Goal: Task Accomplishment & Management: Use online tool/utility

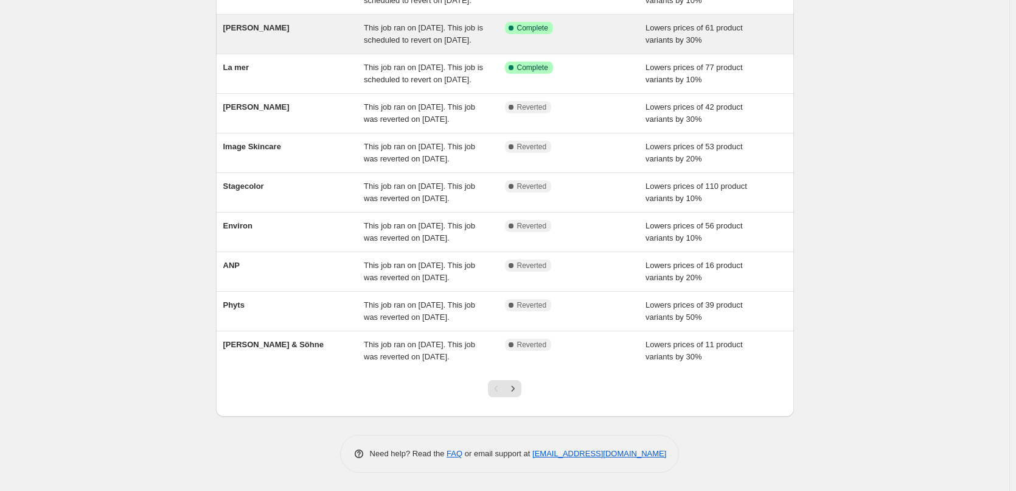
scroll to position [258, 0]
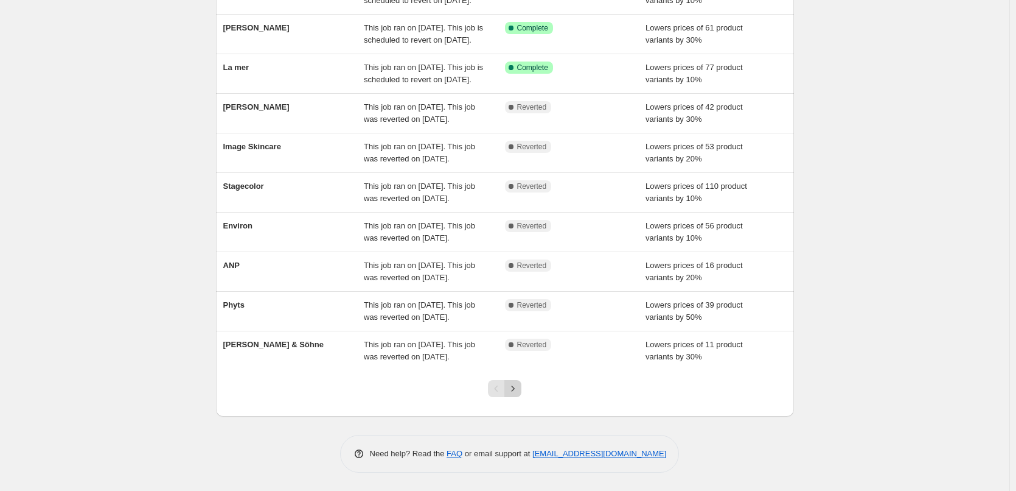
click at [514, 394] on button "Next" at bounding box center [513, 388] width 17 height 17
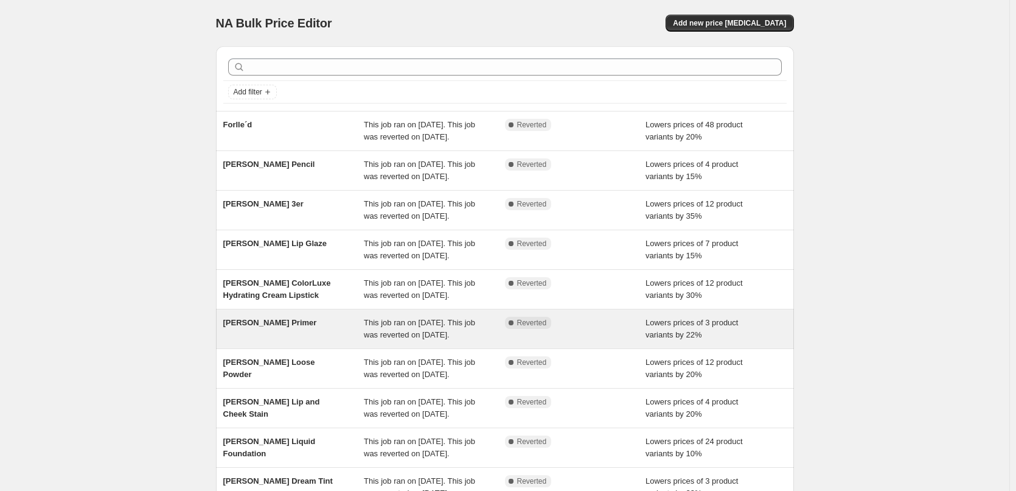
scroll to position [122, 0]
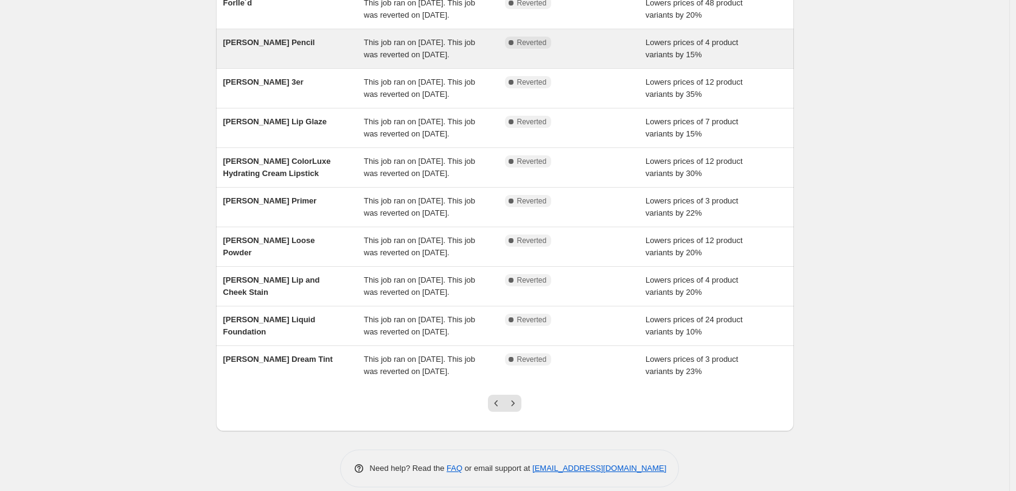
click at [270, 46] on div "[PERSON_NAME] Pencil This job ran on [DATE]. This job was reverted on [DATE]. C…" at bounding box center [505, 48] width 578 height 39
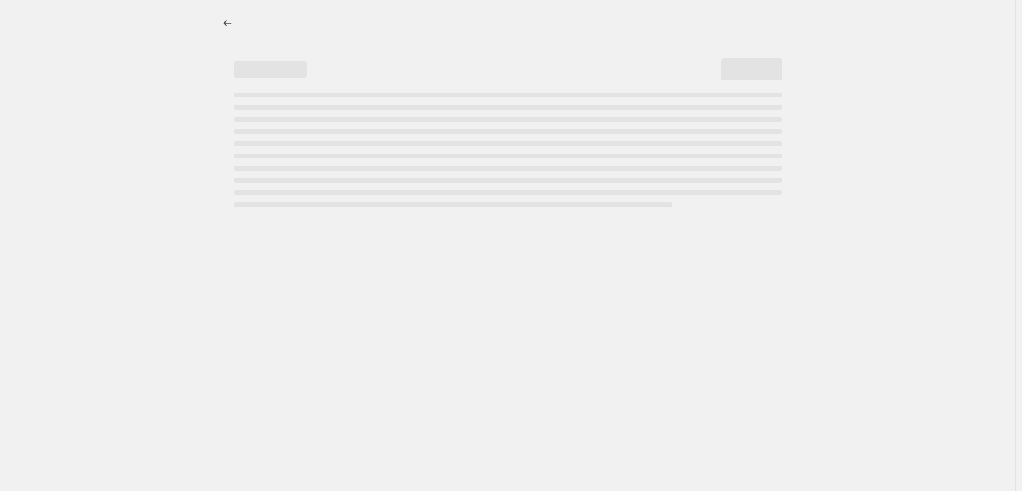
select select "percentage"
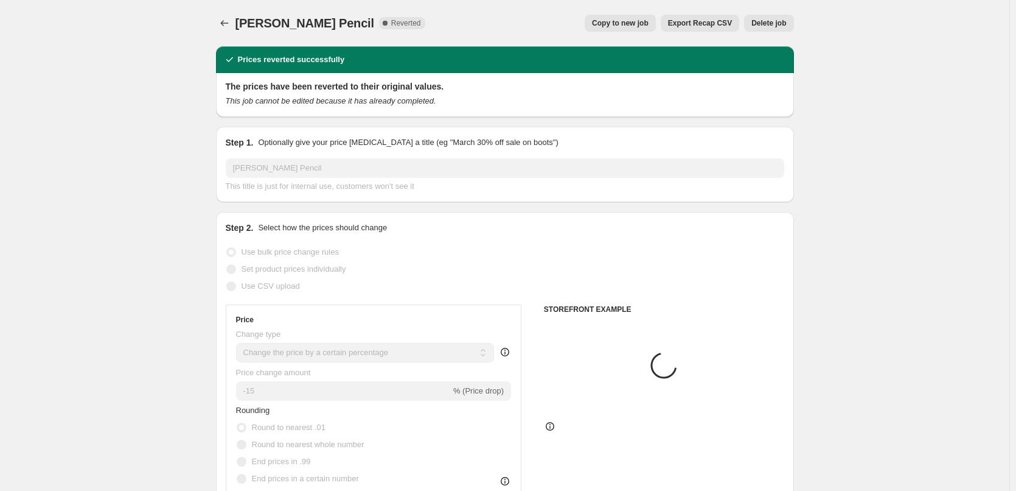
click at [610, 23] on span "Copy to new job" at bounding box center [620, 23] width 57 height 10
select select "percentage"
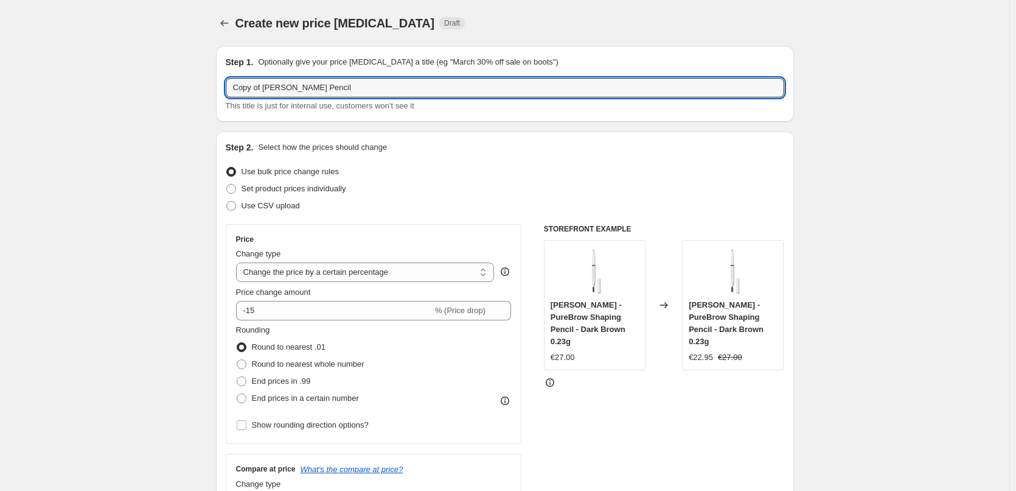
drag, startPoint x: 266, startPoint y: 87, endPoint x: 204, endPoint y: 94, distance: 62.4
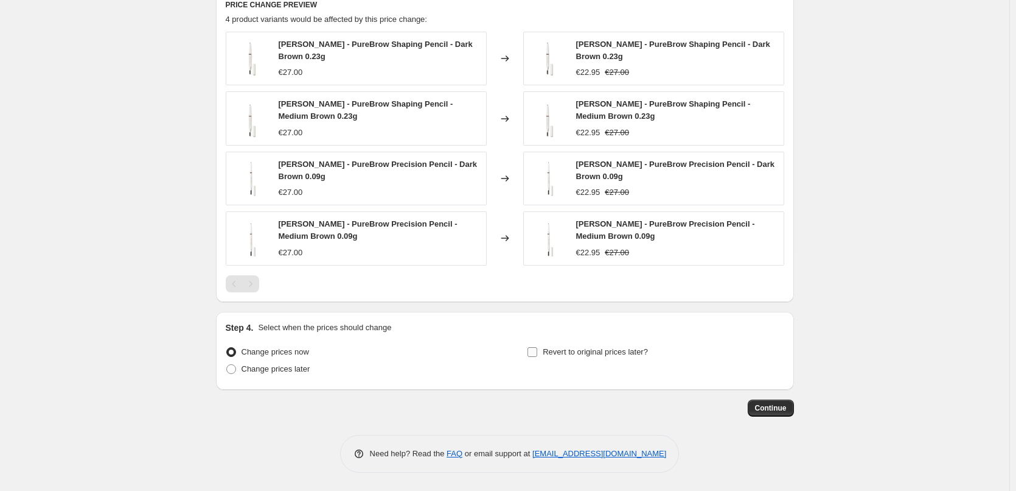
type input "[PERSON_NAME] Pencil"
click at [578, 354] on span "Revert to original prices later?" at bounding box center [595, 351] width 105 height 9
click at [537, 354] on input "Revert to original prices later?" at bounding box center [533, 352] width 10 height 10
checkbox input "true"
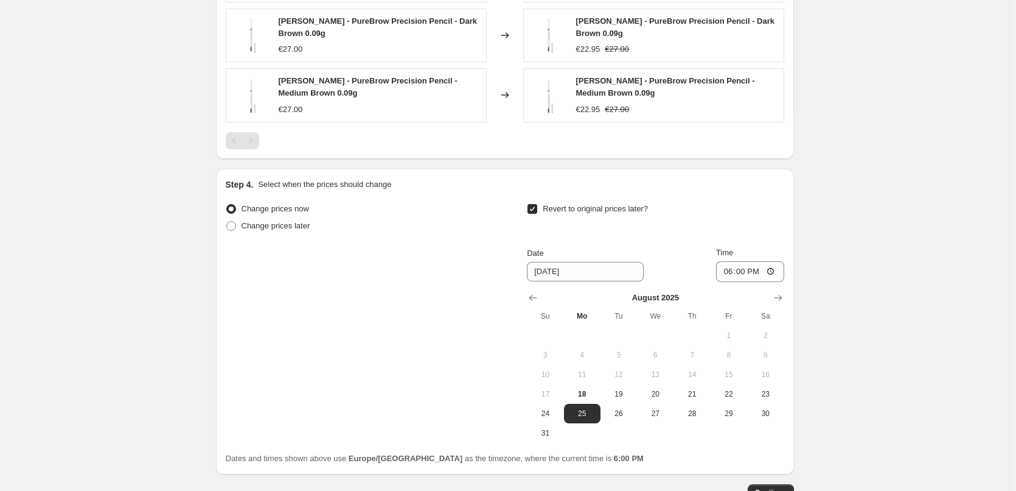
scroll to position [1161, 0]
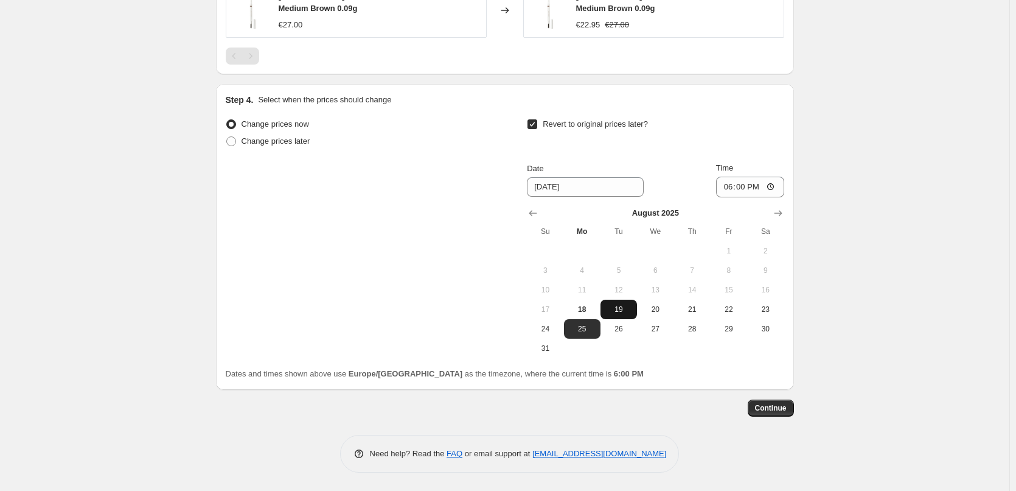
click at [627, 311] on span "19" at bounding box center [619, 309] width 27 height 10
type input "[DATE]"
click at [724, 192] on input "18:00" at bounding box center [750, 186] width 68 height 21
type input "03:00"
click at [774, 401] on button "Continue" at bounding box center [771, 407] width 46 height 17
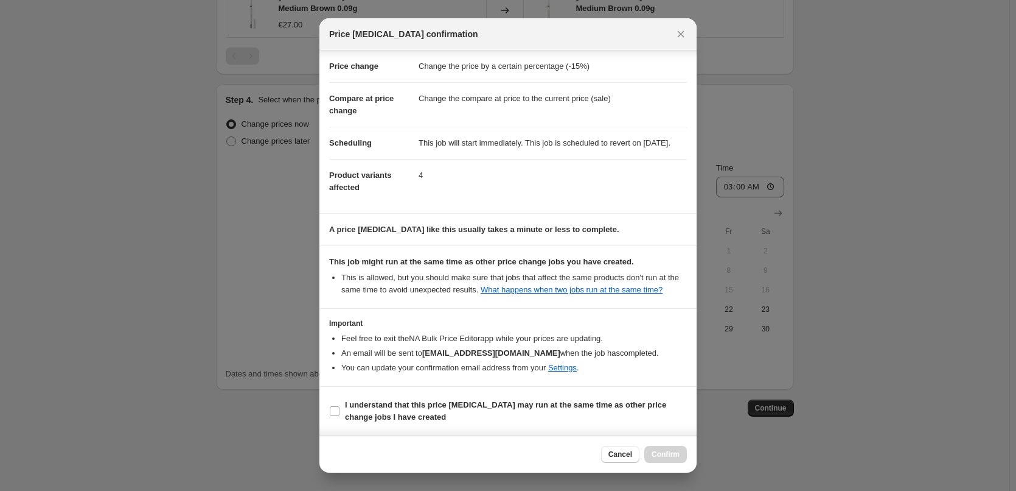
scroll to position [34, 0]
click at [391, 404] on b "I understand that this price [MEDICAL_DATA] may run at the same time as other p…" at bounding box center [505, 410] width 321 height 21
click at [340, 406] on input "I understand that this price [MEDICAL_DATA] may run at the same time as other p…" at bounding box center [335, 411] width 10 height 10
checkbox input "true"
click at [665, 453] on span "Confirm" at bounding box center [666, 454] width 28 height 10
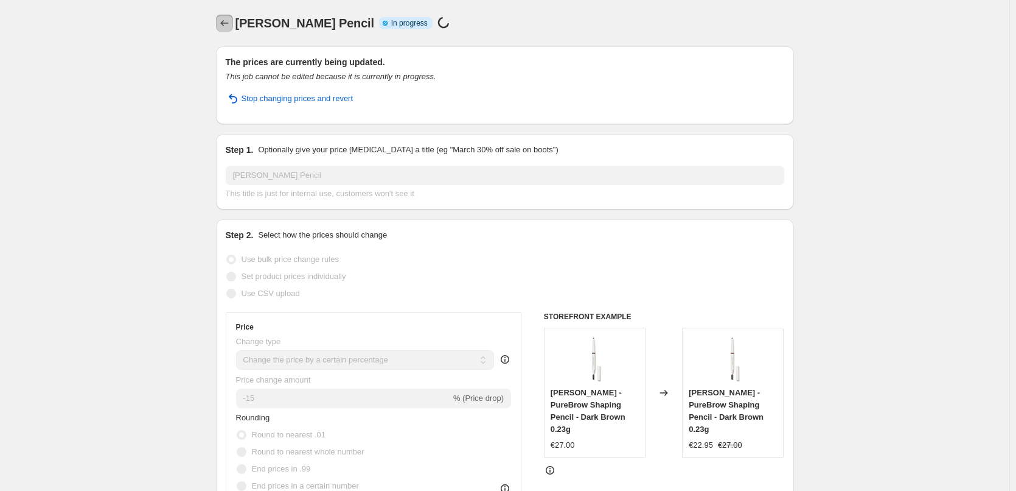
click at [229, 23] on icon "Price change jobs" at bounding box center [224, 23] width 12 height 12
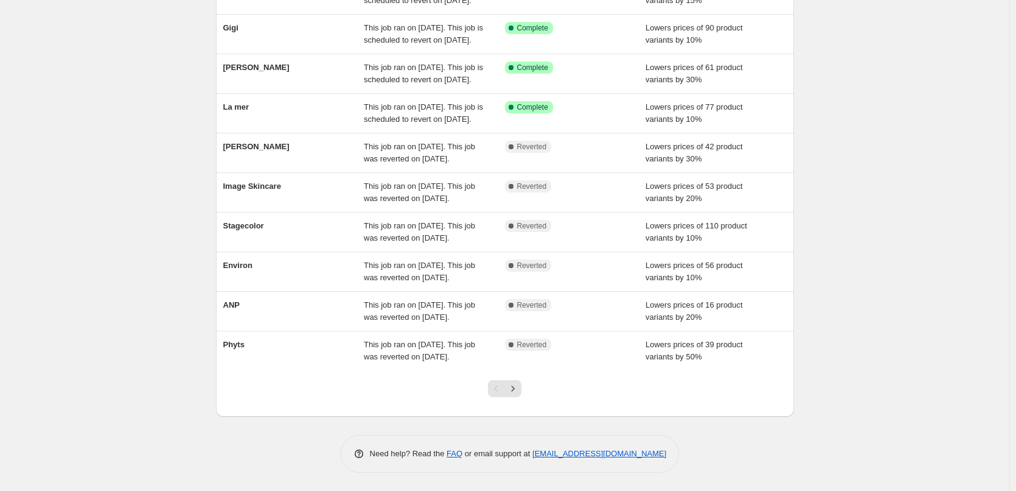
scroll to position [258, 0]
click at [513, 384] on icon "Next" at bounding box center [513, 388] width 12 height 12
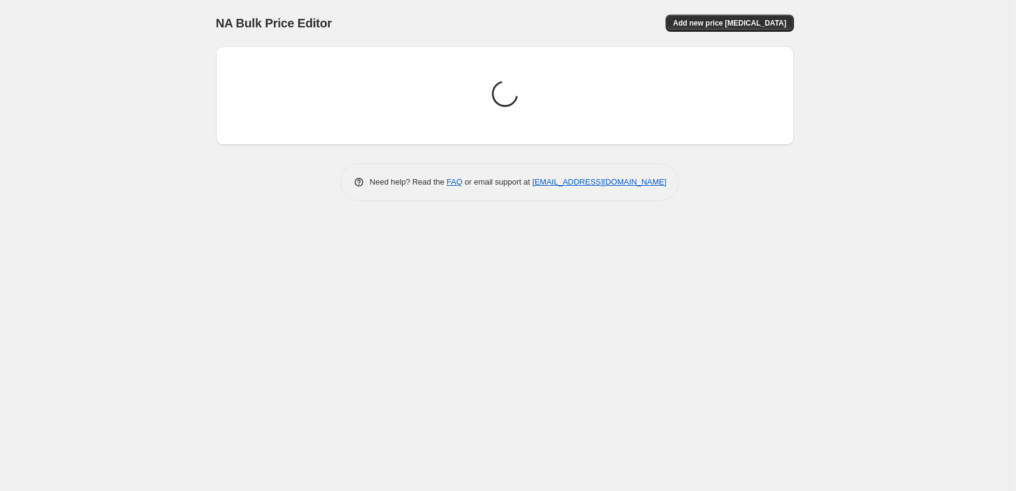
scroll to position [0, 0]
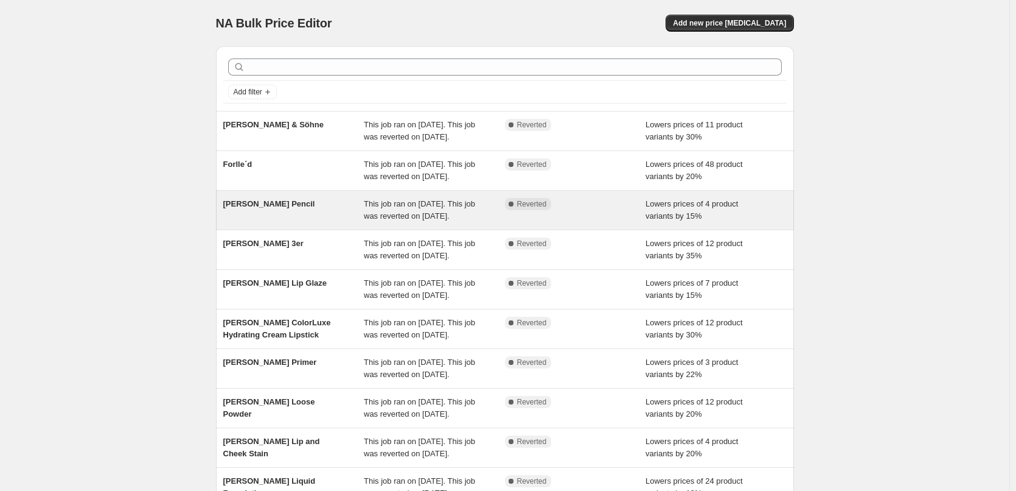
click at [272, 208] on span "[PERSON_NAME] Pencil" at bounding box center [269, 203] width 92 height 9
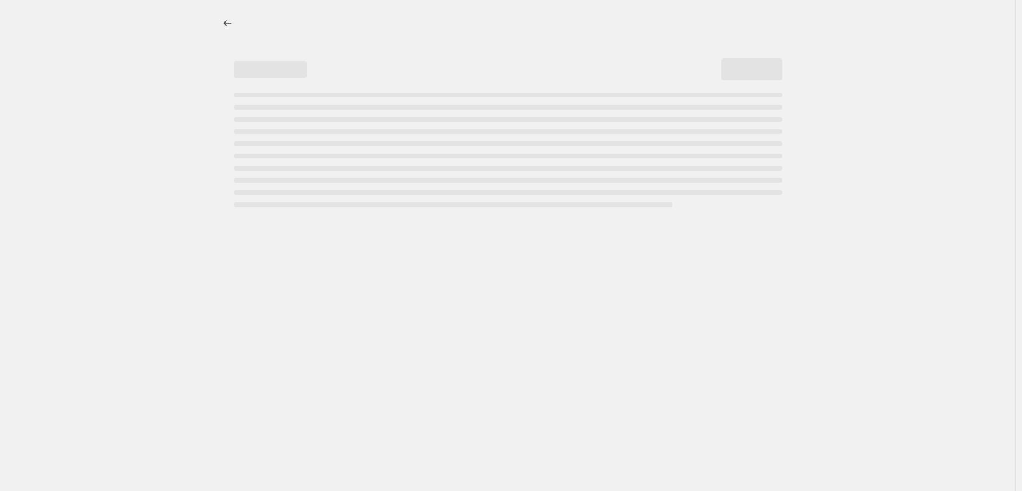
select select "percentage"
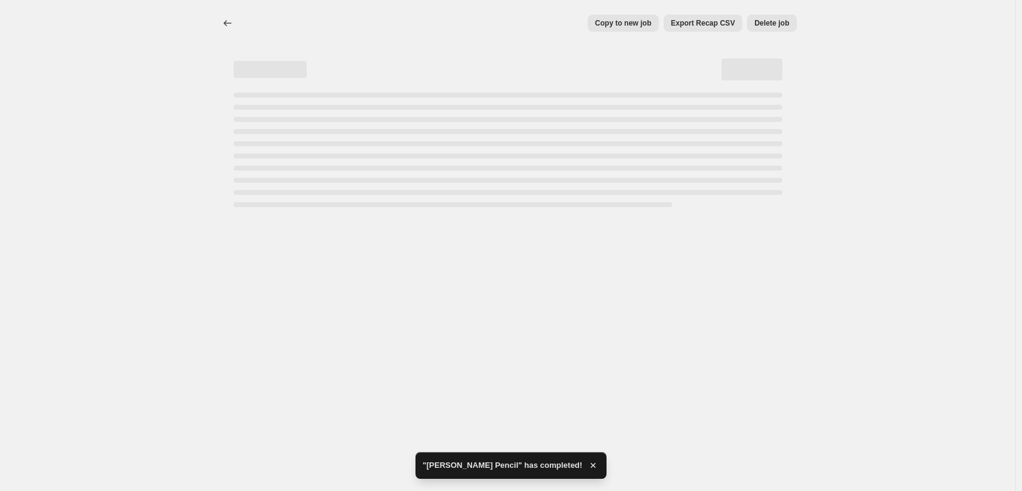
click at [775, 27] on span "Delete job" at bounding box center [772, 23] width 35 height 10
select select "percentage"
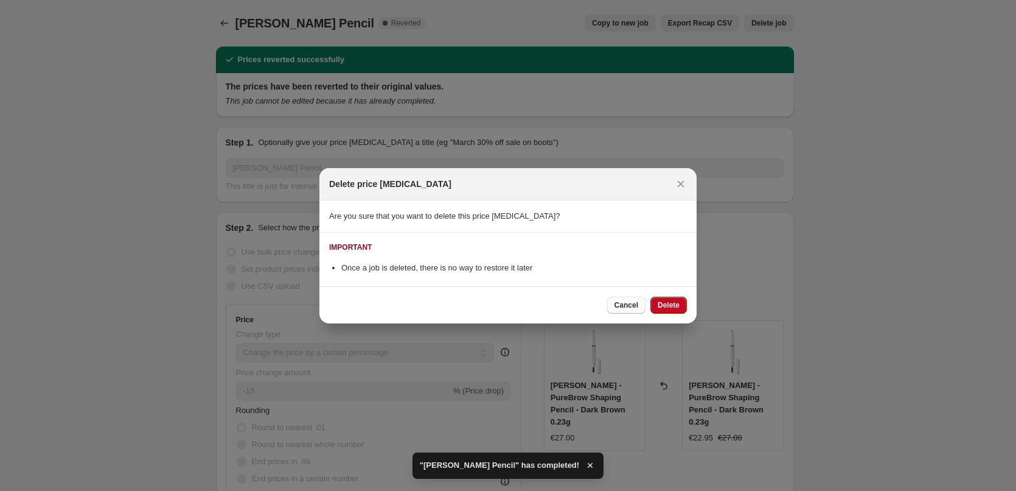
click at [634, 310] on button "Cancel" at bounding box center [626, 304] width 38 height 17
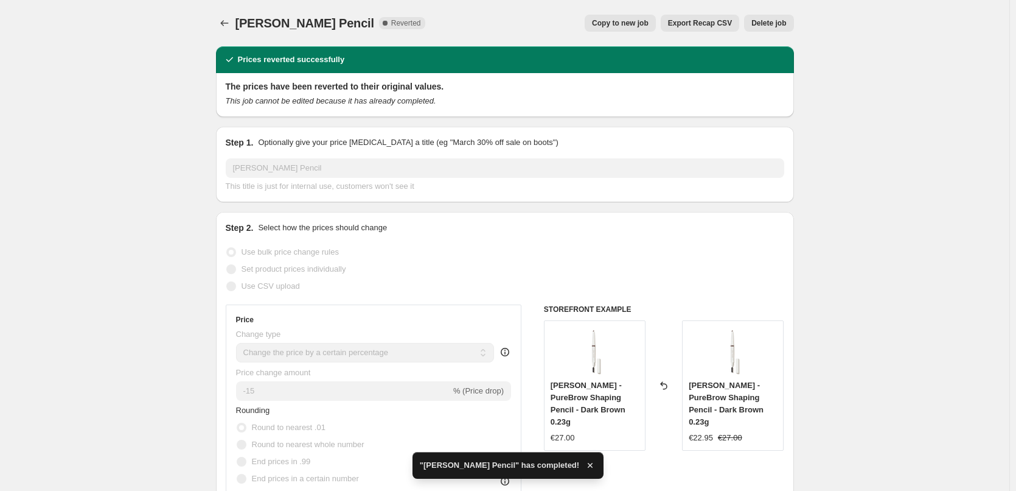
click at [764, 23] on span "Delete job" at bounding box center [769, 23] width 35 height 10
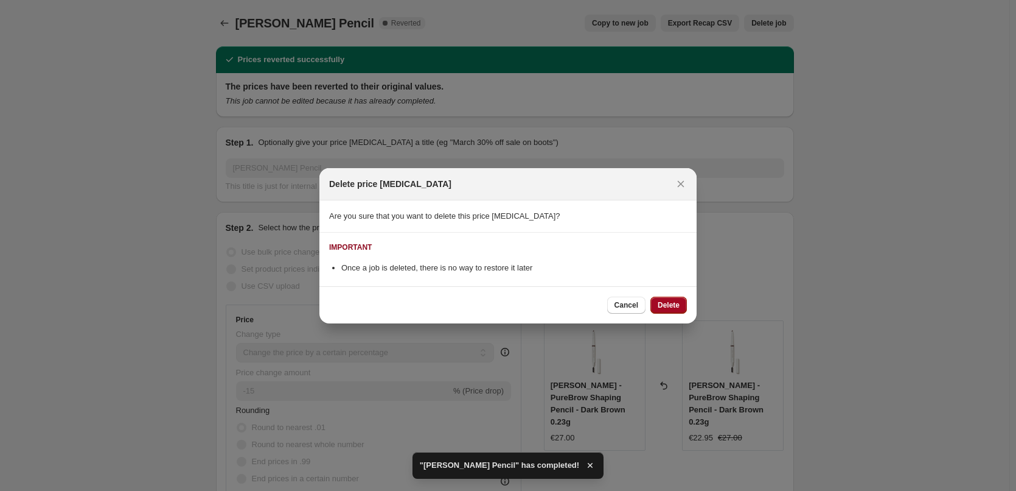
click at [673, 311] on button "Delete" at bounding box center [669, 304] width 37 height 17
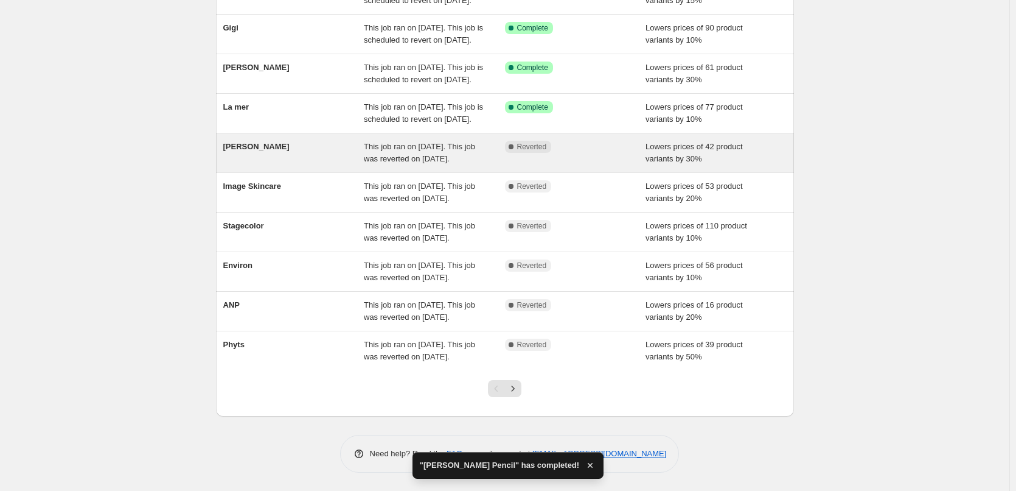
scroll to position [258, 0]
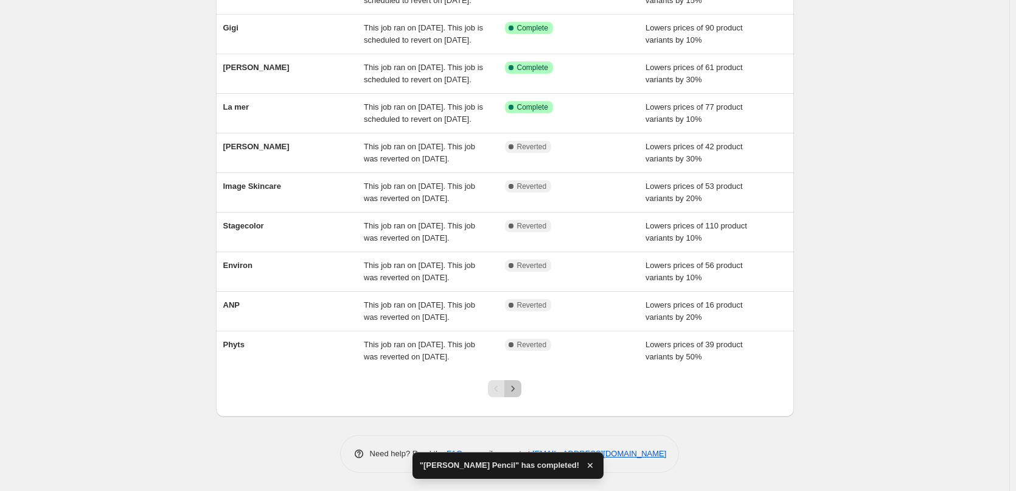
click at [519, 390] on icon "Next" at bounding box center [513, 388] width 12 height 12
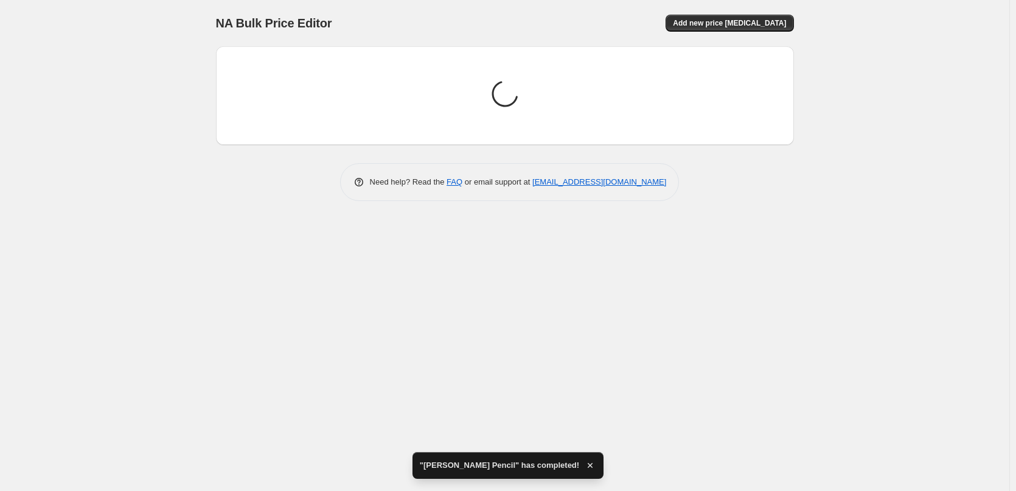
scroll to position [0, 0]
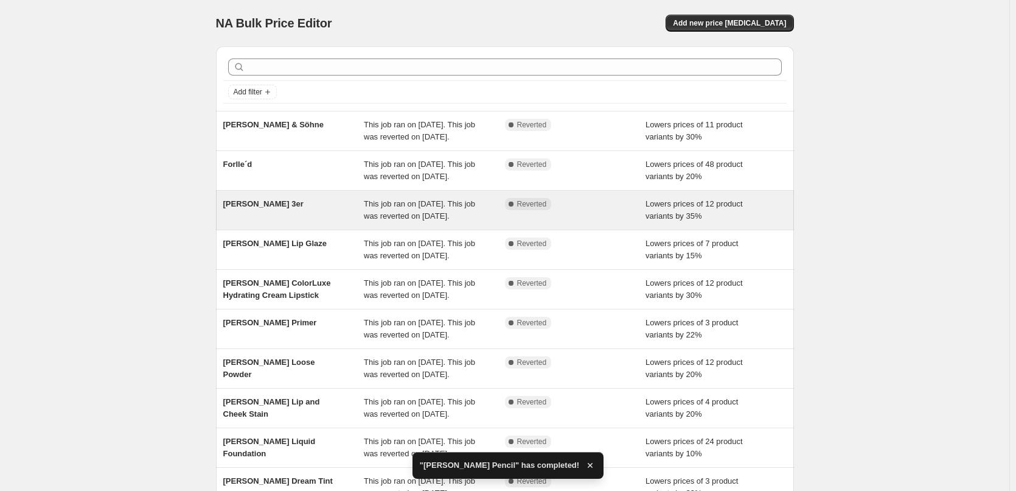
click at [274, 208] on span "[PERSON_NAME] 3er" at bounding box center [263, 203] width 80 height 9
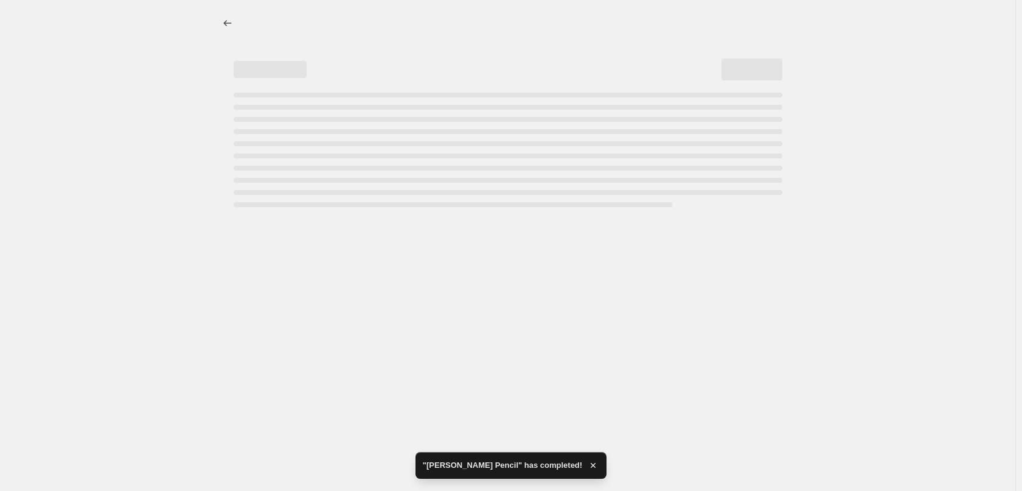
select select "percentage"
select select "tag"
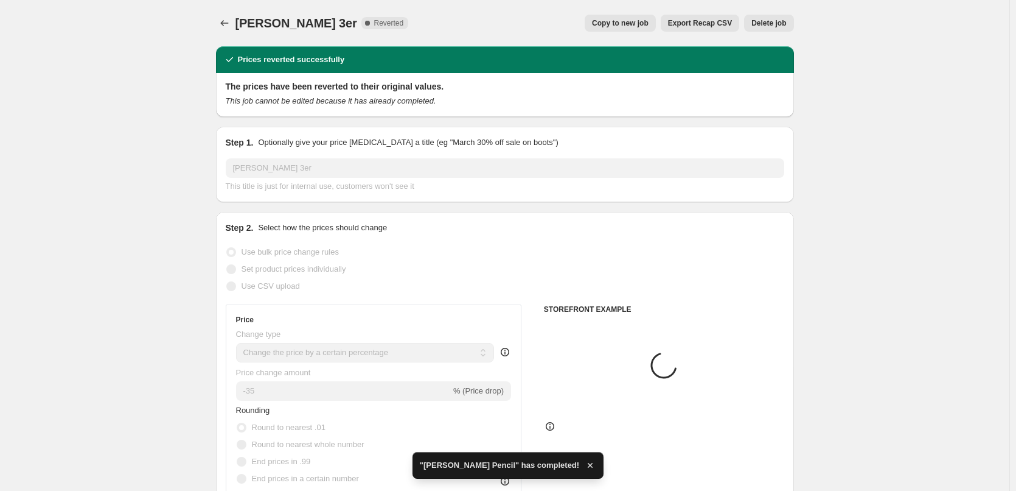
click at [637, 24] on span "Copy to new job" at bounding box center [620, 23] width 57 height 10
select select "percentage"
select select "tag"
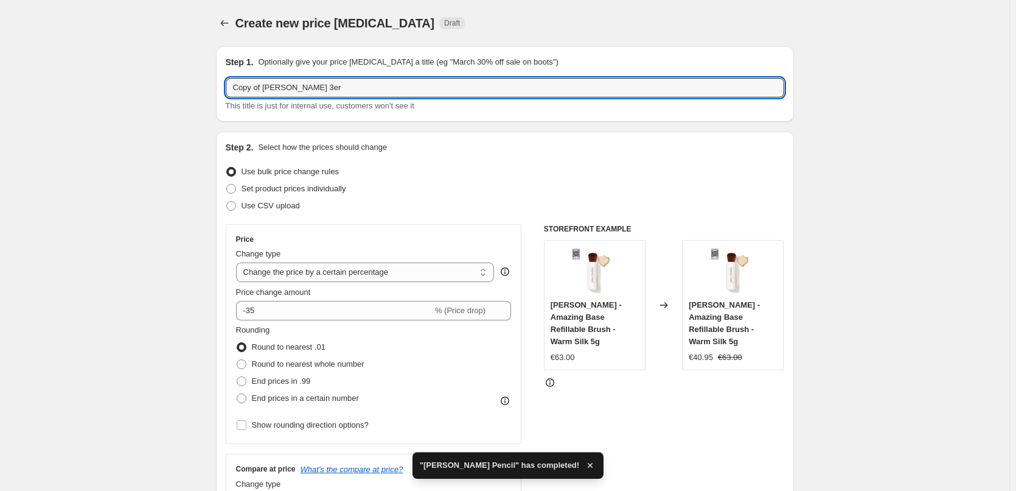
drag, startPoint x: 266, startPoint y: 89, endPoint x: 190, endPoint y: 96, distance: 75.8
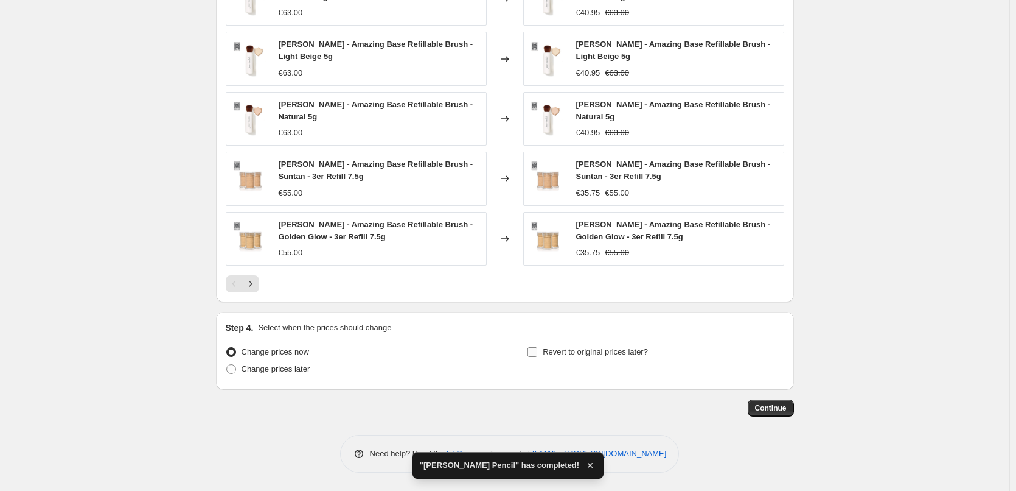
type input "[PERSON_NAME] 3er"
click at [602, 353] on span "Revert to original prices later?" at bounding box center [595, 351] width 105 height 9
click at [537, 353] on input "Revert to original prices later?" at bounding box center [533, 352] width 10 height 10
checkbox input "true"
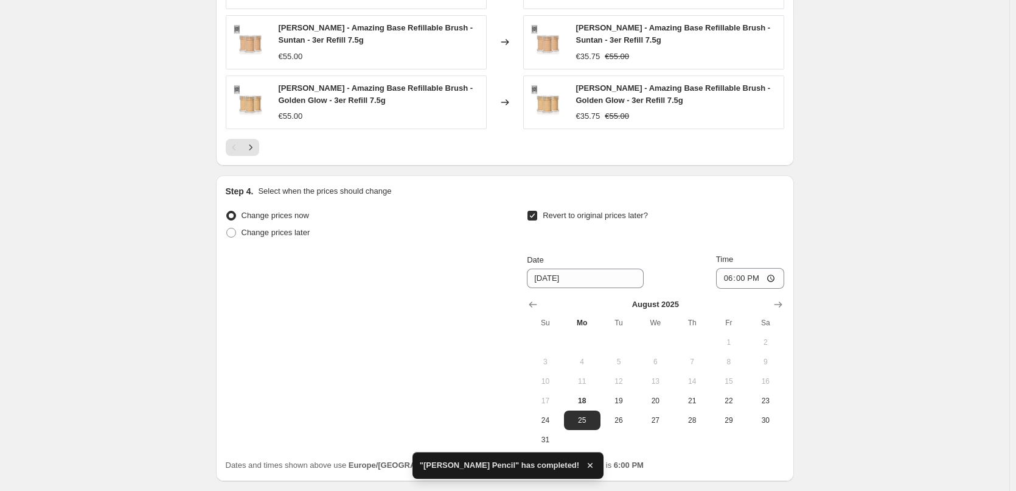
scroll to position [1111, 0]
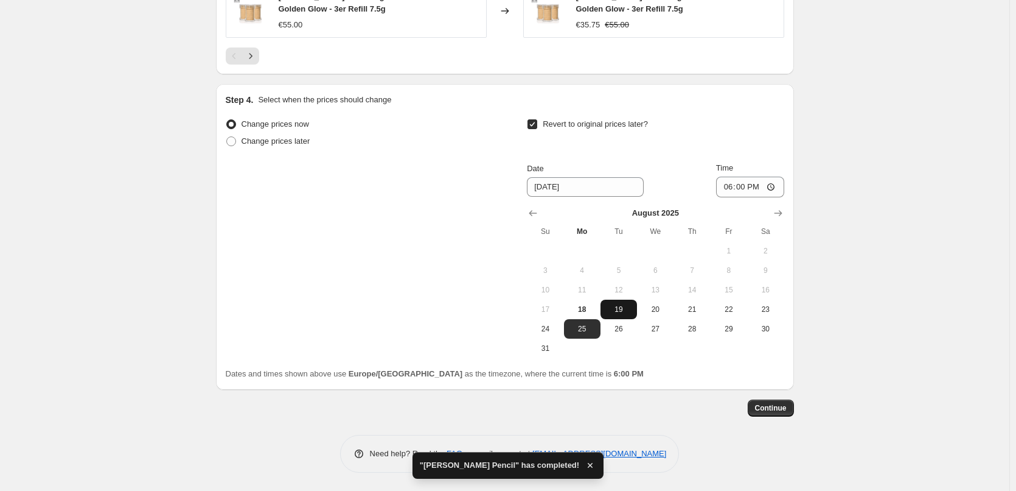
click at [630, 306] on span "19" at bounding box center [619, 309] width 27 height 10
type input "[DATE]"
click at [732, 186] on input "18:00" at bounding box center [750, 186] width 68 height 21
type input "03:00"
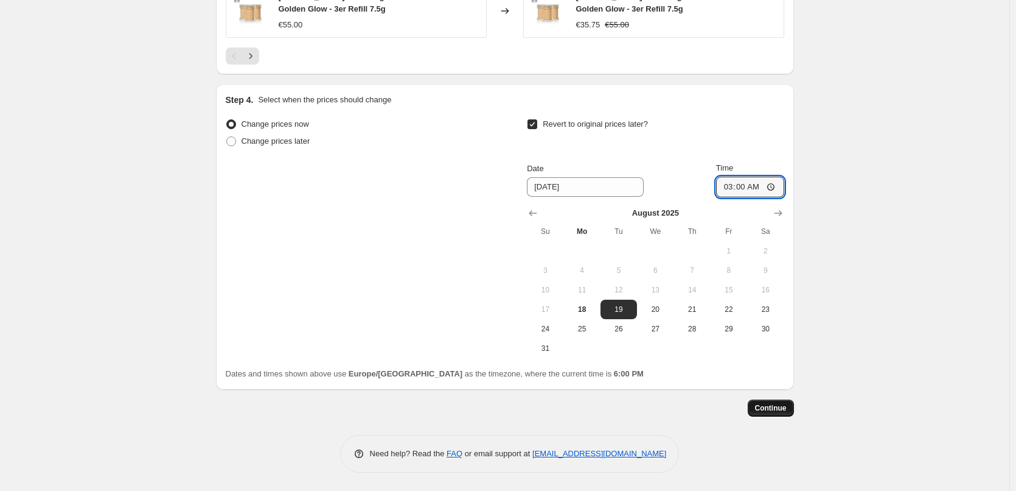
click at [770, 404] on span "Continue" at bounding box center [771, 408] width 32 height 10
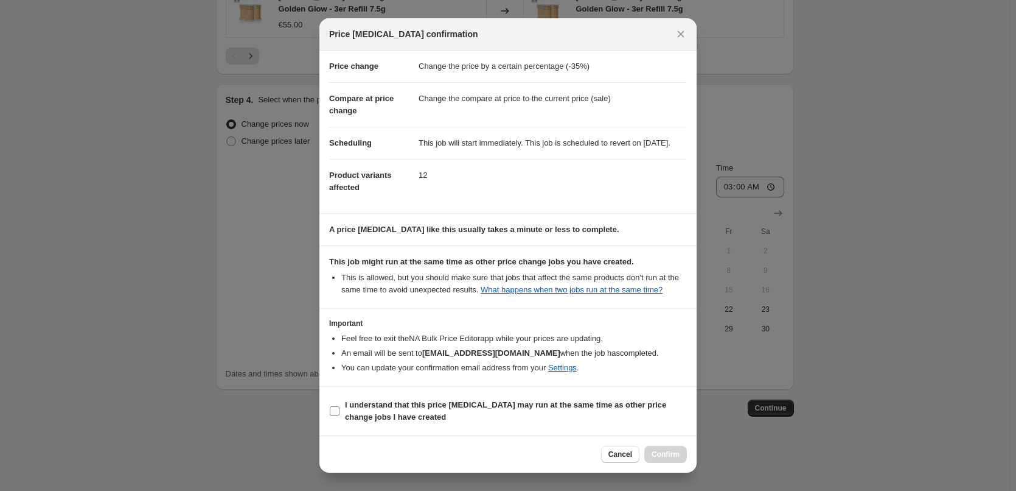
scroll to position [34, 0]
click at [399, 400] on b "I understand that this price [MEDICAL_DATA] may run at the same time as other p…" at bounding box center [505, 410] width 321 height 21
click at [340, 406] on input "I understand that this price [MEDICAL_DATA] may run at the same time as other p…" at bounding box center [335, 411] width 10 height 10
checkbox input "true"
click at [658, 452] on span "Confirm" at bounding box center [666, 454] width 28 height 10
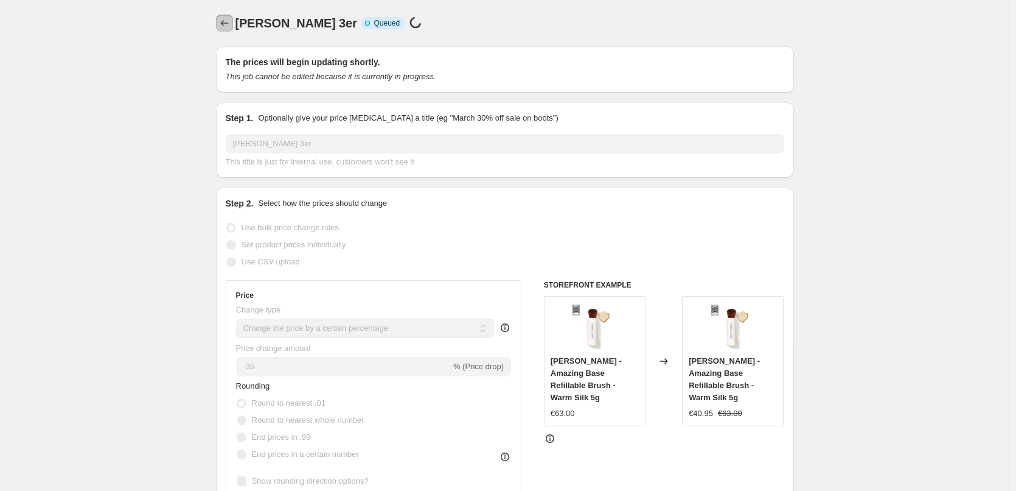
click at [226, 26] on icon "Price change jobs" at bounding box center [224, 23] width 12 height 12
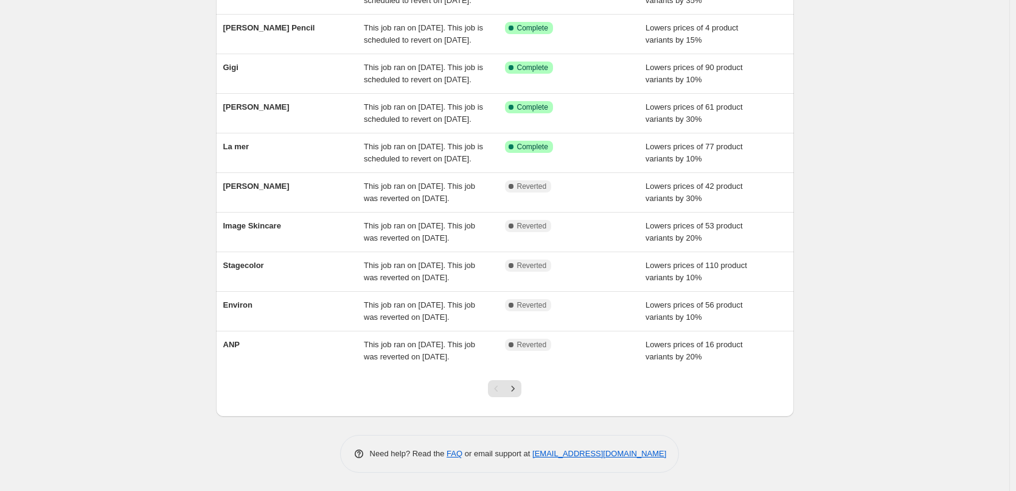
scroll to position [258, 0]
click at [519, 390] on icon "Next" at bounding box center [513, 388] width 12 height 12
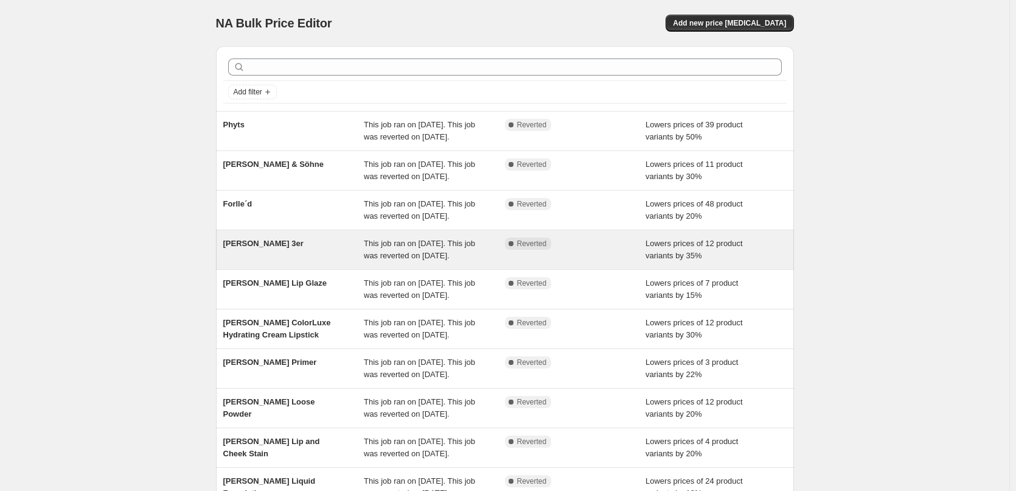
click at [274, 262] on div "[PERSON_NAME] 3er" at bounding box center [293, 249] width 141 height 24
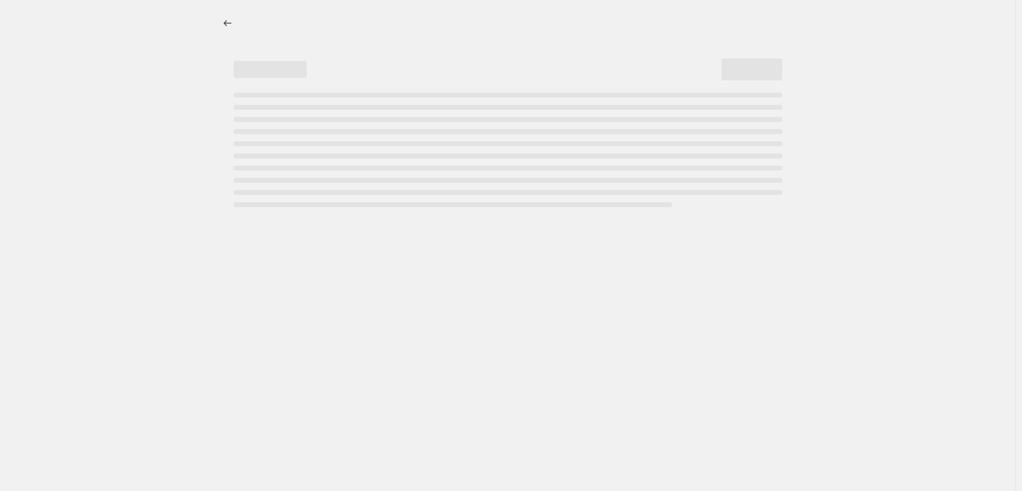
select select "percentage"
select select "tag"
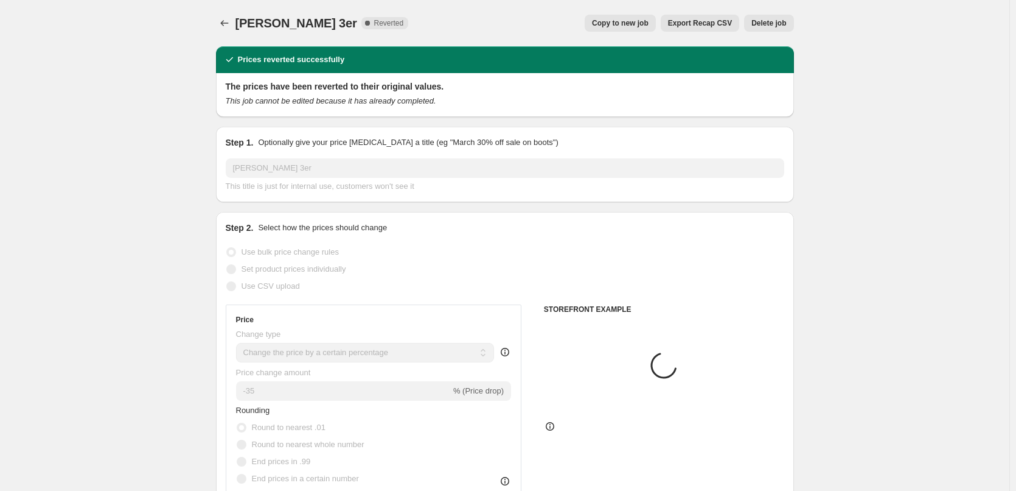
click at [775, 27] on span "Delete job" at bounding box center [769, 23] width 35 height 10
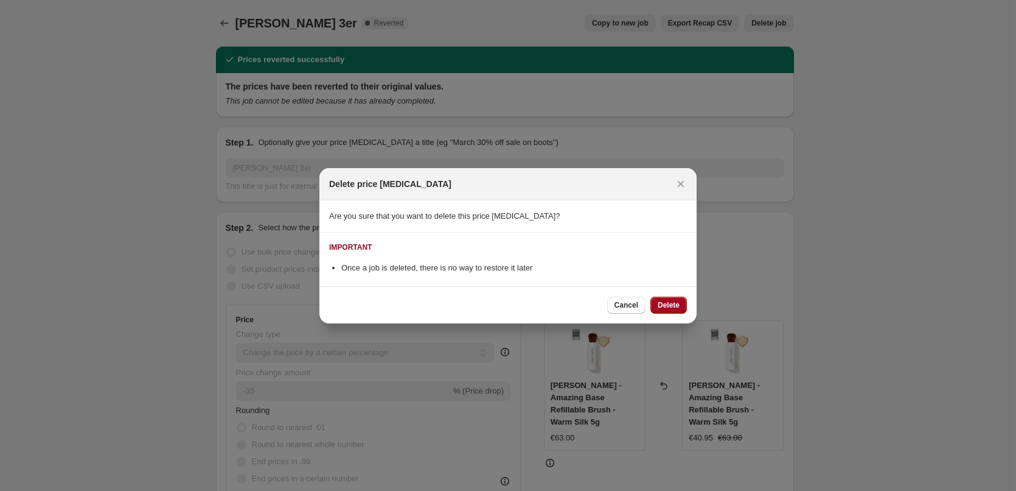
click at [676, 306] on span "Delete" at bounding box center [669, 305] width 22 height 10
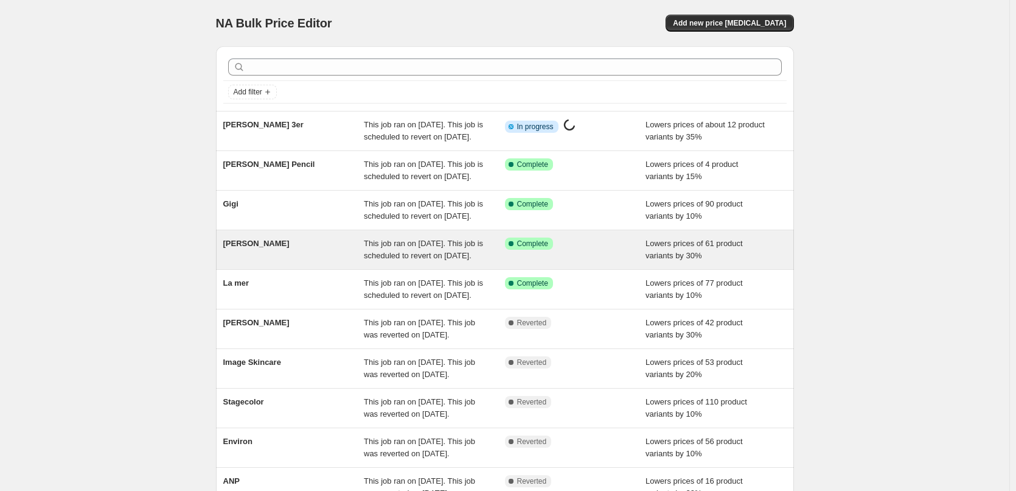
scroll to position [258, 0]
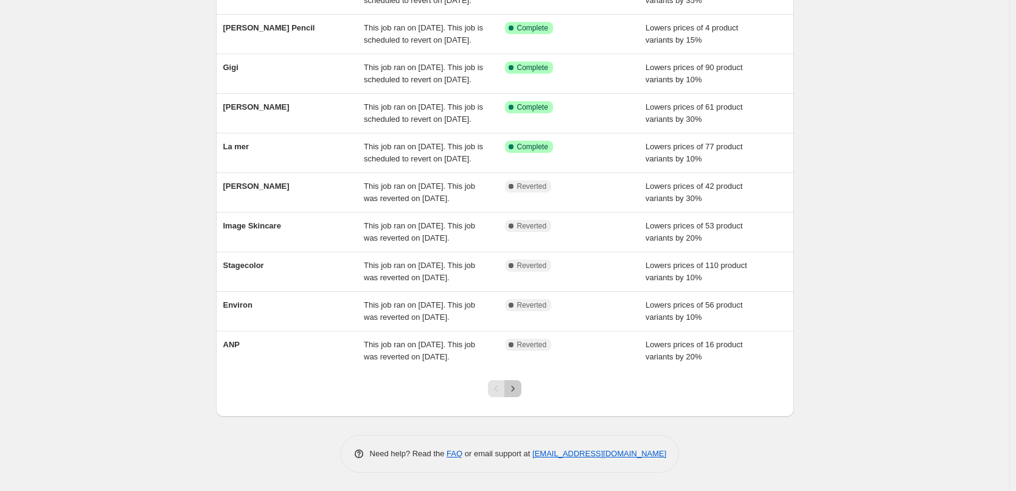
click at [509, 393] on button "Next" at bounding box center [513, 388] width 17 height 17
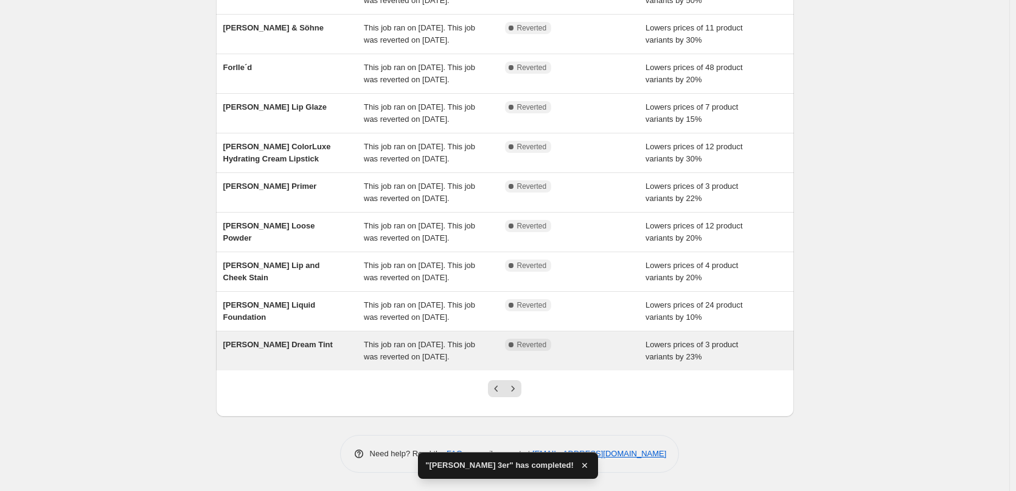
click at [304, 340] on span "[PERSON_NAME] Dream Tint" at bounding box center [278, 344] width 110 height 9
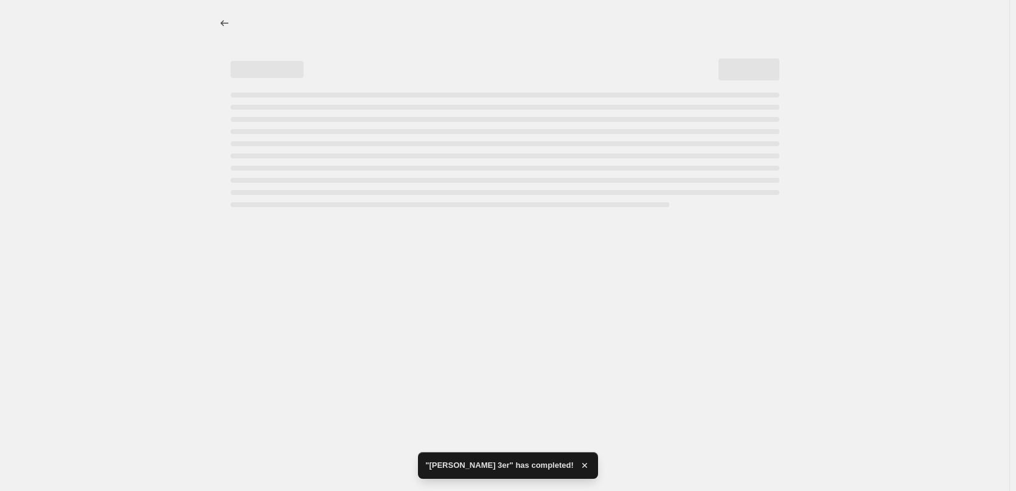
select select "percentage"
select select "vendor"
select select "tag"
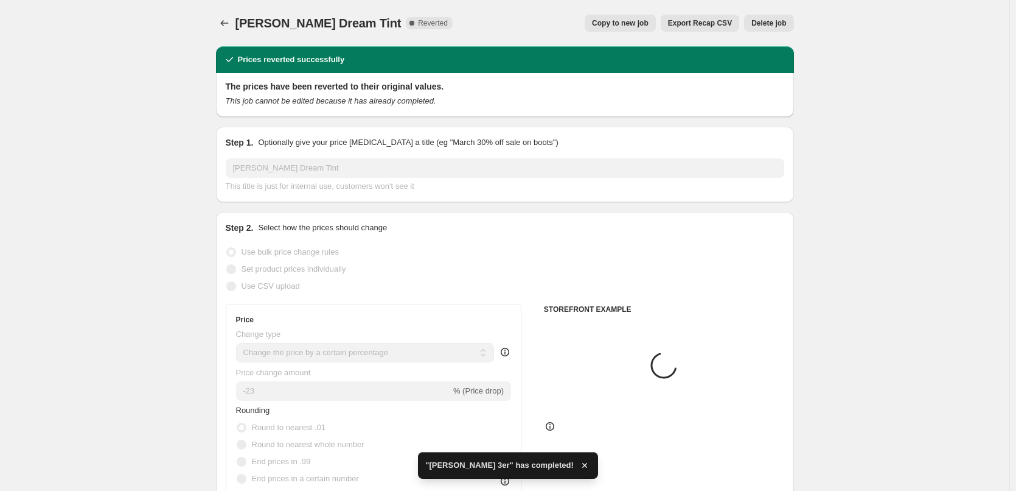
click at [626, 29] on button "Copy to new job" at bounding box center [620, 23] width 71 height 17
select select "percentage"
select select "vendor"
select select "tag"
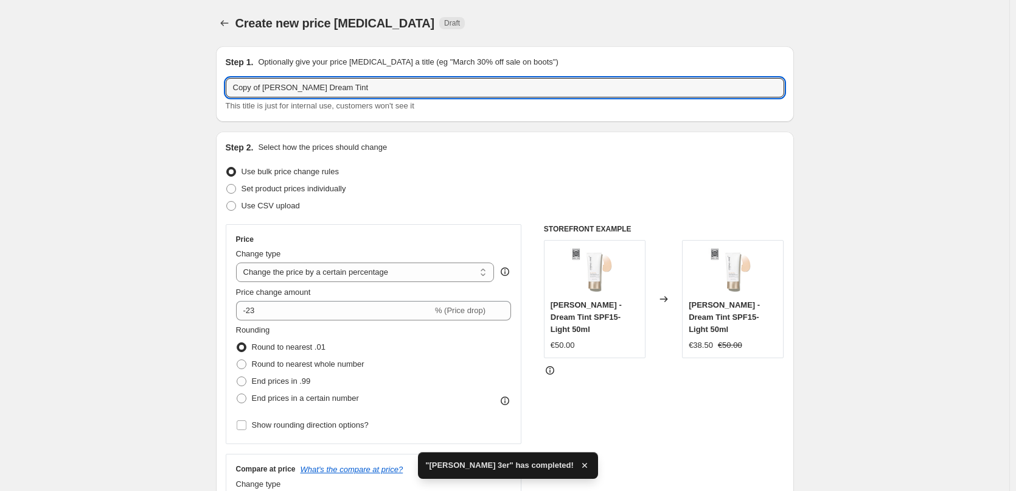
drag, startPoint x: 265, startPoint y: 89, endPoint x: 139, endPoint y: 92, distance: 126.6
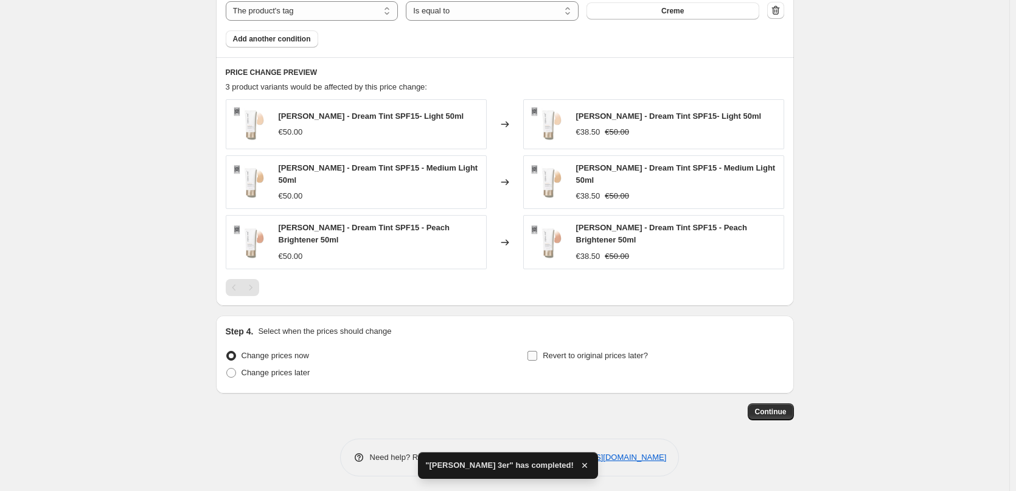
type input "[PERSON_NAME] Dream Tint"
click at [623, 360] on label "Revert to original prices later?" at bounding box center [587, 355] width 121 height 17
click at [537, 360] on input "Revert to original prices later?" at bounding box center [533, 356] width 10 height 10
checkbox input "true"
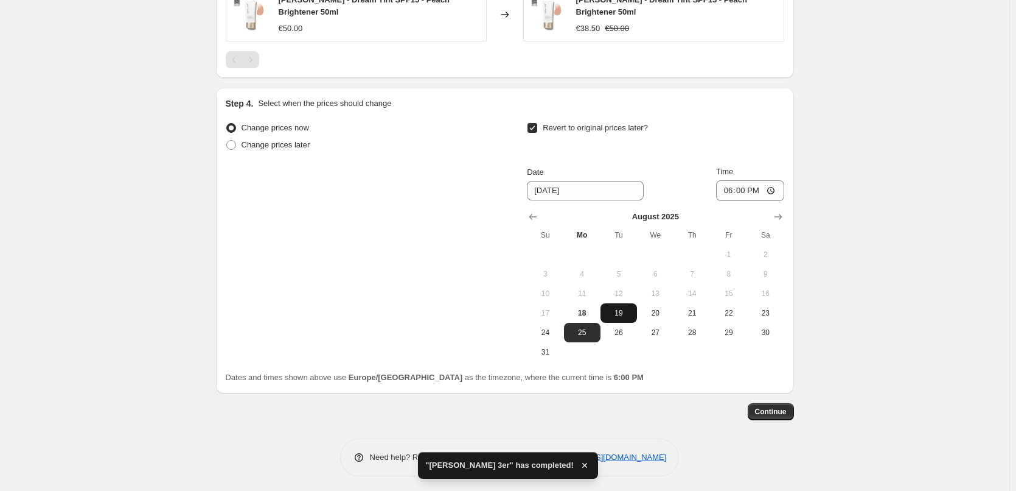
click at [624, 308] on span "19" at bounding box center [619, 313] width 27 height 10
type input "[DATE]"
click at [736, 189] on input "18:00" at bounding box center [750, 190] width 68 height 21
click at [729, 189] on input "18:00" at bounding box center [750, 190] width 68 height 21
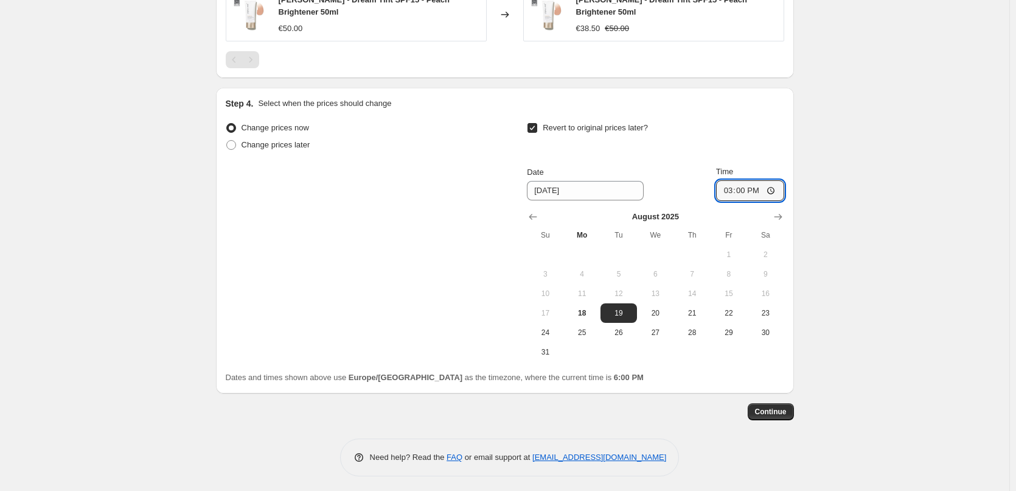
type input "03:00"
click at [769, 407] on span "Continue" at bounding box center [771, 412] width 32 height 10
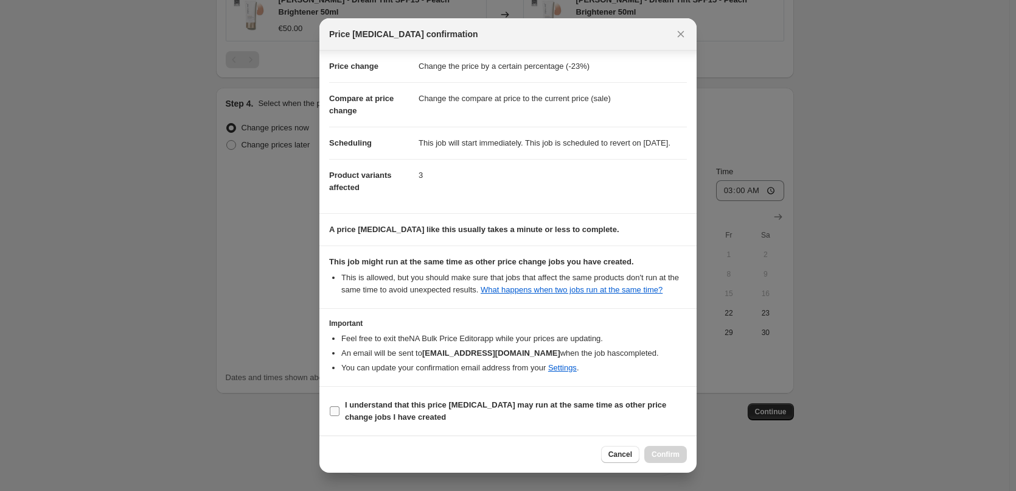
click at [425, 402] on b "I understand that this price [MEDICAL_DATA] may run at the same time as other p…" at bounding box center [505, 410] width 321 height 21
click at [340, 406] on input "I understand that this price [MEDICAL_DATA] may run at the same time as other p…" at bounding box center [335, 411] width 10 height 10
checkbox input "true"
click at [665, 451] on span "Confirm" at bounding box center [666, 454] width 28 height 10
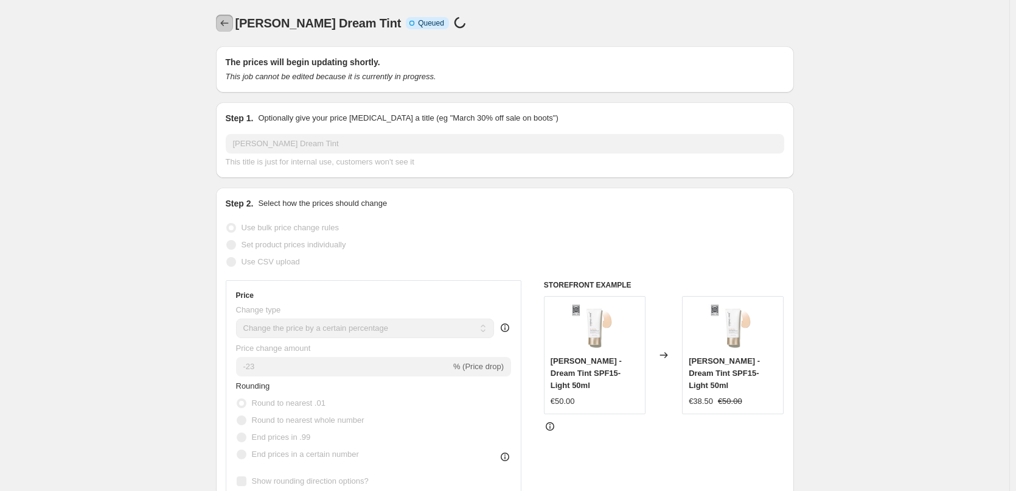
click at [226, 24] on icon "Price change jobs" at bounding box center [224, 23] width 12 height 12
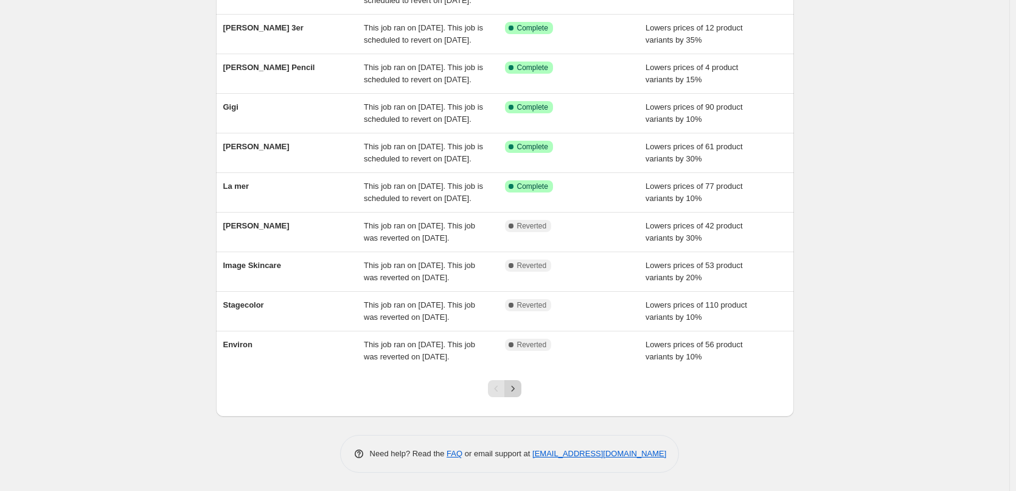
click at [515, 382] on button "Next" at bounding box center [513, 388] width 17 height 17
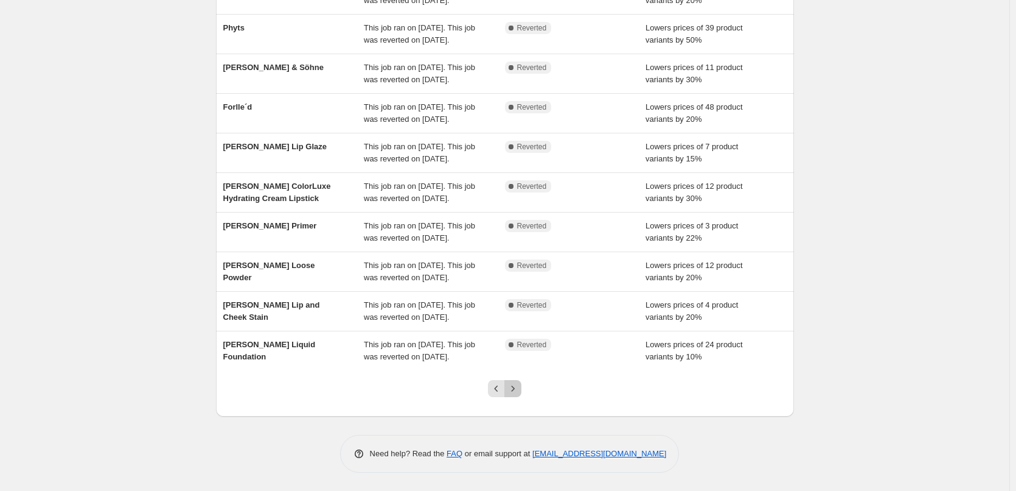
click at [516, 386] on icon "Next" at bounding box center [513, 388] width 12 height 12
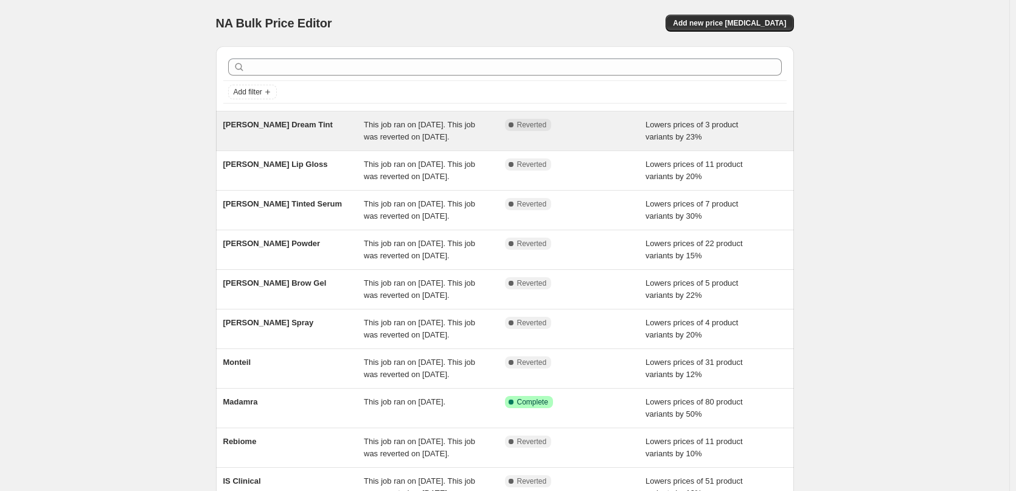
click at [282, 124] on span "[PERSON_NAME] Dream Tint" at bounding box center [278, 124] width 110 height 9
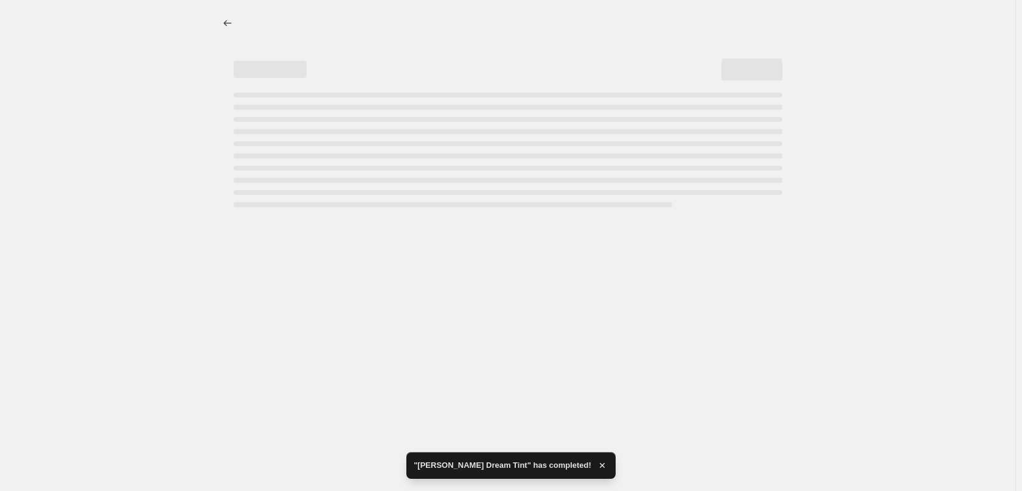
select select "percentage"
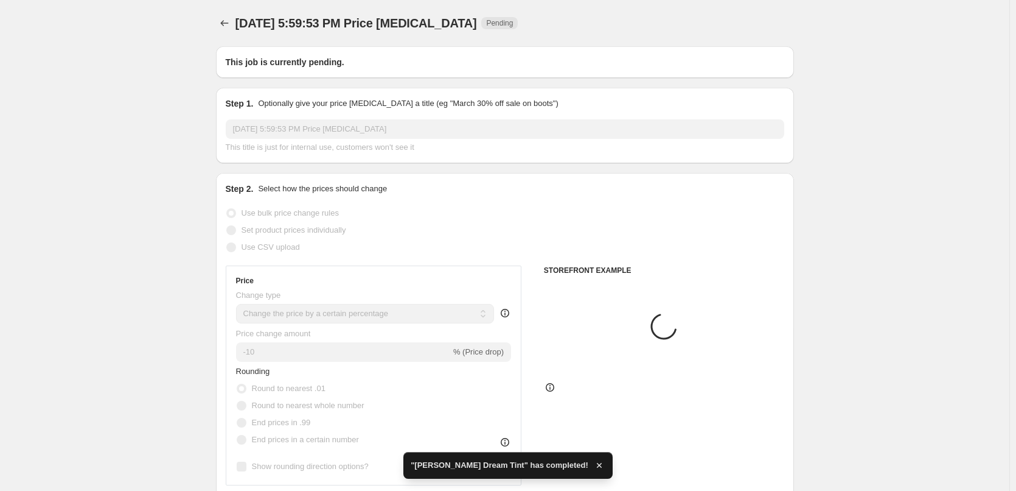
type input "[PERSON_NAME] Dream Tint"
radio input "false"
radio input "true"
checkbox input "true"
select select "vendor"
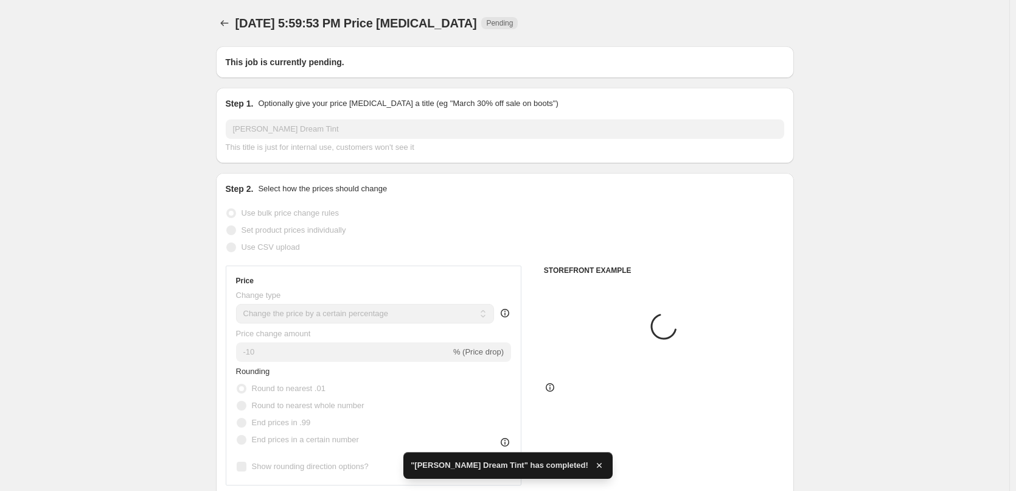
select select "tag"
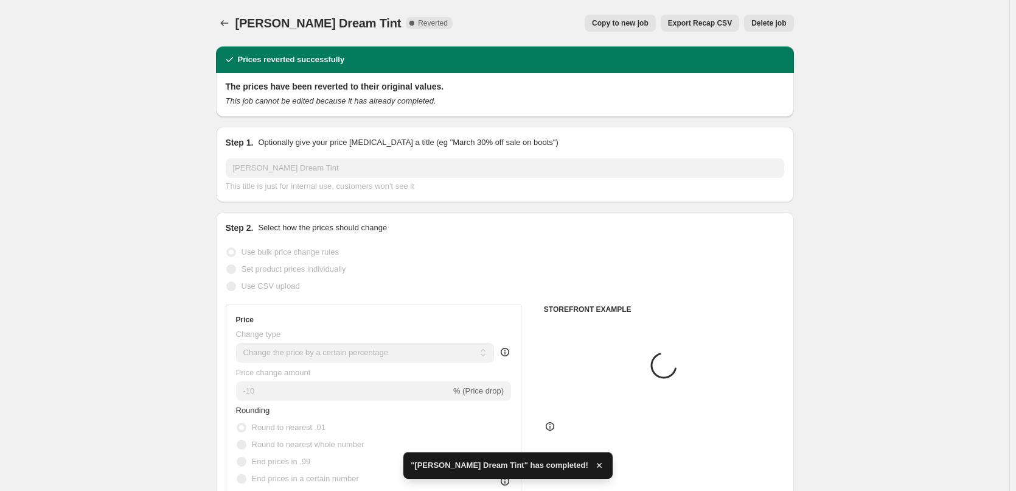
click at [767, 26] on span "Delete job" at bounding box center [769, 23] width 35 height 10
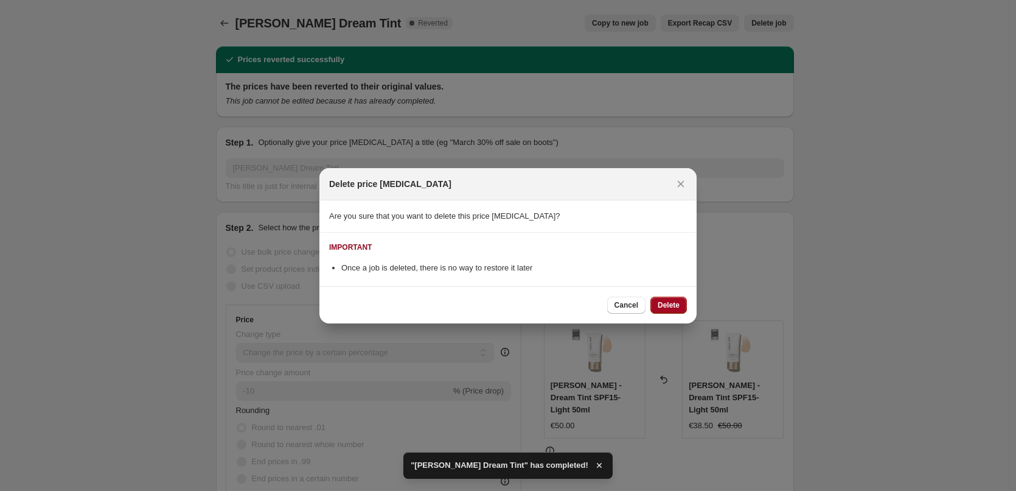
click at [677, 306] on span "Delete" at bounding box center [669, 305] width 22 height 10
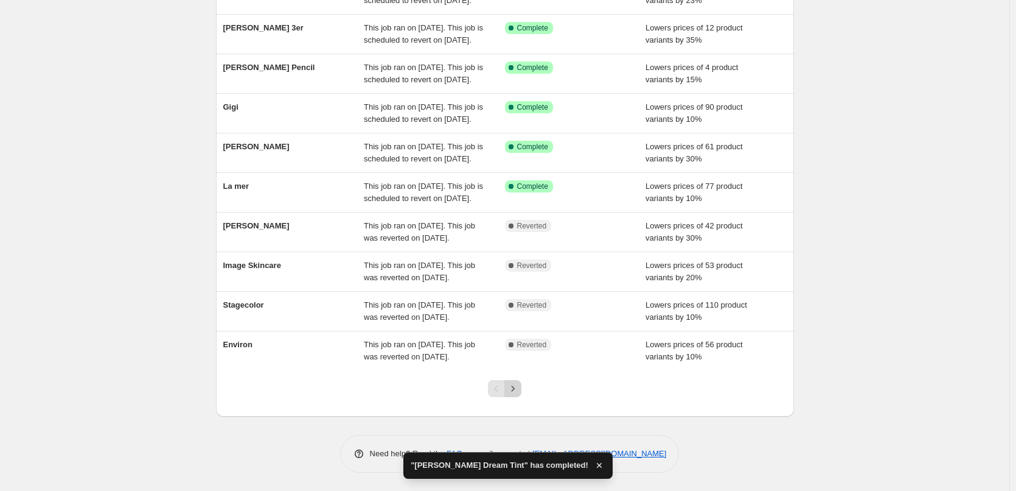
click at [519, 388] on icon "Next" at bounding box center [513, 388] width 12 height 12
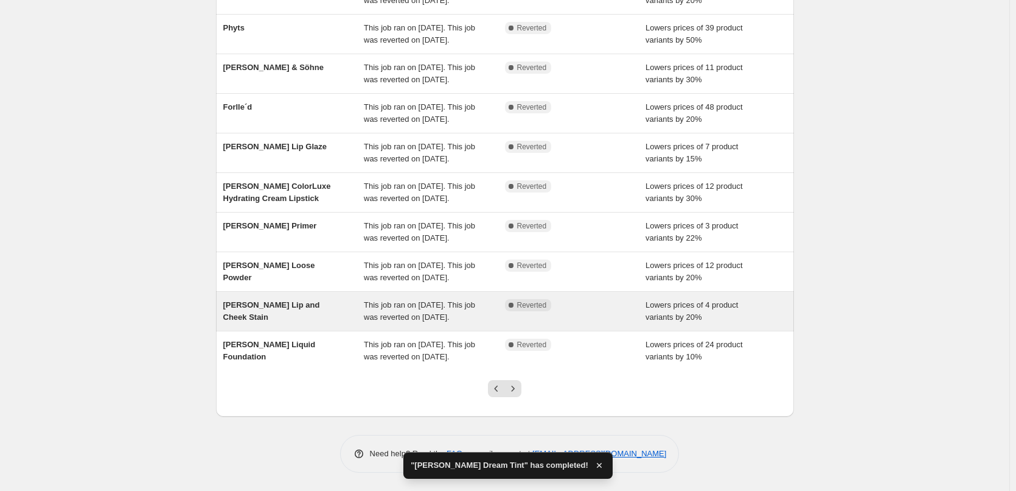
click at [295, 300] on span "[PERSON_NAME] Lip and Cheek Stain" at bounding box center [271, 310] width 97 height 21
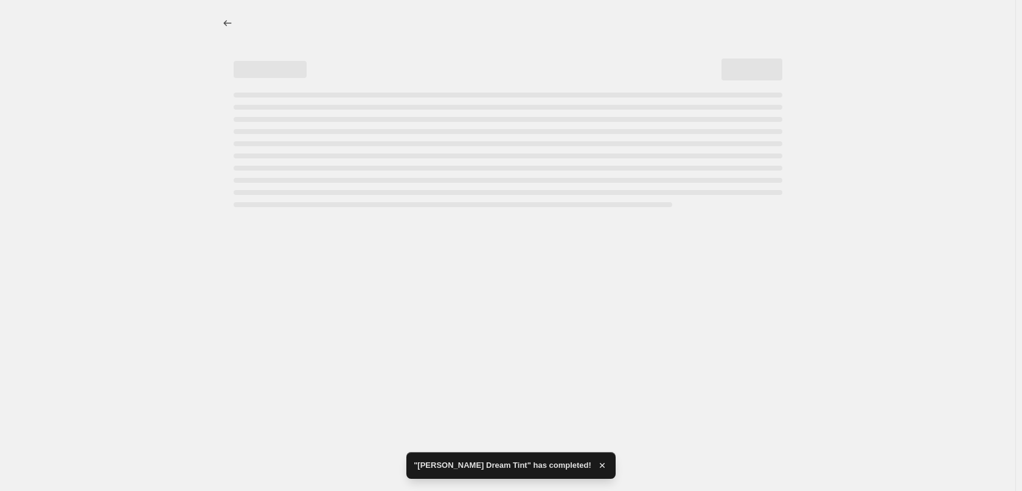
select select "percentage"
select select "tag"
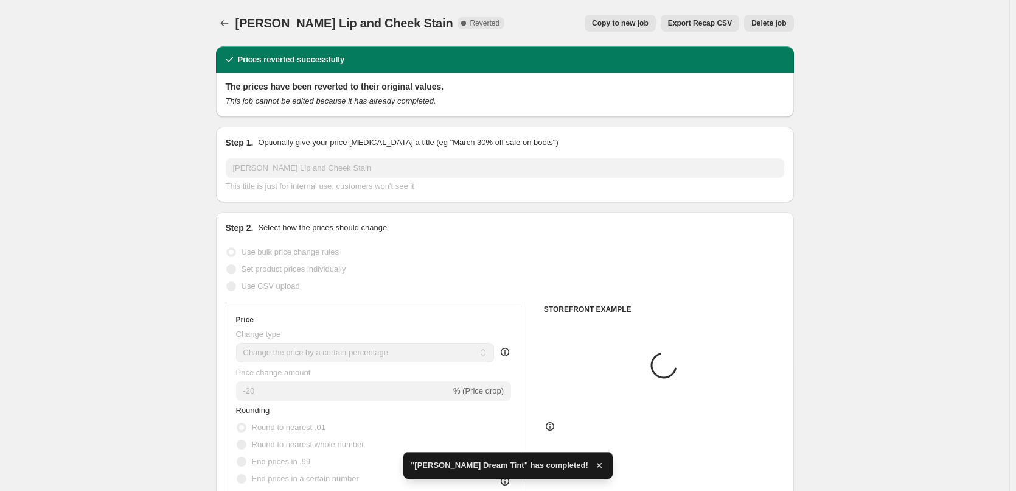
click at [628, 26] on span "Copy to new job" at bounding box center [620, 23] width 57 height 10
select select "percentage"
select select "tag"
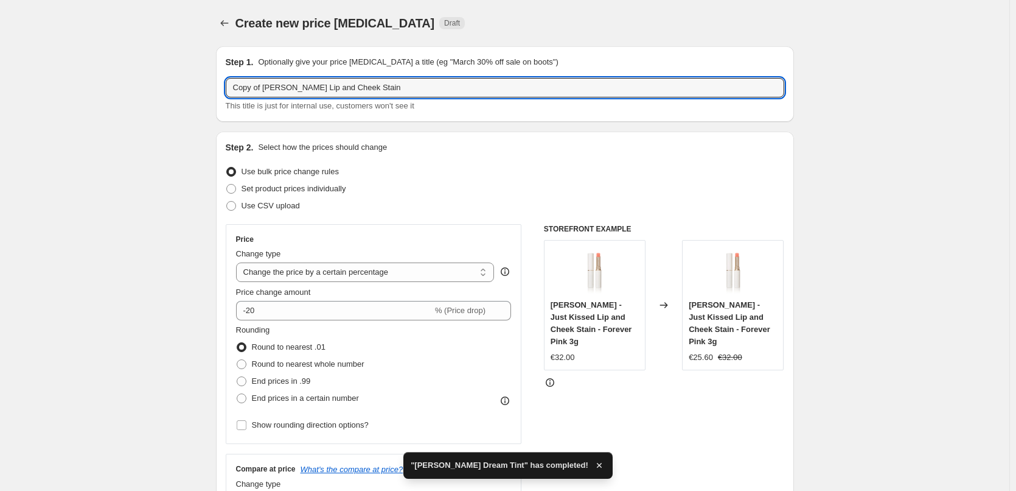
drag, startPoint x: 265, startPoint y: 90, endPoint x: 137, endPoint y: 102, distance: 128.3
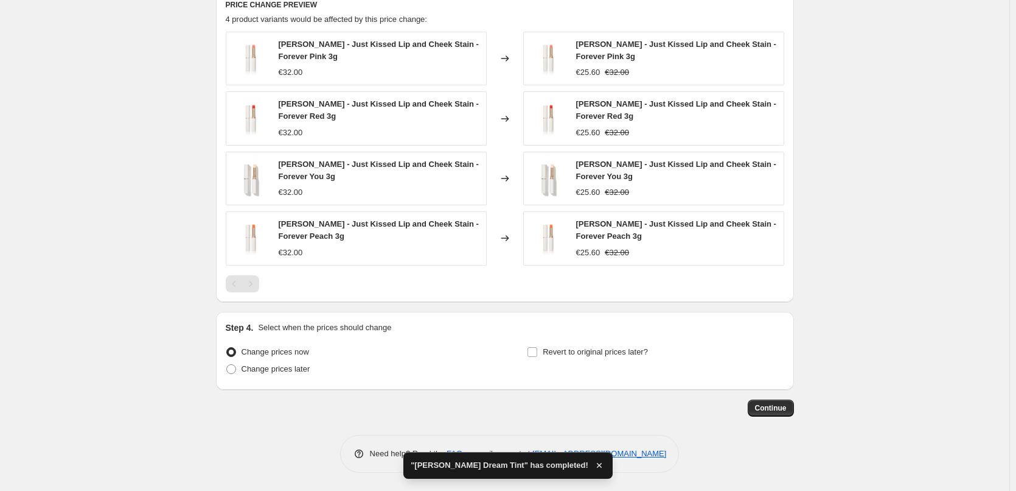
type input "[PERSON_NAME] Lip and Cheek Stain"
click at [565, 335] on div "Step 4. Select when the prices should change Change prices now Change prices la…" at bounding box center [505, 350] width 559 height 58
click at [568, 342] on div "Step 4. Select when the prices should change Change prices now Change prices la…" at bounding box center [505, 350] width 559 height 58
click at [568, 346] on span "Revert to original prices later?" at bounding box center [595, 352] width 105 height 12
click at [537, 347] on input "Revert to original prices later?" at bounding box center [533, 352] width 10 height 10
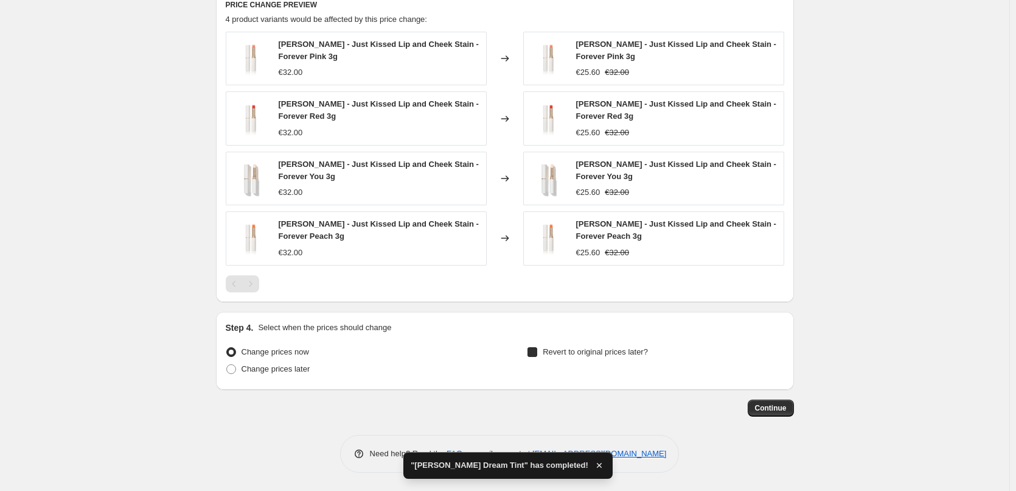
checkbox input "true"
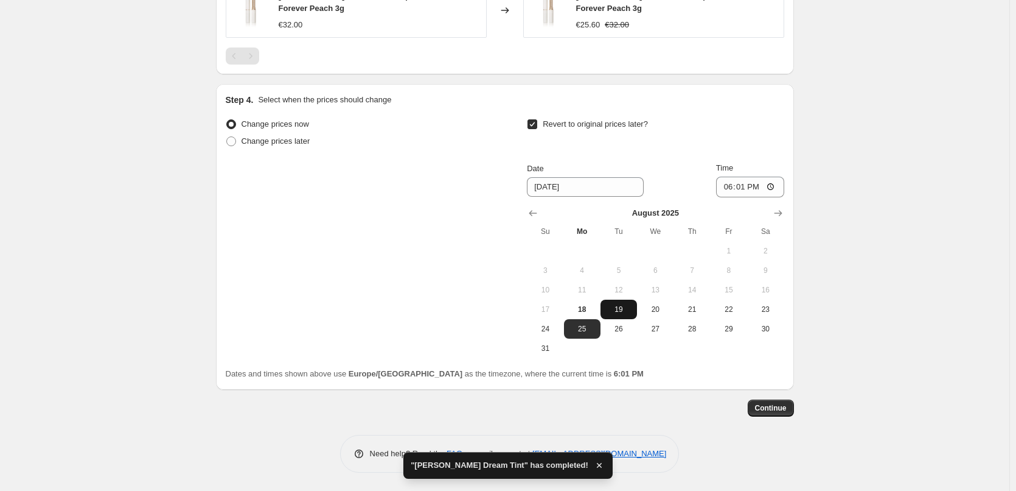
click at [617, 314] on button "19" at bounding box center [619, 308] width 37 height 19
type input "[DATE]"
click at [723, 189] on input "18:01" at bounding box center [750, 186] width 68 height 21
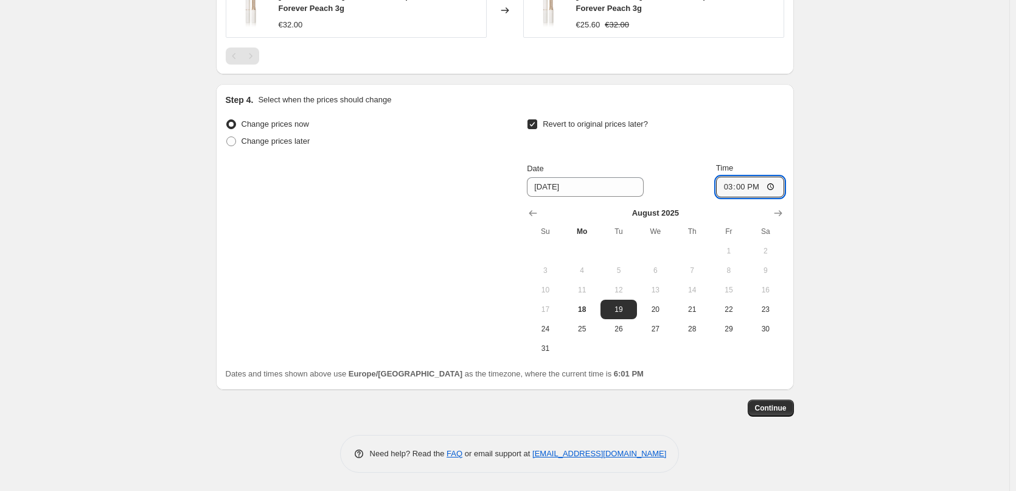
type input "03:00"
click at [766, 406] on span "Continue" at bounding box center [771, 408] width 32 height 10
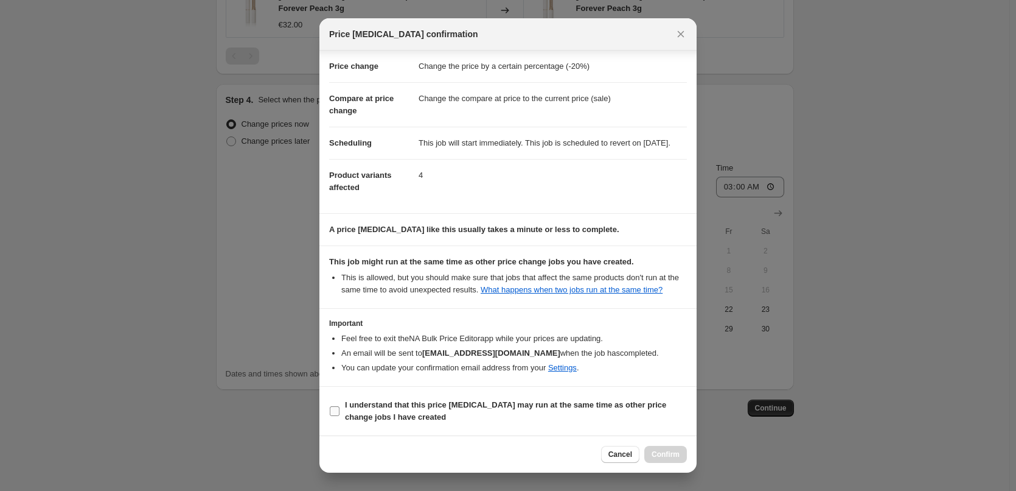
click at [428, 409] on b "I understand that this price [MEDICAL_DATA] may run at the same time as other p…" at bounding box center [505, 410] width 321 height 21
click at [340, 409] on input "I understand that this price [MEDICAL_DATA] may run at the same time as other p…" at bounding box center [335, 411] width 10 height 10
checkbox input "true"
click at [657, 451] on span "Confirm" at bounding box center [666, 454] width 28 height 10
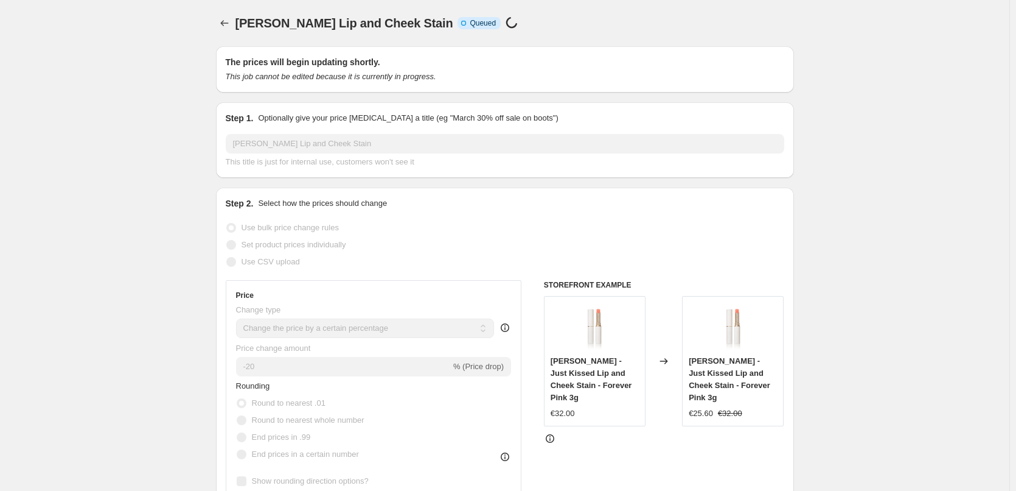
click at [236, 27] on div at bounding box center [225, 23] width 19 height 17
click at [231, 26] on icon "Price change jobs" at bounding box center [224, 23] width 12 height 12
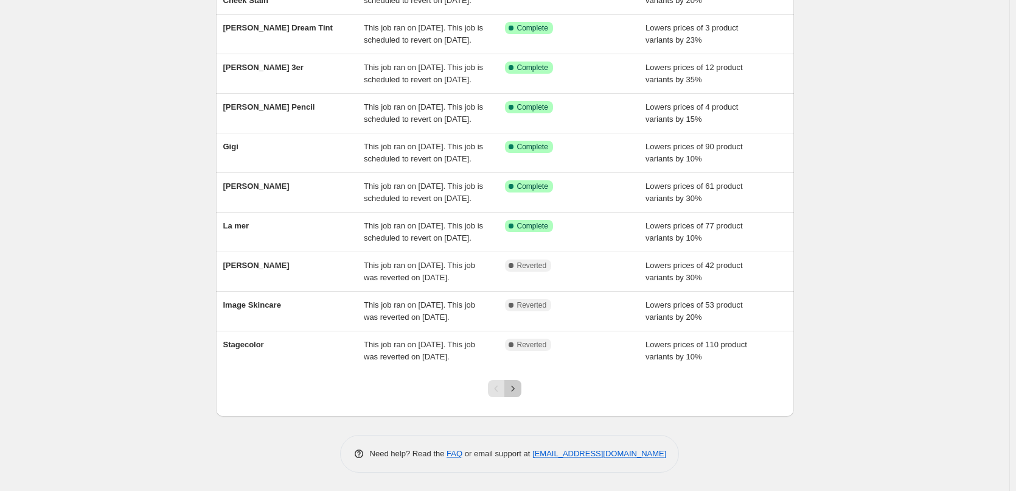
click at [515, 385] on icon "Next" at bounding box center [513, 388] width 12 height 12
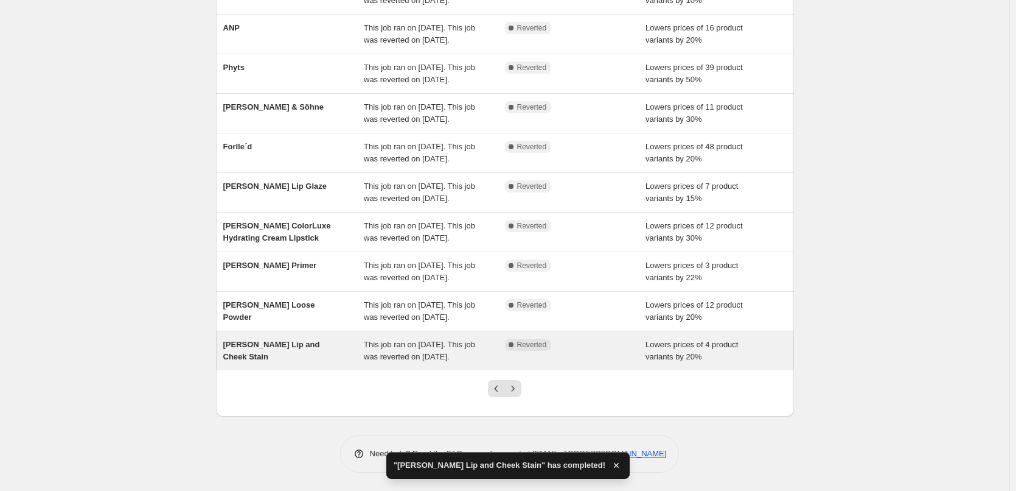
click at [309, 340] on span "[PERSON_NAME] Lip and Cheek Stain" at bounding box center [271, 350] width 97 height 21
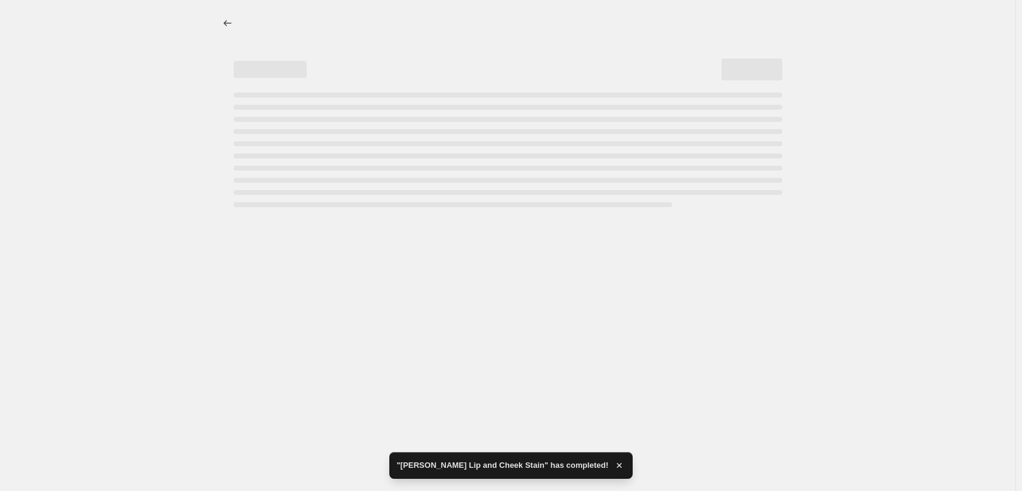
select select "percentage"
select select "tag"
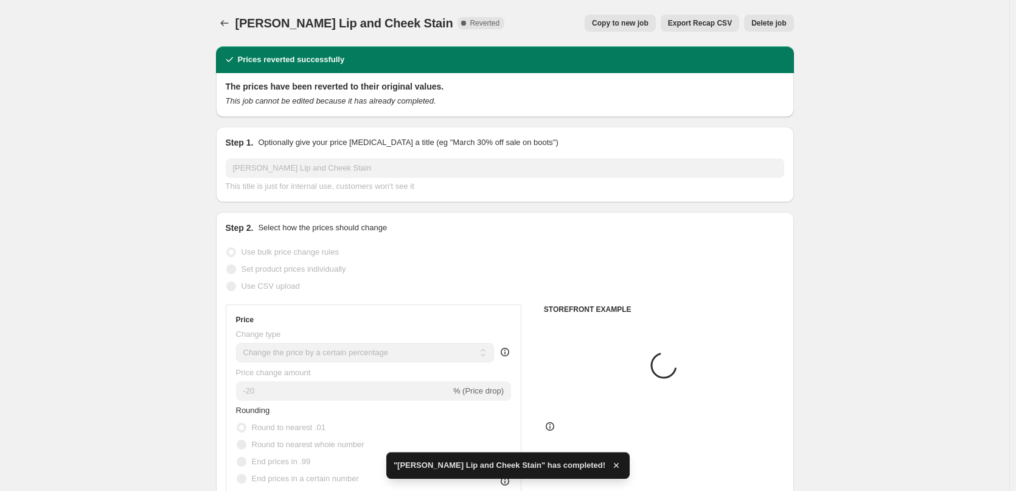
click at [775, 24] on span "Delete job" at bounding box center [769, 23] width 35 height 10
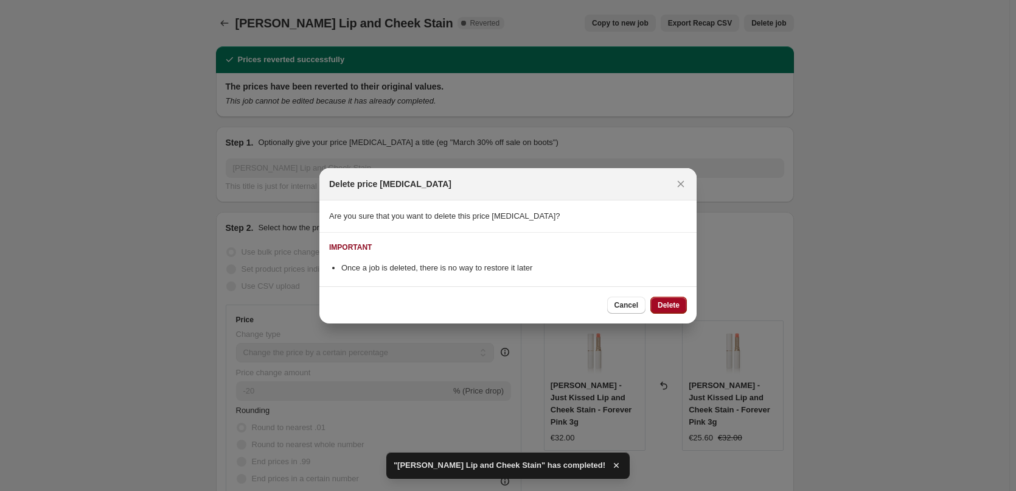
click at [674, 297] on button "Delete" at bounding box center [669, 304] width 37 height 17
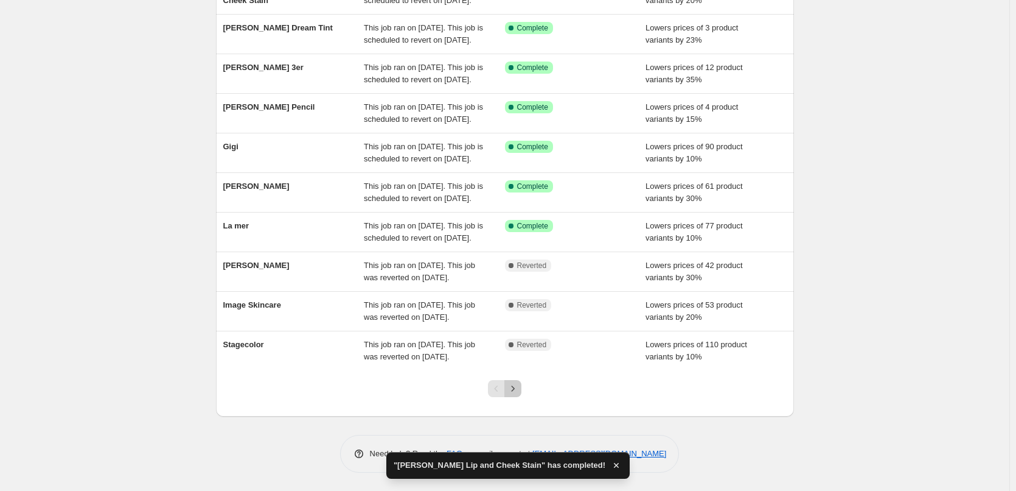
click at [511, 384] on icon "Next" at bounding box center [513, 388] width 12 height 12
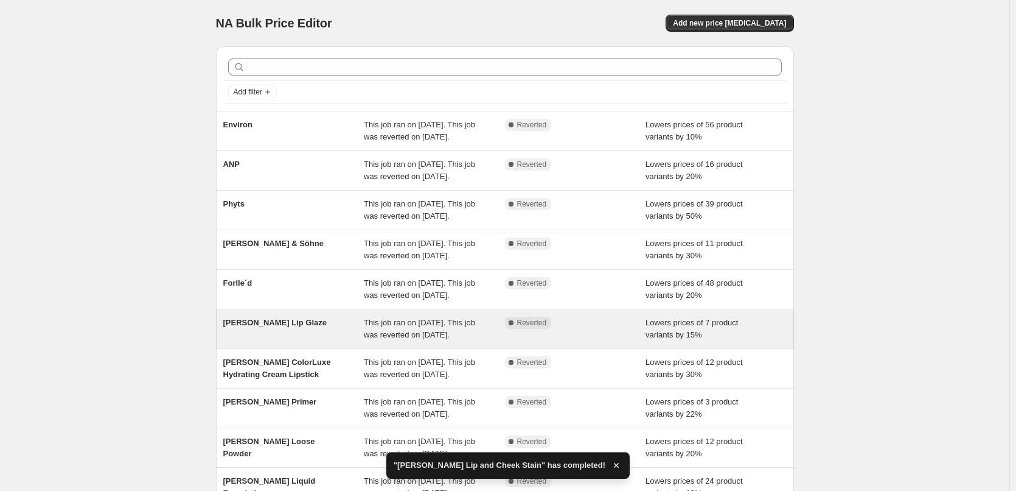
click at [283, 341] on div "[PERSON_NAME] Lip Glaze" at bounding box center [293, 328] width 141 height 24
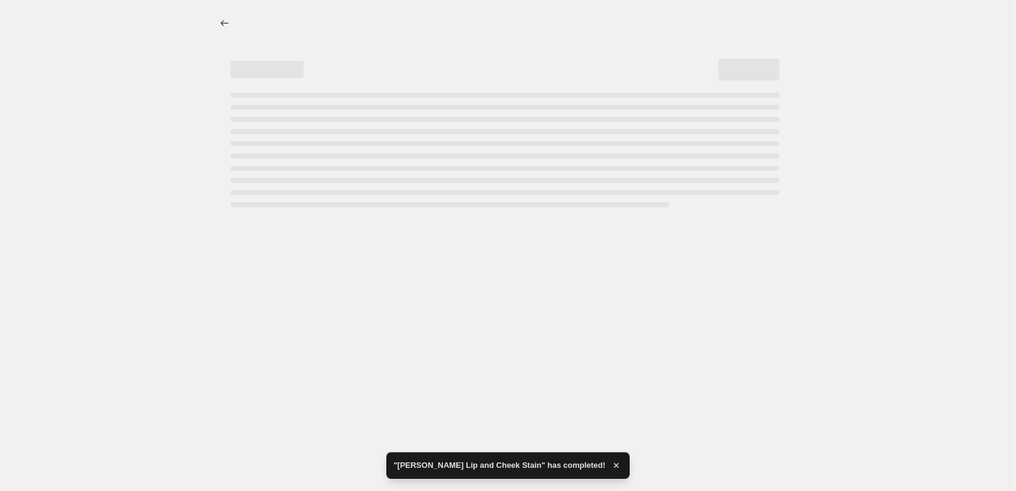
select select "percentage"
select select "tag"
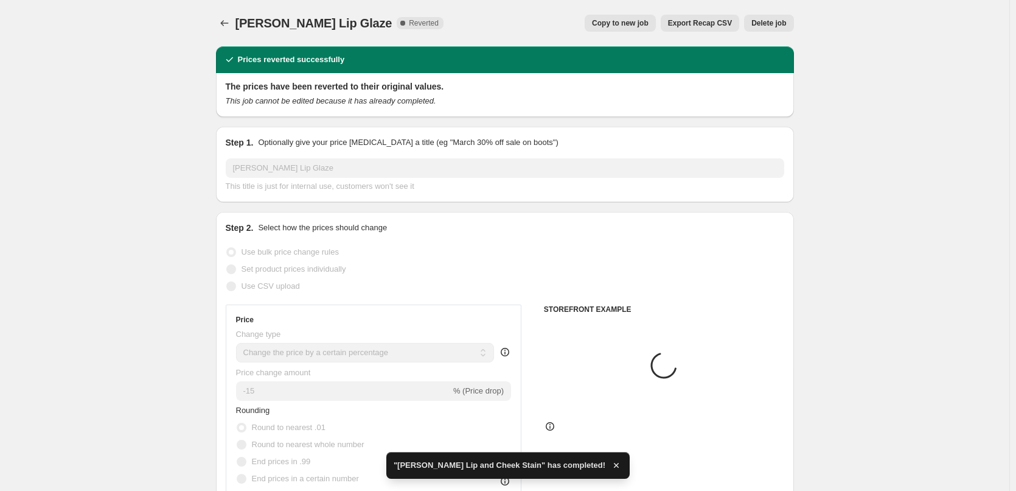
click at [624, 23] on span "Copy to new job" at bounding box center [620, 23] width 57 height 10
select select "percentage"
select select "tag"
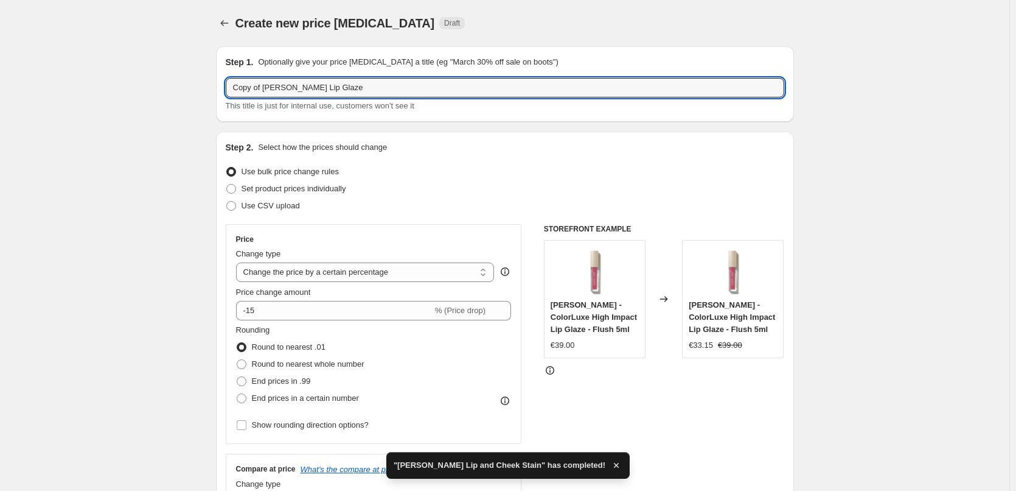
drag, startPoint x: 265, startPoint y: 88, endPoint x: 135, endPoint y: 97, distance: 130.6
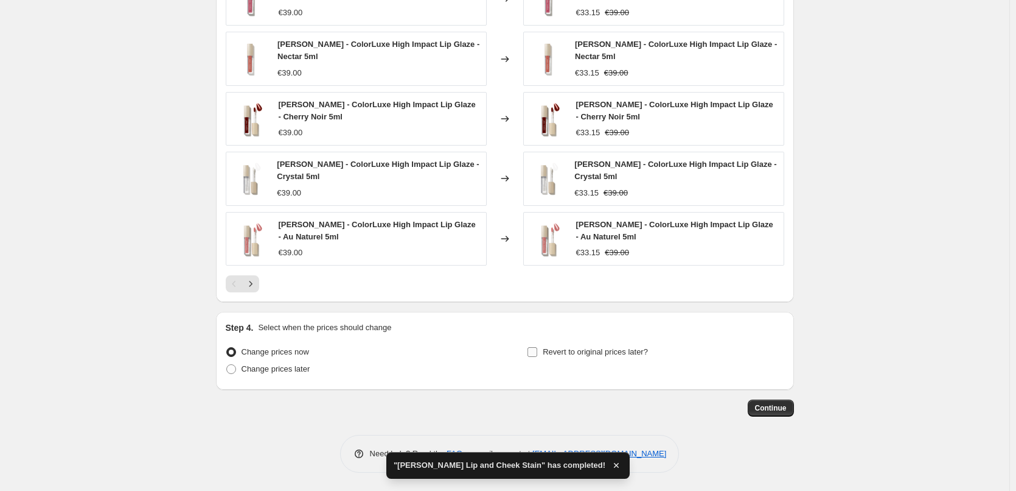
type input "[PERSON_NAME] Lip Glaze"
drag, startPoint x: 559, startPoint y: 352, endPoint x: 559, endPoint y: 359, distance: 6.7
click at [559, 358] on label "Revert to original prices later?" at bounding box center [587, 351] width 121 height 17
click at [537, 357] on input "Revert to original prices later?" at bounding box center [533, 352] width 10 height 10
checkbox input "true"
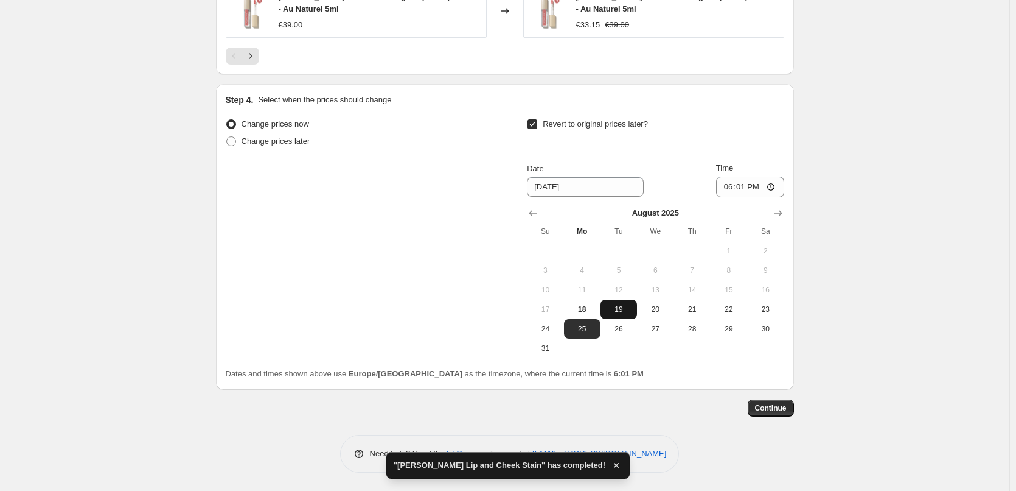
click at [622, 316] on button "19" at bounding box center [619, 308] width 37 height 19
type input "[DATE]"
click at [731, 191] on input "18:01" at bounding box center [750, 186] width 68 height 21
type input "03:00"
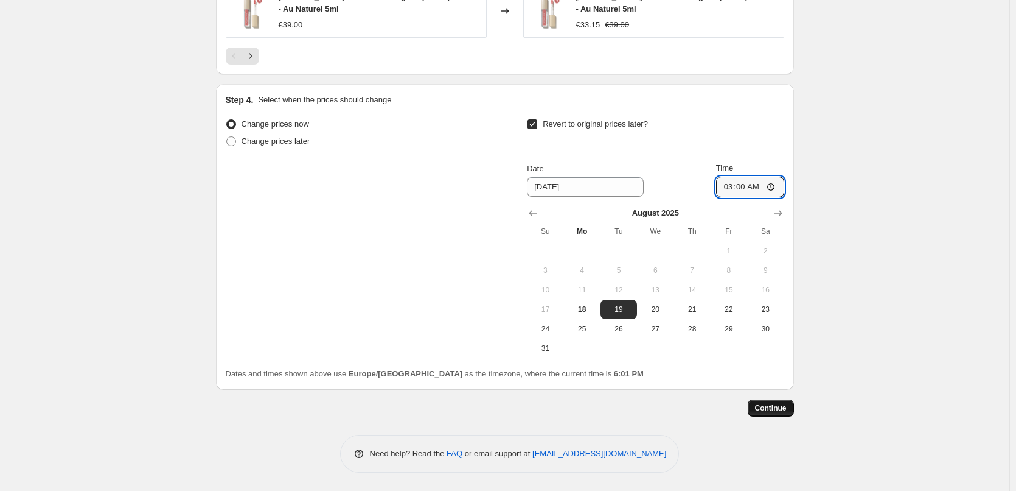
click at [765, 409] on span "Continue" at bounding box center [771, 408] width 32 height 10
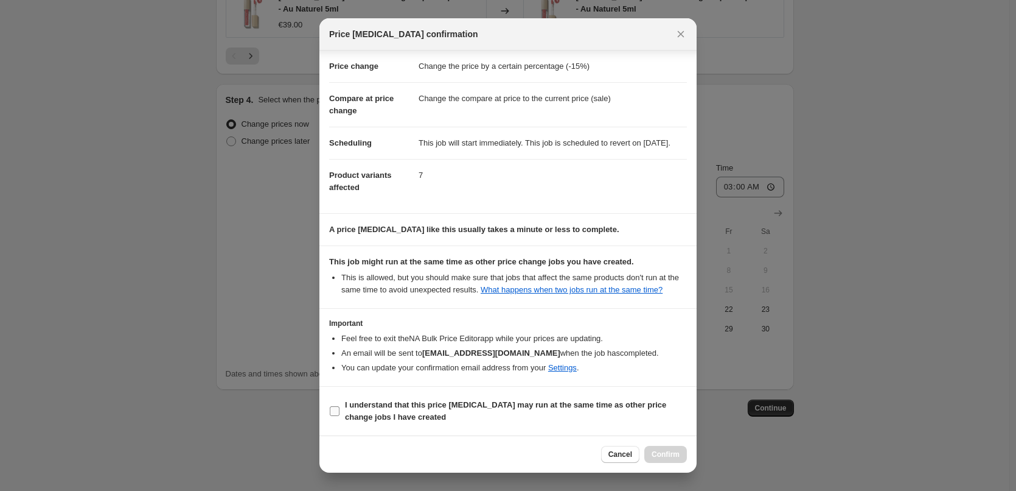
click at [420, 407] on b "I understand that this price [MEDICAL_DATA] may run at the same time as other p…" at bounding box center [505, 410] width 321 height 21
click at [340, 407] on input "I understand that this price [MEDICAL_DATA] may run at the same time as other p…" at bounding box center [335, 411] width 10 height 10
checkbox input "true"
click at [674, 456] on span "Confirm" at bounding box center [666, 454] width 28 height 10
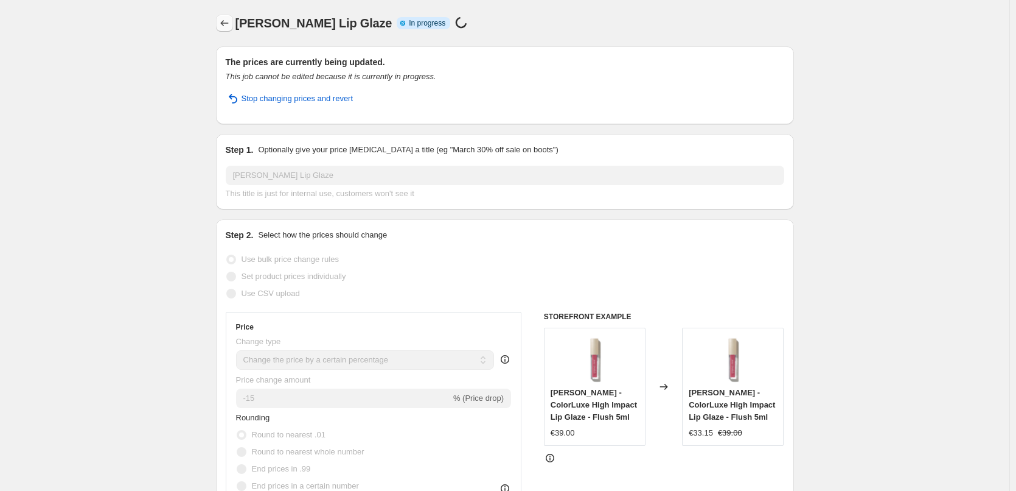
click at [231, 24] on icon "Price change jobs" at bounding box center [224, 23] width 12 height 12
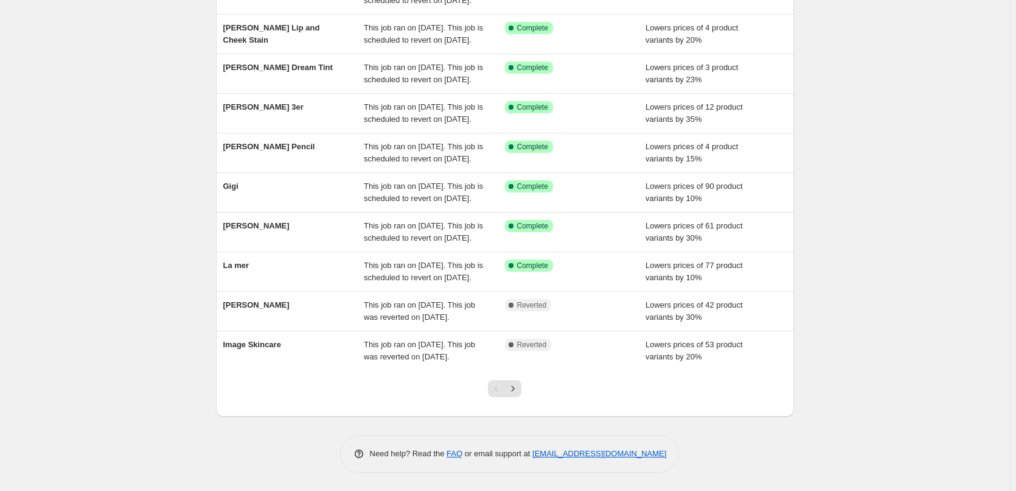
click at [540, 383] on div at bounding box center [505, 393] width 578 height 46
click at [514, 385] on icon "Next" at bounding box center [513, 388] width 12 height 12
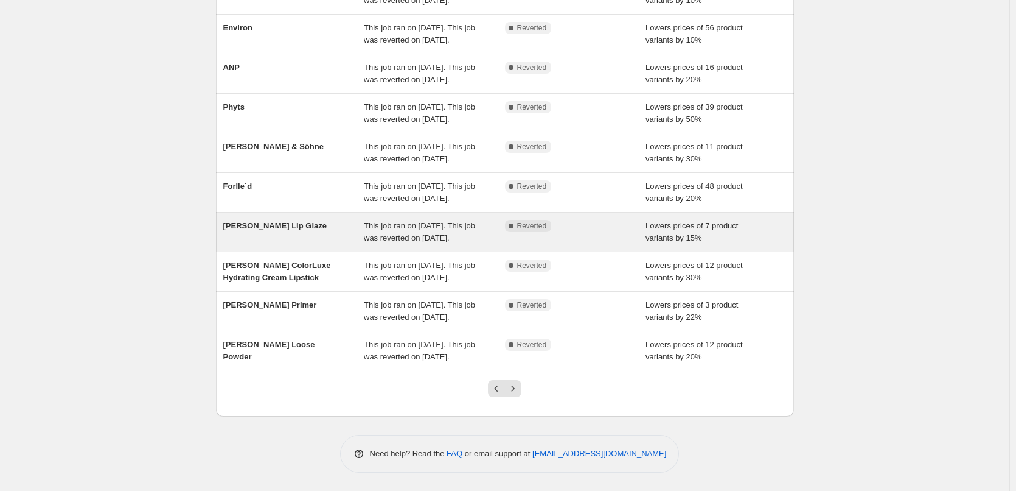
click at [278, 220] on div "[PERSON_NAME] Lip Glaze" at bounding box center [293, 232] width 141 height 24
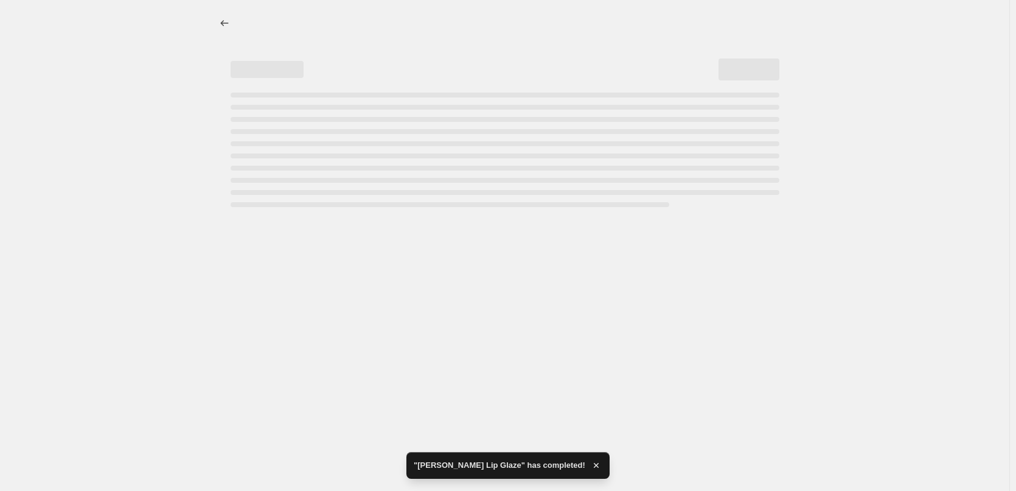
select select "percentage"
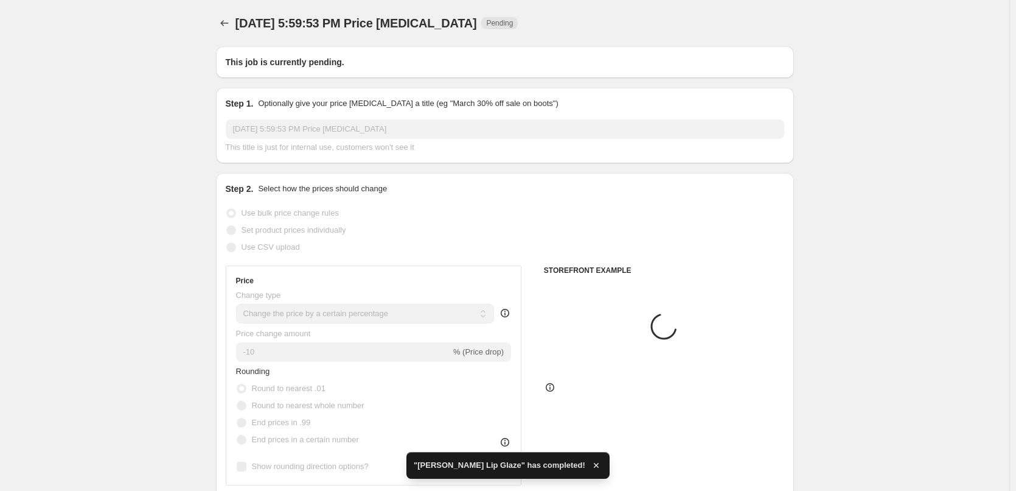
type input "[PERSON_NAME] Lip Glaze"
radio input "false"
radio input "true"
checkbox input "true"
select select "tag"
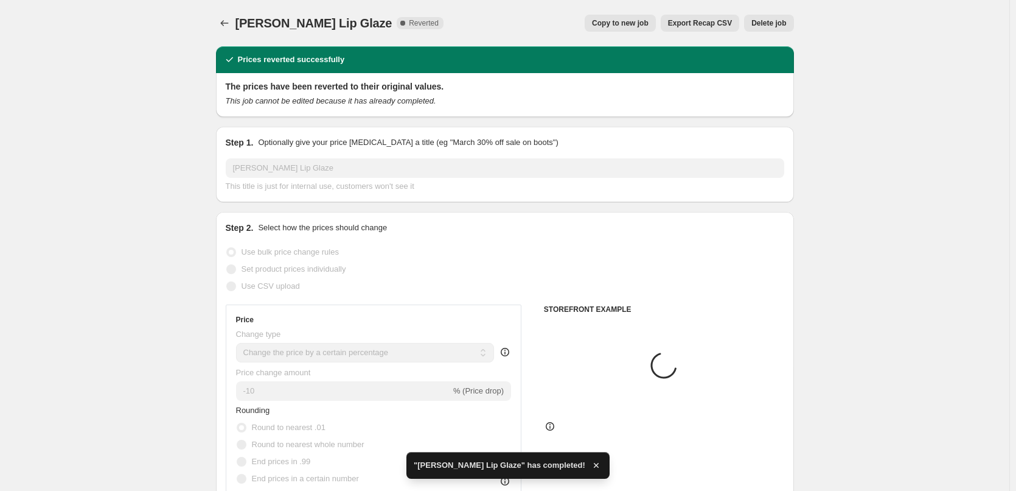
click at [776, 19] on span "Delete job" at bounding box center [769, 23] width 35 height 10
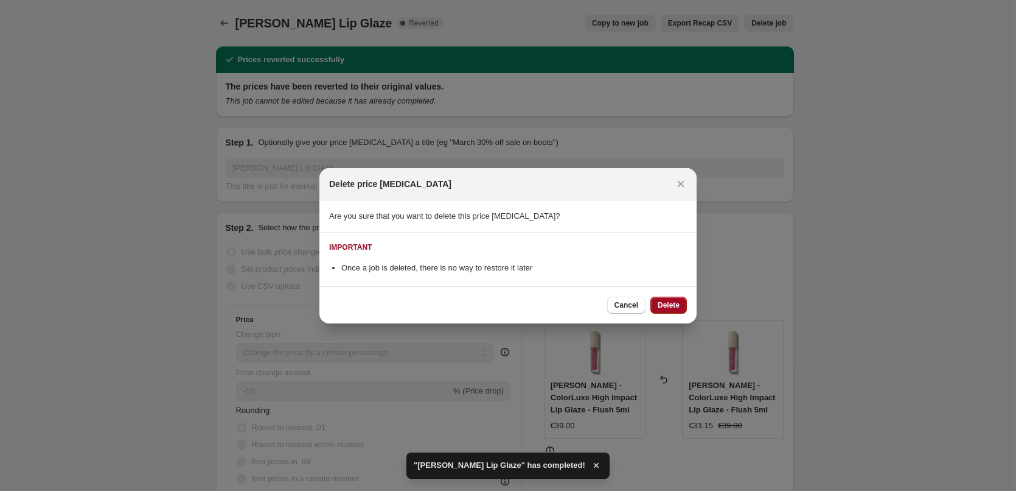
click at [666, 298] on button "Delete" at bounding box center [669, 304] width 37 height 17
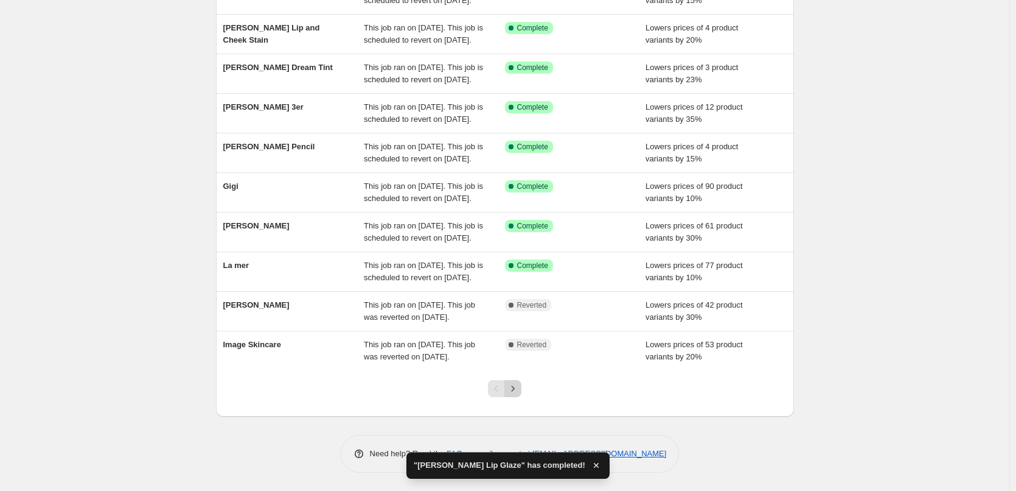
click at [516, 390] on icon "Next" at bounding box center [513, 388] width 12 height 12
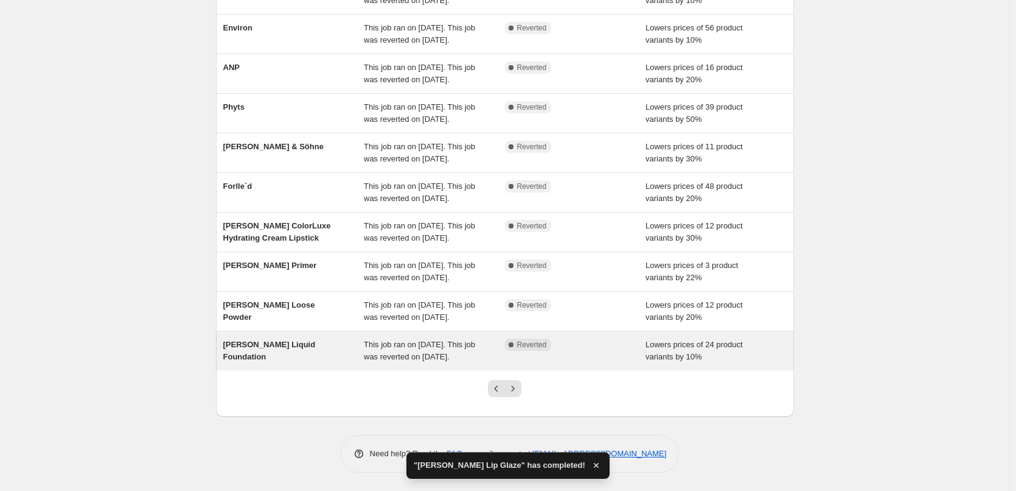
click at [299, 340] on span "[PERSON_NAME] Liquid Foundation" at bounding box center [269, 350] width 93 height 21
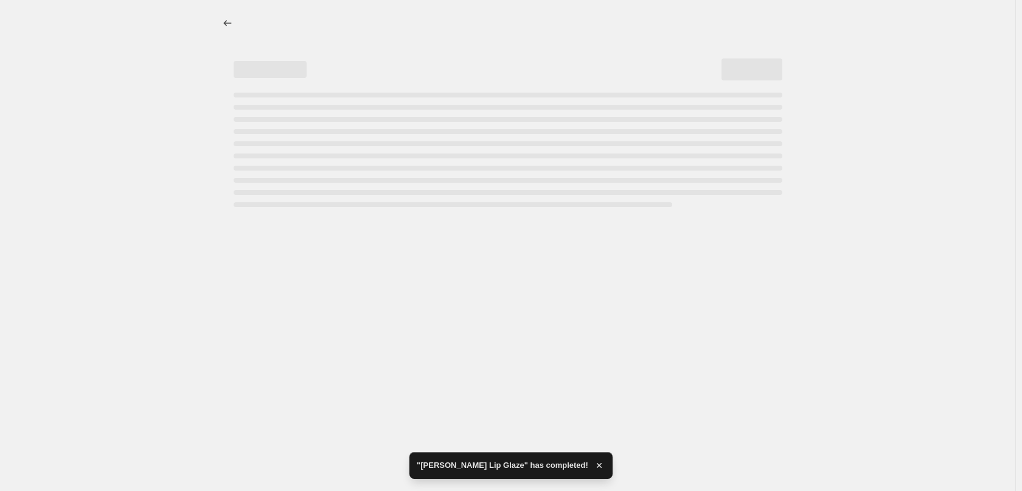
select select "percentage"
select select "tag"
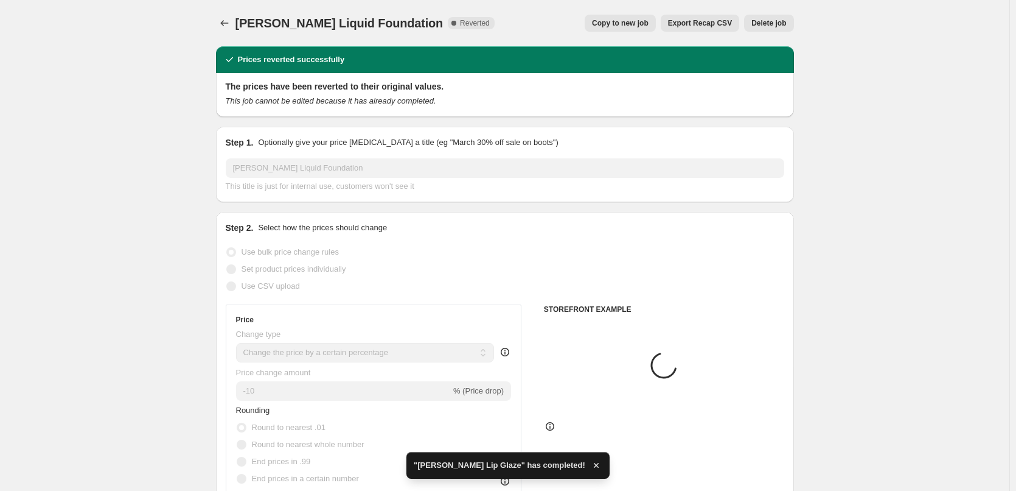
click at [623, 22] on span "Copy to new job" at bounding box center [620, 23] width 57 height 10
select select "percentage"
select select "tag"
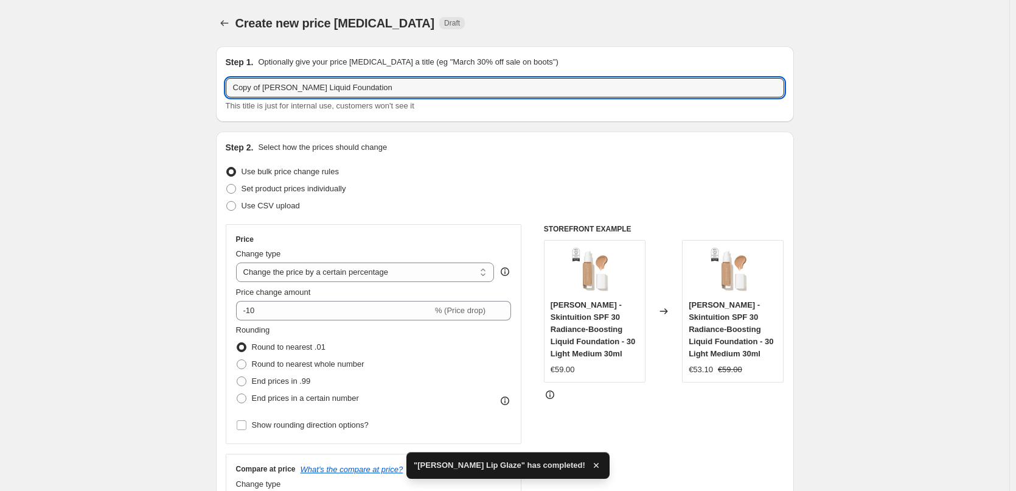
drag, startPoint x: 266, startPoint y: 89, endPoint x: 89, endPoint y: 94, distance: 176.5
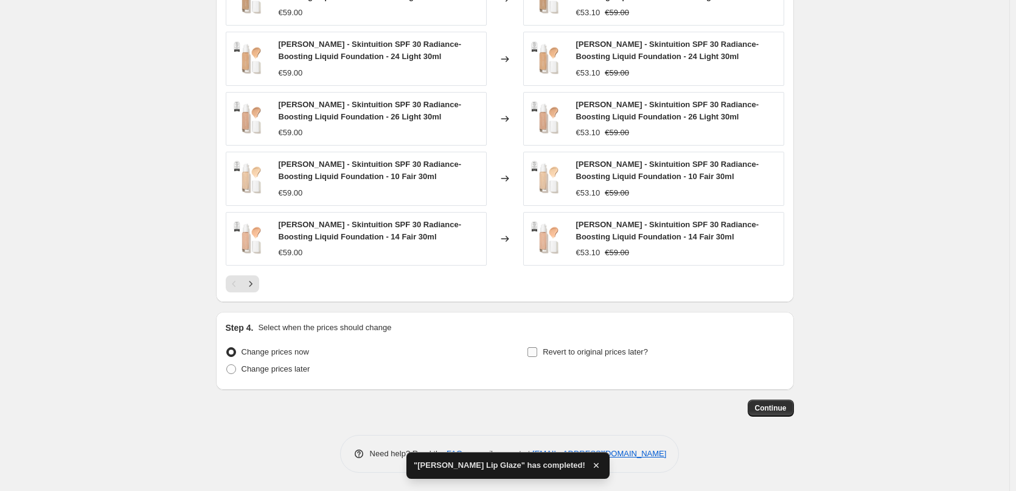
type input "[PERSON_NAME] Liquid Foundation"
click at [585, 352] on span "Revert to original prices later?" at bounding box center [595, 351] width 105 height 9
click at [537, 352] on input "Revert to original prices later?" at bounding box center [533, 352] width 10 height 10
checkbox input "true"
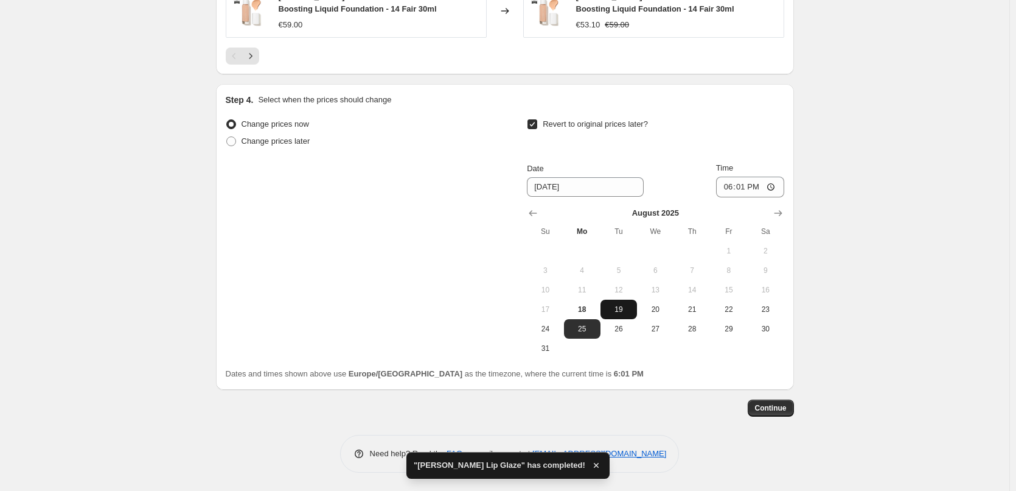
click at [627, 313] on span "19" at bounding box center [619, 309] width 27 height 10
type input "[DATE]"
click at [732, 184] on input "18:01" at bounding box center [750, 186] width 68 height 21
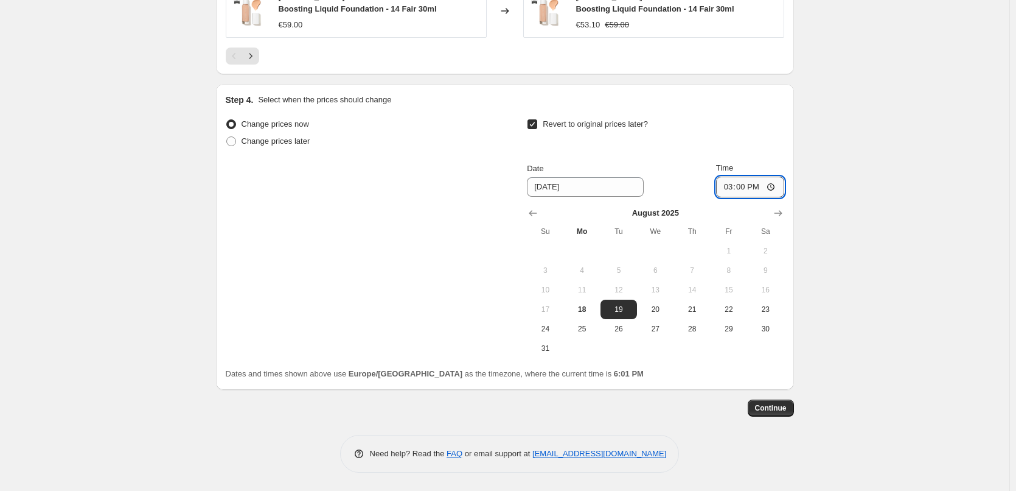
type input "03:00"
click at [769, 400] on button "Continue" at bounding box center [771, 407] width 46 height 17
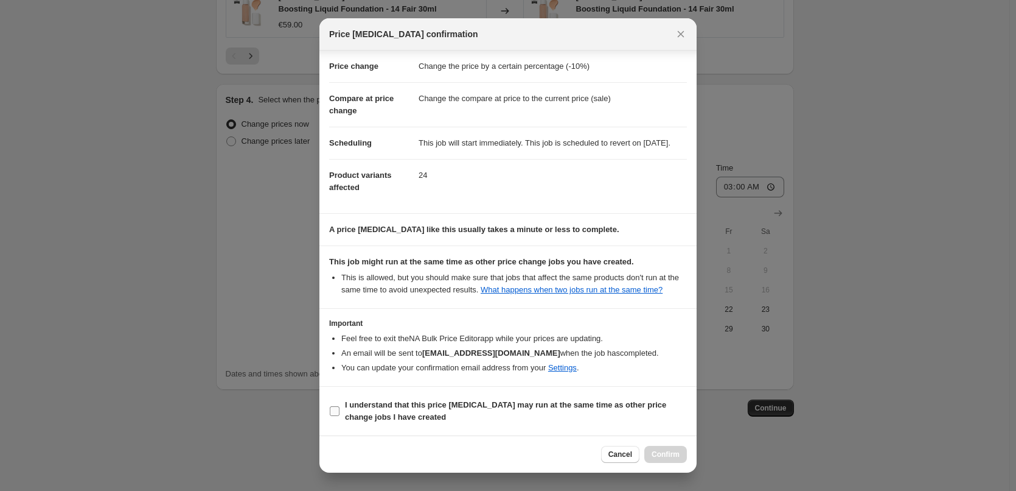
click at [402, 412] on b "I understand that this price [MEDICAL_DATA] may run at the same time as other p…" at bounding box center [505, 410] width 321 height 21
click at [340, 412] on input "I understand that this price [MEDICAL_DATA] may run at the same time as other p…" at bounding box center [335, 411] width 10 height 10
checkbox input "true"
click at [674, 442] on div "Cancel Confirm" at bounding box center [508, 453] width 377 height 37
click at [674, 452] on span "Confirm" at bounding box center [666, 454] width 28 height 10
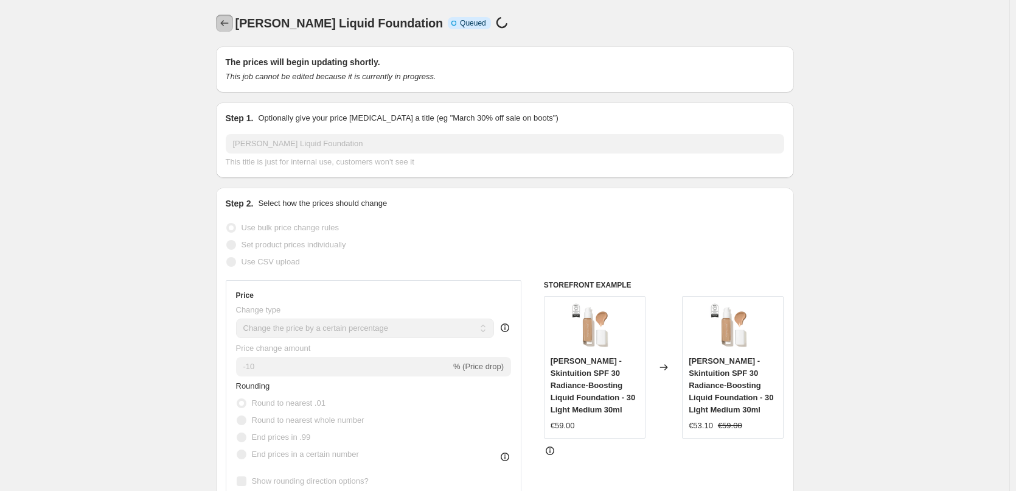
click at [225, 15] on button "Price change jobs" at bounding box center [224, 23] width 17 height 17
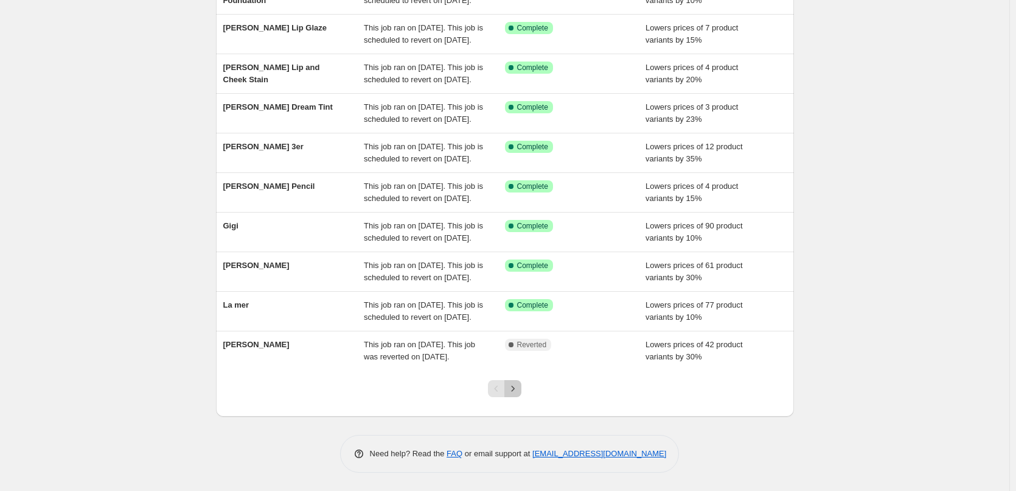
click at [519, 383] on icon "Next" at bounding box center [513, 388] width 12 height 12
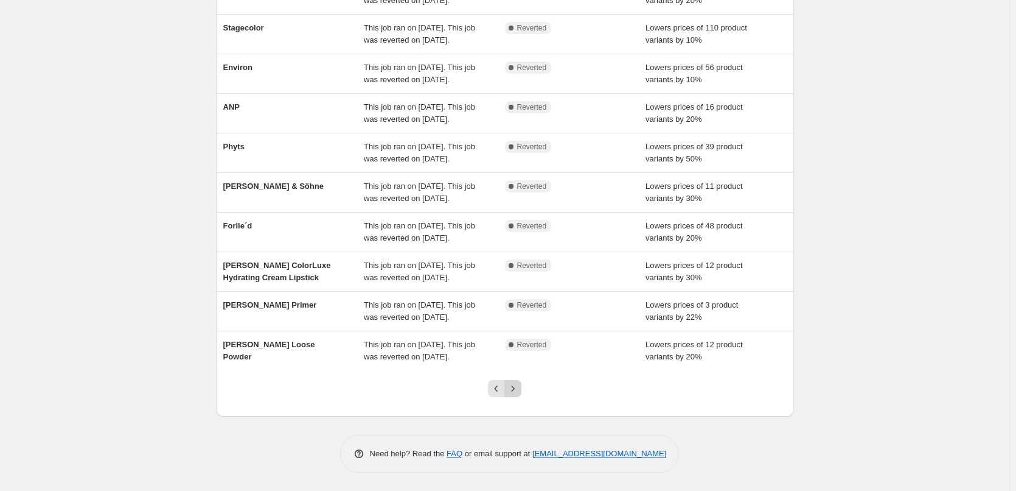
click at [517, 386] on icon "Next" at bounding box center [513, 388] width 12 height 12
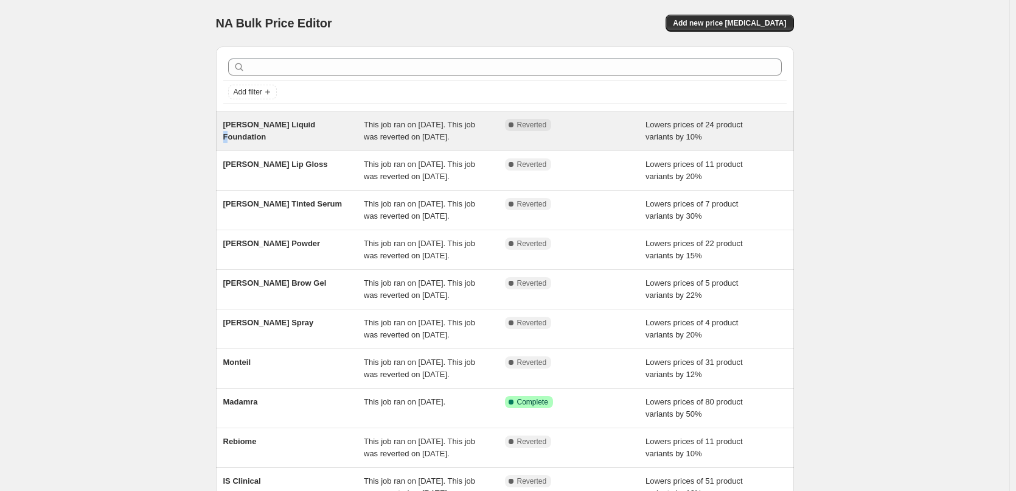
click at [304, 121] on span "[PERSON_NAME] Liquid Foundation" at bounding box center [269, 130] width 93 height 21
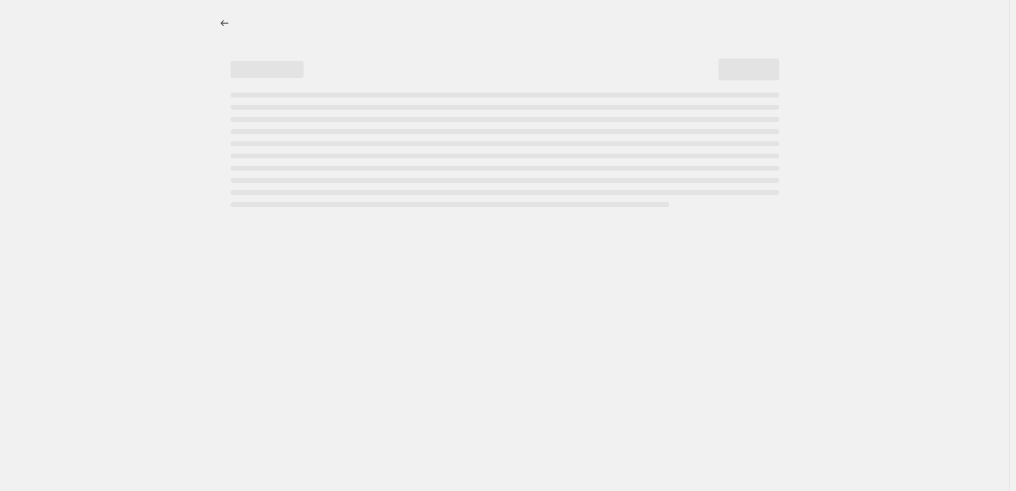
select select "percentage"
select select "tag"
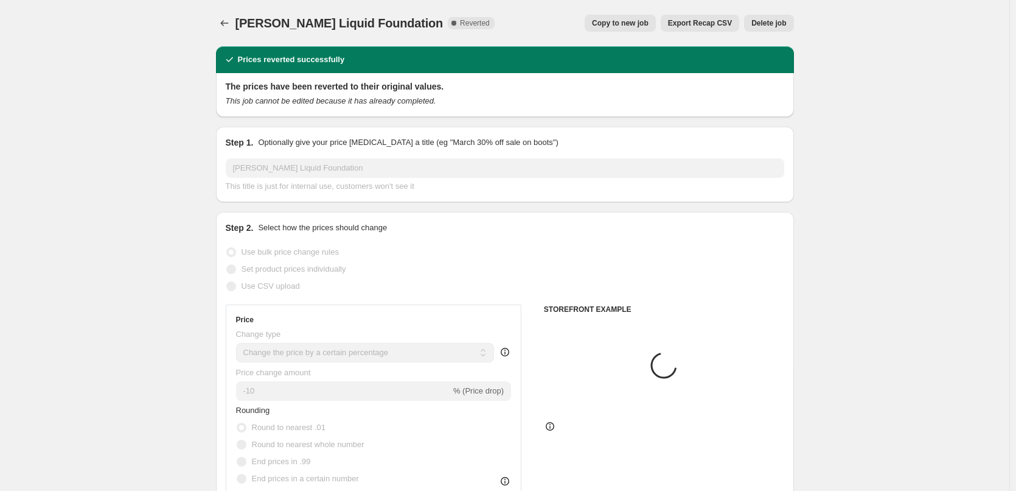
click at [775, 30] on button "Delete job" at bounding box center [768, 23] width 49 height 17
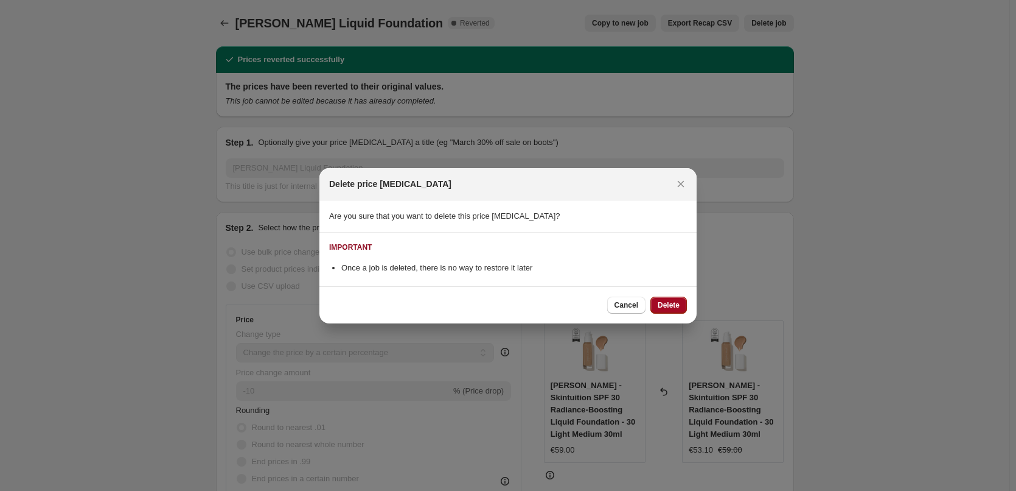
click at [671, 298] on button "Delete" at bounding box center [669, 304] width 37 height 17
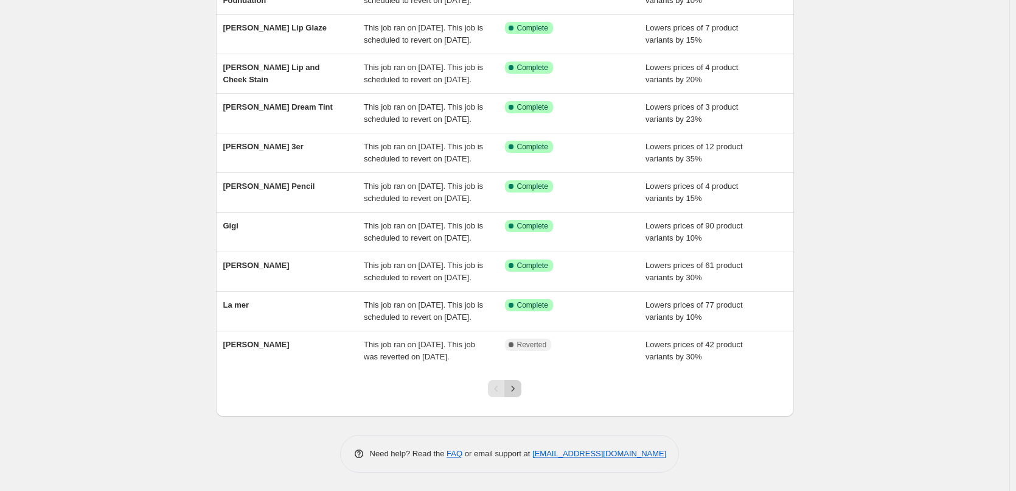
click at [515, 393] on icon "Next" at bounding box center [513, 388] width 12 height 12
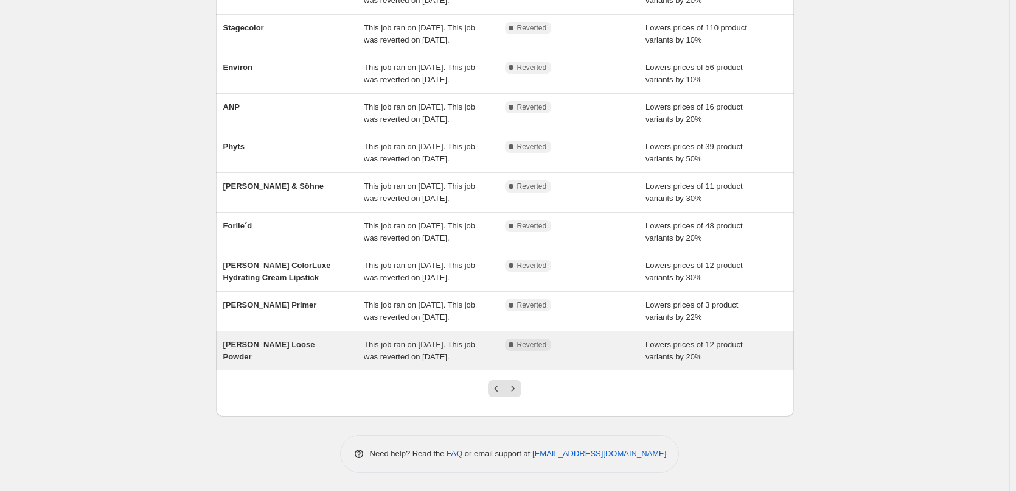
click at [291, 340] on span "[PERSON_NAME] Loose Powder" at bounding box center [269, 350] width 92 height 21
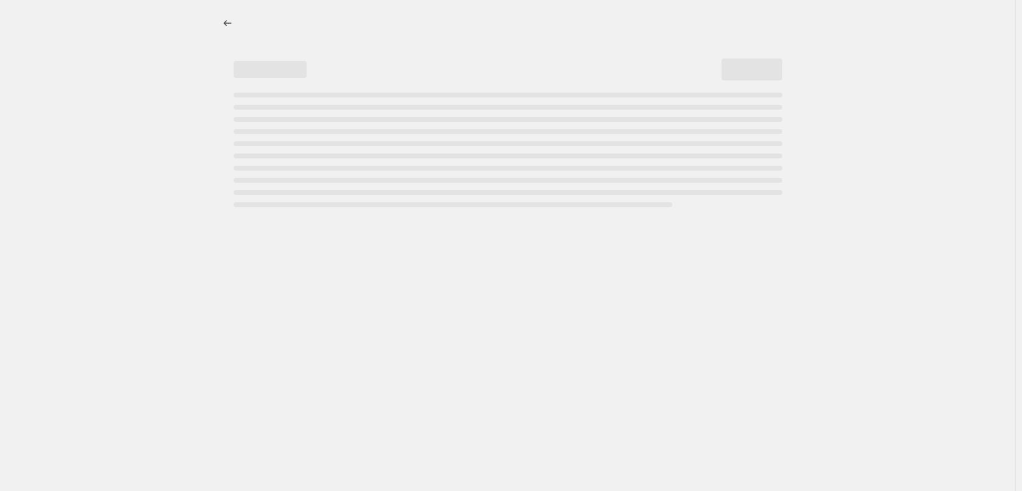
select select "percentage"
select select "tag"
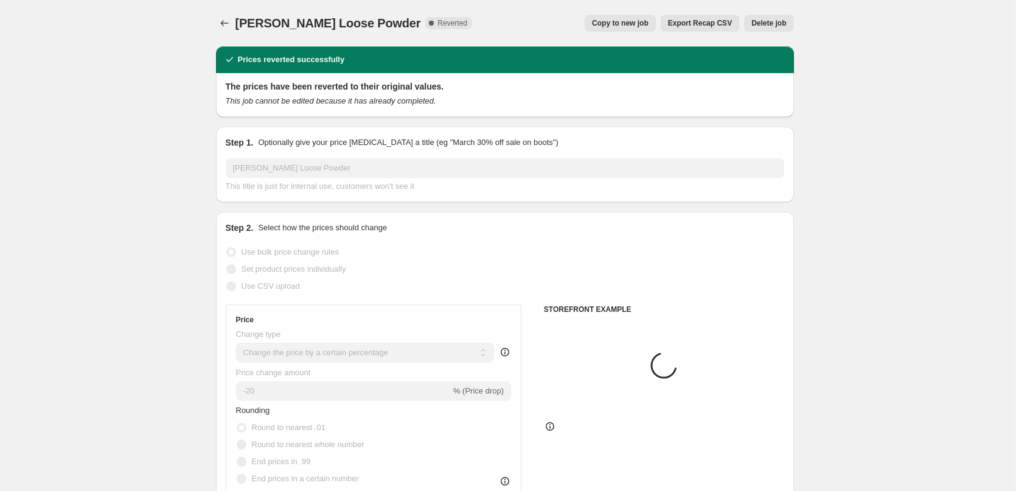
click at [642, 27] on span "Copy to new job" at bounding box center [620, 23] width 57 height 10
select select "percentage"
select select "tag"
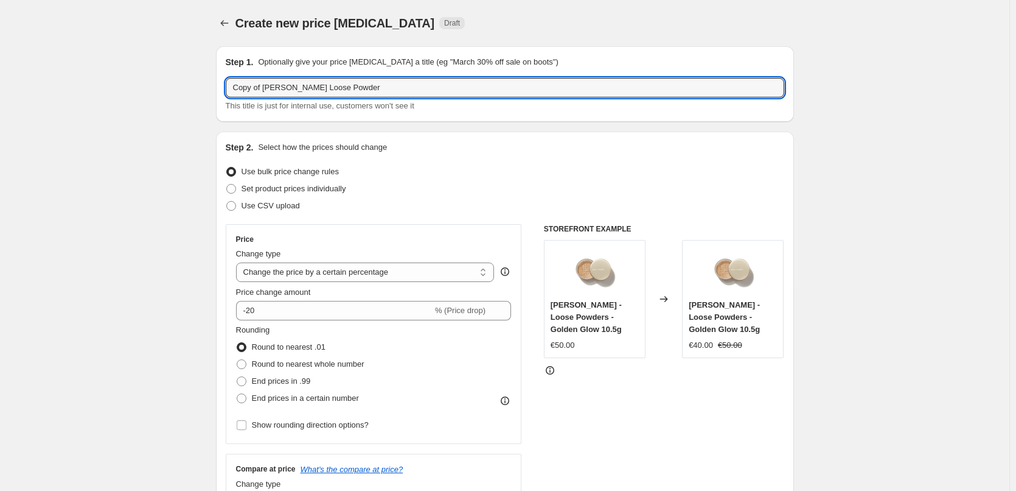
drag, startPoint x: 265, startPoint y: 89, endPoint x: 217, endPoint y: 91, distance: 48.1
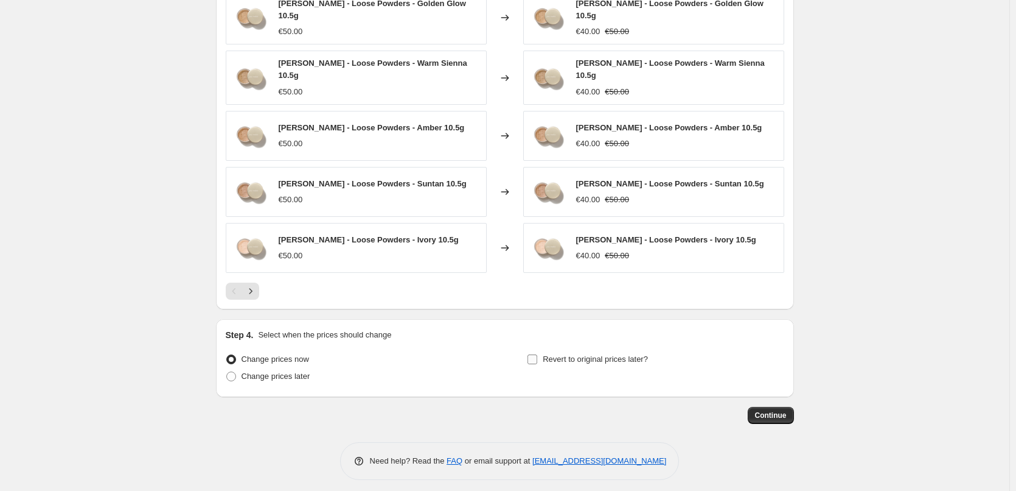
type input "[PERSON_NAME] Loose Powder"
click at [610, 356] on label "Revert to original prices later?" at bounding box center [587, 359] width 121 height 17
click at [610, 356] on span "Revert to original prices later?" at bounding box center [595, 358] width 105 height 9
click at [537, 356] on input "Revert to original prices later?" at bounding box center [533, 359] width 10 height 10
checkbox input "true"
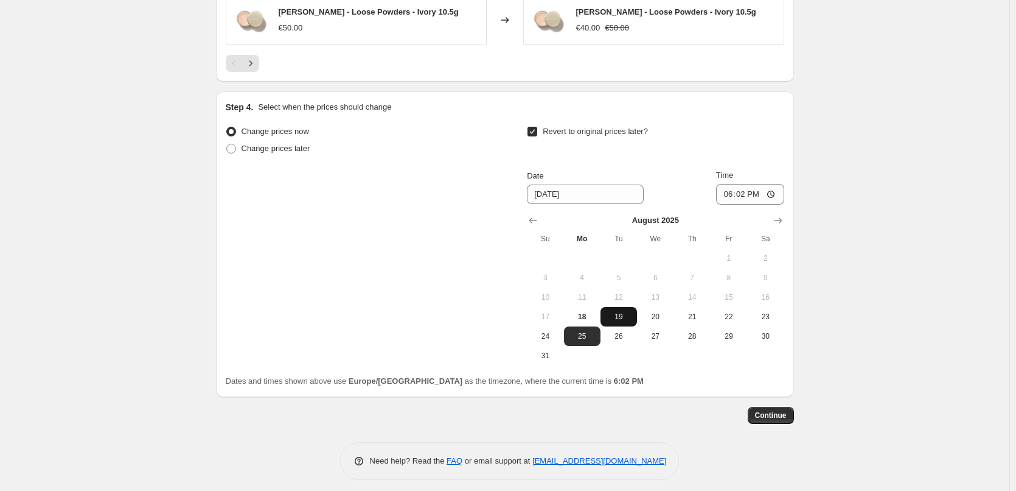
click at [623, 312] on span "19" at bounding box center [619, 317] width 27 height 10
type input "[DATE]"
click at [731, 192] on input "18:02" at bounding box center [750, 194] width 68 height 21
type input "15:02"
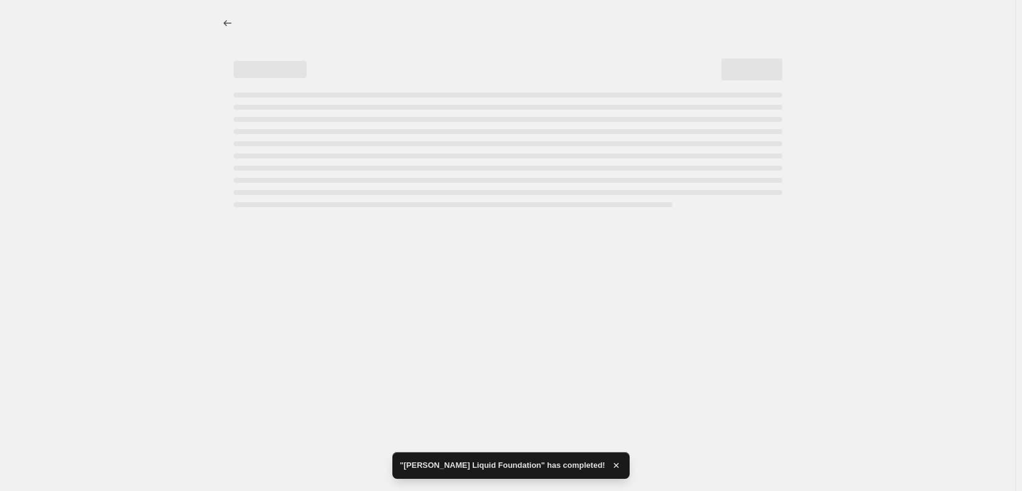
select select "percentage"
select select "tag"
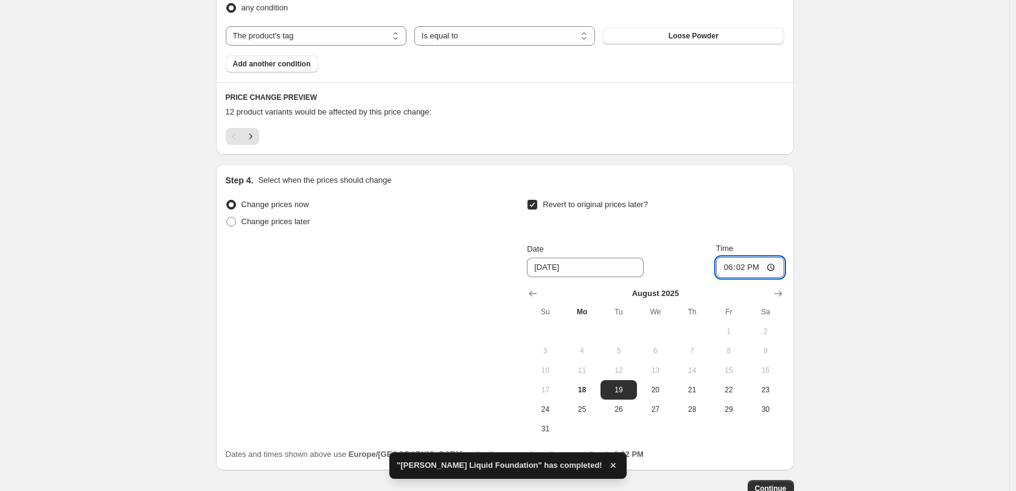
click at [734, 268] on input "18:02" at bounding box center [750, 267] width 68 height 21
type input "03:00"
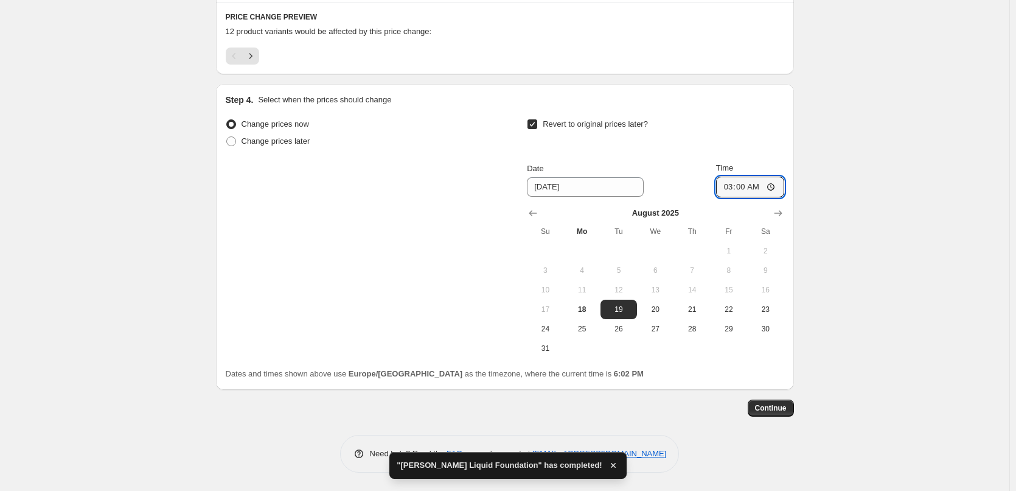
click at [774, 412] on span "Continue" at bounding box center [771, 408] width 32 height 10
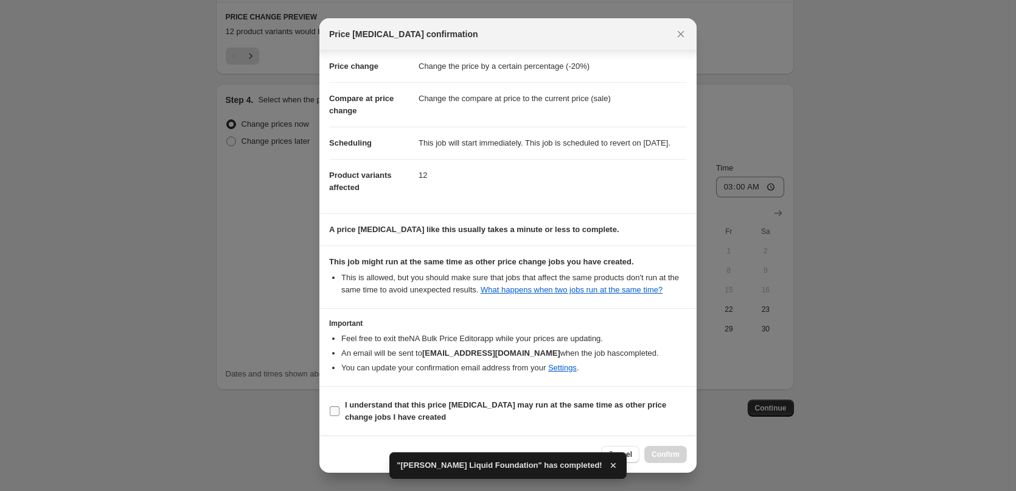
click at [397, 402] on b "I understand that this price [MEDICAL_DATA] may run at the same time as other p…" at bounding box center [505, 410] width 321 height 21
click at [340, 406] on input "I understand that this price [MEDICAL_DATA] may run at the same time as other p…" at bounding box center [335, 411] width 10 height 10
checkbox input "true"
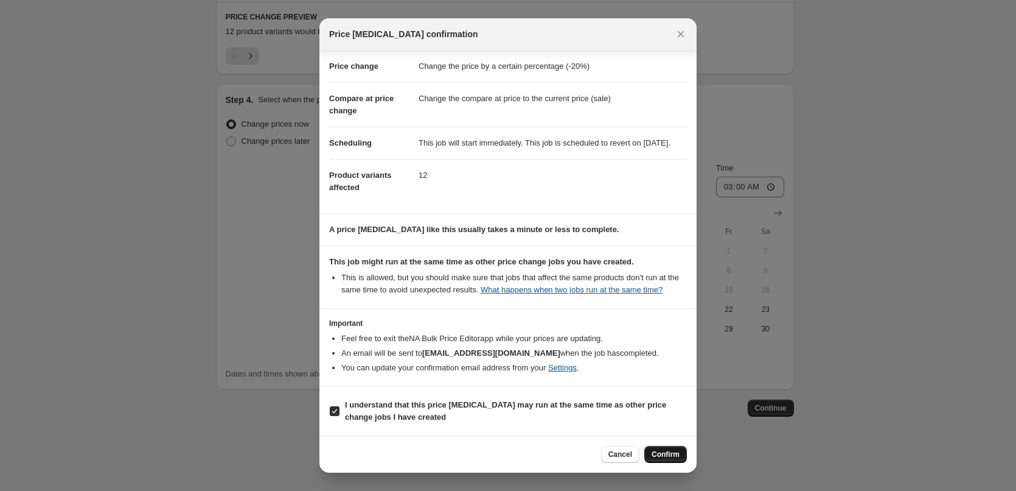
click at [683, 449] on button "Confirm" at bounding box center [666, 454] width 43 height 17
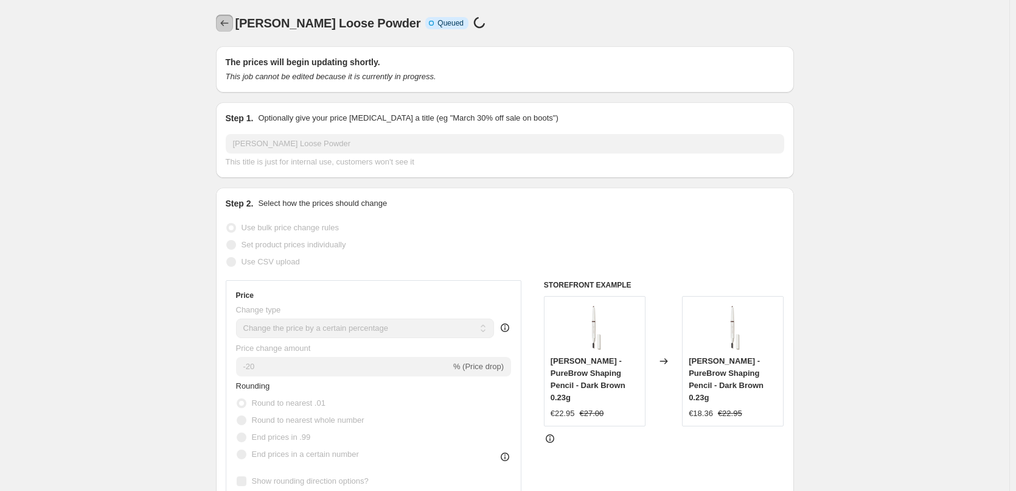
click at [225, 21] on icon "Price change jobs" at bounding box center [224, 23] width 12 height 12
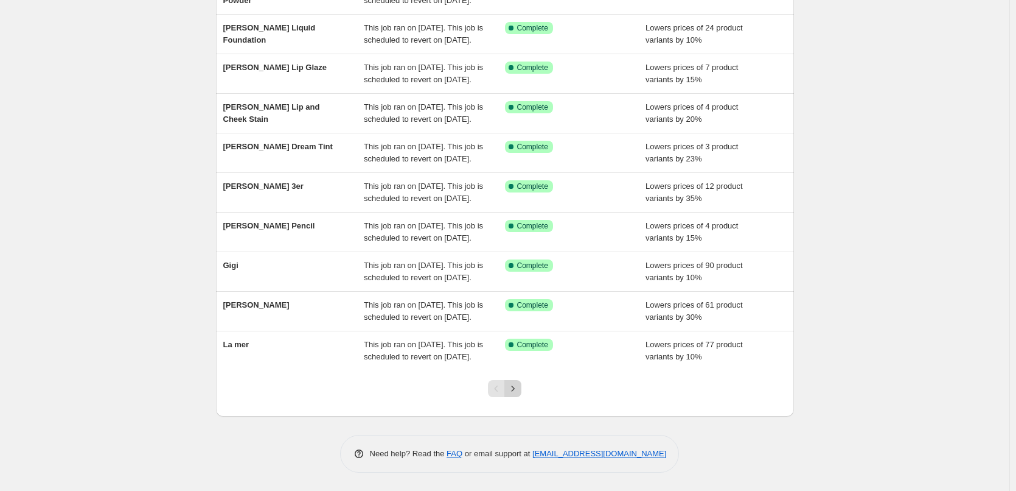
click at [518, 386] on icon "Next" at bounding box center [513, 388] width 12 height 12
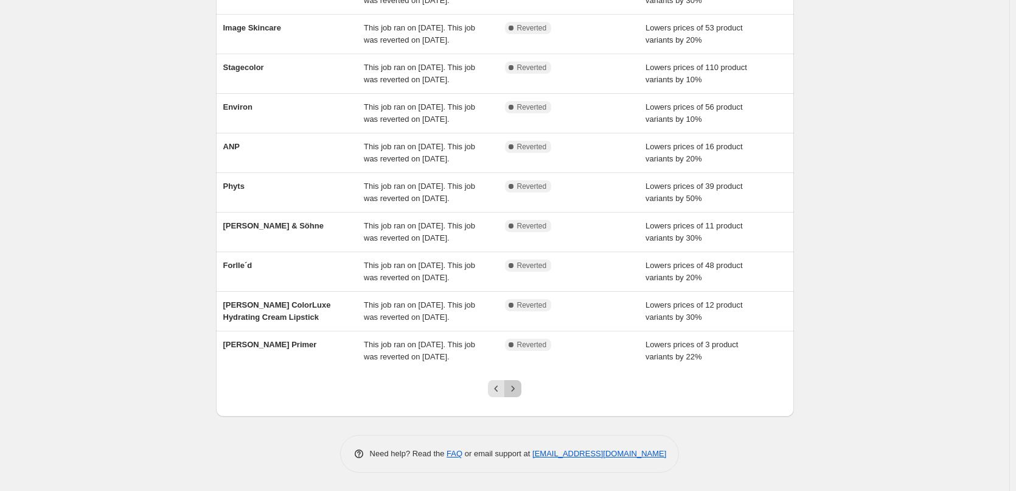
click at [518, 385] on icon "Next" at bounding box center [513, 388] width 12 height 12
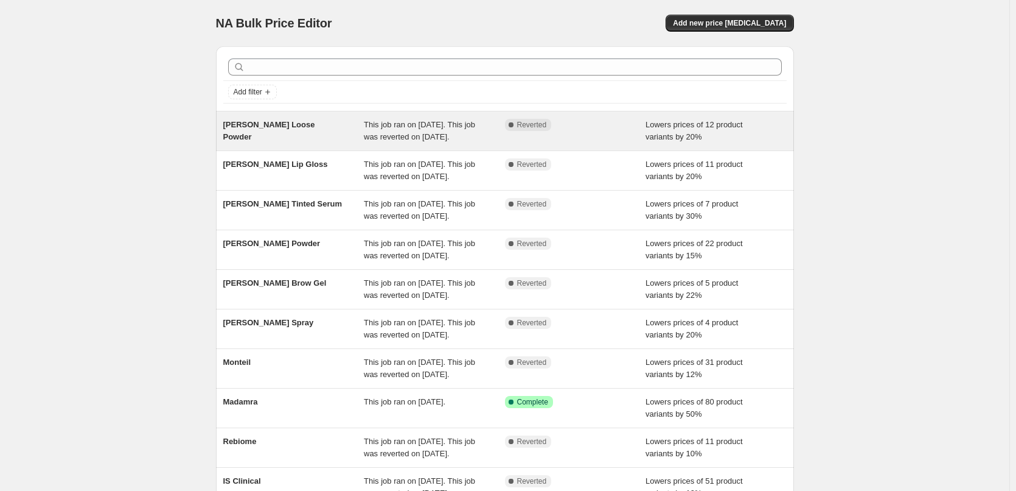
click at [298, 122] on span "[PERSON_NAME] Loose Powder" at bounding box center [269, 130] width 92 height 21
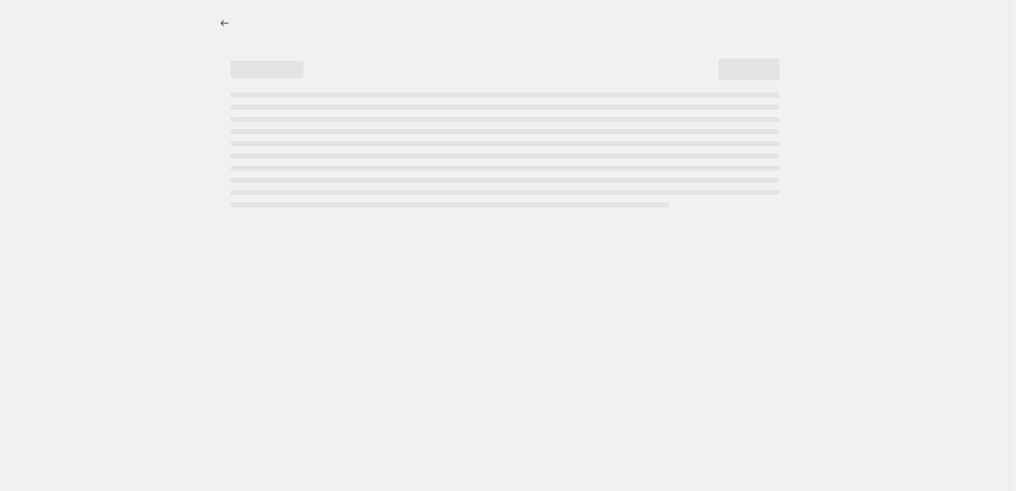
select select "percentage"
select select "tag"
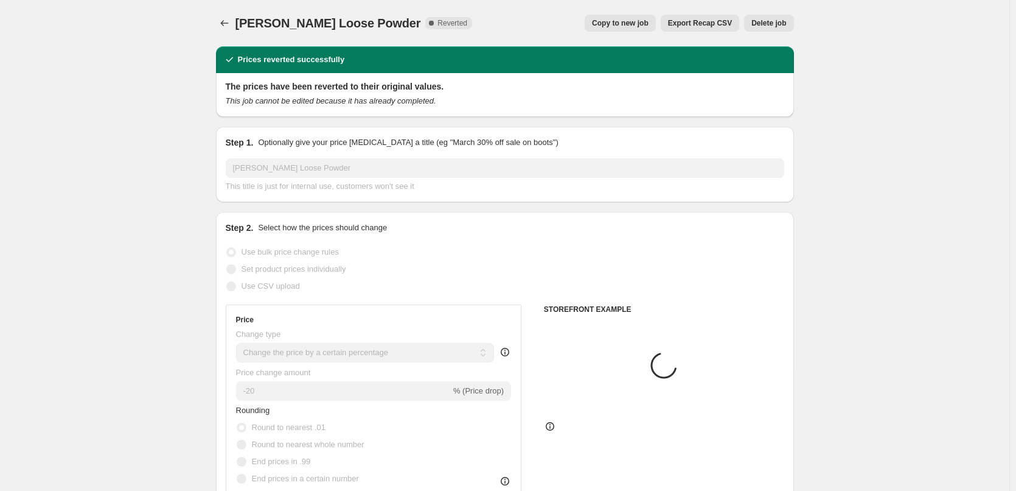
click at [775, 28] on button "Delete job" at bounding box center [768, 23] width 49 height 17
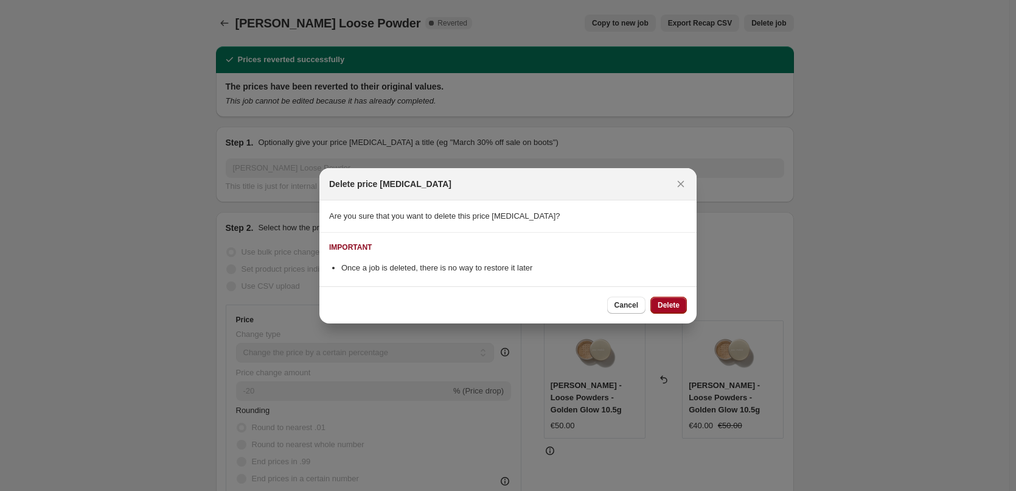
click at [665, 306] on span "Delete" at bounding box center [669, 305] width 22 height 10
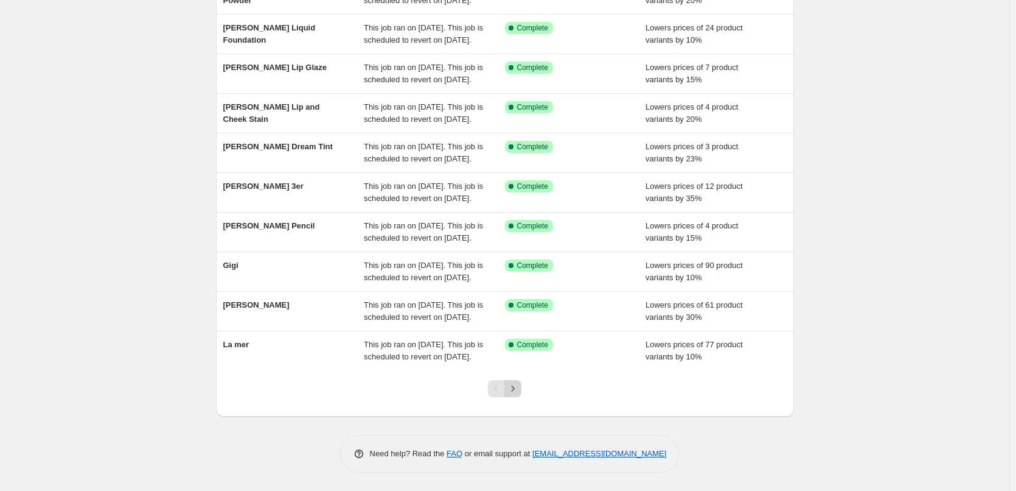
click at [515, 394] on icon "Next" at bounding box center [513, 388] width 12 height 12
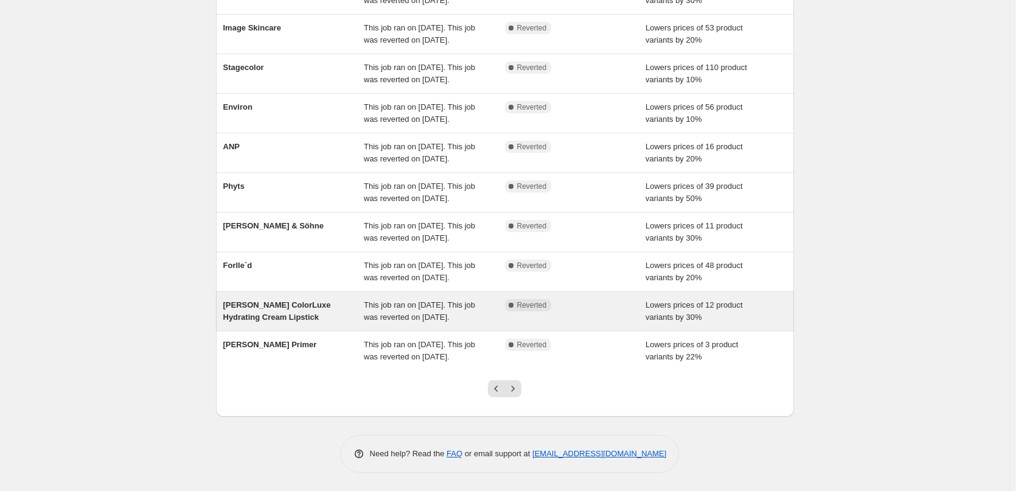
click at [267, 300] on span "[PERSON_NAME] ColorLuxe Hydrating Cream Lipstick" at bounding box center [277, 310] width 108 height 21
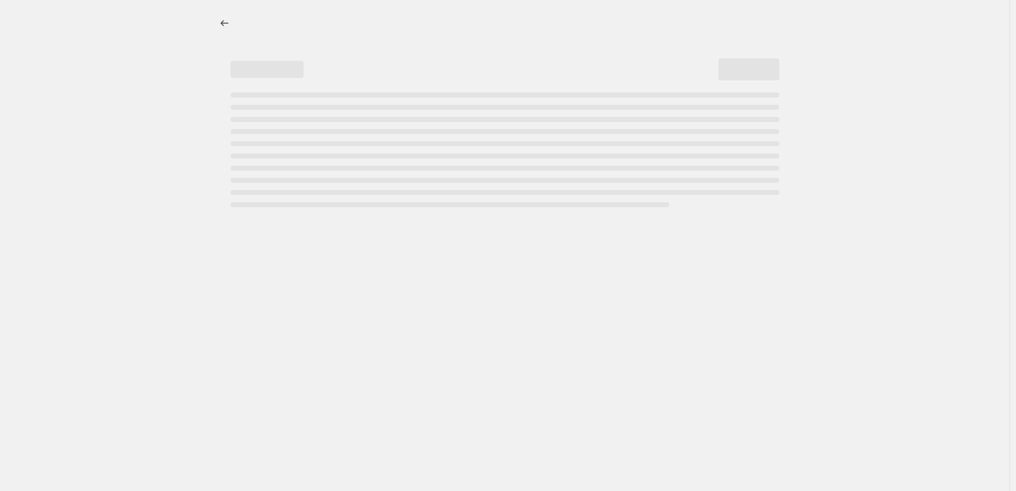
select select "percentage"
select select "tag"
select select "vendor"
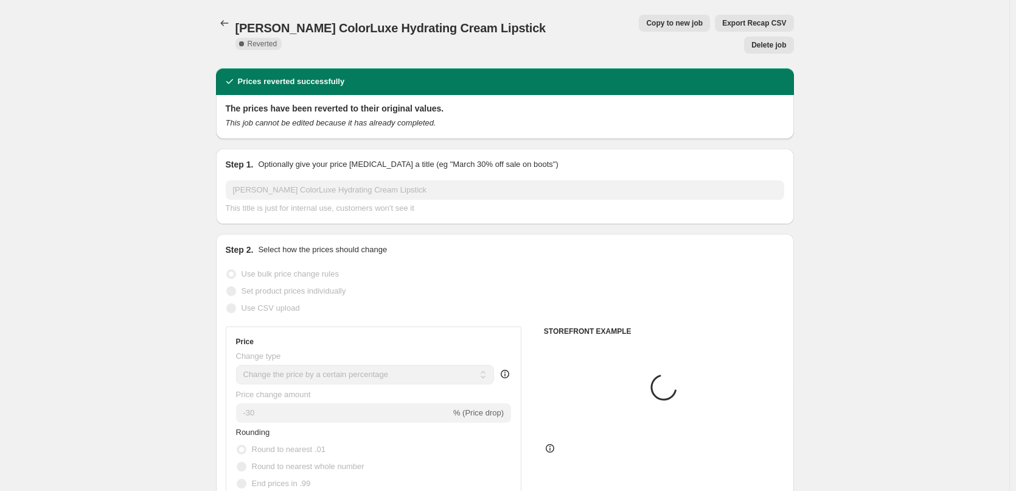
click at [646, 26] on span "Copy to new job" at bounding box center [674, 23] width 57 height 10
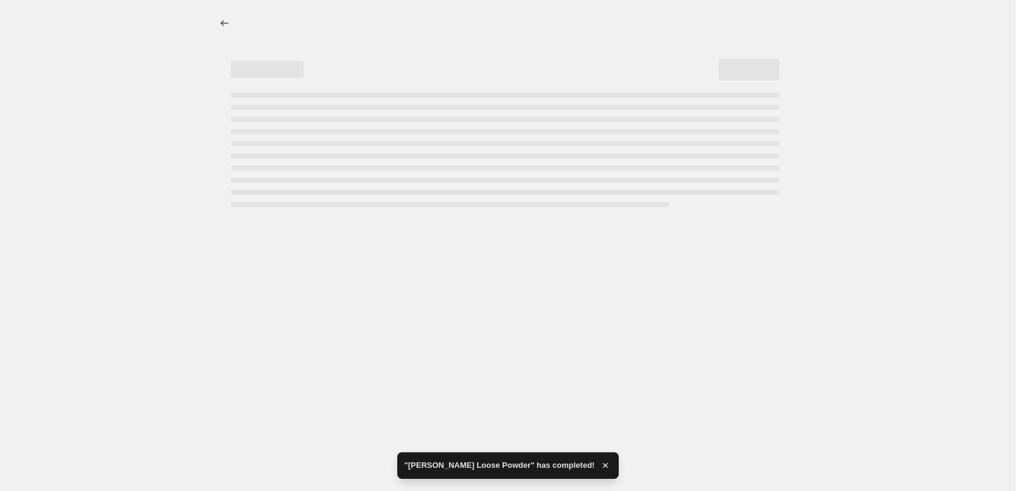
select select "percentage"
select select "tag"
select select "vendor"
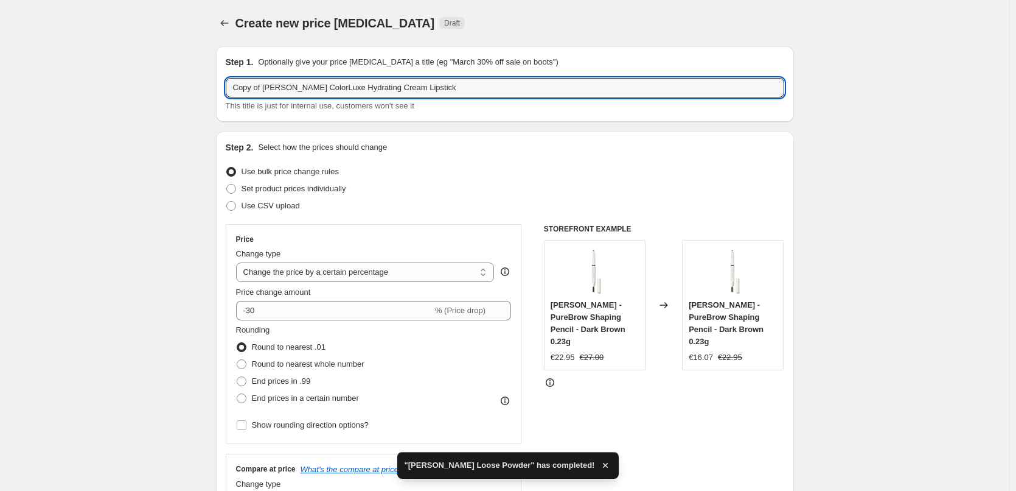
drag, startPoint x: 264, startPoint y: 88, endPoint x: 166, endPoint y: 87, distance: 98.0
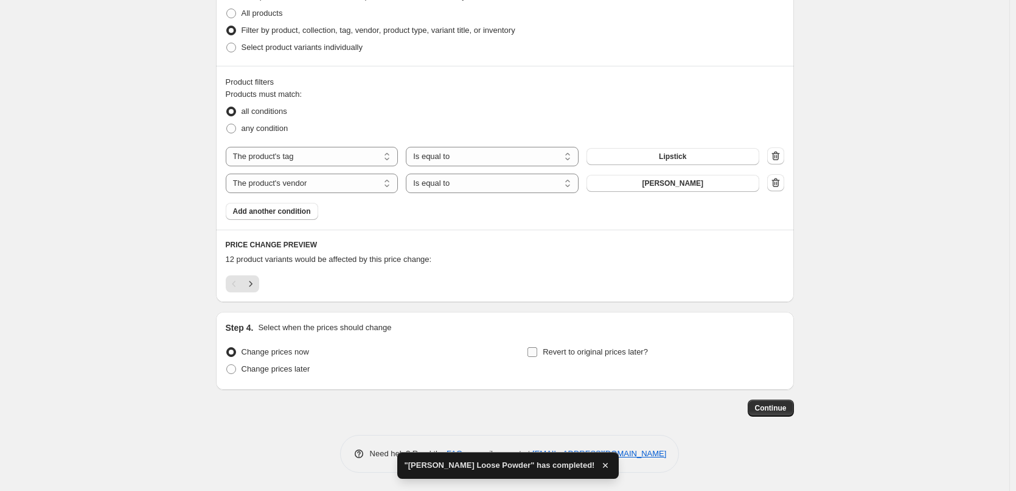
type input "[PERSON_NAME] ColorLuxe Hydrating Cream Lipstick"
click at [581, 354] on span "Revert to original prices later?" at bounding box center [595, 351] width 105 height 9
click at [537, 354] on input "Revert to original prices later?" at bounding box center [533, 352] width 10 height 10
checkbox input "true"
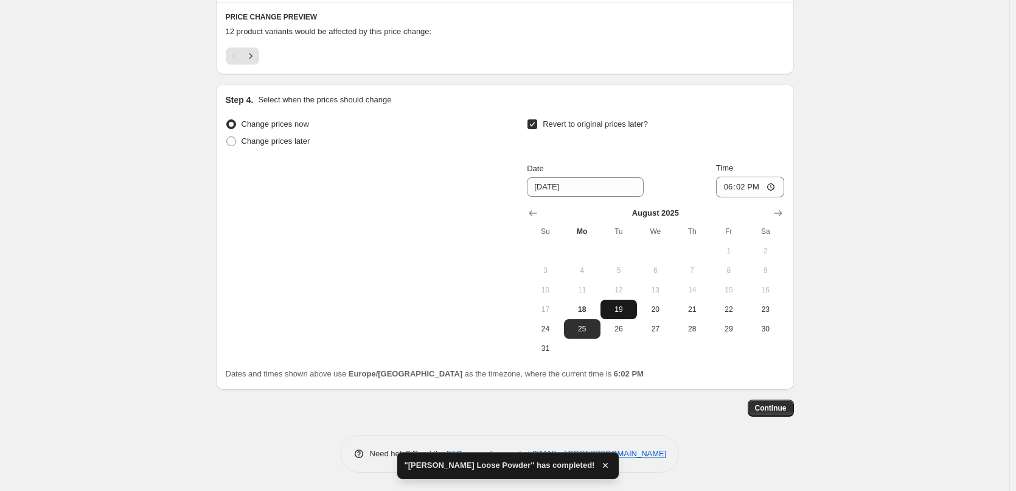
click at [609, 306] on span "19" at bounding box center [619, 309] width 27 height 10
type input "[DATE]"
click at [729, 189] on input "18:02" at bounding box center [750, 186] width 68 height 21
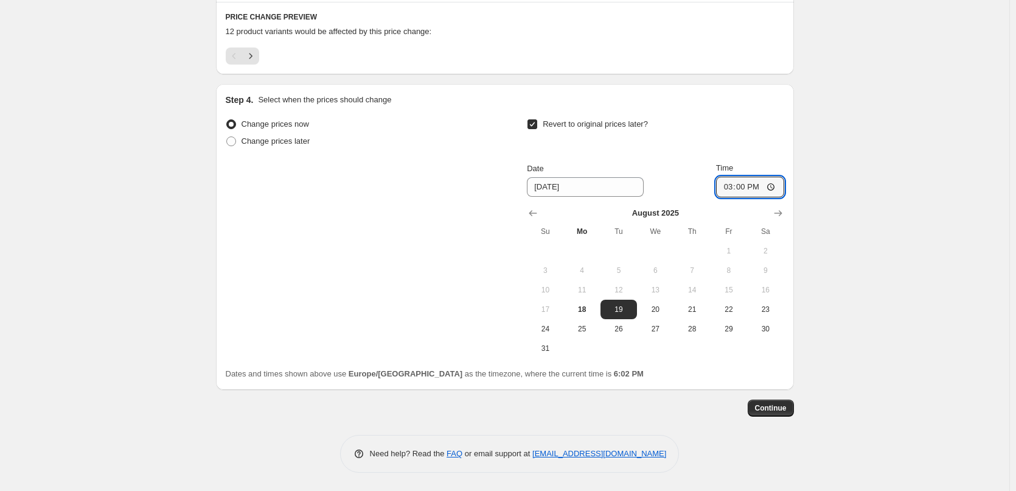
type input "03:00"
click at [770, 404] on span "Continue" at bounding box center [771, 408] width 32 height 10
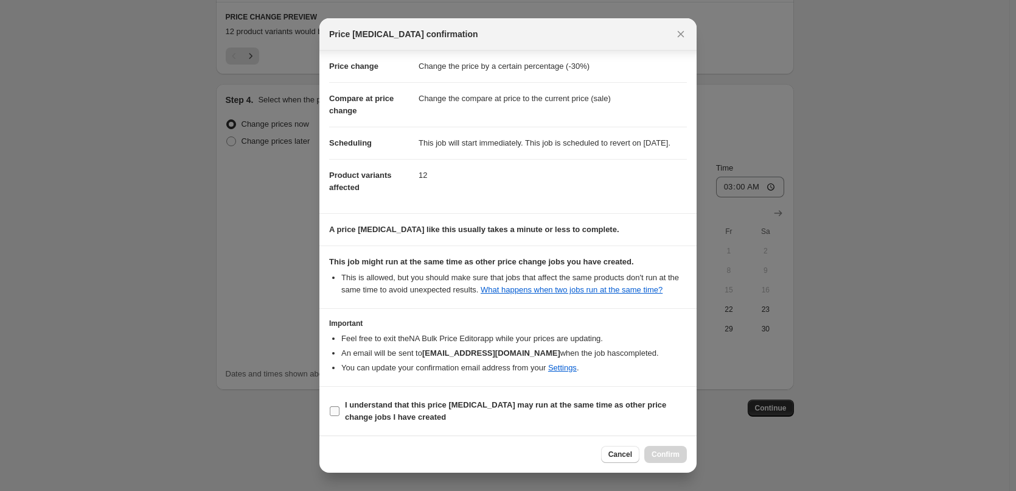
click at [398, 407] on b "I understand that this price [MEDICAL_DATA] may run at the same time as other p…" at bounding box center [505, 410] width 321 height 21
click at [340, 407] on input "I understand that this price [MEDICAL_DATA] may run at the same time as other p…" at bounding box center [335, 411] width 10 height 10
checkbox input "true"
click at [668, 450] on span "Confirm" at bounding box center [666, 454] width 28 height 10
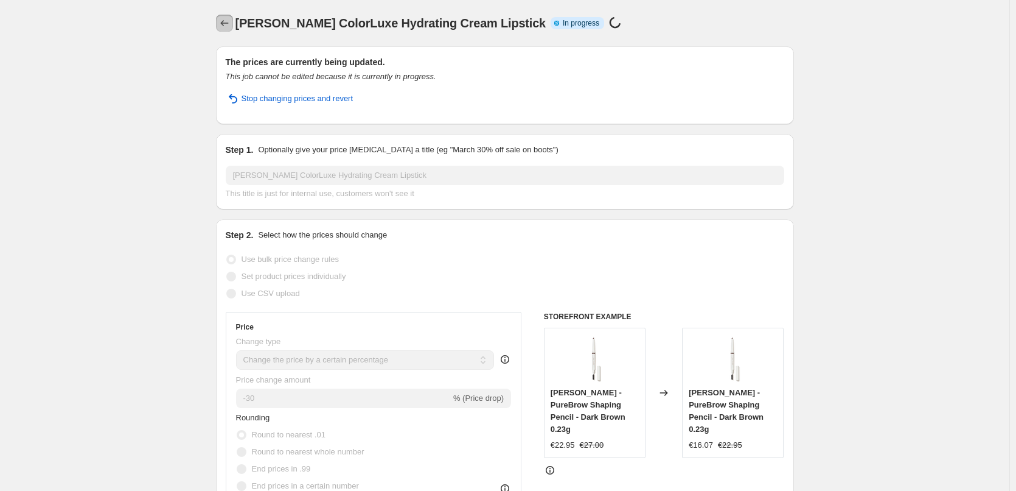
click at [227, 25] on icon "Price change jobs" at bounding box center [224, 23] width 12 height 12
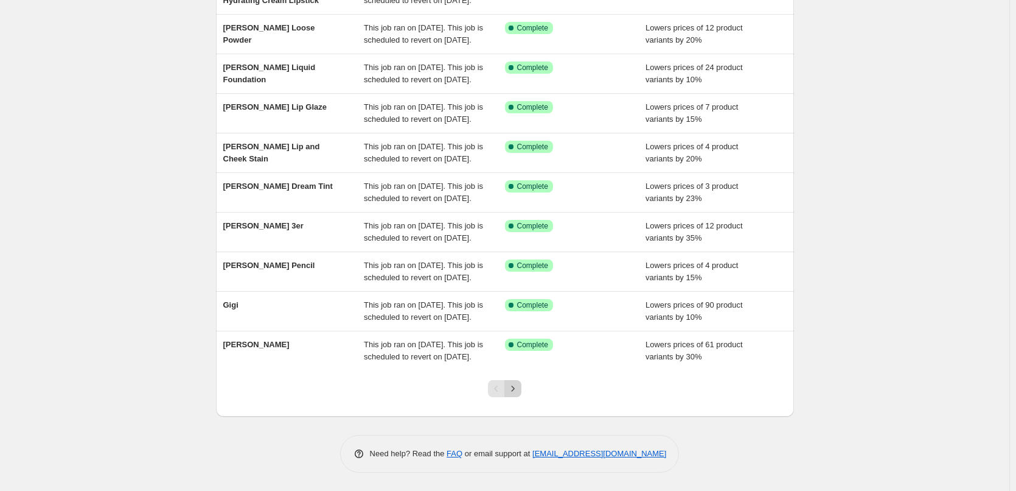
click at [517, 385] on icon "Next" at bounding box center [513, 388] width 12 height 12
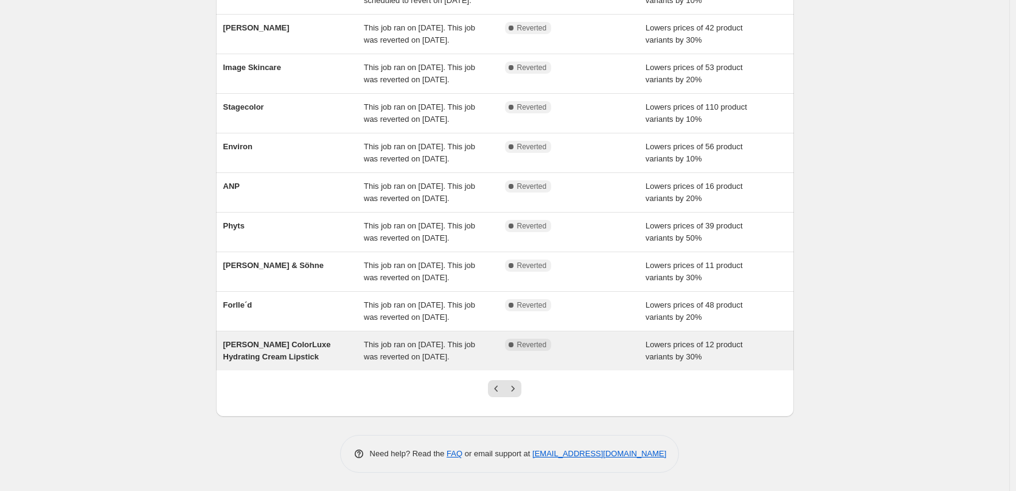
click at [296, 346] on span "[PERSON_NAME] ColorLuxe Hydrating Cream Lipstick" at bounding box center [277, 350] width 108 height 21
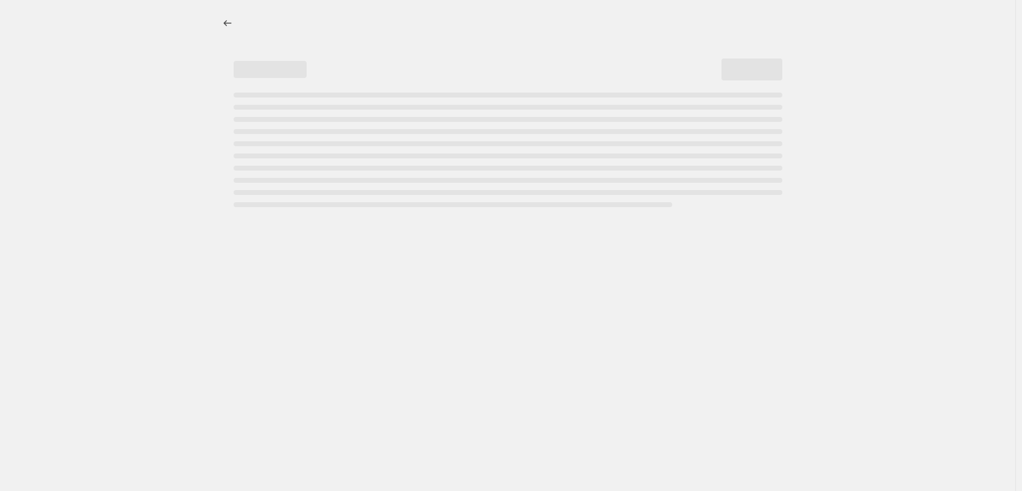
select select "percentage"
select select "tag"
select select "vendor"
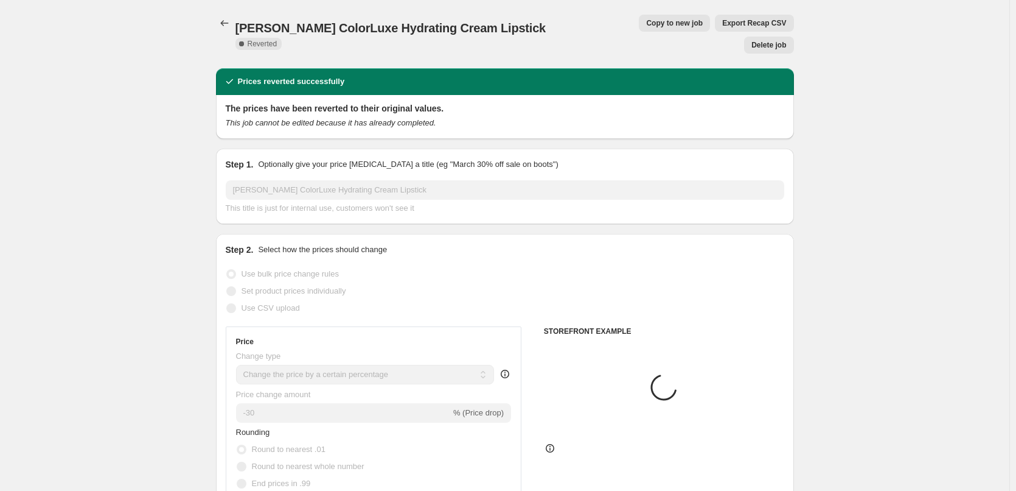
click at [767, 32] on div "[PERSON_NAME] ColorLuxe Hydrating Cream Lipstick. This page is ready [PERSON_NA…" at bounding box center [505, 34] width 578 height 68
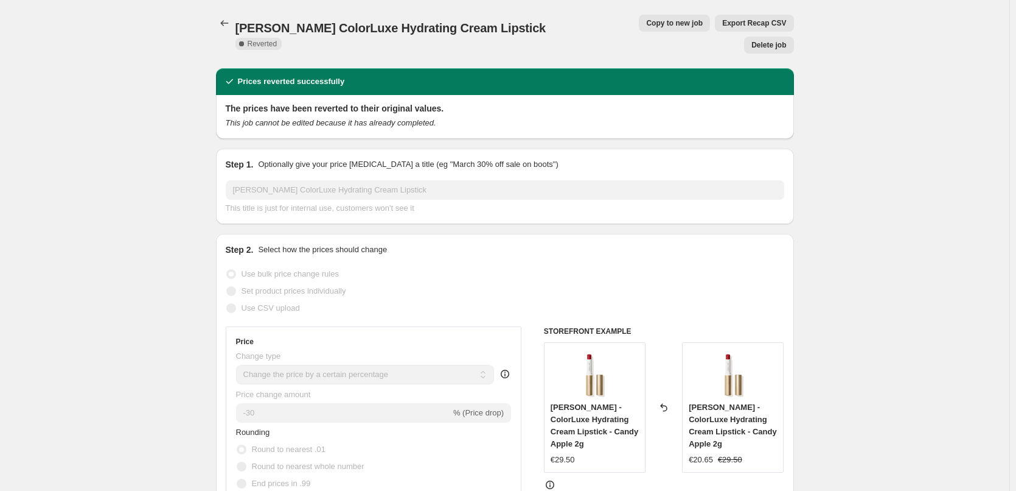
click at [771, 40] on span "Delete job" at bounding box center [769, 45] width 35 height 10
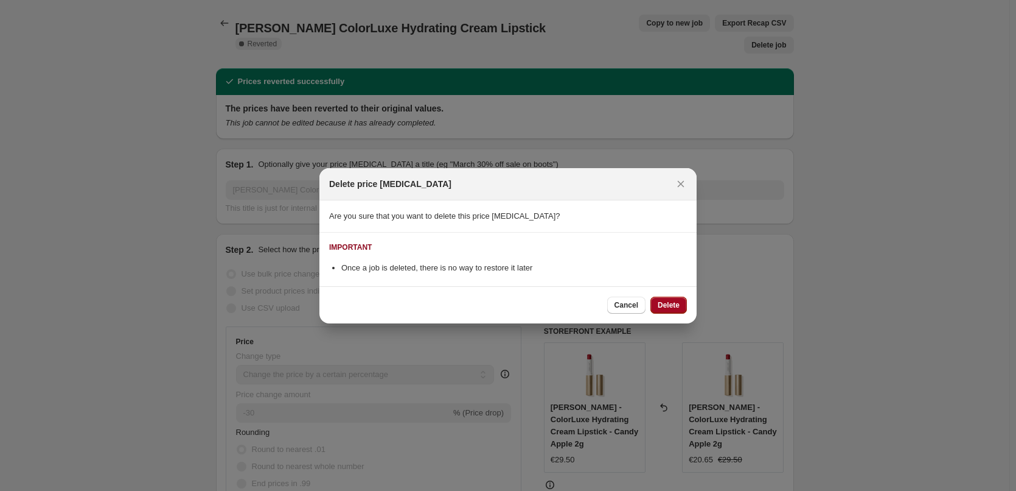
click at [674, 304] on span "Delete" at bounding box center [669, 305] width 22 height 10
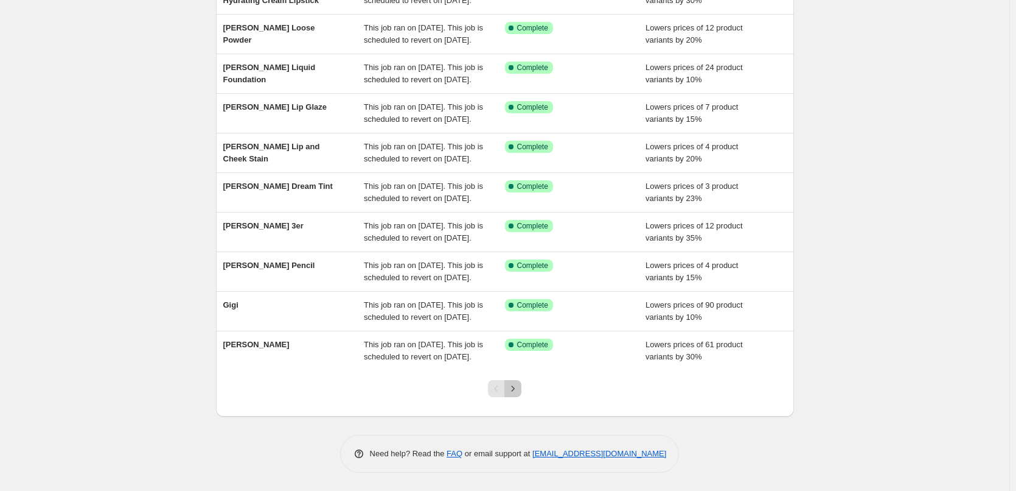
click at [519, 391] on icon "Next" at bounding box center [513, 388] width 12 height 12
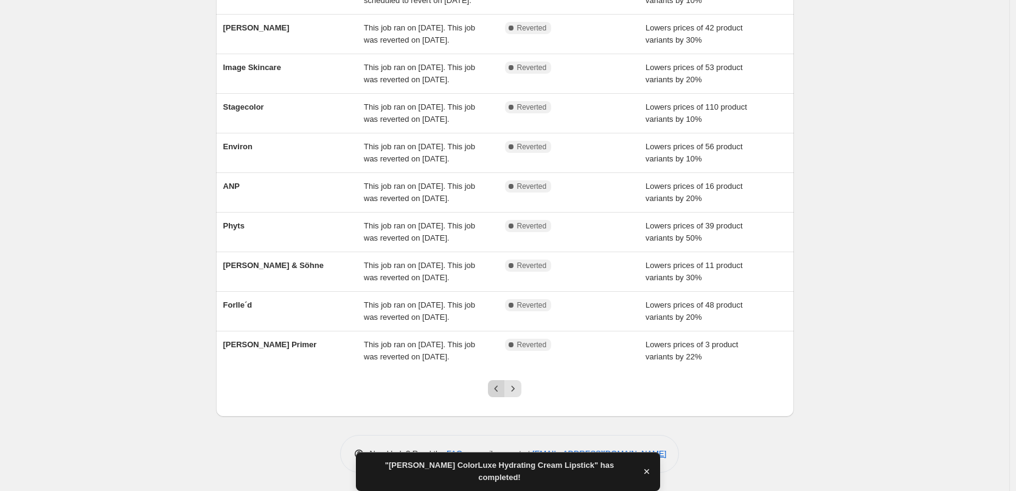
click at [500, 381] on div at bounding box center [504, 393] width 49 height 46
click at [501, 386] on icon "Previous" at bounding box center [497, 388] width 12 height 12
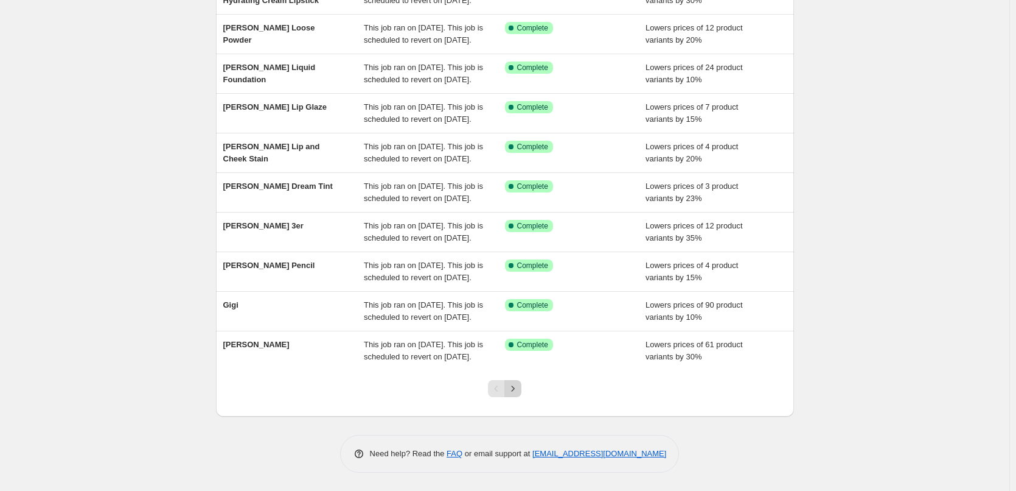
click at [514, 382] on button "Next" at bounding box center [513, 388] width 17 height 17
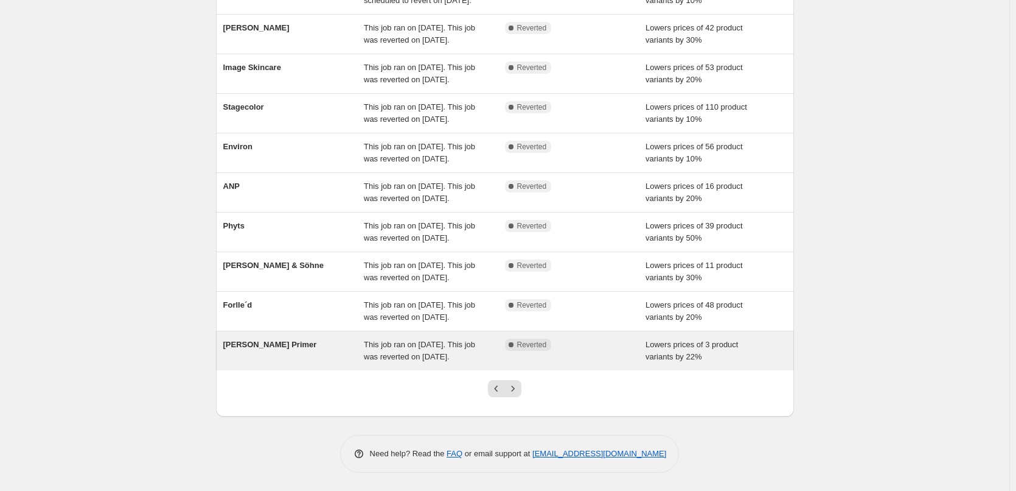
click at [279, 338] on div "[PERSON_NAME] Primer" at bounding box center [293, 350] width 141 height 24
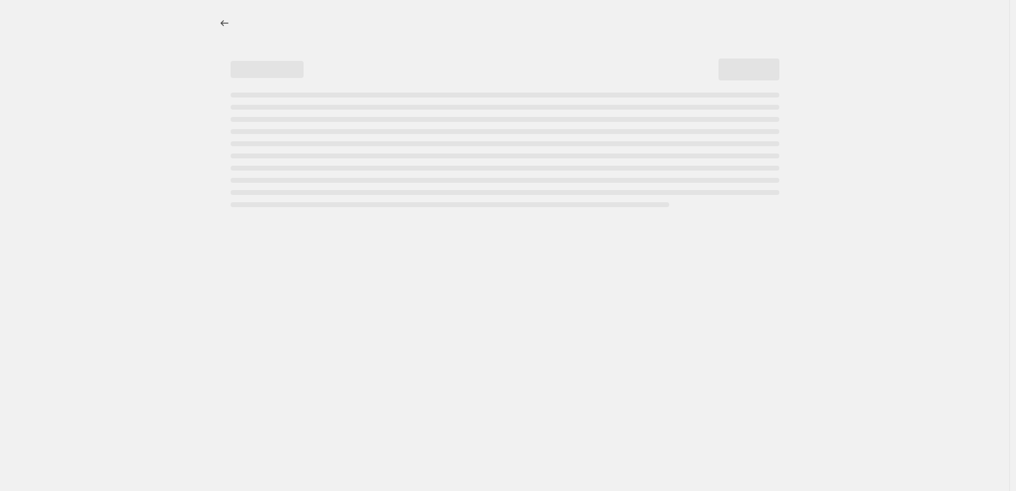
select select "percentage"
select select "tag"
select select "vendor"
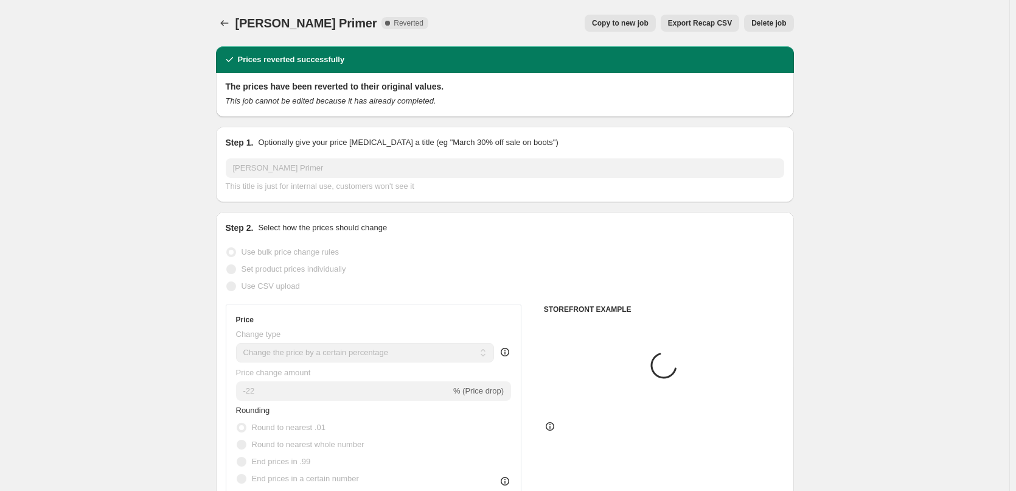
click at [649, 20] on span "Copy to new job" at bounding box center [620, 23] width 57 height 10
select select "percentage"
select select "tag"
select select "vendor"
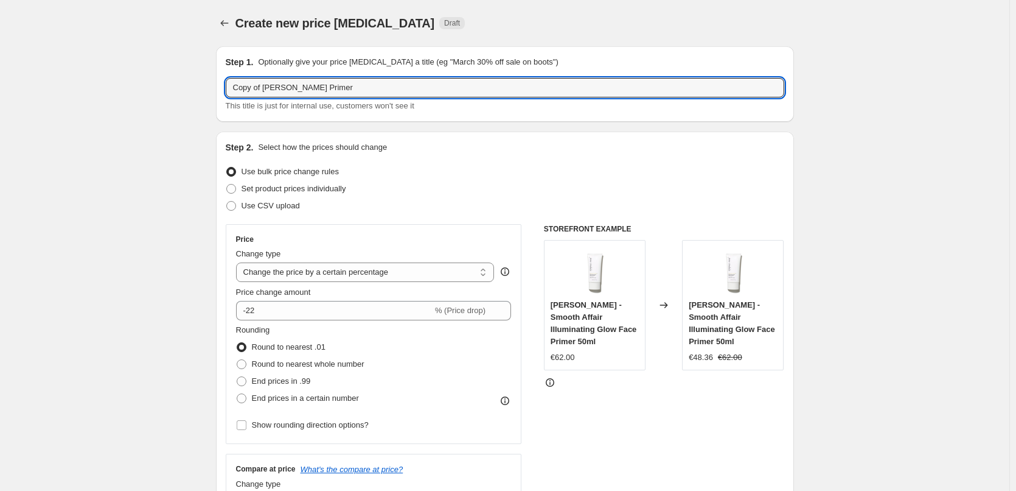
drag, startPoint x: 266, startPoint y: 89, endPoint x: 132, endPoint y: 85, distance: 133.9
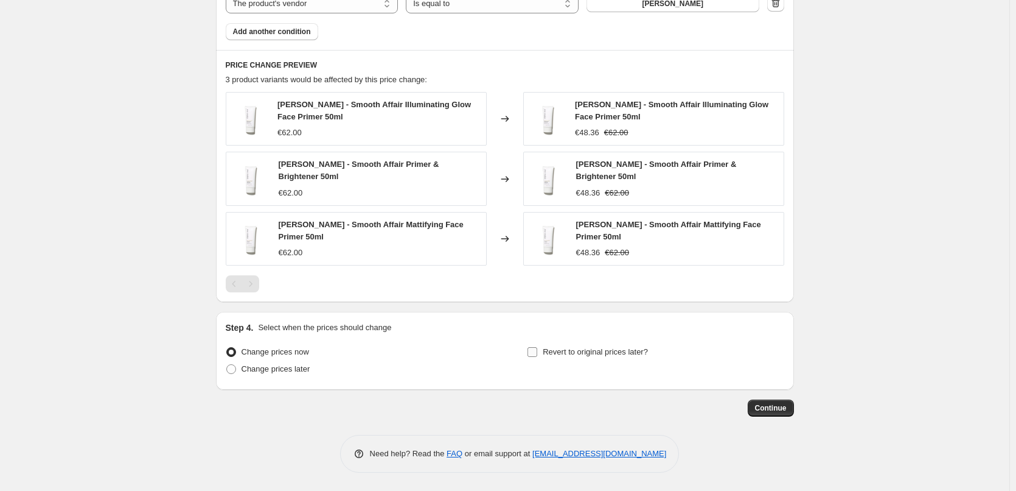
type input "[PERSON_NAME] Primer"
click at [581, 354] on span "Revert to original prices later?" at bounding box center [595, 351] width 105 height 9
click at [537, 354] on input "Revert to original prices later?" at bounding box center [533, 352] width 10 height 10
checkbox input "true"
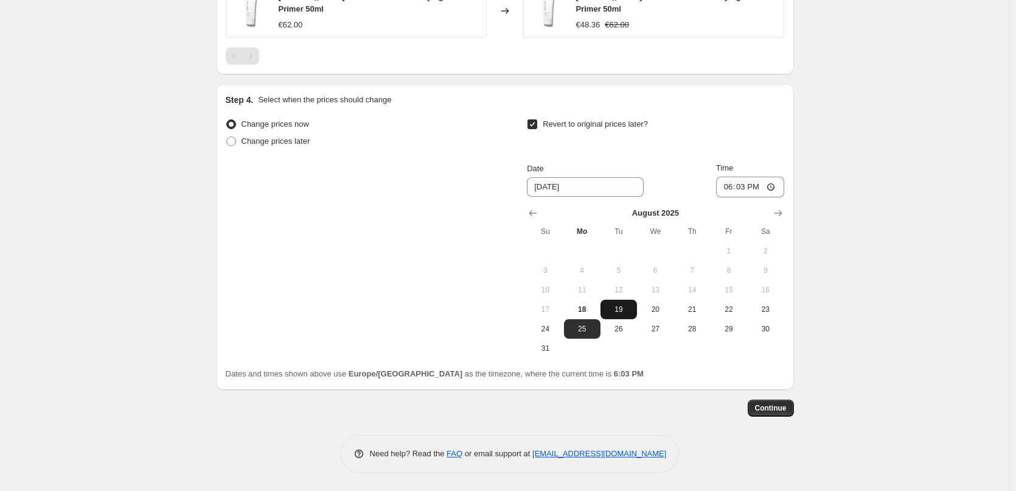
click at [626, 312] on span "19" at bounding box center [619, 309] width 27 height 10
type input "[DATE]"
click at [729, 187] on input "18:03" at bounding box center [750, 186] width 68 height 21
type input "03:00"
click at [766, 408] on span "Continue" at bounding box center [771, 408] width 32 height 10
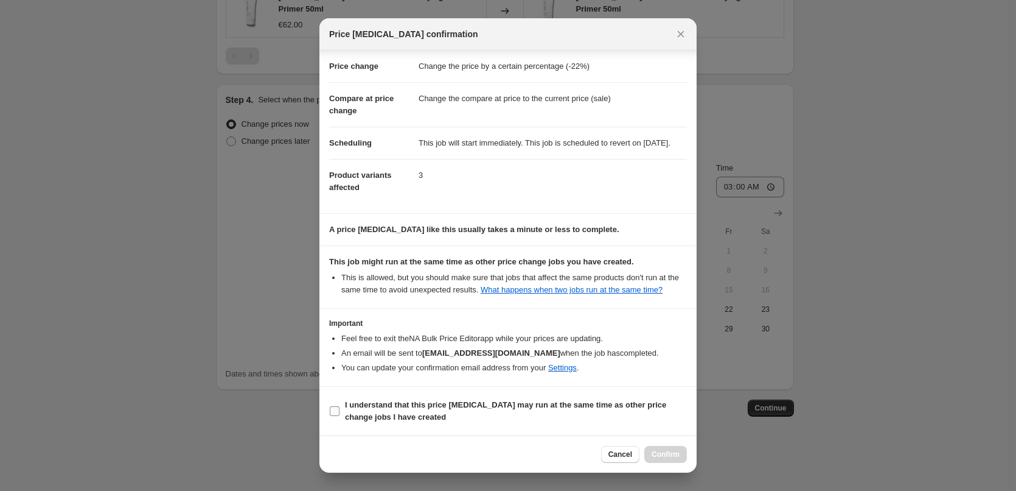
click at [397, 406] on b "I understand that this price [MEDICAL_DATA] may run at the same time as other p…" at bounding box center [505, 410] width 321 height 21
click at [340, 406] on input "I understand that this price [MEDICAL_DATA] may run at the same time as other p…" at bounding box center [335, 411] width 10 height 10
checkbox input "true"
click at [655, 449] on button "Confirm" at bounding box center [666, 454] width 43 height 17
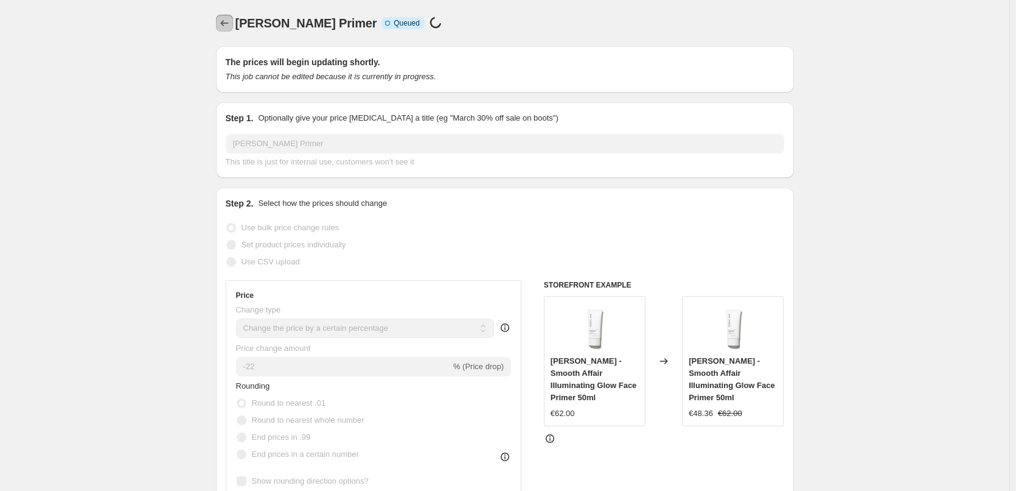
click at [226, 19] on icon "Price change jobs" at bounding box center [224, 23] width 12 height 12
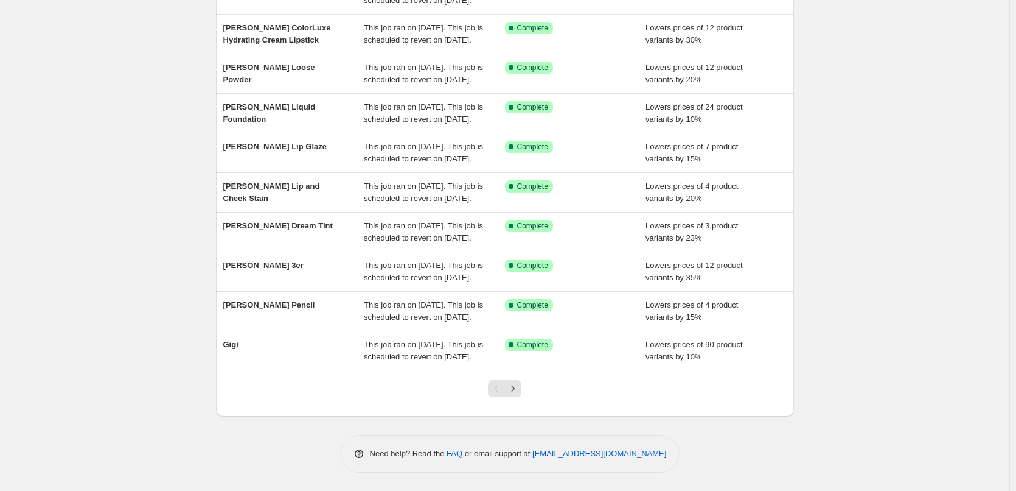
click at [512, 377] on div at bounding box center [504, 393] width 49 height 46
click at [519, 393] on icon "Next" at bounding box center [513, 388] width 12 height 12
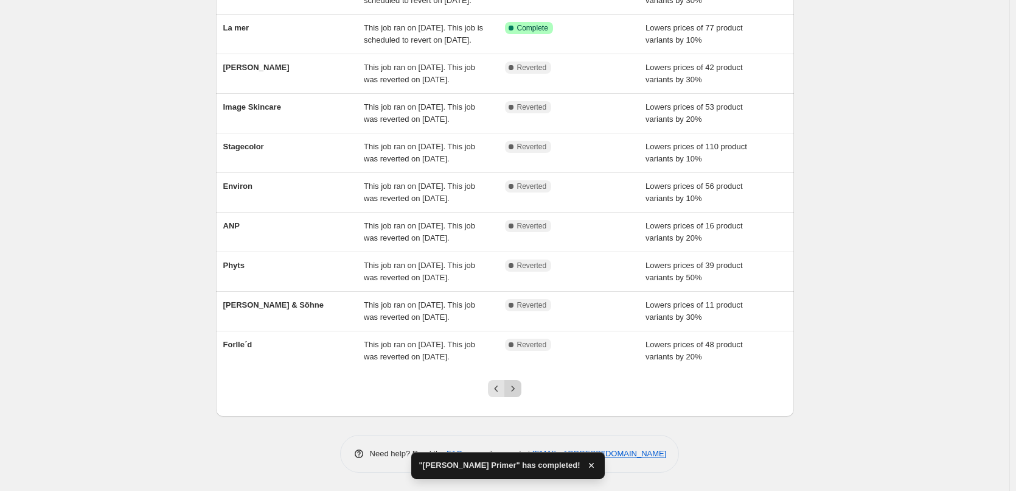
click at [519, 387] on icon "Next" at bounding box center [513, 388] width 12 height 12
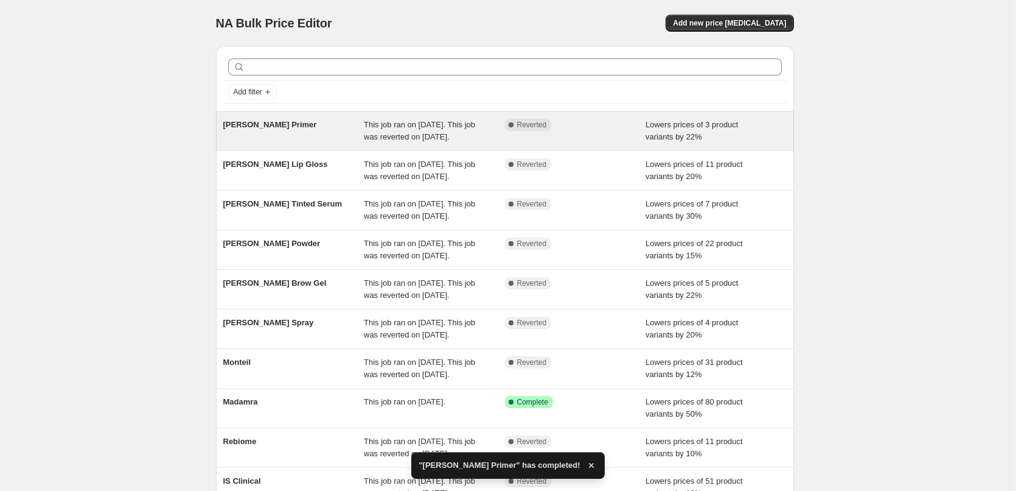
click at [267, 116] on div "[PERSON_NAME] Primer This job ran on [DATE]. This job was reverted on [DATE]. C…" at bounding box center [505, 130] width 578 height 39
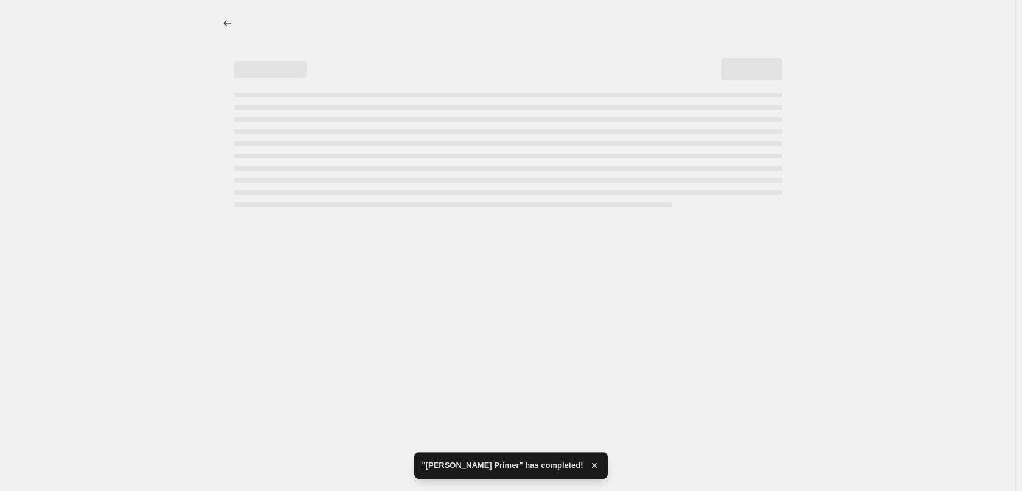
select select "percentage"
select select "tag"
select select "vendor"
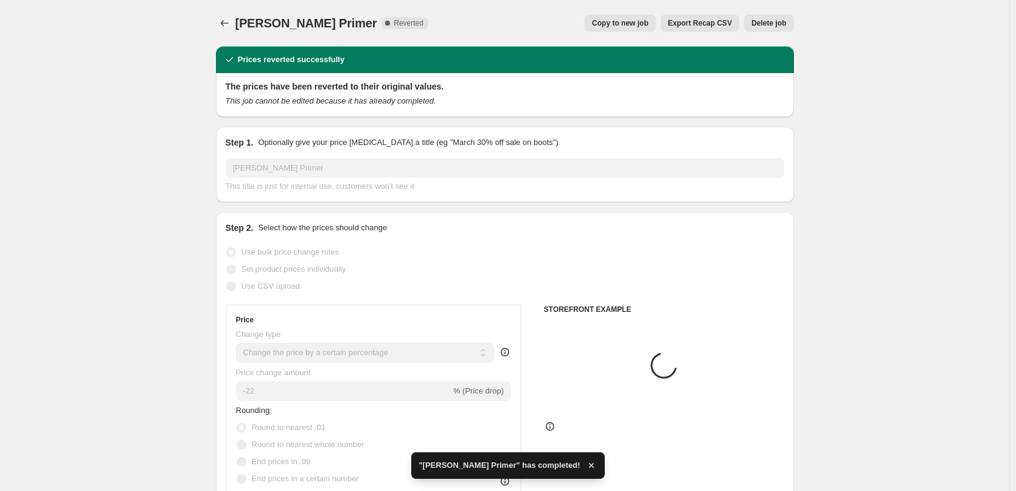
click at [769, 18] on button "Delete job" at bounding box center [768, 23] width 49 height 17
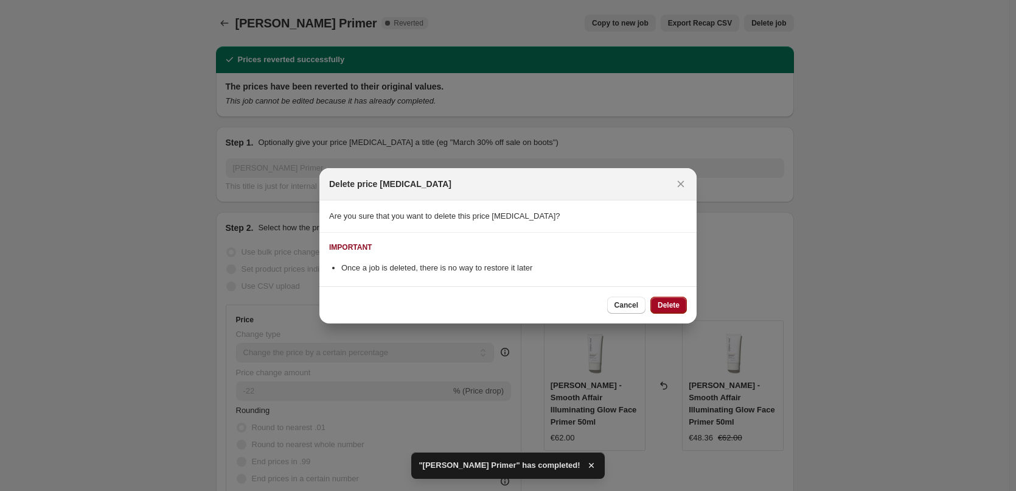
click at [675, 304] on span "Delete" at bounding box center [669, 305] width 22 height 10
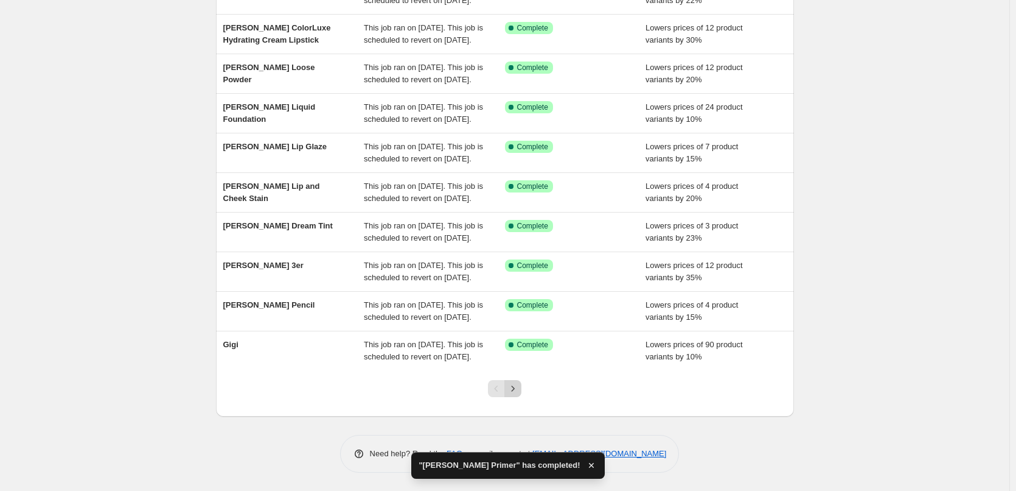
click at [522, 381] on div "Pagination" at bounding box center [513, 388] width 17 height 17
click at [519, 388] on icon "Next" at bounding box center [513, 388] width 12 height 12
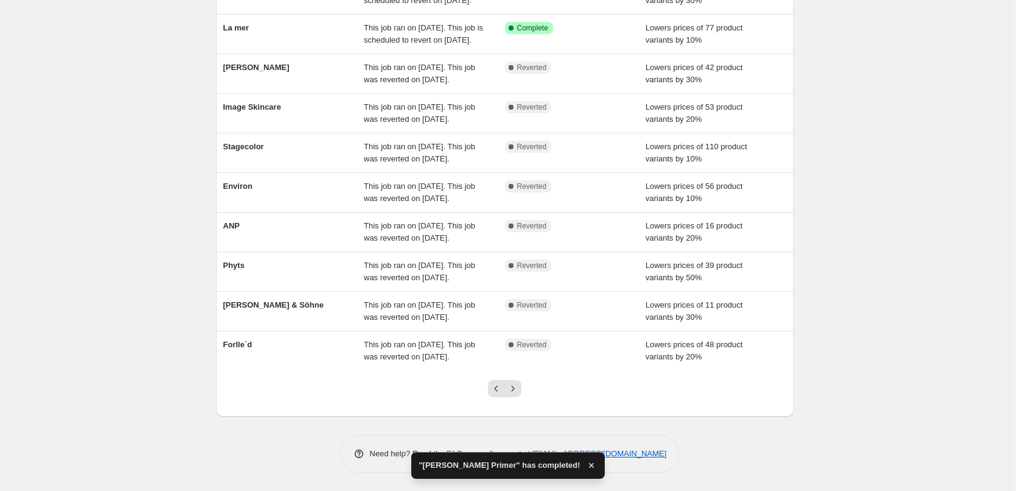
click at [519, 390] on icon "Next" at bounding box center [513, 388] width 12 height 12
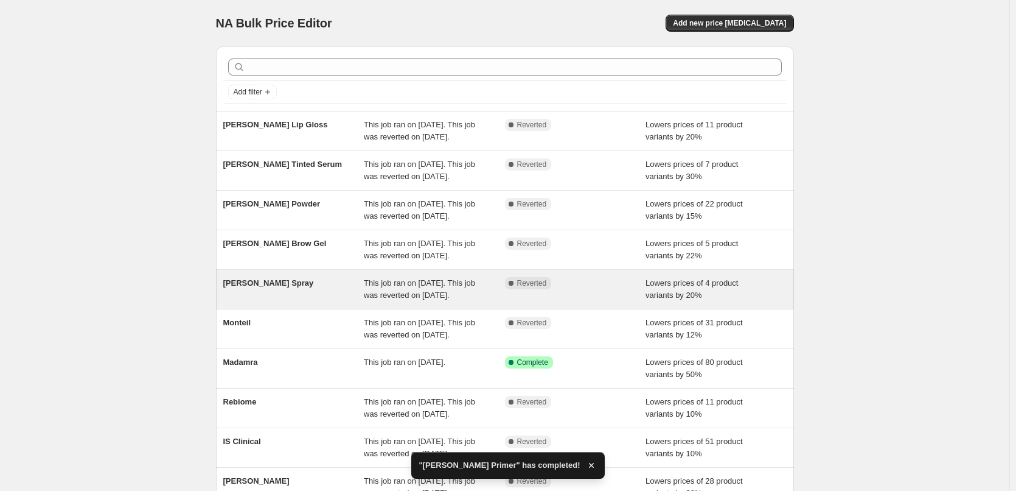
click at [272, 287] on span "[PERSON_NAME] Spray" at bounding box center [268, 282] width 91 height 9
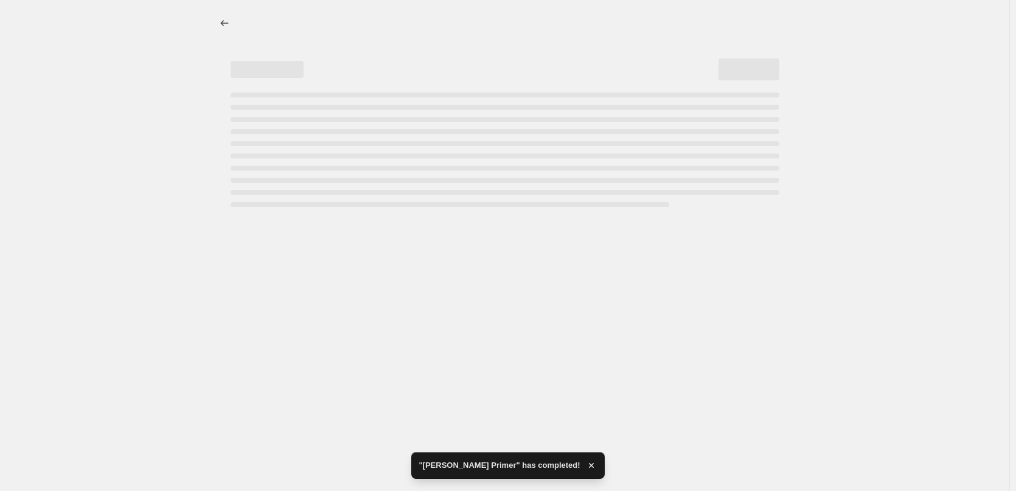
select select "percentage"
select select "tag"
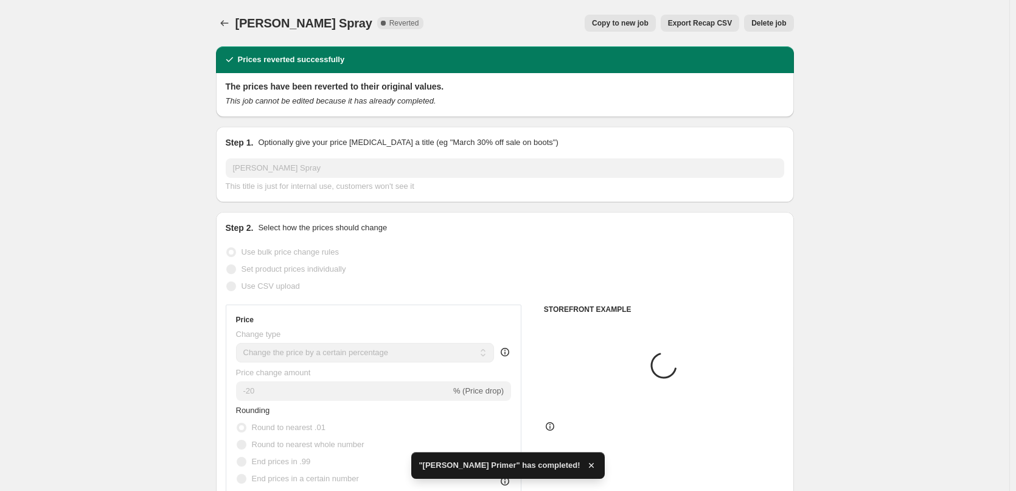
click at [638, 29] on button "Copy to new job" at bounding box center [620, 23] width 71 height 17
select select "percentage"
select select "tag"
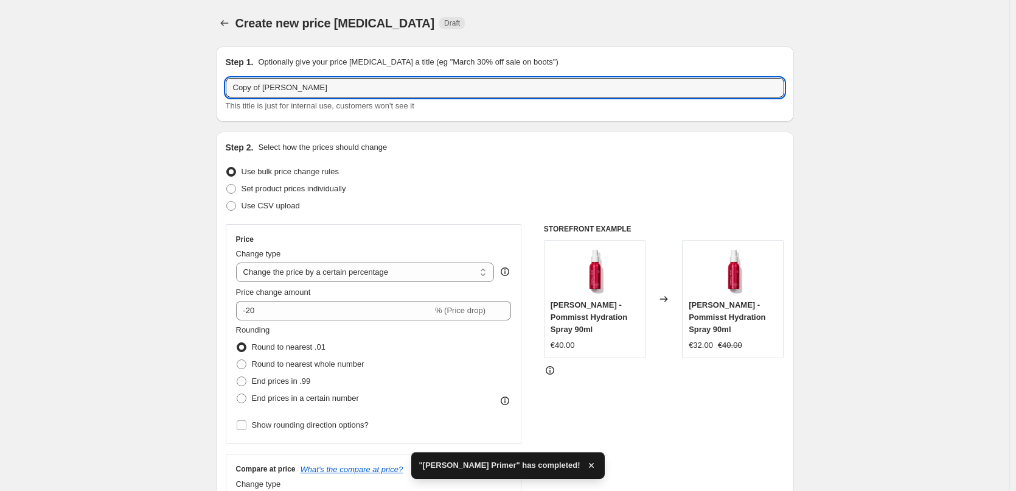
drag, startPoint x: 267, startPoint y: 88, endPoint x: 123, endPoint y: 85, distance: 143.7
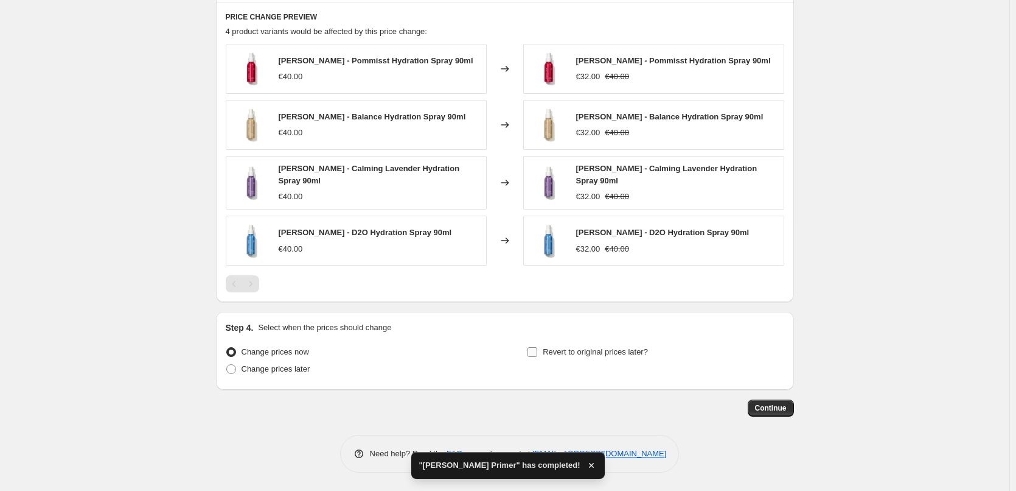
type input "[PERSON_NAME] Spray"
click at [584, 354] on span "Revert to original prices later?" at bounding box center [595, 351] width 105 height 9
click at [537, 354] on input "Revert to original prices later?" at bounding box center [533, 352] width 10 height 10
checkbox input "true"
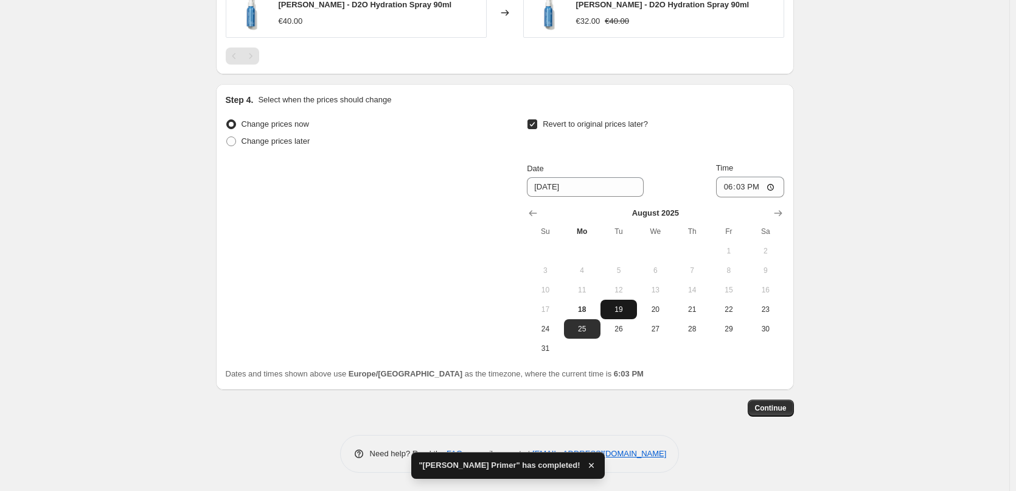
click at [632, 306] on span "19" at bounding box center [619, 309] width 27 height 10
type input "[DATE]"
click at [730, 189] on input "18:03" at bounding box center [750, 186] width 68 height 21
type input "03:00"
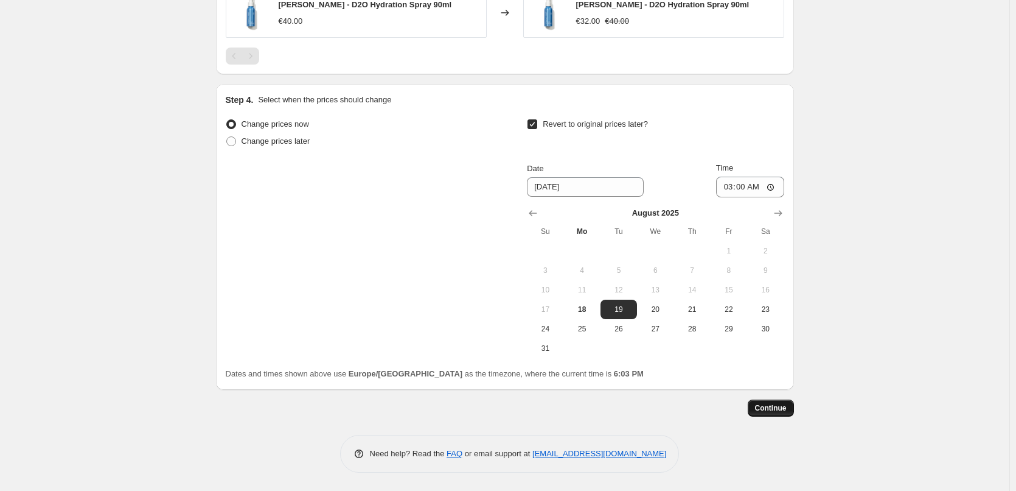
click at [775, 410] on span "Continue" at bounding box center [771, 408] width 32 height 10
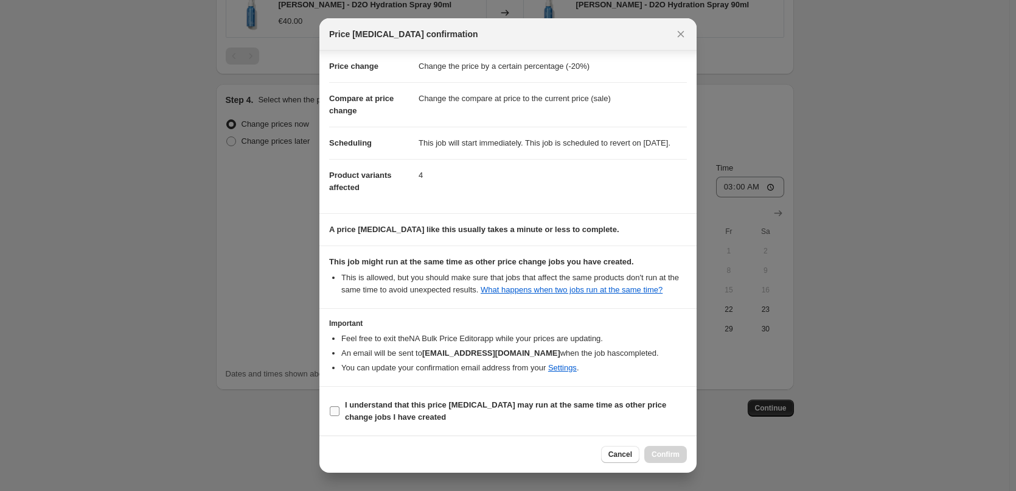
drag, startPoint x: 410, startPoint y: 413, endPoint x: 458, endPoint y: 408, distance: 47.7
click at [410, 413] on b "I understand that this price [MEDICAL_DATA] may run at the same time as other p…" at bounding box center [505, 410] width 321 height 21
click at [340, 413] on input "I understand that this price [MEDICAL_DATA] may run at the same time as other p…" at bounding box center [335, 411] width 10 height 10
checkbox input "true"
click at [670, 452] on span "Confirm" at bounding box center [666, 454] width 28 height 10
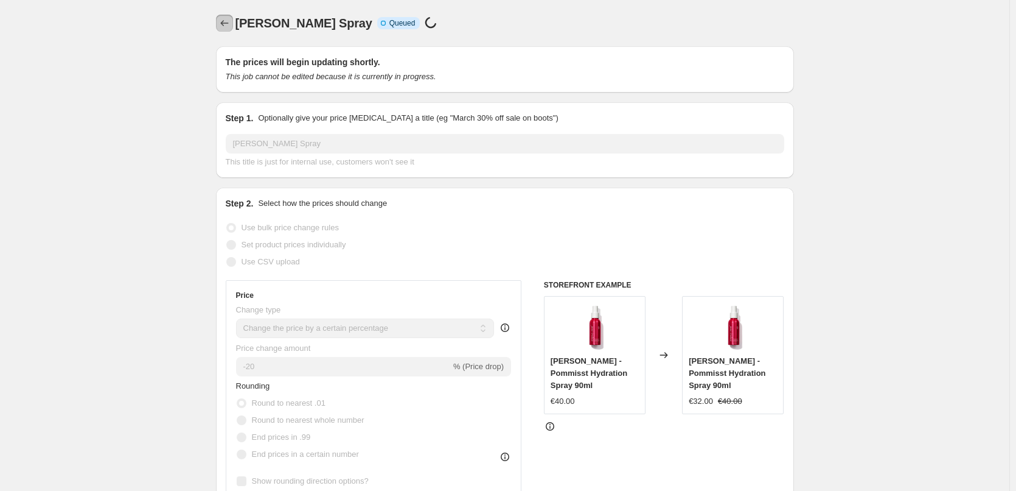
click at [228, 20] on icon "Price change jobs" at bounding box center [224, 23] width 12 height 12
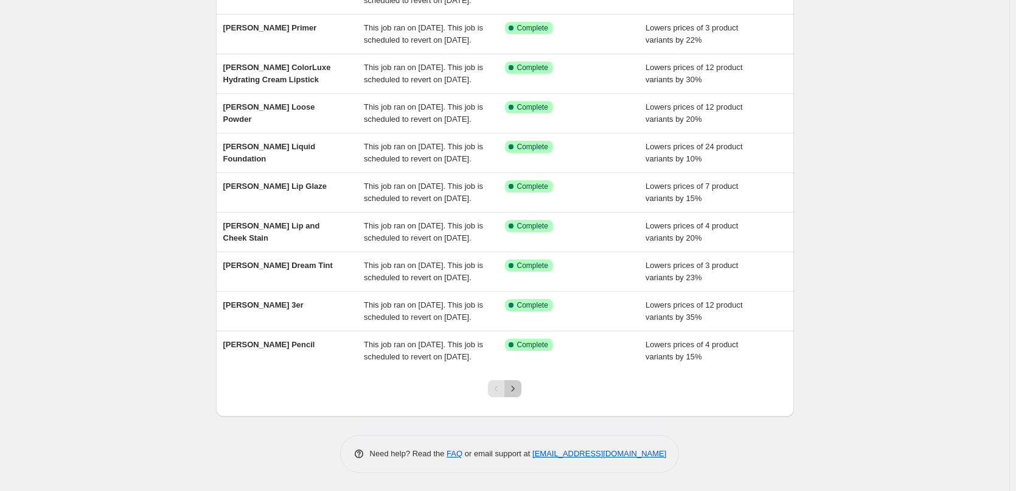
click at [519, 385] on icon "Next" at bounding box center [513, 388] width 12 height 12
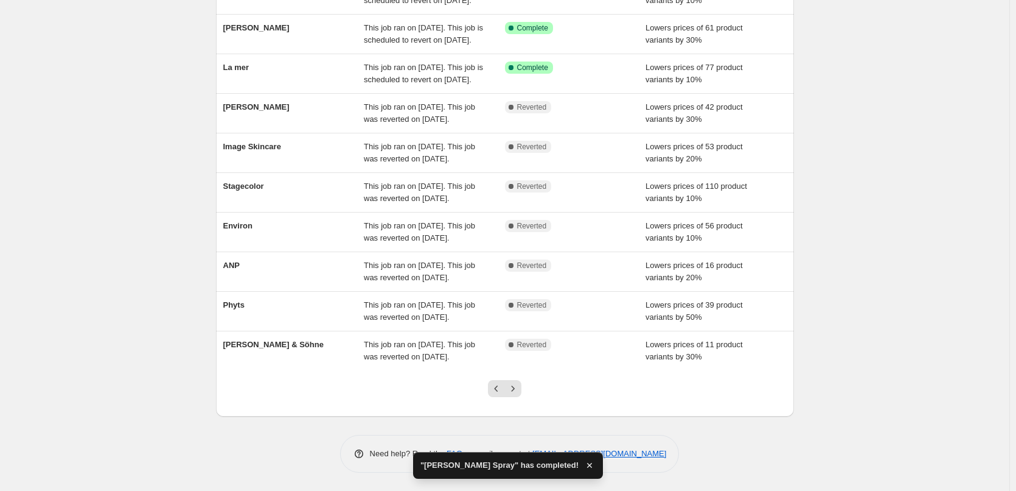
click at [519, 386] on icon "Next" at bounding box center [513, 388] width 12 height 12
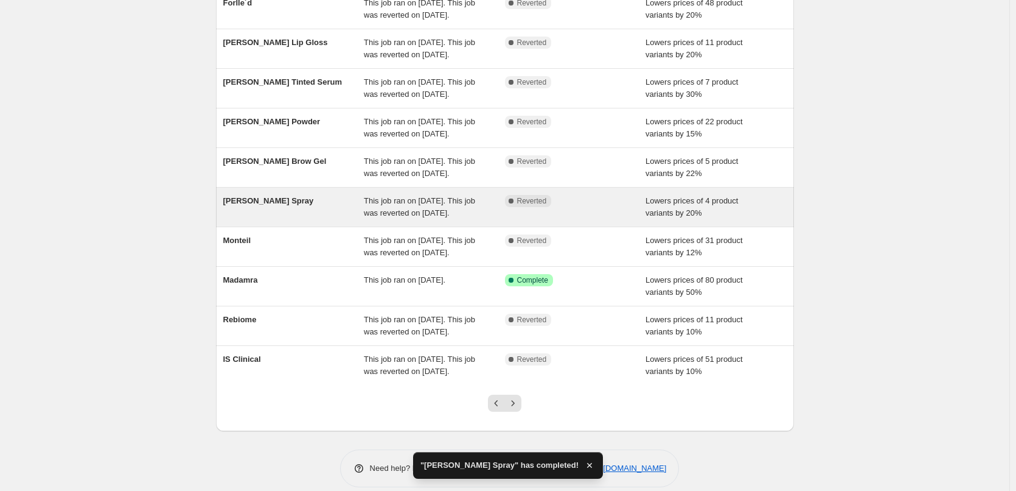
click at [289, 226] on div "[PERSON_NAME] Spray This job ran on [DATE]. This job was reverted on [DATE]. Co…" at bounding box center [505, 206] width 578 height 39
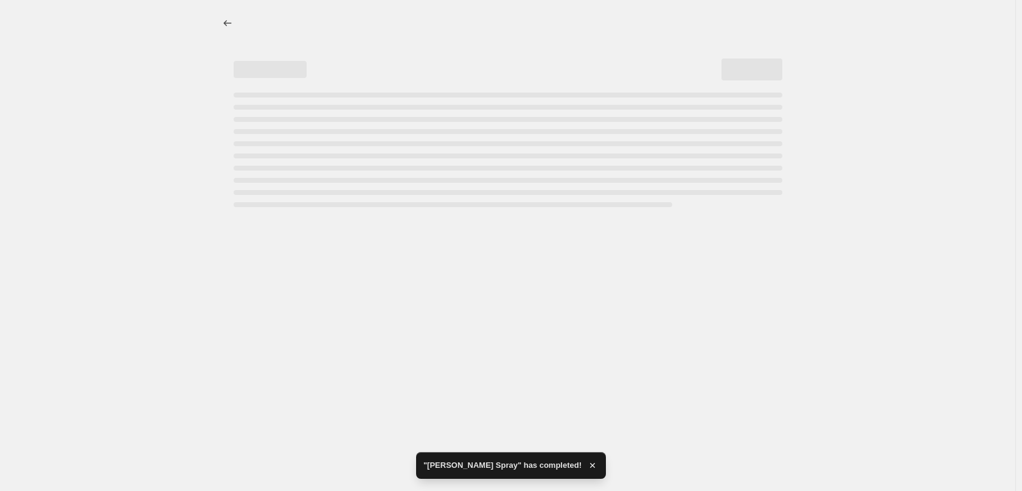
select select "percentage"
select select "tag"
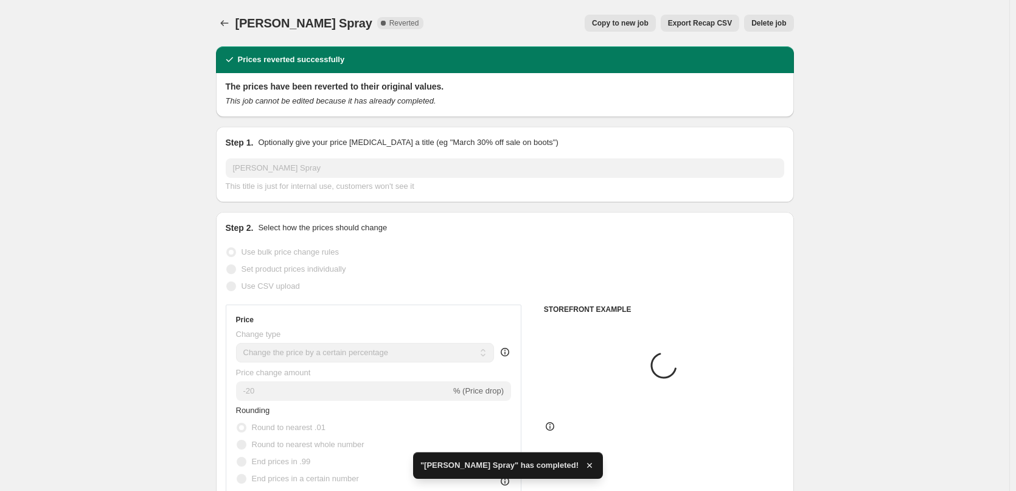
click at [780, 24] on span "Delete job" at bounding box center [769, 23] width 35 height 10
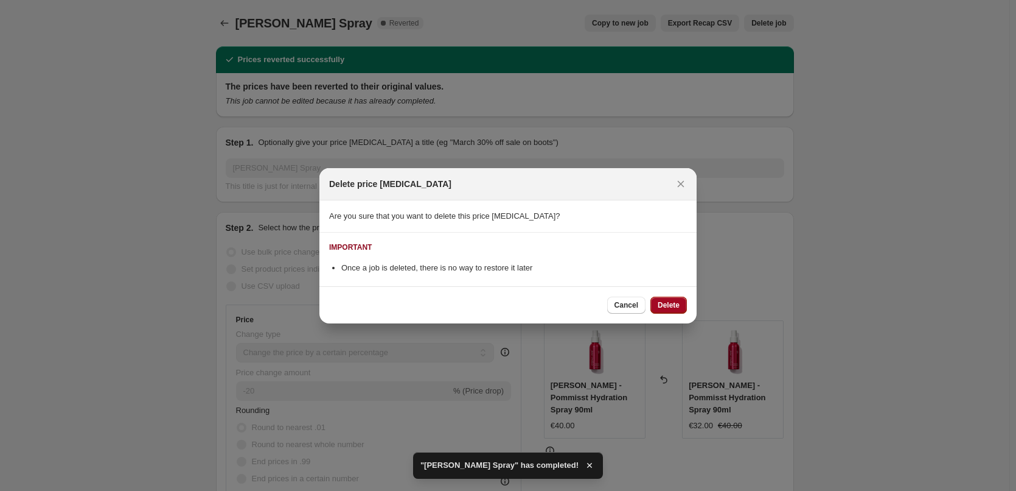
click at [670, 302] on span "Delete" at bounding box center [669, 305] width 22 height 10
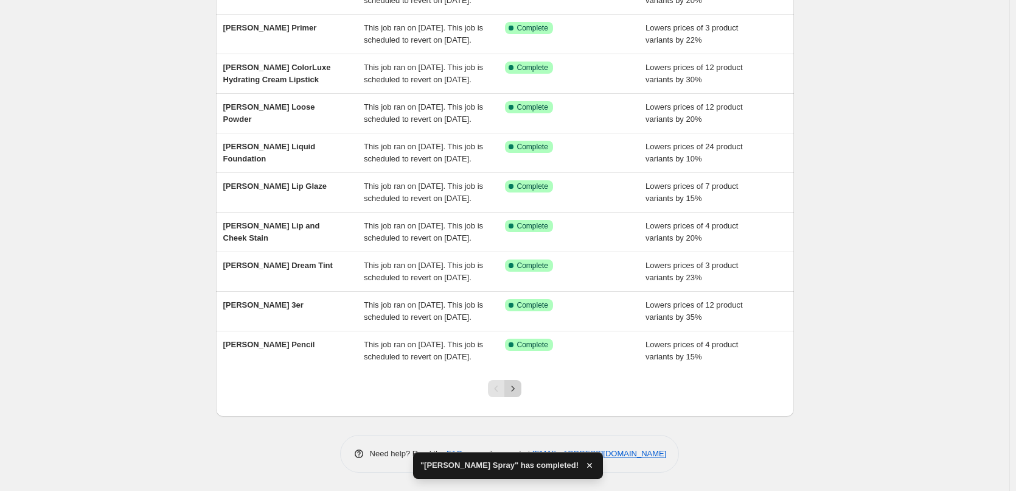
click at [521, 381] on button "Next" at bounding box center [513, 388] width 17 height 17
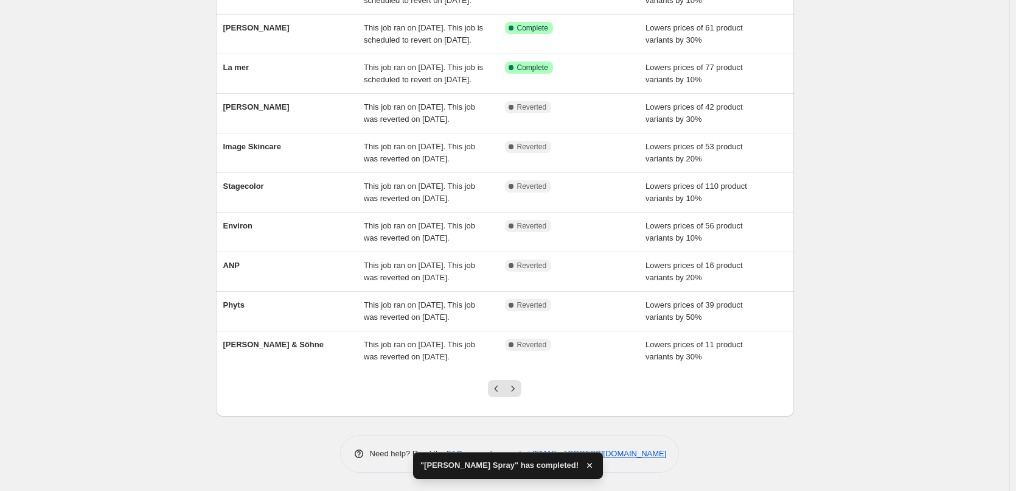
click at [521, 381] on button "Next" at bounding box center [513, 388] width 17 height 17
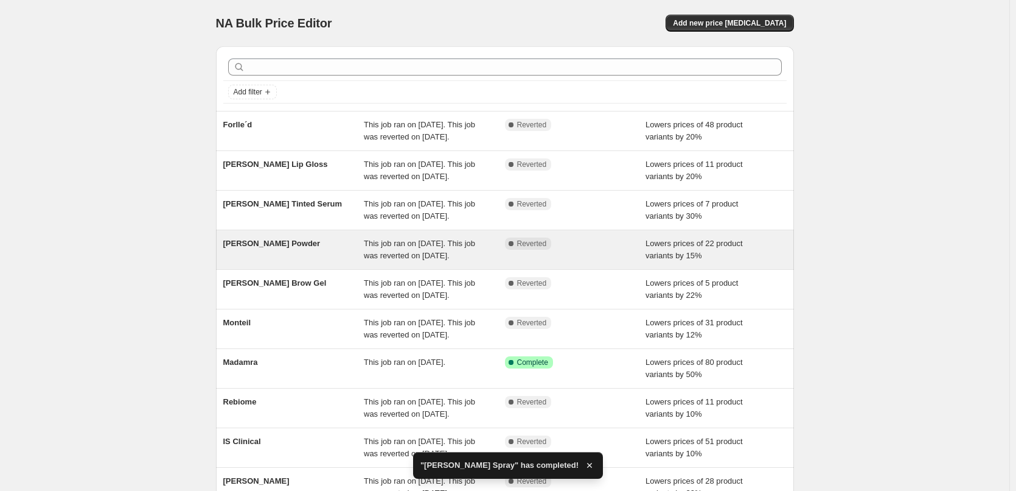
click at [285, 262] on div "[PERSON_NAME] Powder" at bounding box center [293, 249] width 141 height 24
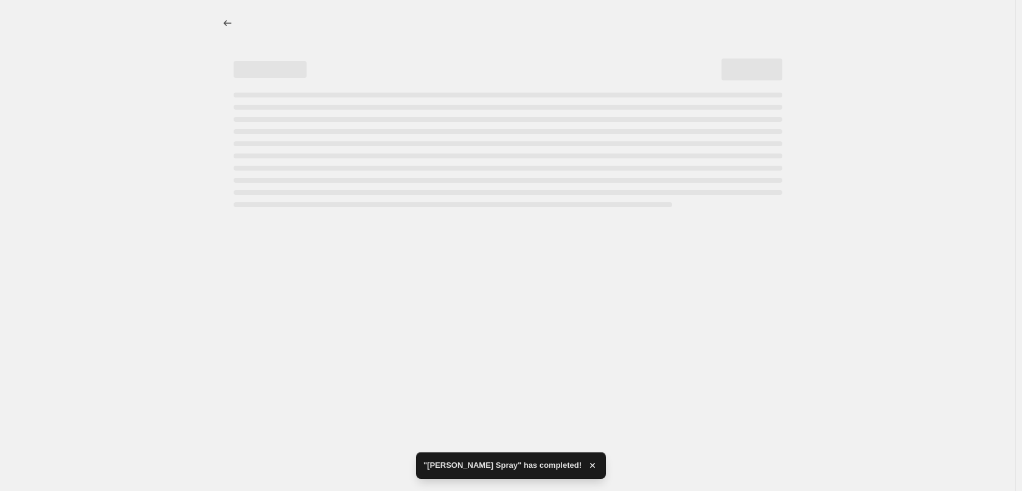
select select "percentage"
select select "tag"
select select "vendor"
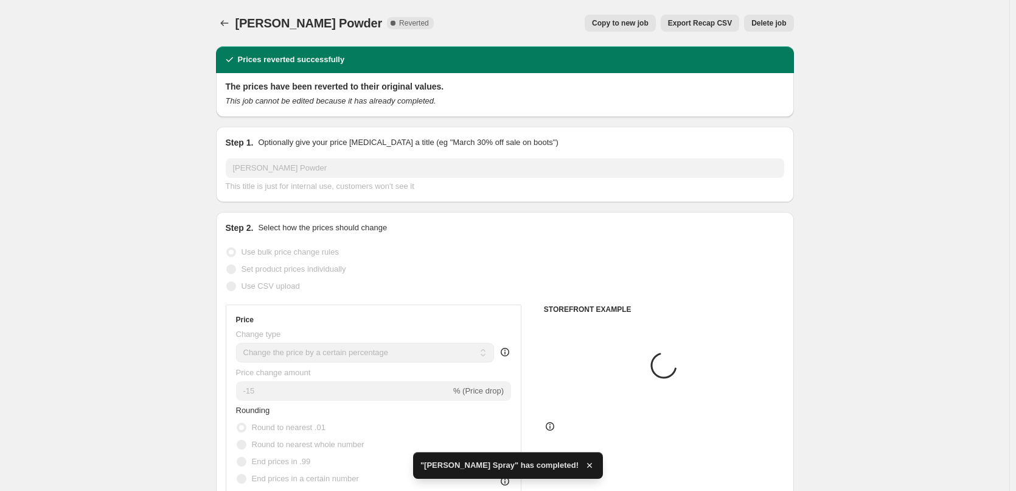
click at [635, 24] on span "Copy to new job" at bounding box center [620, 23] width 57 height 10
select select "percentage"
select select "tag"
select select "vendor"
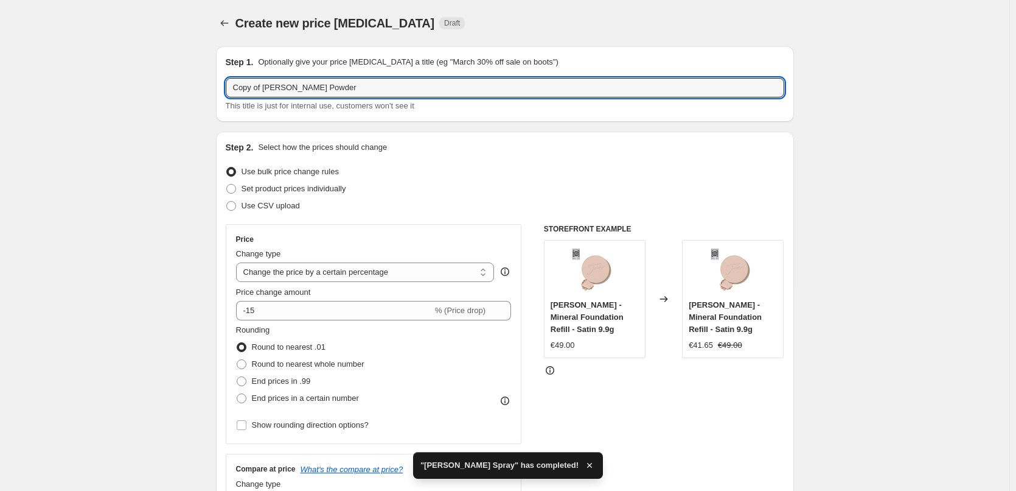
drag, startPoint x: 265, startPoint y: 91, endPoint x: 165, endPoint y: 90, distance: 99.8
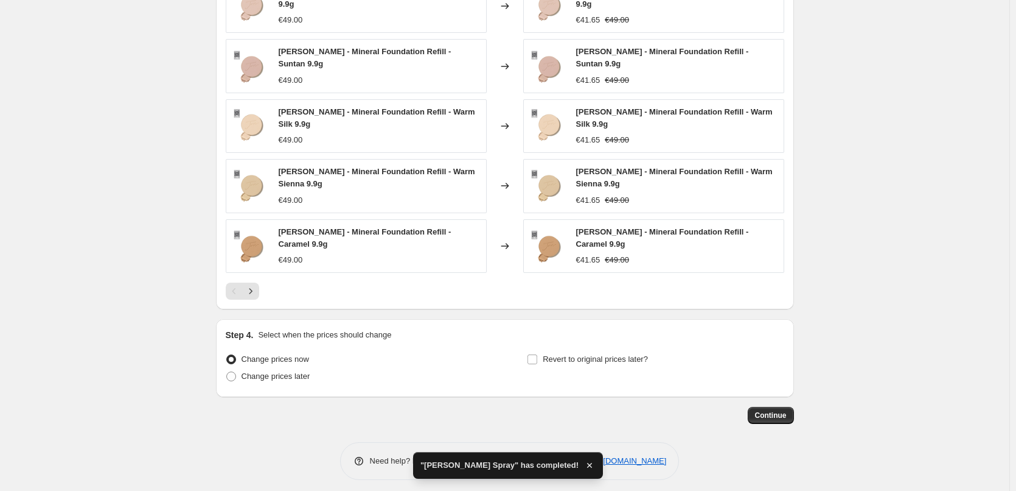
type input "[PERSON_NAME] Powder"
click at [599, 365] on div "Revert to original prices later?" at bounding box center [655, 369] width 257 height 37
click at [597, 354] on span "Revert to original prices later?" at bounding box center [595, 358] width 105 height 9
click at [537, 354] on input "Revert to original prices later?" at bounding box center [533, 359] width 10 height 10
checkbox input "true"
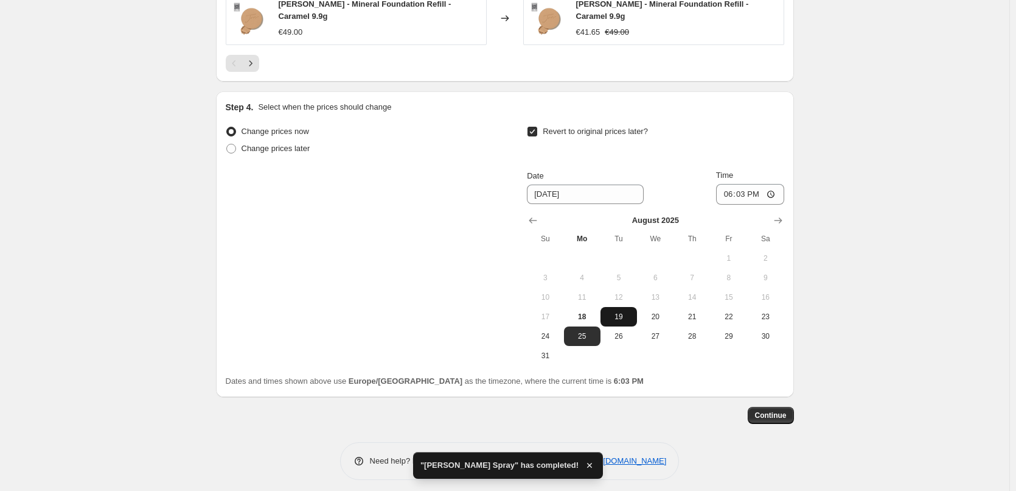
click at [624, 312] on span "19" at bounding box center [619, 317] width 27 height 10
type input "[DATE]"
click at [734, 197] on input "18:03" at bounding box center [750, 194] width 68 height 21
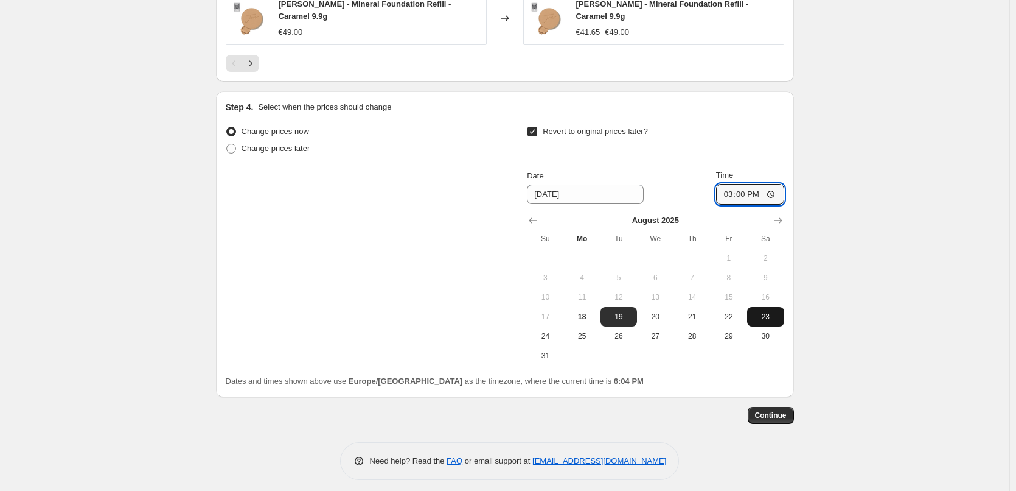
type input "03:00"
click at [779, 407] on button "Continue" at bounding box center [771, 415] width 46 height 17
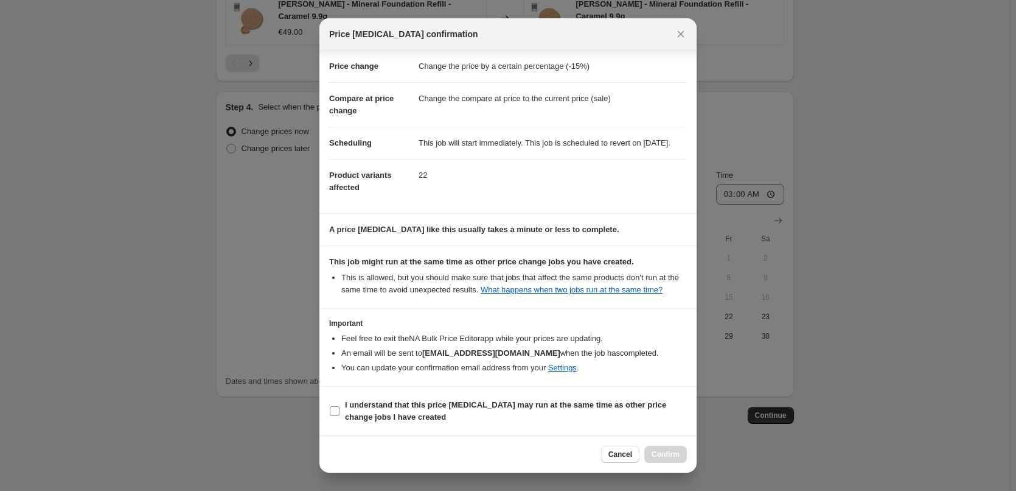
click at [390, 402] on b "I understand that this price [MEDICAL_DATA] may run at the same time as other p…" at bounding box center [505, 410] width 321 height 21
click at [340, 406] on input "I understand that this price [MEDICAL_DATA] may run at the same time as other p…" at bounding box center [335, 411] width 10 height 10
checkbox input "true"
click at [673, 456] on span "Confirm" at bounding box center [666, 454] width 28 height 10
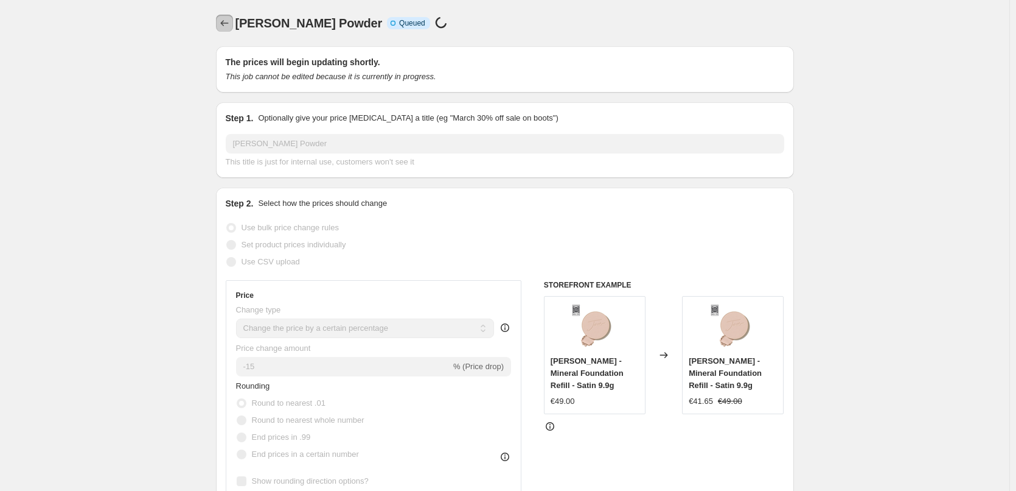
click at [231, 26] on icon "Price change jobs" at bounding box center [224, 23] width 12 height 12
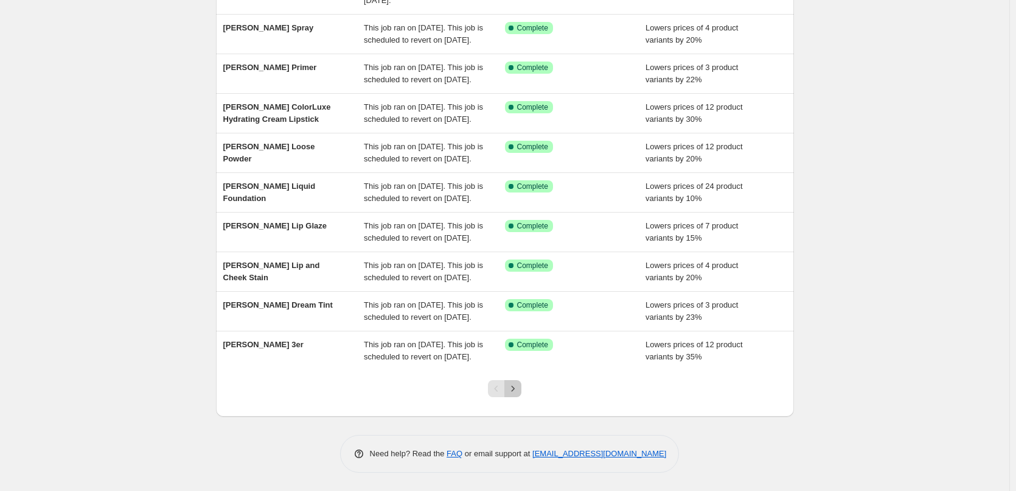
click at [512, 390] on icon "Next" at bounding box center [513, 388] width 12 height 12
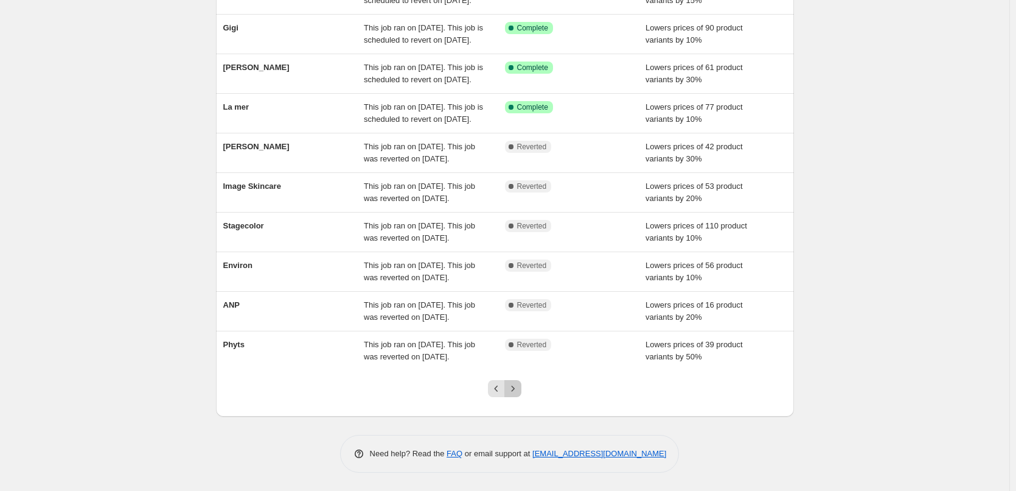
click at [512, 390] on icon "Next" at bounding box center [513, 388] width 12 height 12
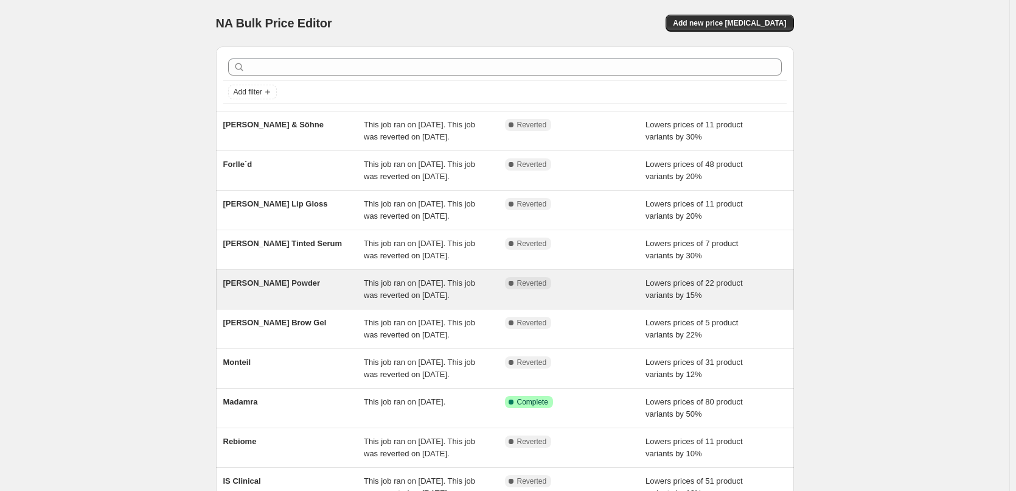
click at [278, 301] on div "[PERSON_NAME] Powder" at bounding box center [293, 289] width 141 height 24
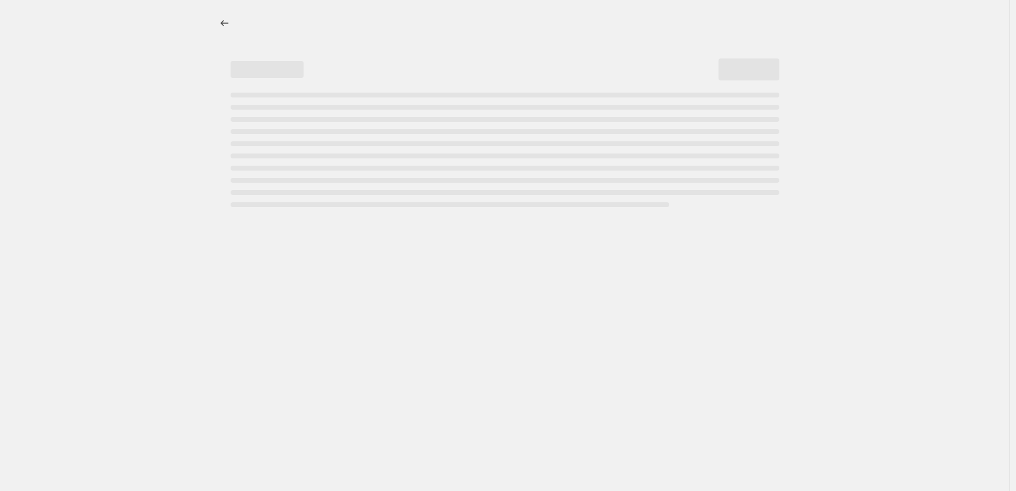
select select "percentage"
select select "tag"
select select "vendor"
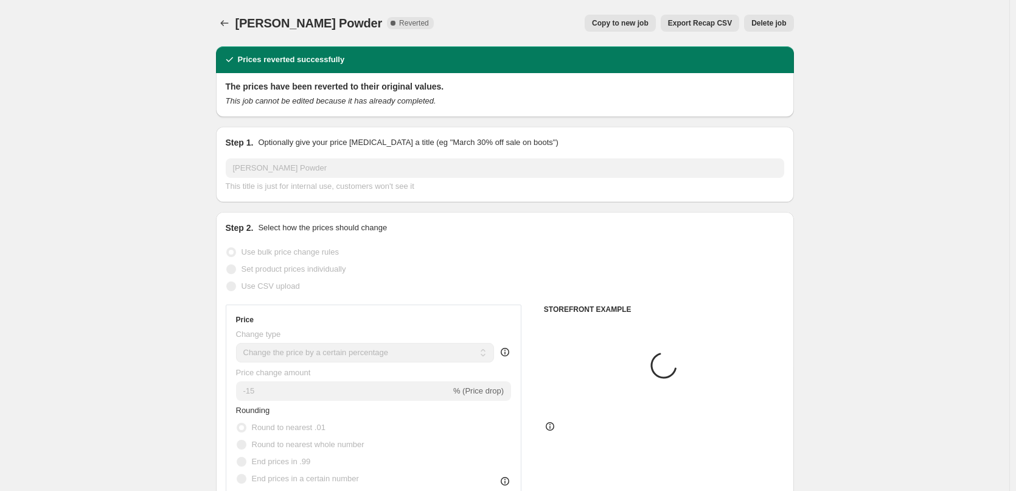
click at [784, 26] on span "Delete job" at bounding box center [769, 23] width 35 height 10
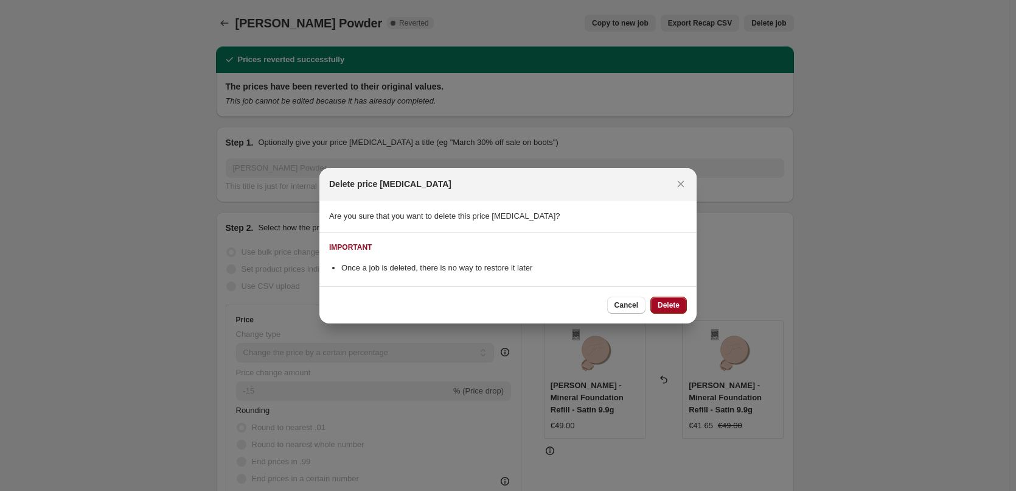
click at [673, 307] on span "Delete" at bounding box center [669, 305] width 22 height 10
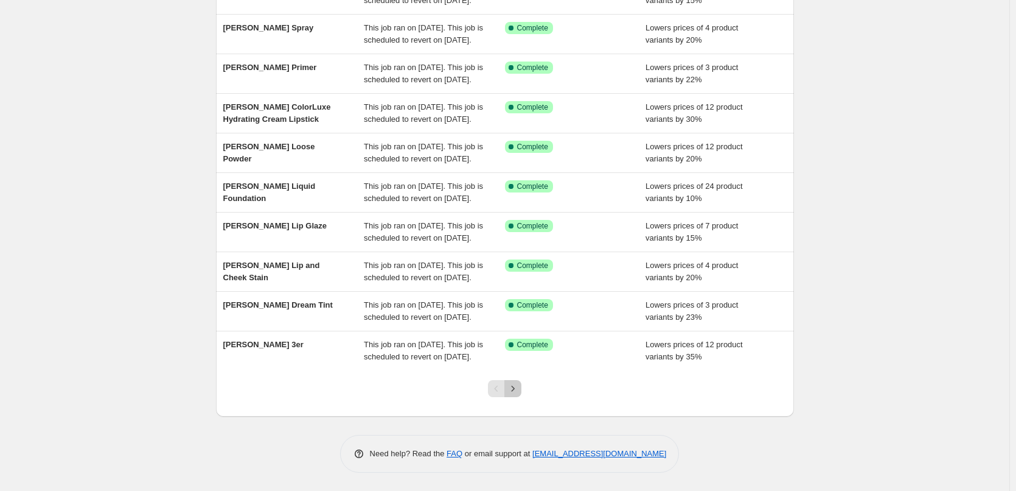
click at [515, 385] on icon "Next" at bounding box center [513, 388] width 12 height 12
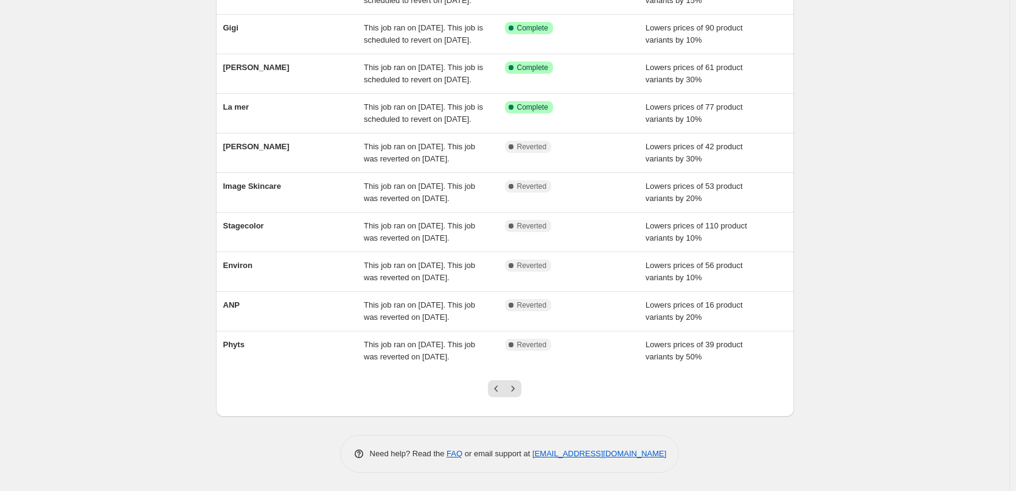
click at [515, 385] on icon "Next" at bounding box center [513, 388] width 12 height 12
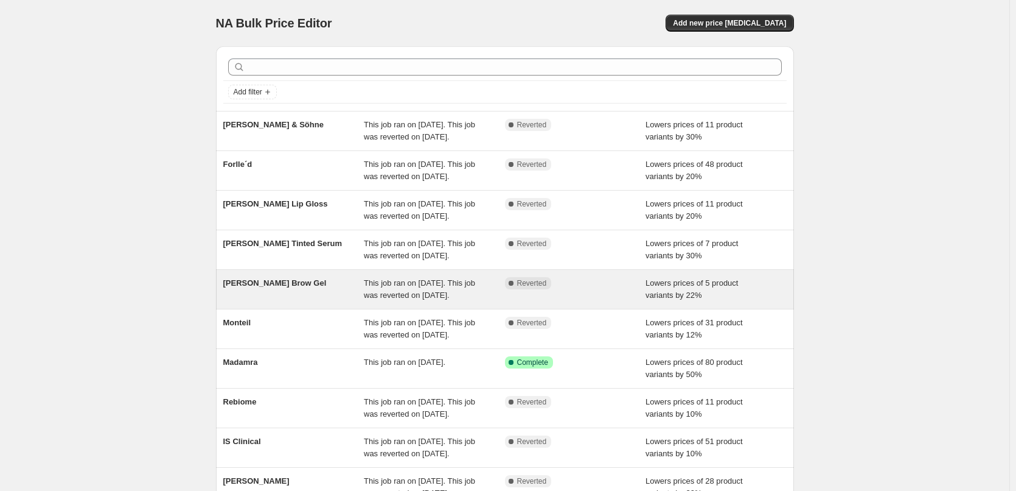
click at [302, 287] on span "[PERSON_NAME] Brow Gel" at bounding box center [274, 282] width 103 height 9
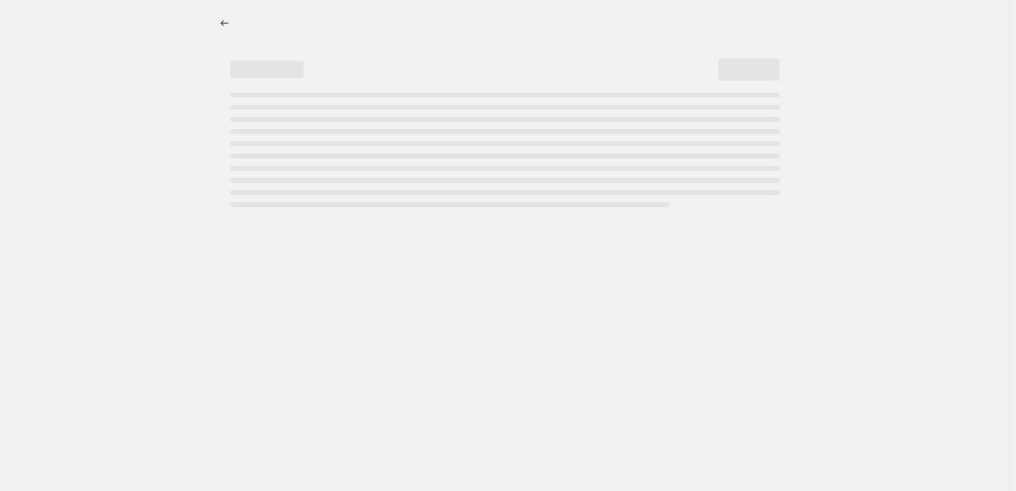
select select "percentage"
select select "tag"
select select "vendor"
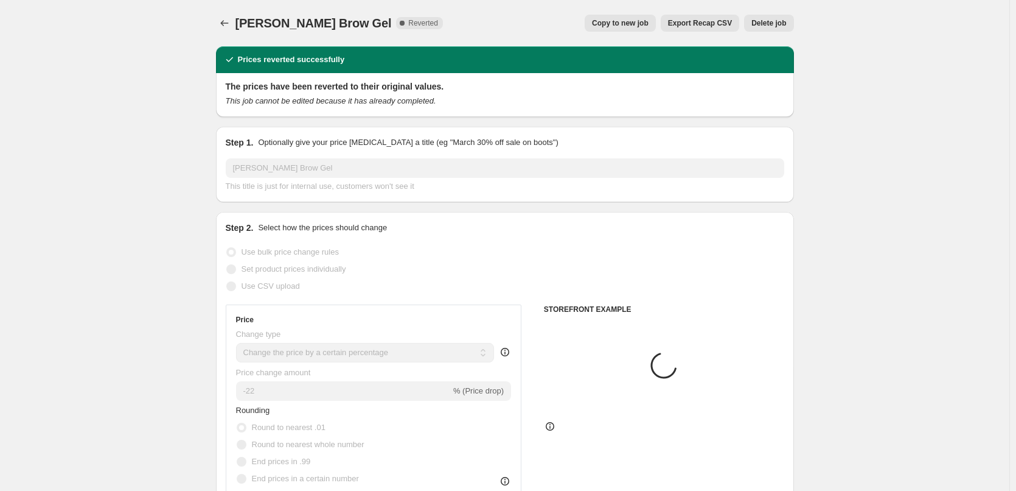
click at [641, 18] on button "Copy to new job" at bounding box center [620, 23] width 71 height 17
select select "percentage"
select select "tag"
select select "vendor"
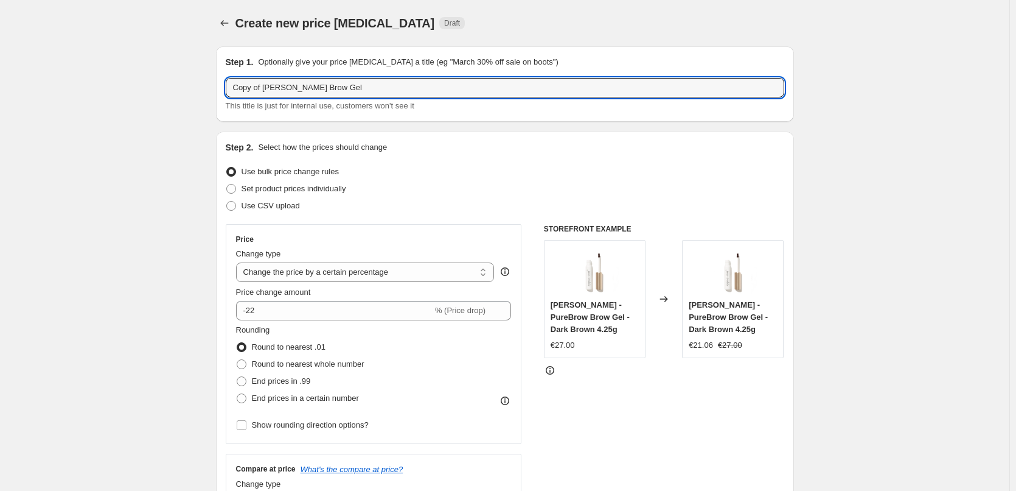
drag, startPoint x: 265, startPoint y: 91, endPoint x: 183, endPoint y: 90, distance: 82.8
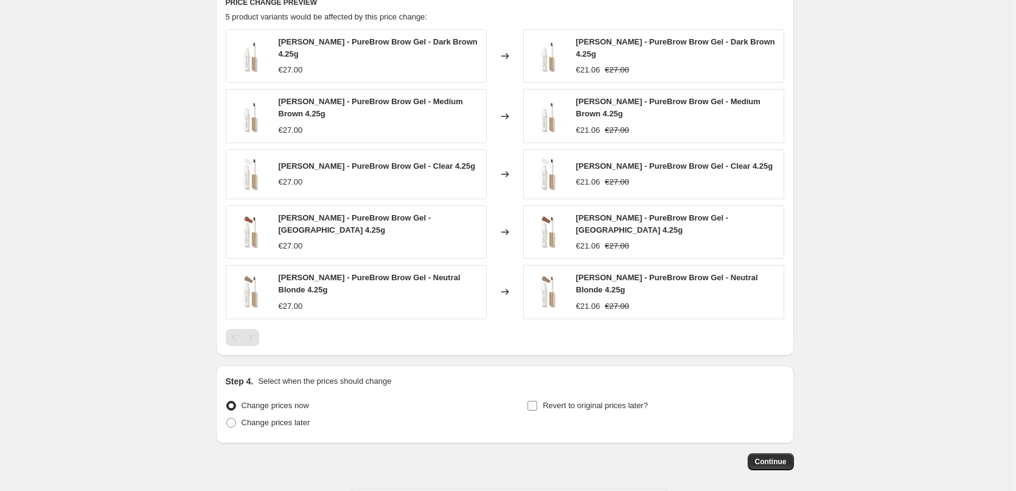
type input "[PERSON_NAME] Brow Gel"
click at [579, 400] on span "Revert to original prices later?" at bounding box center [595, 404] width 105 height 9
click at [537, 400] on input "Revert to original prices later?" at bounding box center [533, 405] width 10 height 10
checkbox input "true"
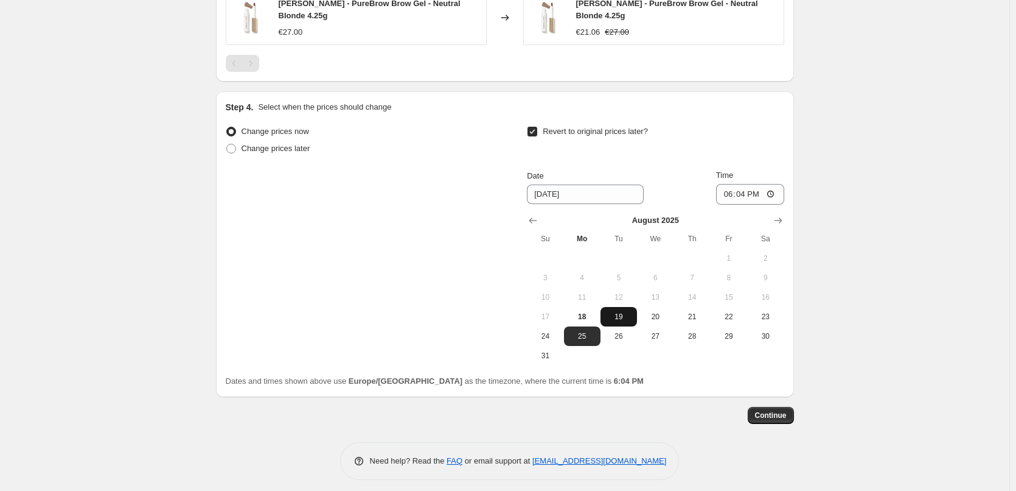
click at [628, 312] on span "19" at bounding box center [619, 317] width 27 height 10
type input "[DATE]"
click at [733, 190] on input "18:04" at bounding box center [750, 194] width 68 height 21
type input "03:00"
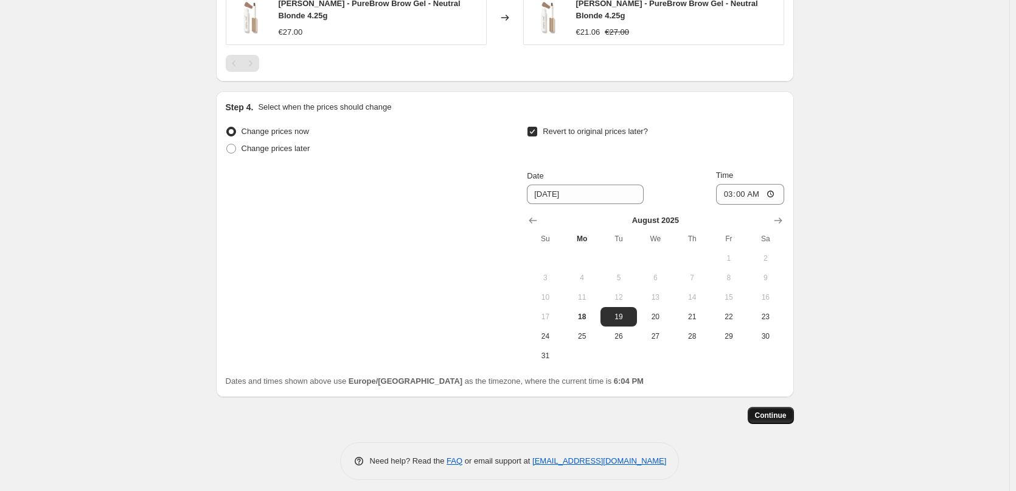
click at [770, 407] on button "Continue" at bounding box center [771, 415] width 46 height 17
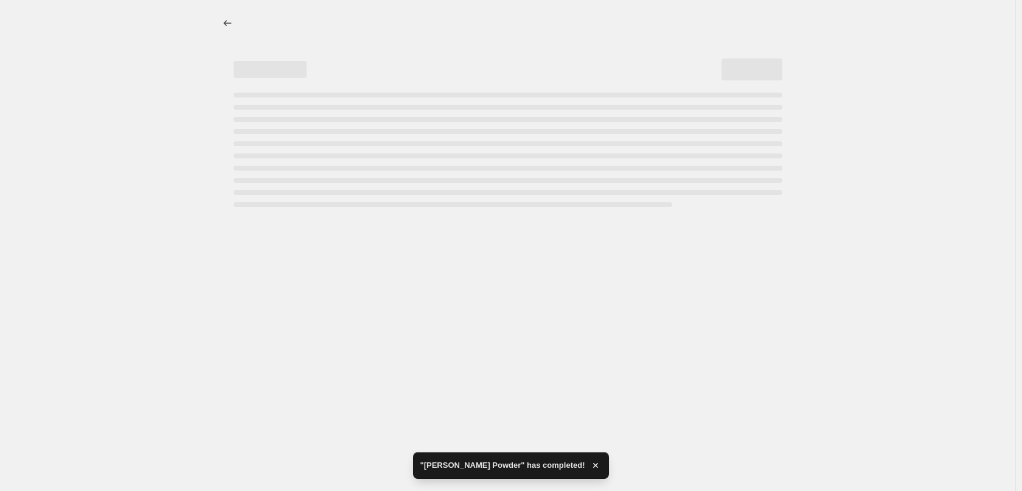
click at [399, 411] on div at bounding box center [508, 245] width 1016 height 491
select select "percentage"
select select "tag"
select select "vendor"
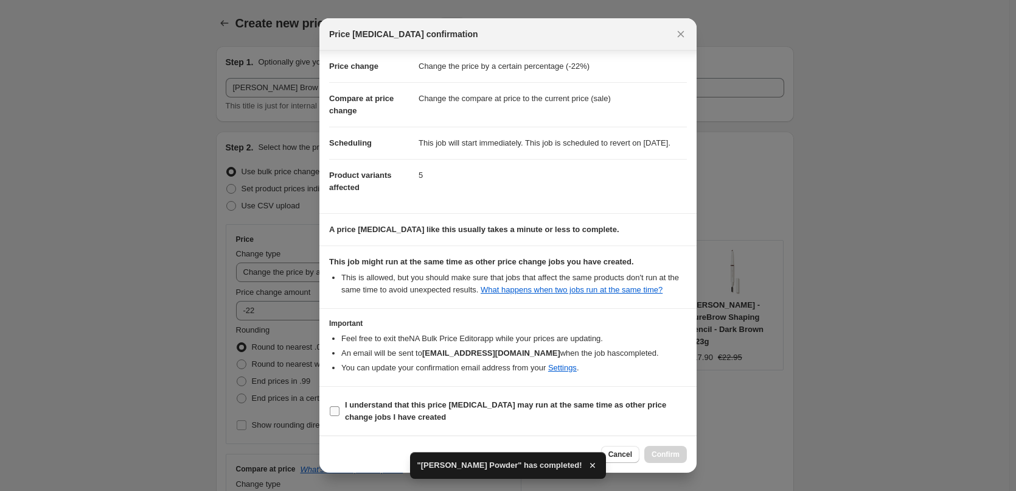
click at [397, 408] on b "I understand that this price [MEDICAL_DATA] may run at the same time as other p…" at bounding box center [505, 410] width 321 height 21
click at [340, 408] on input "I understand that this price [MEDICAL_DATA] may run at the same time as other p…" at bounding box center [335, 411] width 10 height 10
checkbox input "true"
click at [669, 453] on span "Confirm" at bounding box center [666, 454] width 28 height 10
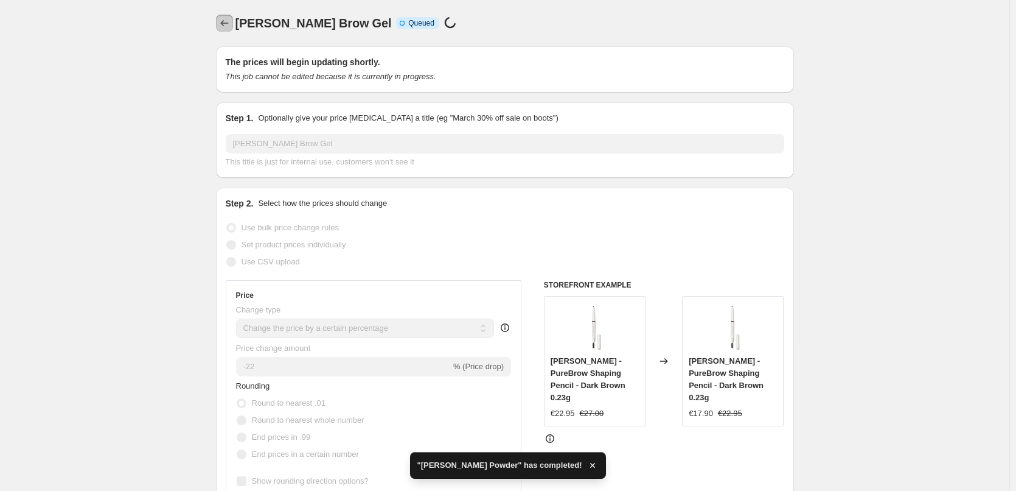
click at [230, 18] on icon "Price change jobs" at bounding box center [224, 23] width 12 height 12
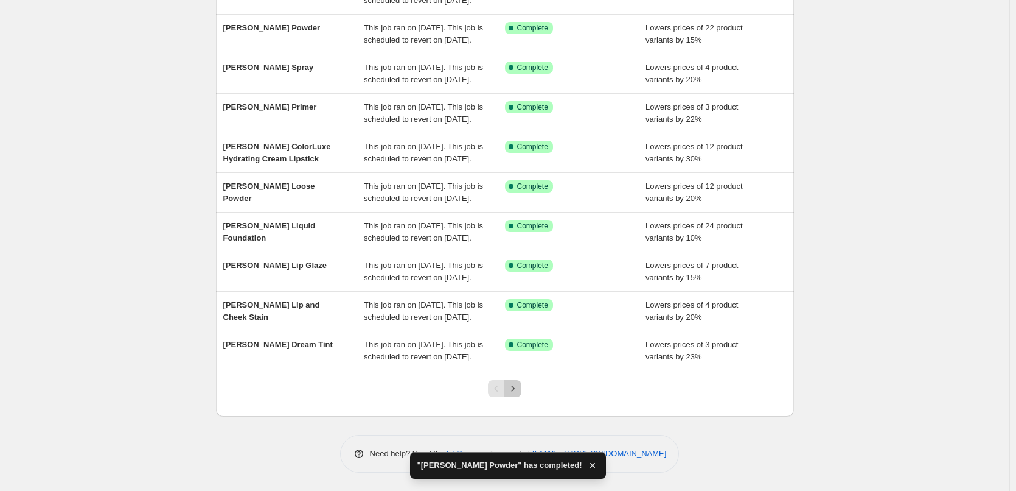
click at [519, 386] on button "Next" at bounding box center [513, 388] width 17 height 17
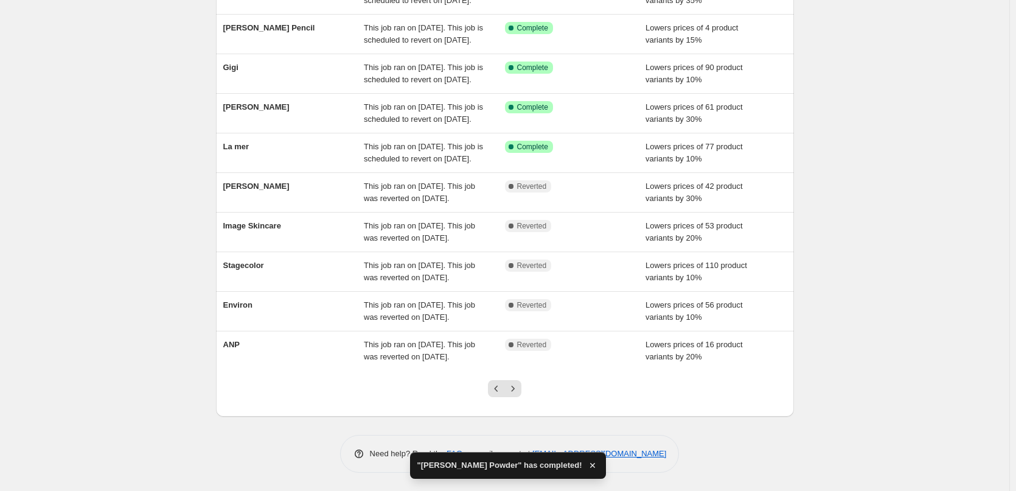
click at [519, 386] on icon "Next" at bounding box center [513, 388] width 12 height 12
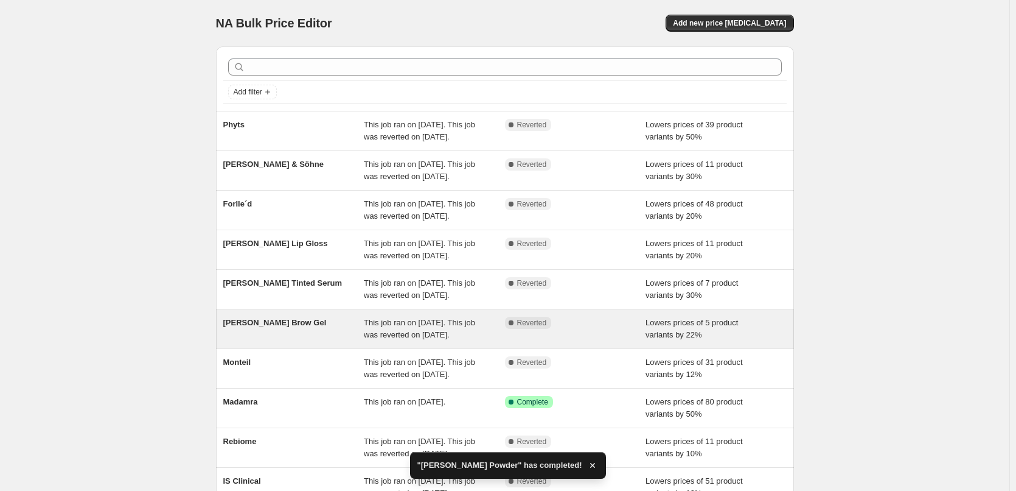
click at [281, 327] on span "[PERSON_NAME] Brow Gel" at bounding box center [274, 322] width 103 height 9
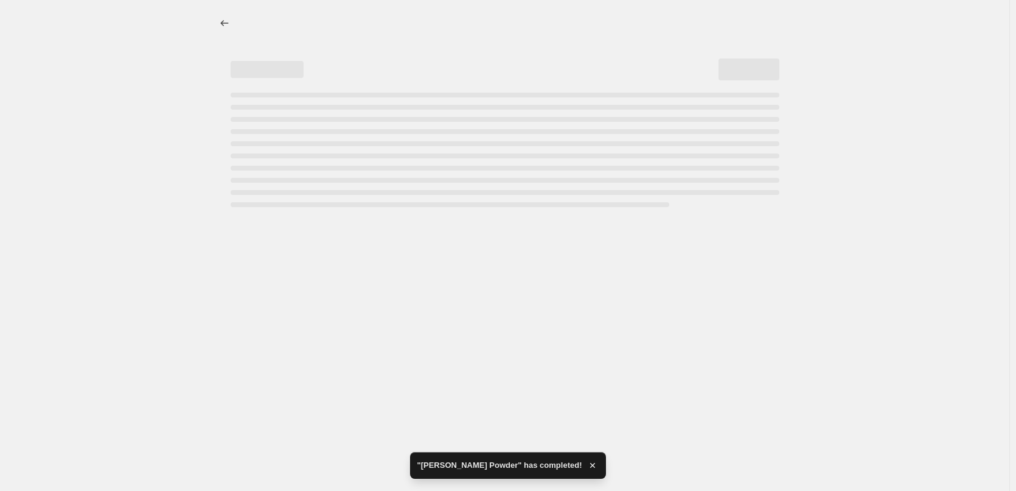
select select "percentage"
select select "tag"
select select "vendor"
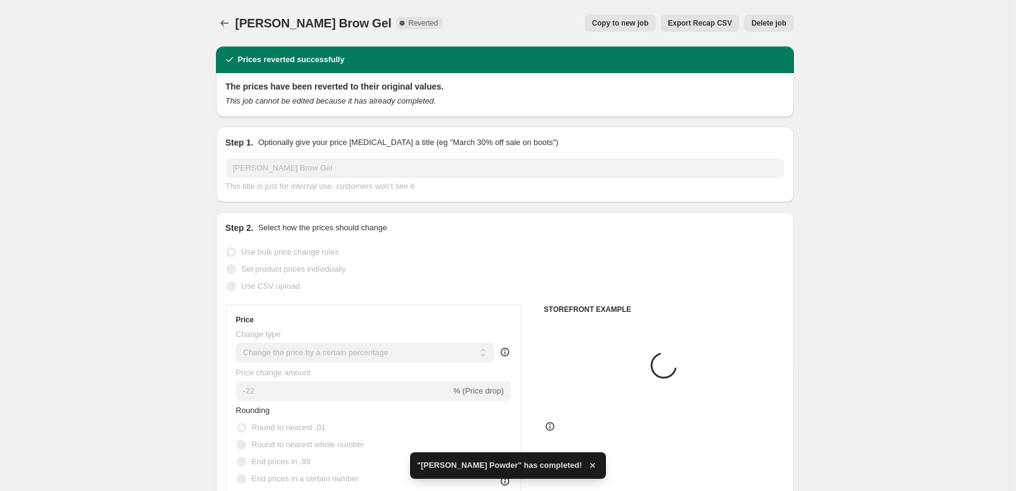
click at [777, 22] on span "Delete job" at bounding box center [769, 23] width 35 height 10
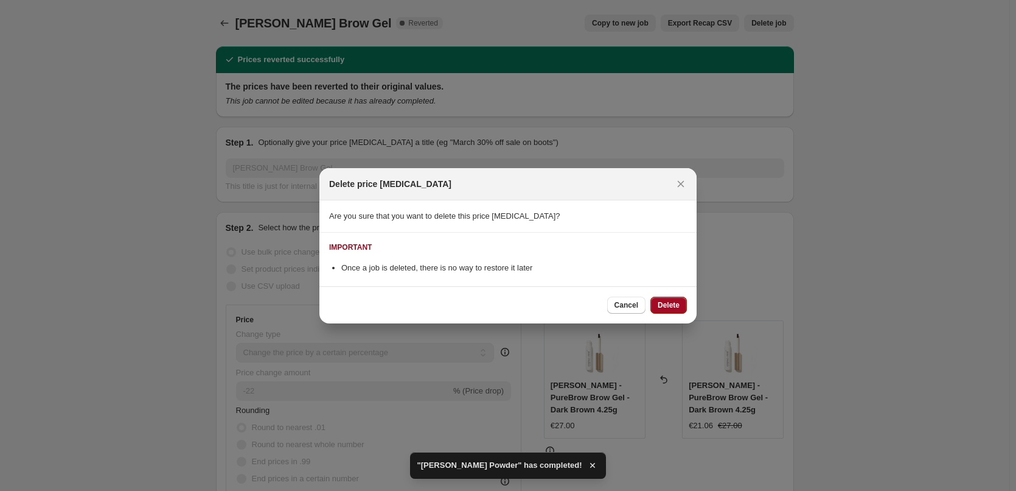
click at [670, 298] on button "Delete" at bounding box center [669, 304] width 37 height 17
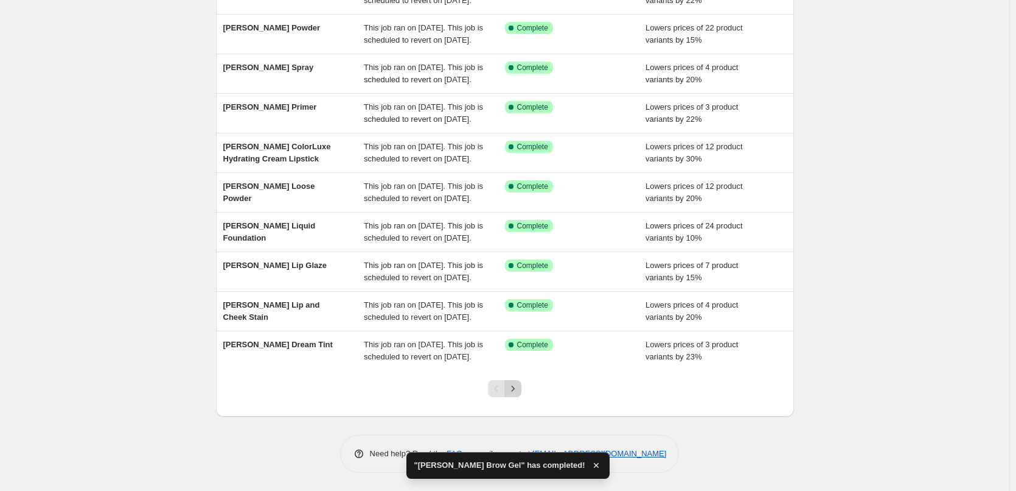
click at [517, 383] on icon "Next" at bounding box center [513, 388] width 12 height 12
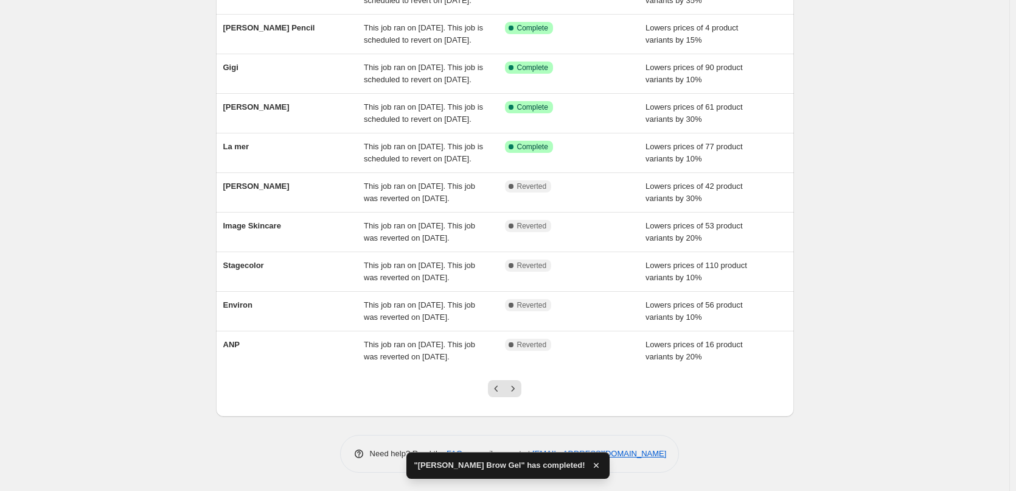
click at [517, 383] on icon "Next" at bounding box center [513, 388] width 12 height 12
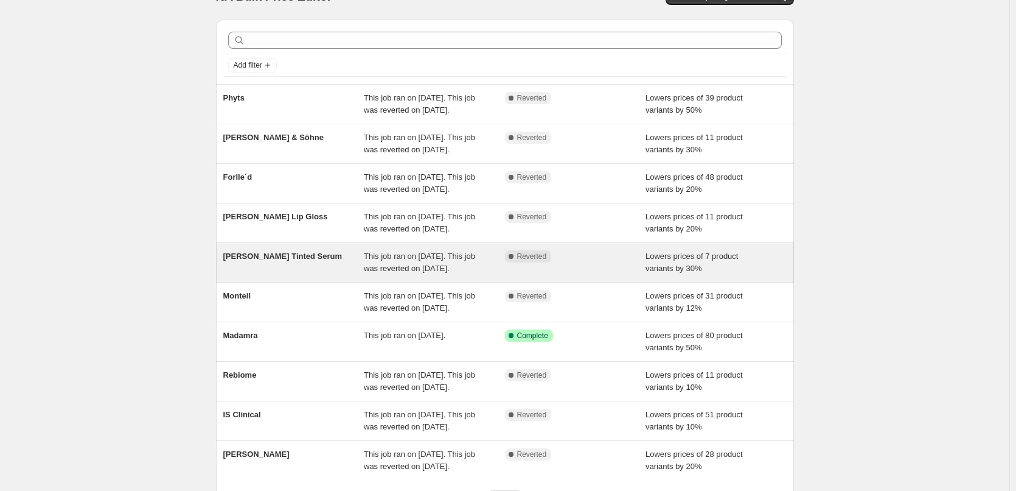
click at [301, 274] on div "[PERSON_NAME] Tinted Serum" at bounding box center [293, 262] width 141 height 24
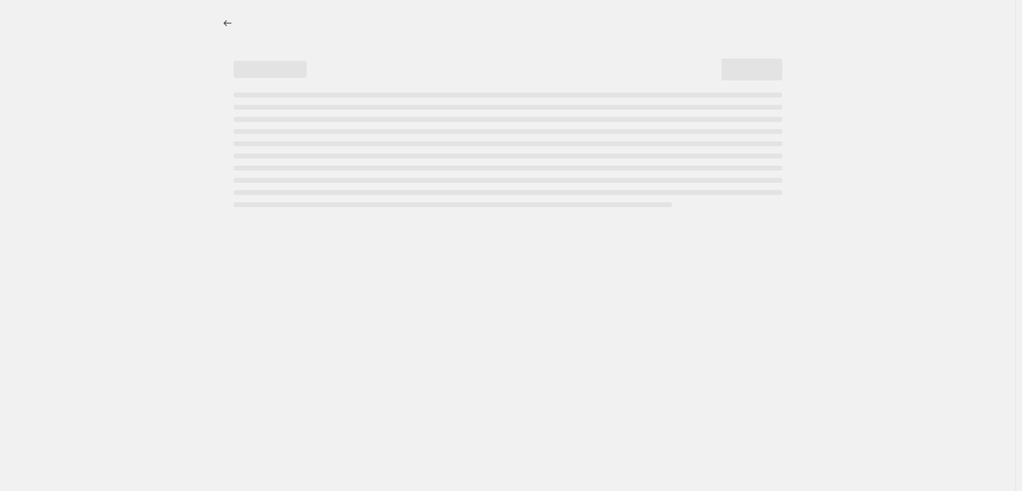
select select "percentage"
select select "tag"
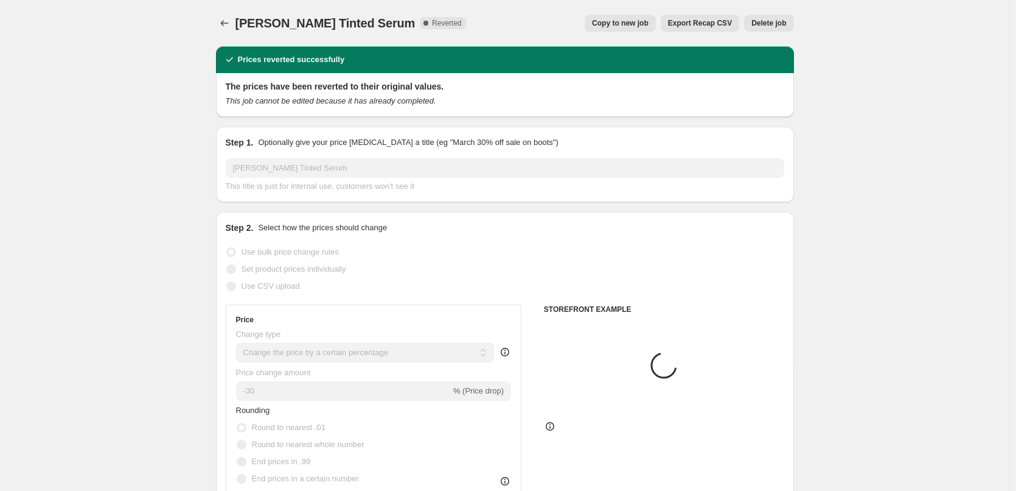
click at [640, 21] on span "Copy to new job" at bounding box center [620, 23] width 57 height 10
select select "percentage"
select select "tag"
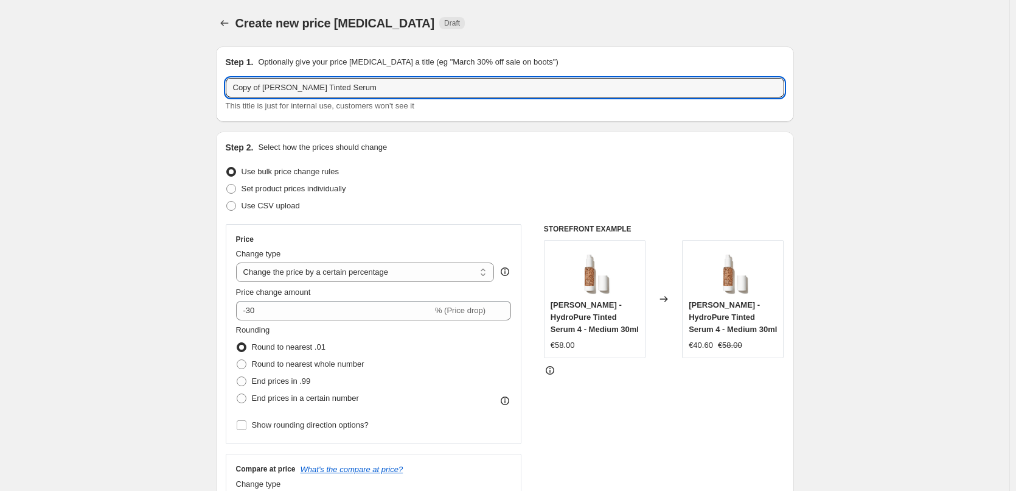
drag, startPoint x: 265, startPoint y: 86, endPoint x: 164, endPoint y: 99, distance: 101.2
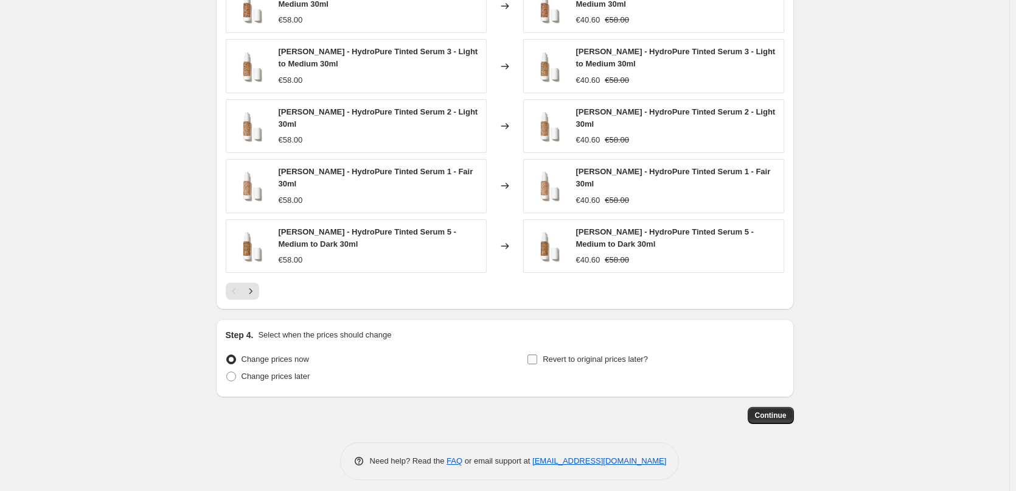
type input "[PERSON_NAME] Tinted Serum"
click at [546, 354] on span "Revert to original prices later?" at bounding box center [595, 358] width 105 height 9
click at [537, 354] on input "Revert to original prices later?" at bounding box center [533, 359] width 10 height 10
checkbox input "true"
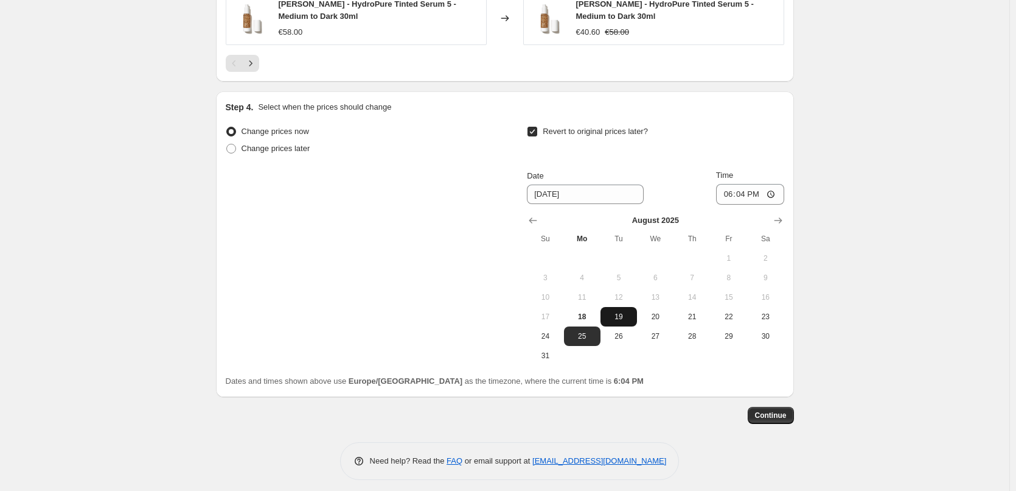
click at [620, 312] on span "19" at bounding box center [619, 317] width 27 height 10
type input "[DATE]"
click at [730, 188] on input "18:04" at bounding box center [750, 194] width 68 height 21
click at [727, 190] on input "18:04" at bounding box center [750, 194] width 68 height 21
type input "03:00"
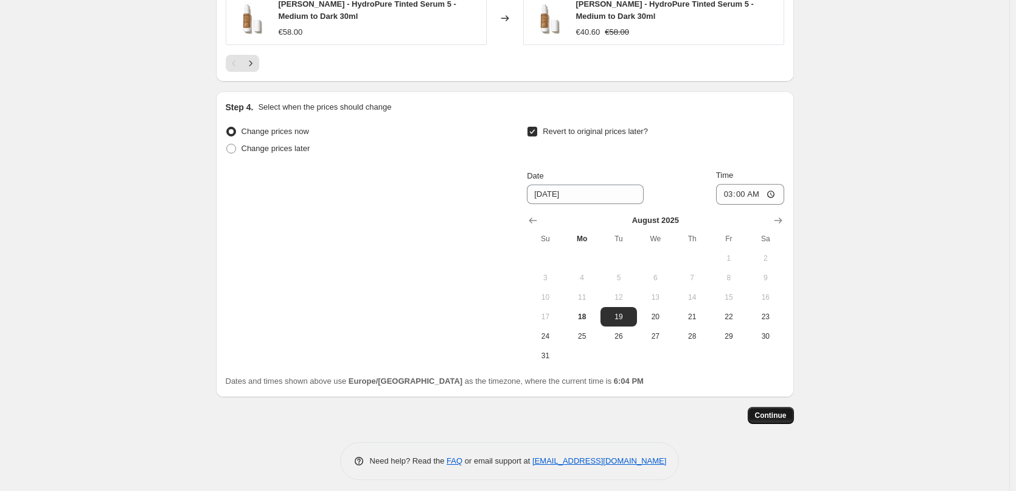
click at [769, 412] on span "Continue" at bounding box center [771, 415] width 32 height 10
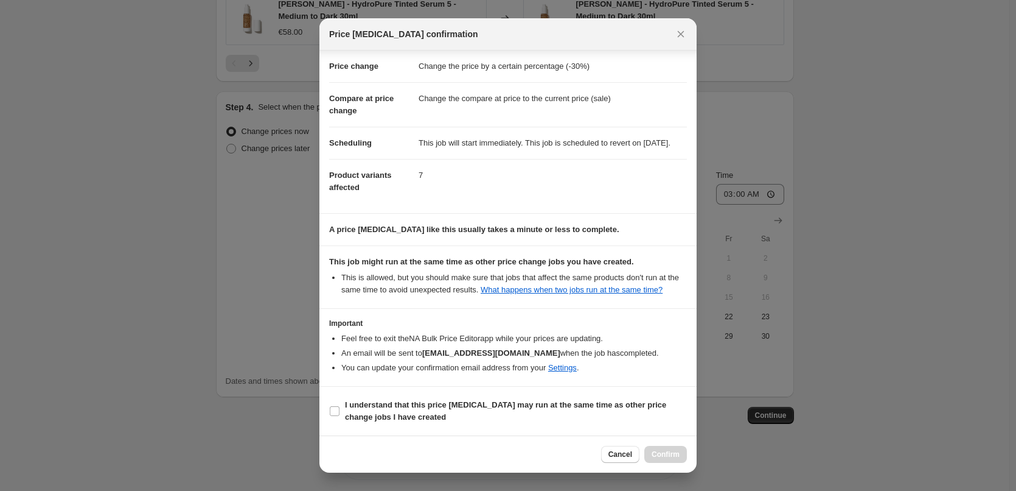
click at [403, 388] on section "I understand that this price [MEDICAL_DATA] may run at the same time as other p…" at bounding box center [508, 410] width 377 height 49
click at [456, 425] on section "I understand that this price [MEDICAL_DATA] may run at the same time as other p…" at bounding box center [508, 410] width 377 height 49
click at [446, 407] on b "I understand that this price [MEDICAL_DATA] may run at the same time as other p…" at bounding box center [505, 410] width 321 height 21
click at [340, 407] on input "I understand that this price [MEDICAL_DATA] may run at the same time as other p…" at bounding box center [335, 411] width 10 height 10
checkbox input "true"
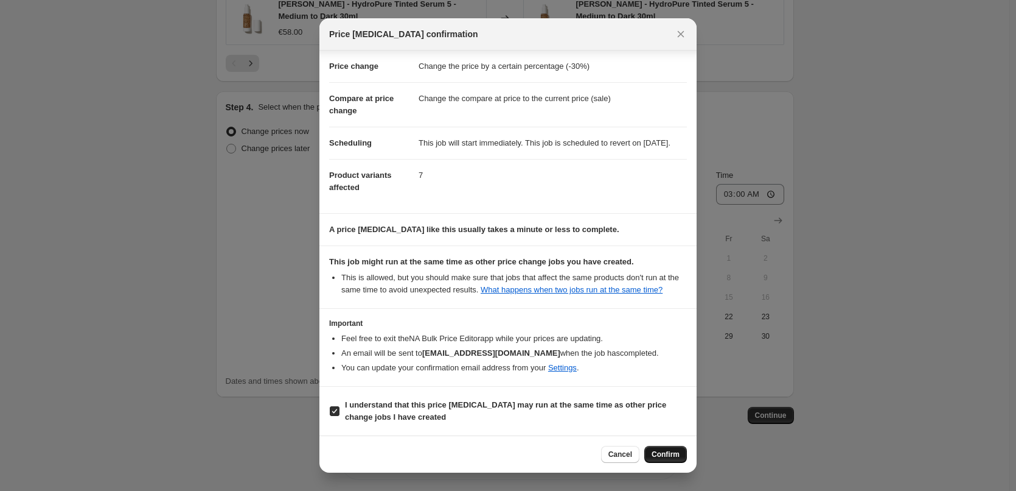
click at [663, 449] on button "Confirm" at bounding box center [666, 454] width 43 height 17
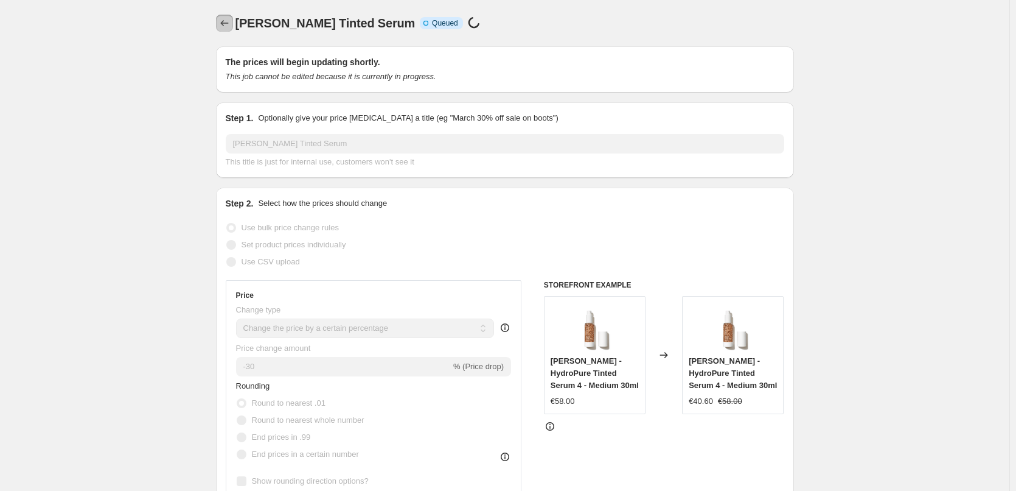
click at [233, 23] on button "Price change jobs" at bounding box center [224, 23] width 17 height 17
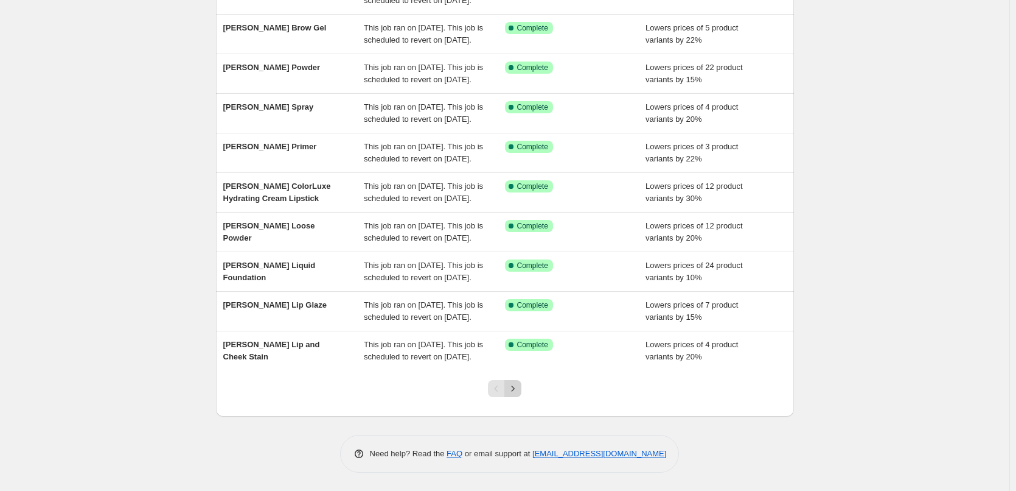
click at [509, 394] on button "Next" at bounding box center [513, 388] width 17 height 17
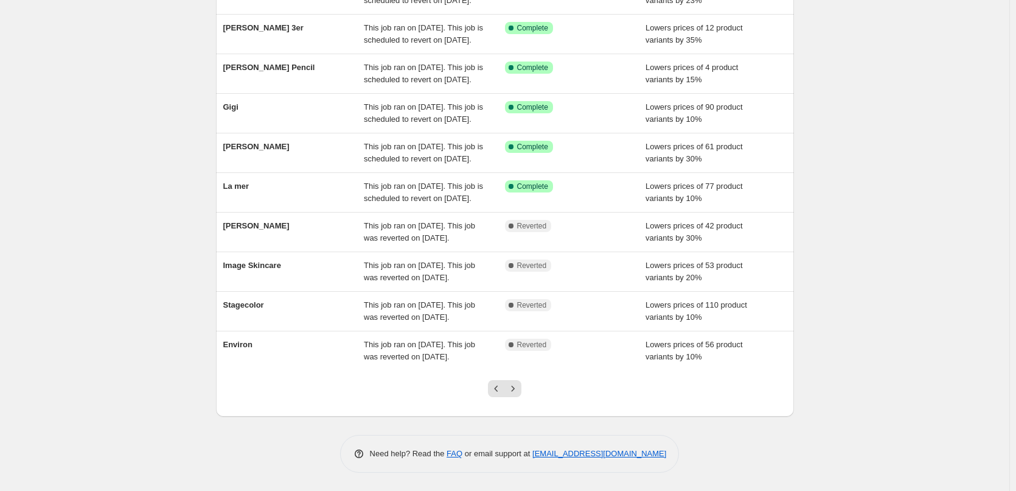
click at [512, 392] on icon "Next" at bounding box center [513, 388] width 12 height 12
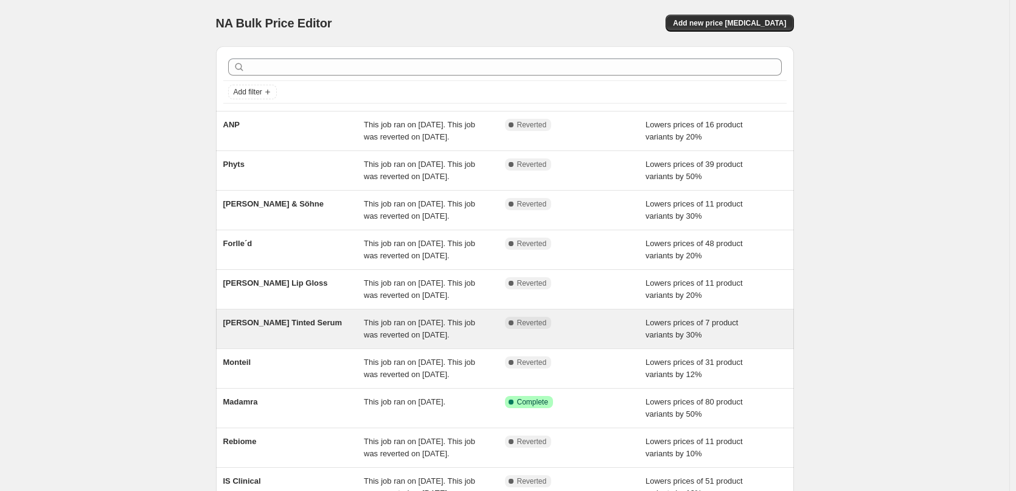
click at [274, 327] on span "[PERSON_NAME] Tinted Serum" at bounding box center [282, 322] width 119 height 9
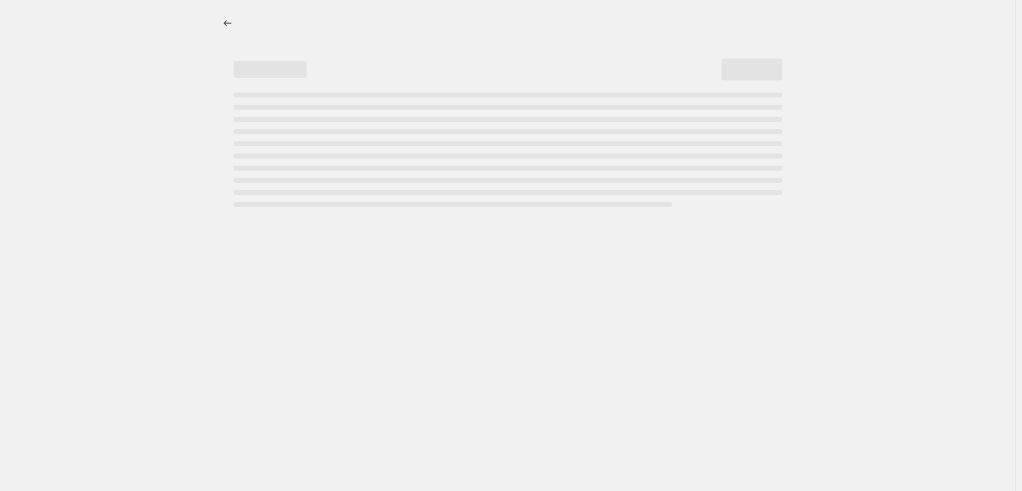
select select "percentage"
select select "tag"
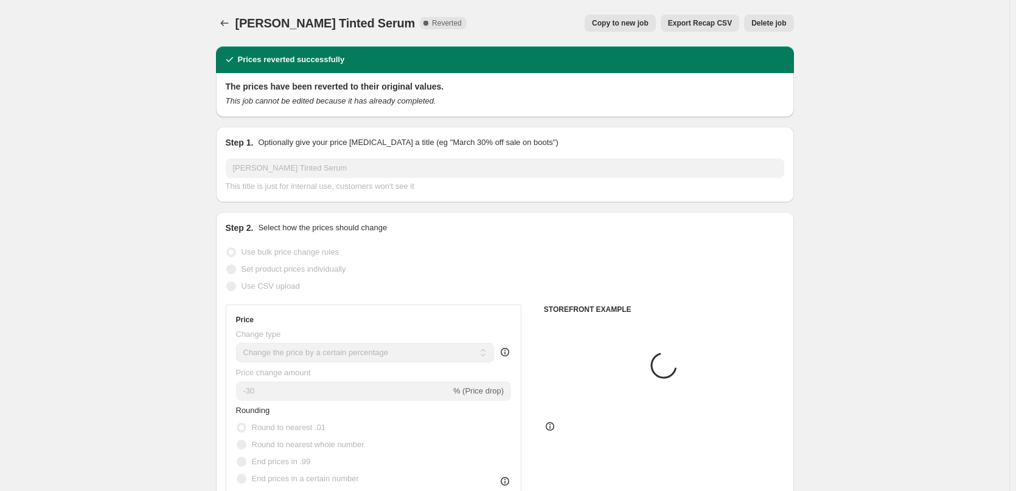
click at [774, 23] on span "Delete job" at bounding box center [769, 23] width 35 height 10
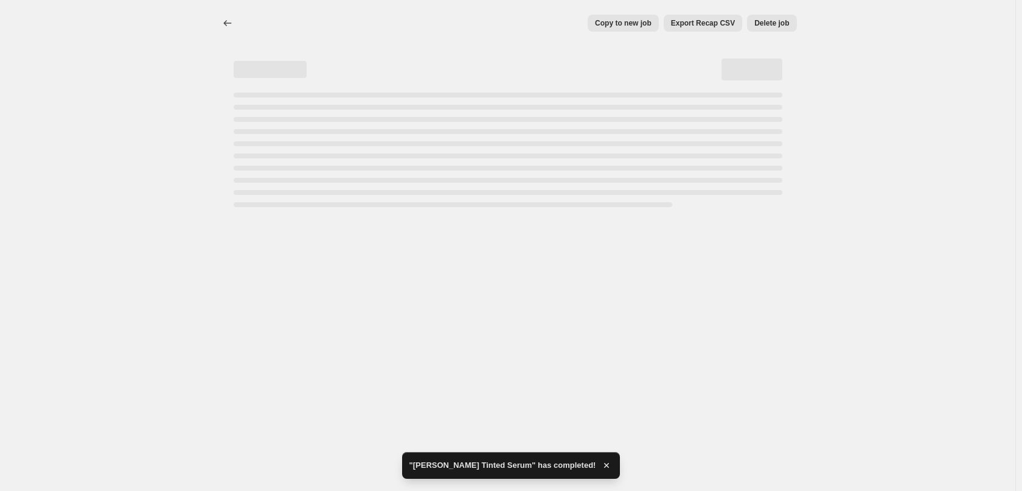
select select "percentage"
select select "tag"
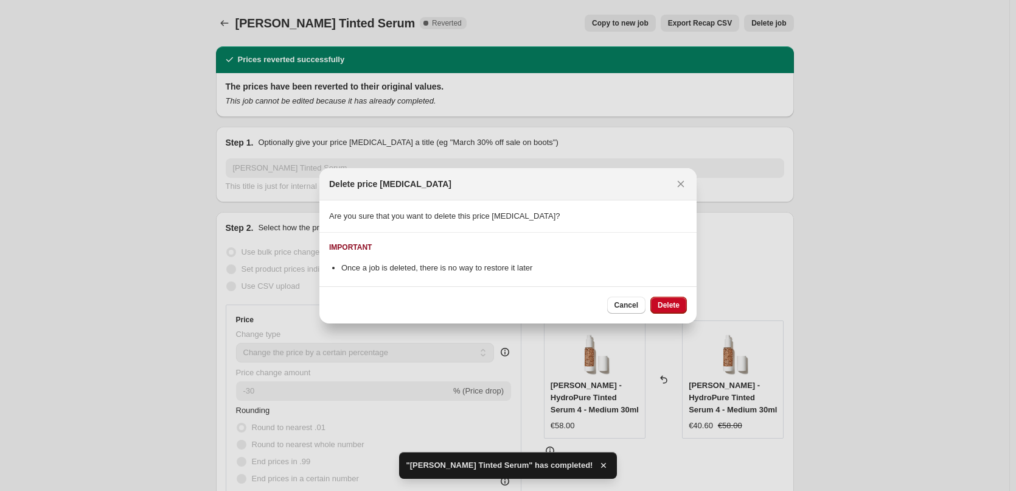
click at [666, 307] on span "Delete" at bounding box center [669, 305] width 22 height 10
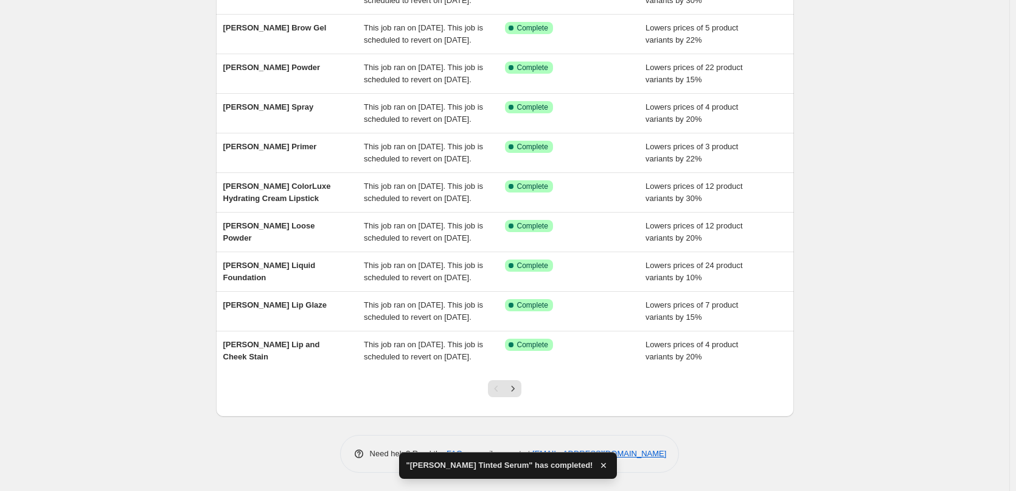
click at [522, 379] on div at bounding box center [504, 393] width 49 height 46
click at [522, 382] on button "Next" at bounding box center [513, 388] width 17 height 17
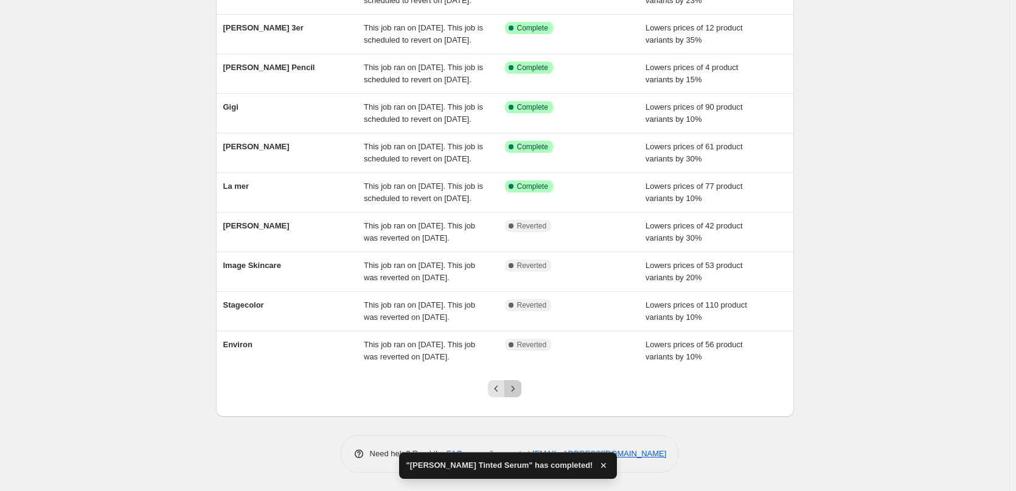
click at [522, 382] on button "Next" at bounding box center [513, 388] width 17 height 17
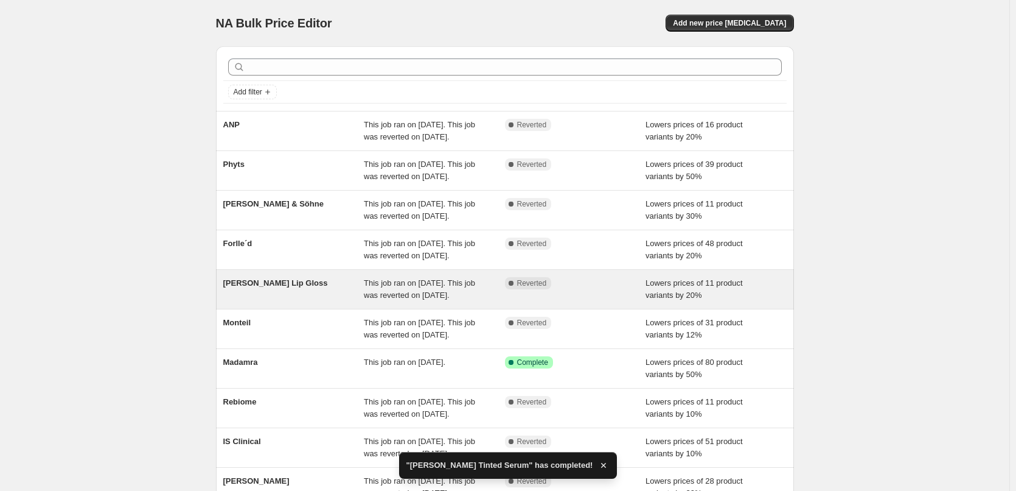
click at [296, 287] on span "[PERSON_NAME] Lip Gloss" at bounding box center [275, 282] width 105 height 9
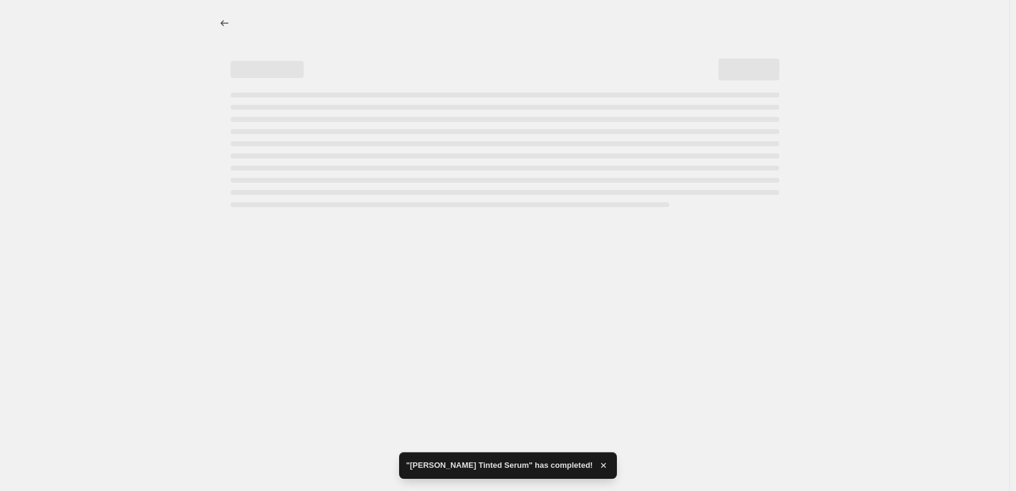
select select "percentage"
select select "tag"
select select "vendor"
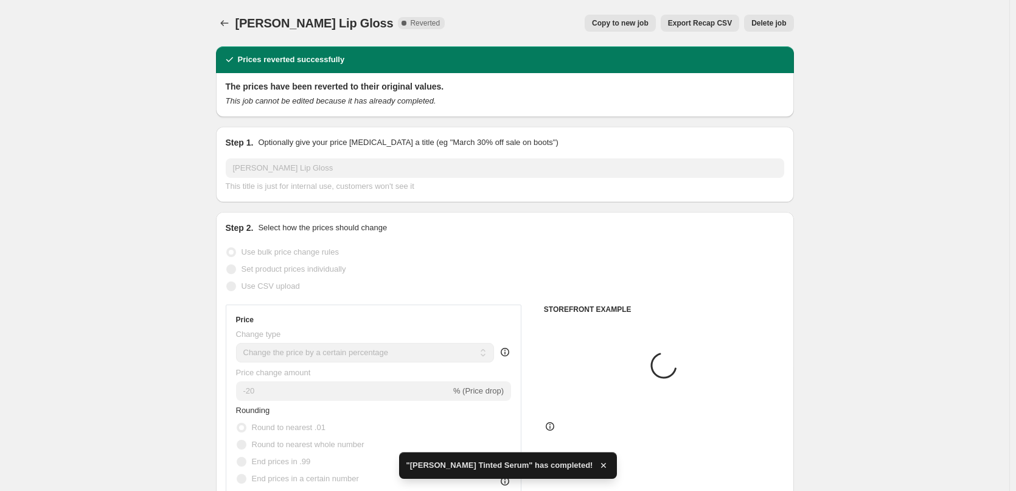
click at [651, 16] on button "Copy to new job" at bounding box center [620, 23] width 71 height 17
select select "percentage"
select select "tag"
select select "vendor"
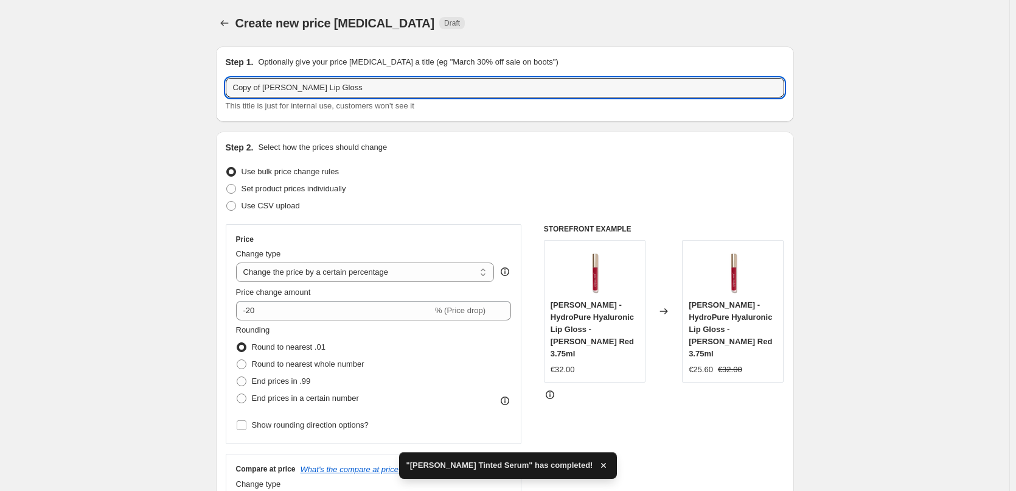
drag, startPoint x: 265, startPoint y: 88, endPoint x: 188, endPoint y: 86, distance: 76.7
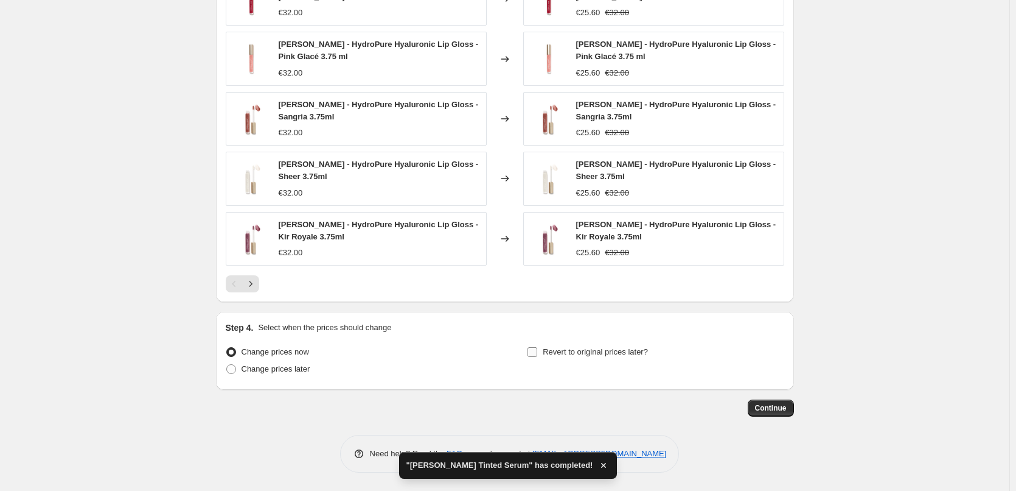
type input "[PERSON_NAME] Lip Gloss"
click at [580, 352] on span "Revert to original prices later?" at bounding box center [595, 351] width 105 height 9
click at [537, 352] on input "Revert to original prices later?" at bounding box center [533, 352] width 10 height 10
checkbox input "true"
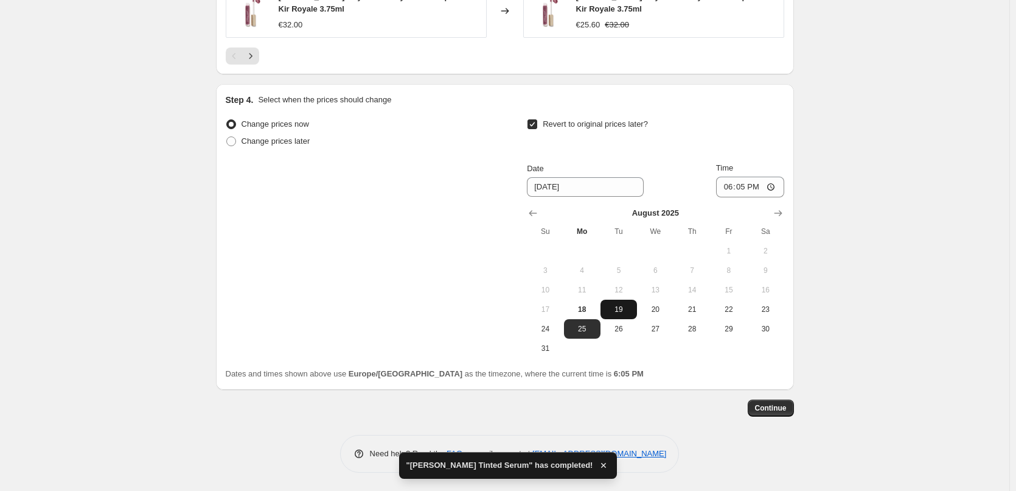
click at [632, 308] on span "19" at bounding box center [619, 309] width 27 height 10
type input "[DATE]"
click at [736, 187] on input "18:05" at bounding box center [750, 186] width 68 height 21
type input "03:00"
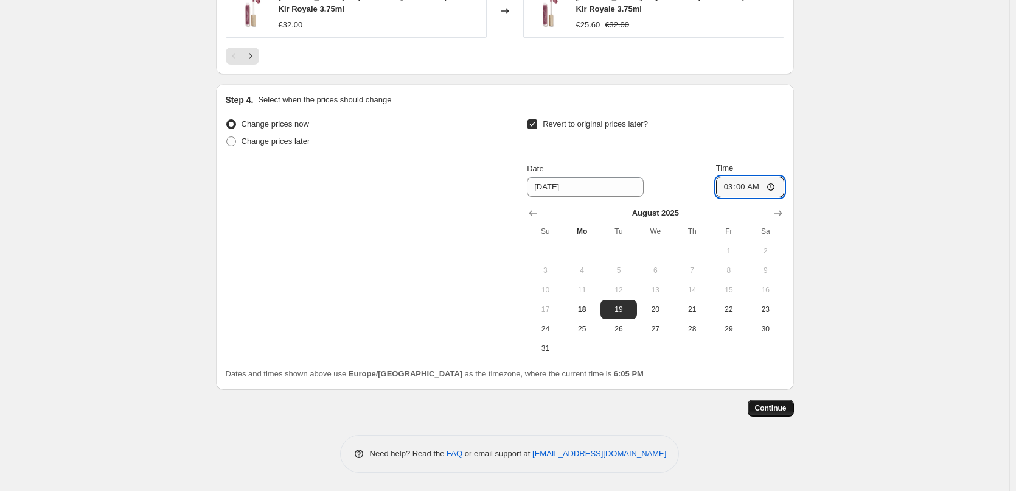
click at [775, 414] on button "Continue" at bounding box center [771, 407] width 46 height 17
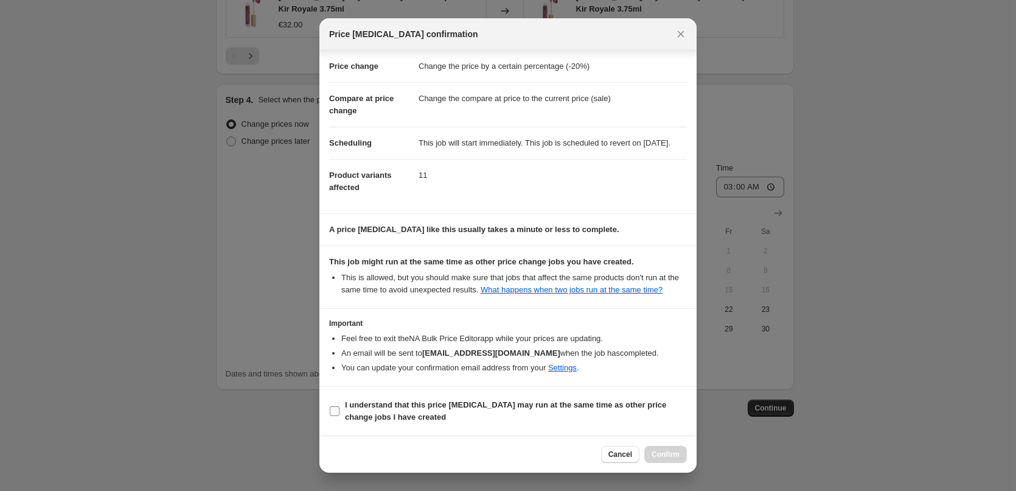
click at [400, 402] on b "I understand that this price [MEDICAL_DATA] may run at the same time as other p…" at bounding box center [505, 410] width 321 height 21
click at [340, 406] on input "I understand that this price [MEDICAL_DATA] may run at the same time as other p…" at bounding box center [335, 411] width 10 height 10
checkbox input "true"
click at [665, 455] on span "Confirm" at bounding box center [666, 454] width 28 height 10
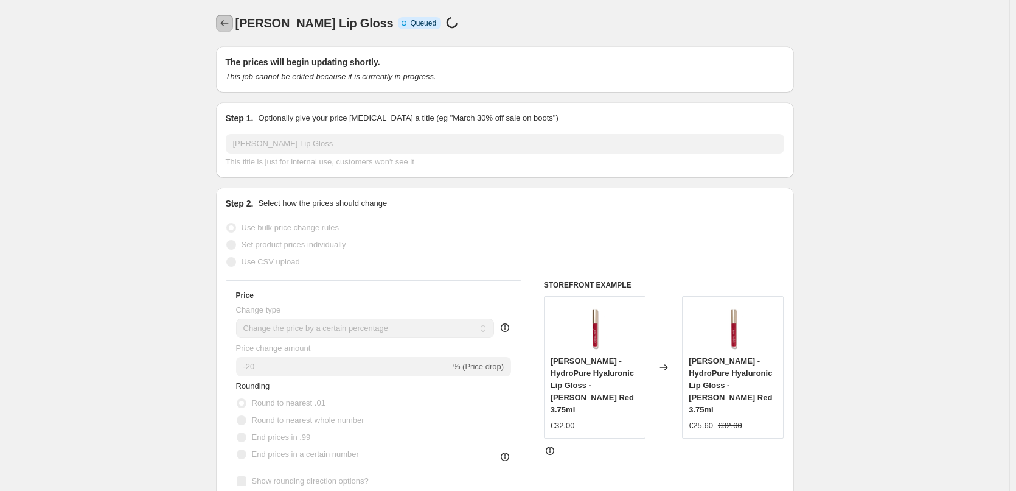
click at [231, 27] on icon "Price change jobs" at bounding box center [224, 23] width 12 height 12
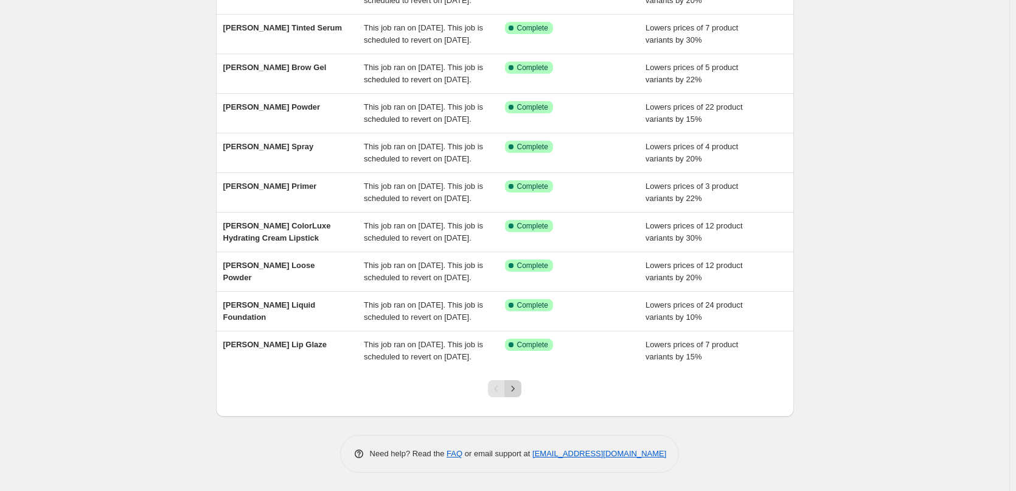
click at [519, 385] on icon "Next" at bounding box center [513, 388] width 12 height 12
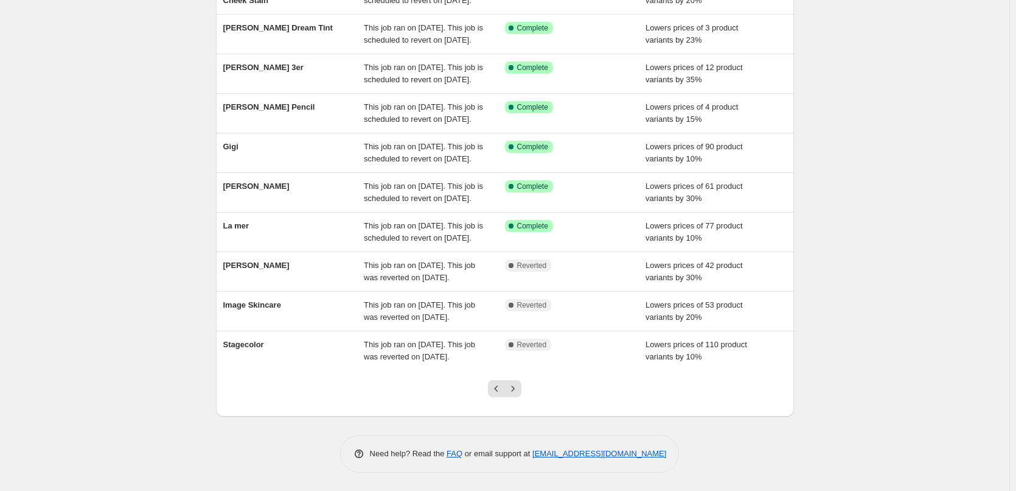
click at [519, 386] on icon "Next" at bounding box center [513, 388] width 12 height 12
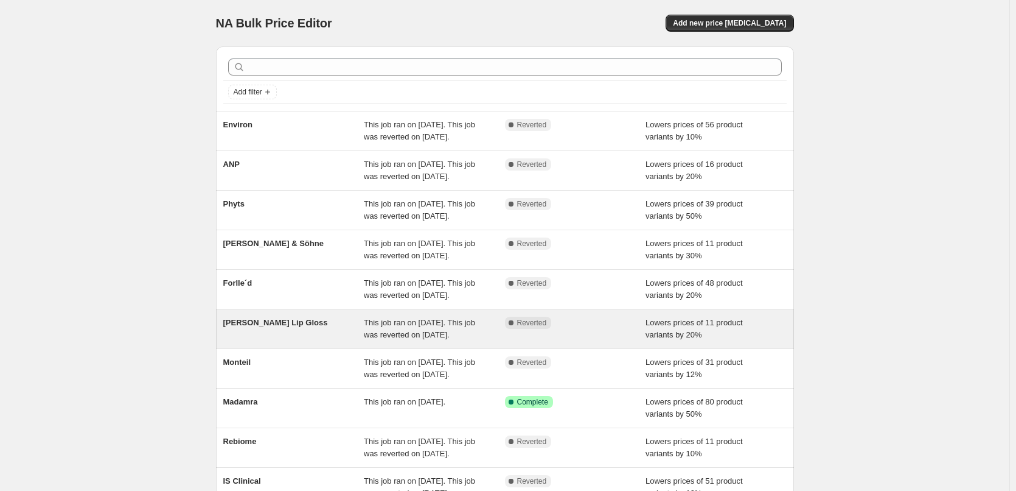
click at [298, 348] on div "[PERSON_NAME] Lip Gloss This job ran on [DATE]. This job was reverted on [DATE]…" at bounding box center [505, 328] width 578 height 39
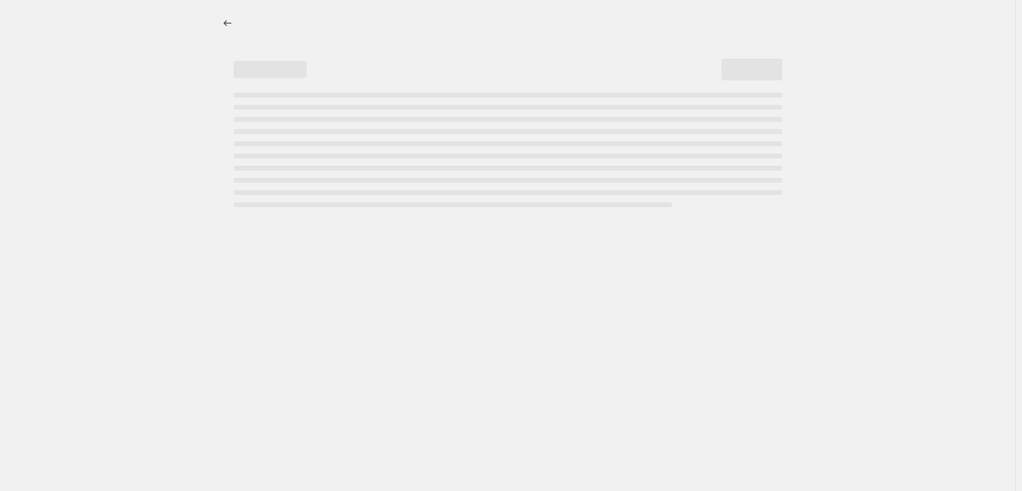
select select "percentage"
select select "tag"
select select "vendor"
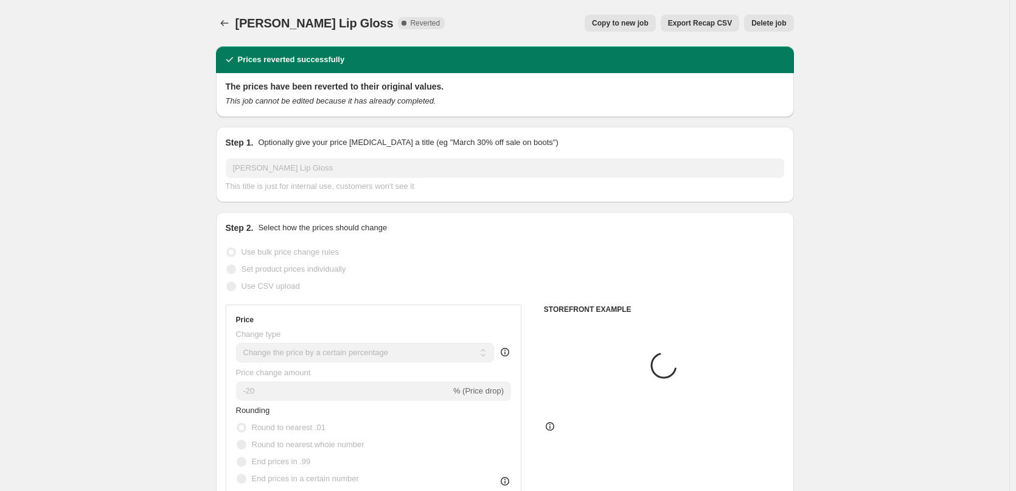
click at [779, 20] on span "Delete job" at bounding box center [769, 23] width 35 height 10
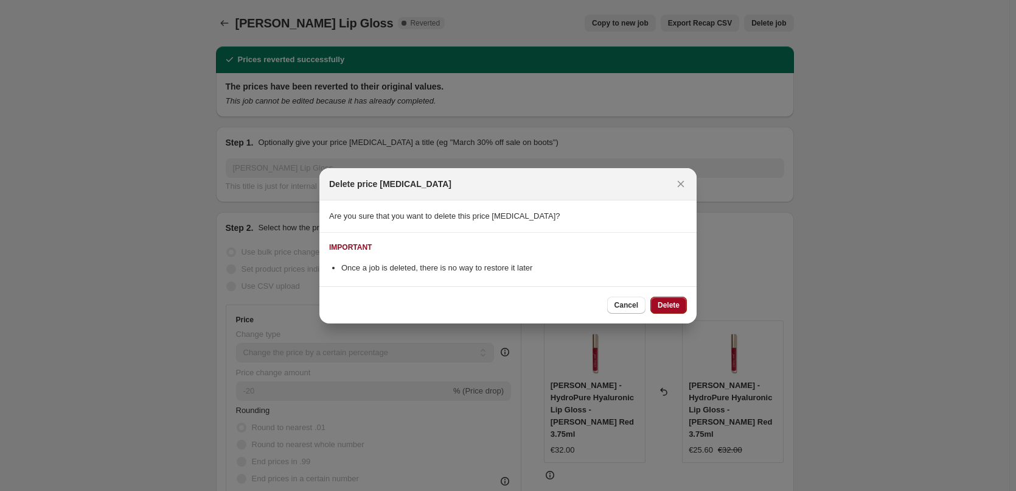
click at [682, 309] on button "Delete" at bounding box center [669, 304] width 37 height 17
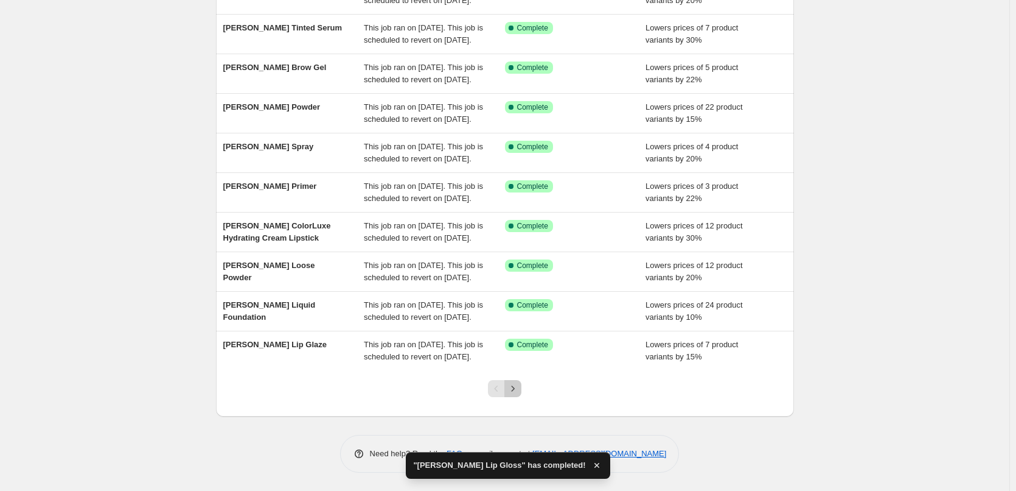
click at [519, 386] on icon "Next" at bounding box center [513, 388] width 12 height 12
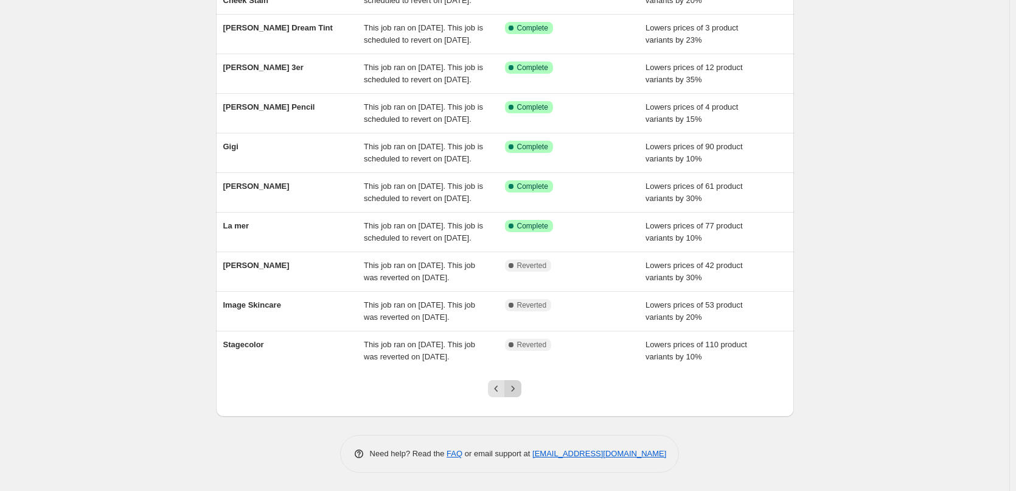
click at [519, 394] on icon "Next" at bounding box center [513, 388] width 12 height 12
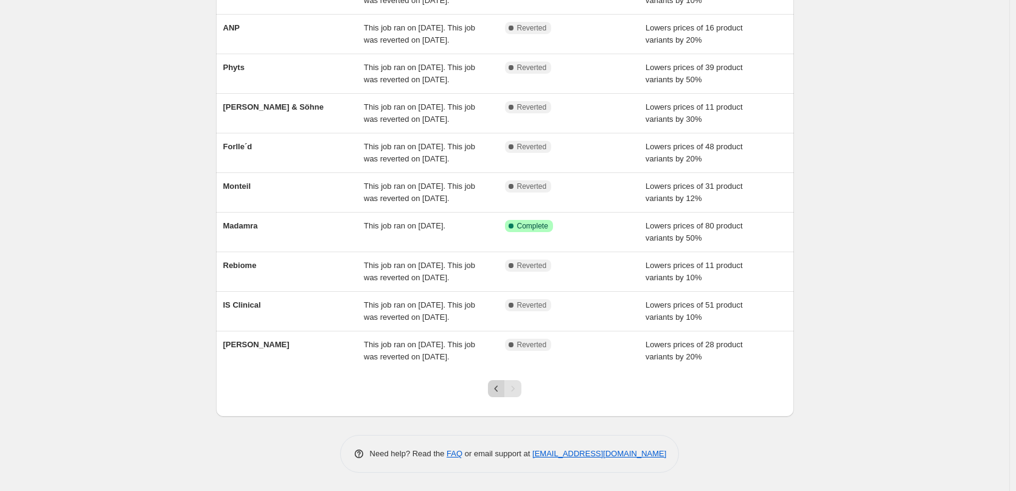
click at [495, 391] on icon "Previous" at bounding box center [497, 388] width 12 height 12
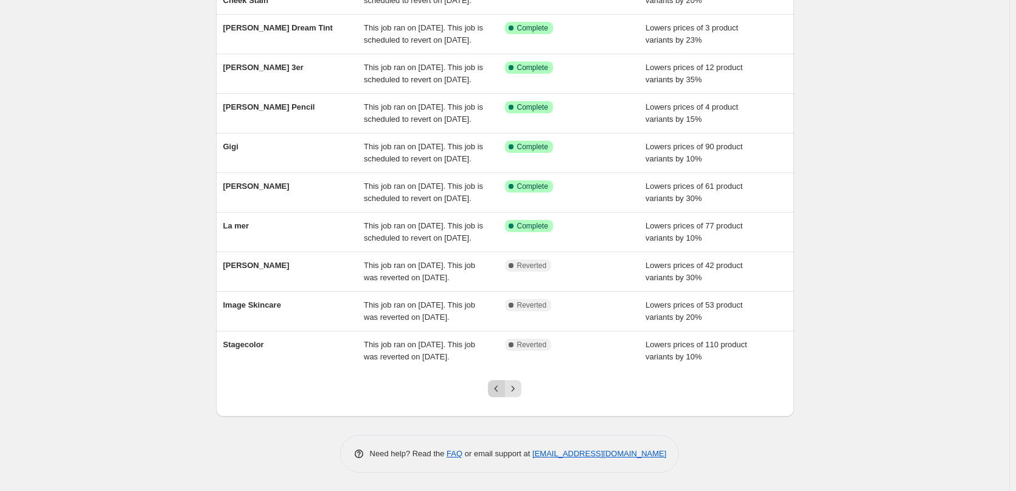
click at [494, 390] on icon "Previous" at bounding box center [497, 388] width 12 height 12
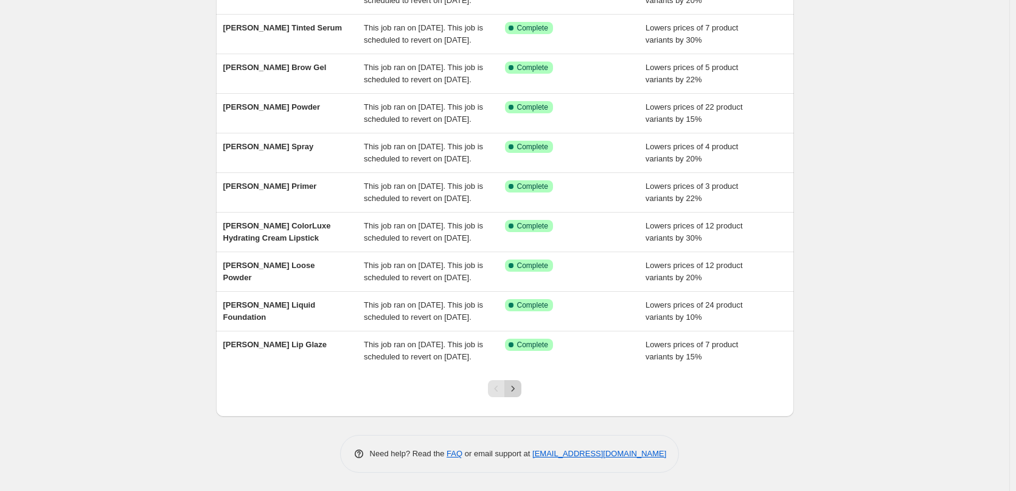
click at [519, 394] on icon "Next" at bounding box center [513, 388] width 12 height 12
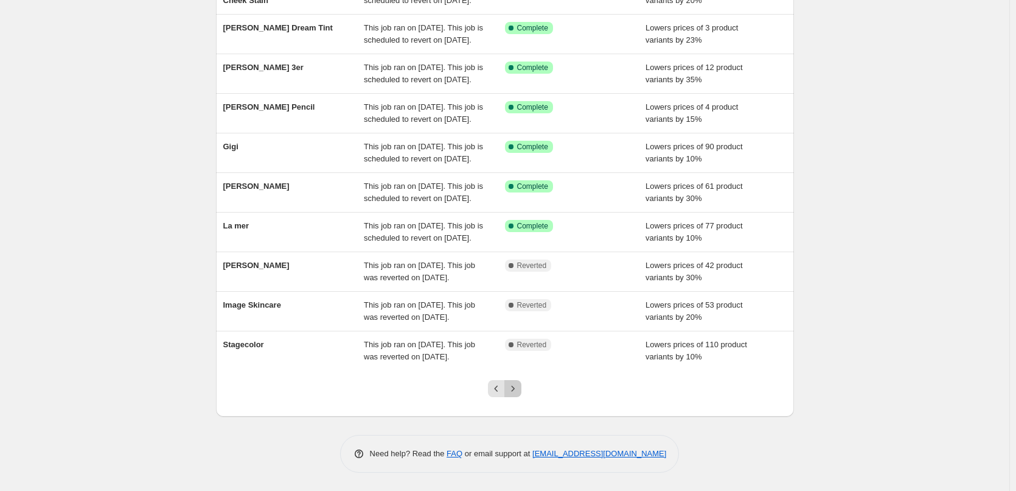
click at [515, 390] on icon "Next" at bounding box center [513, 388] width 12 height 12
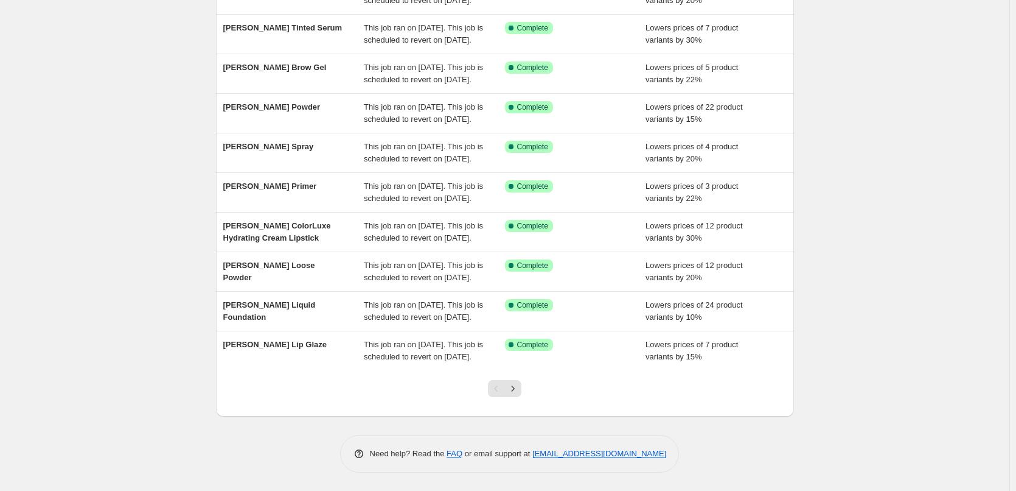
scroll to position [258, 0]
click at [519, 382] on button "Next" at bounding box center [513, 388] width 17 height 17
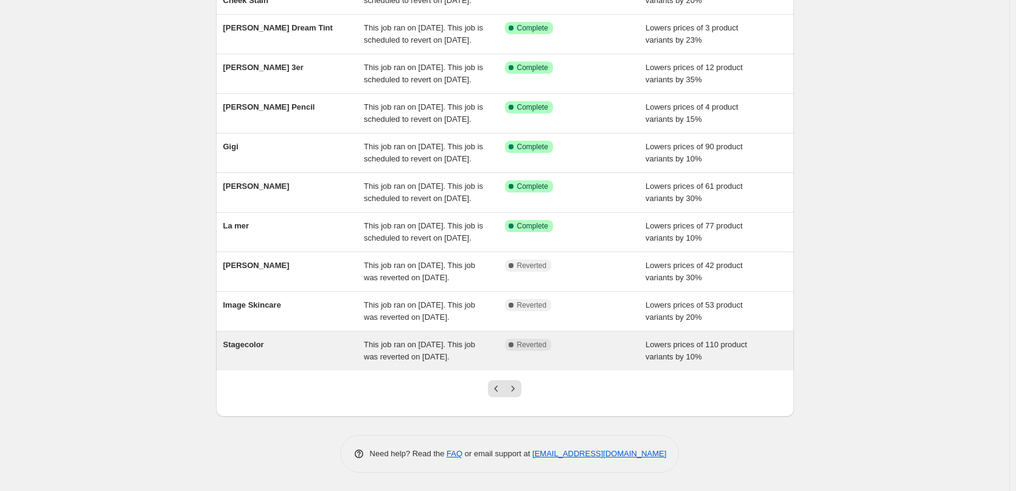
click at [287, 345] on div "Stagecolor" at bounding box center [293, 350] width 141 height 24
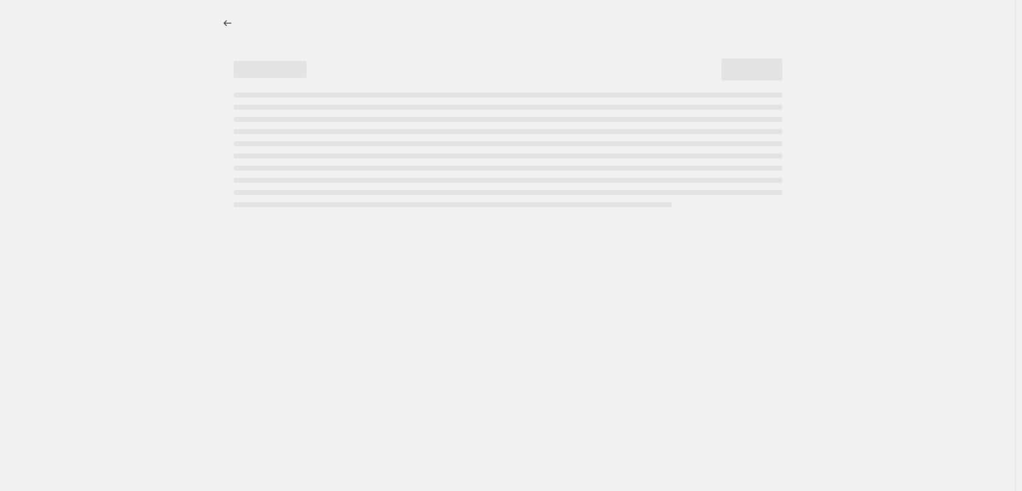
select select "percentage"
select select "vendor"
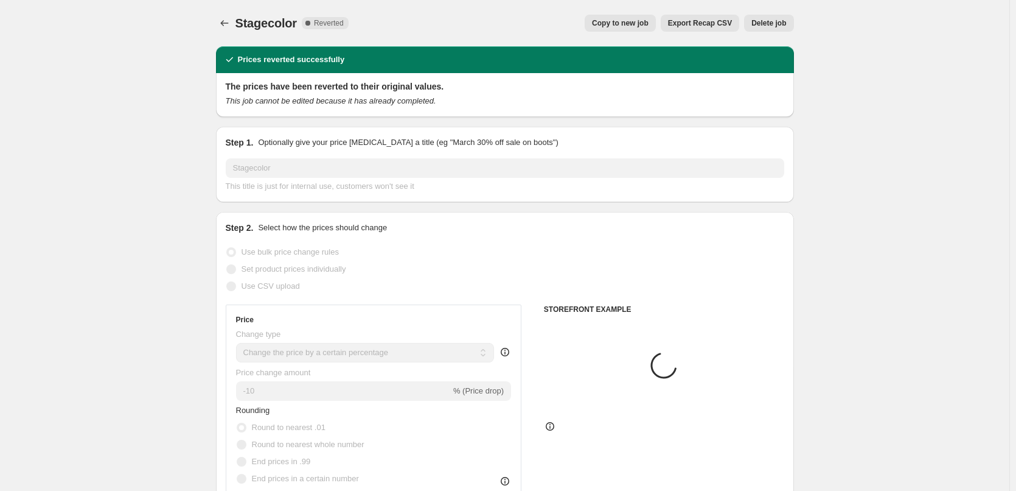
click at [651, 16] on button "Copy to new job" at bounding box center [620, 23] width 71 height 17
select select "percentage"
select select "vendor"
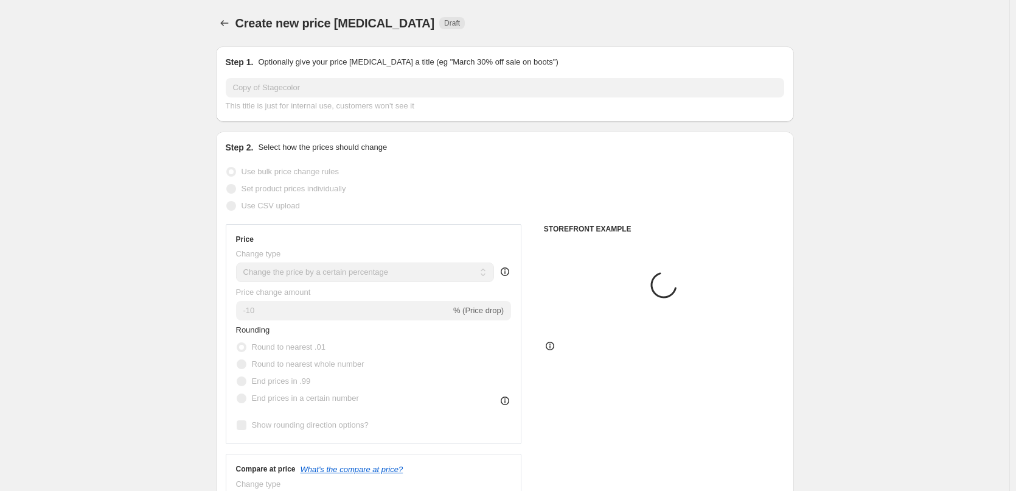
click at [267, 90] on input "Copy of Stagecolor" at bounding box center [505, 87] width 559 height 19
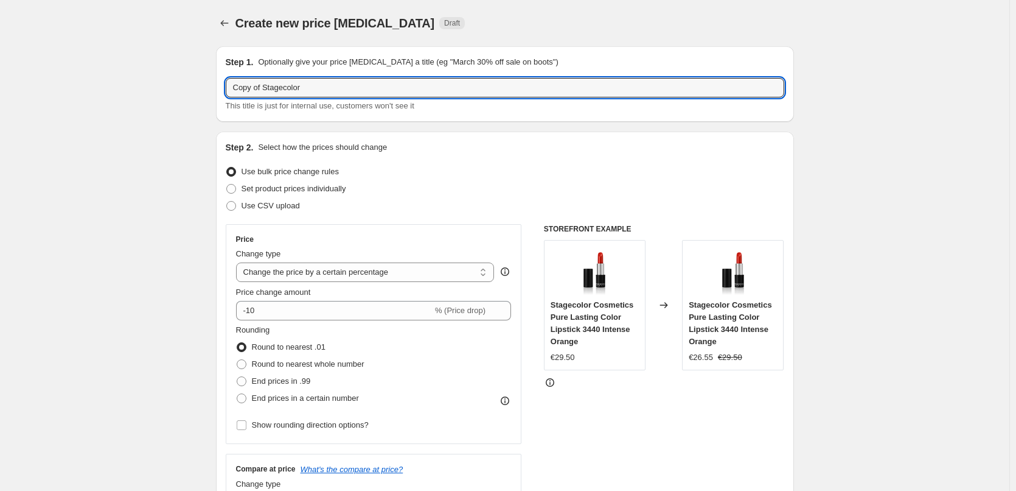
drag, startPoint x: 265, startPoint y: 88, endPoint x: 96, endPoint y: 92, distance: 169.2
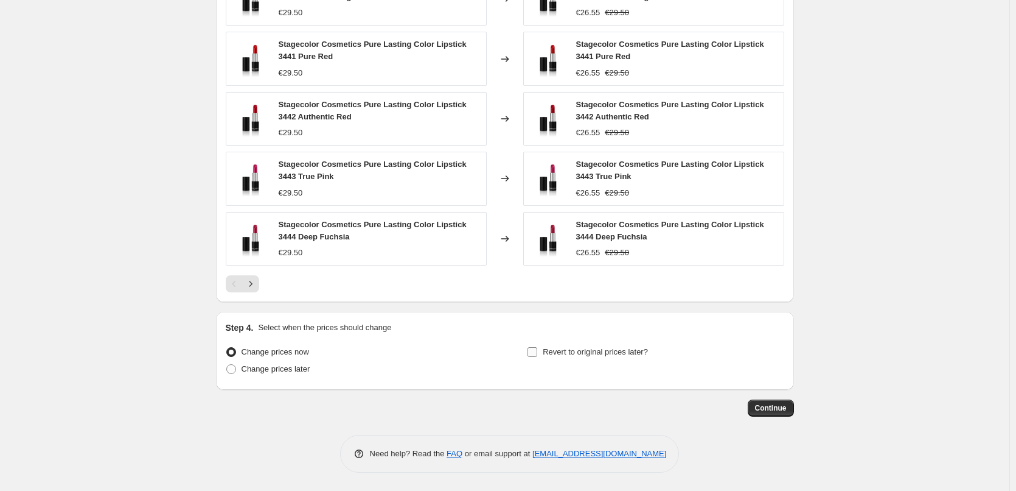
type input "Stagecolor"
click at [629, 354] on span "Revert to original prices later?" at bounding box center [595, 351] width 105 height 9
click at [537, 354] on input "Revert to original prices later?" at bounding box center [533, 352] width 10 height 10
checkbox input "true"
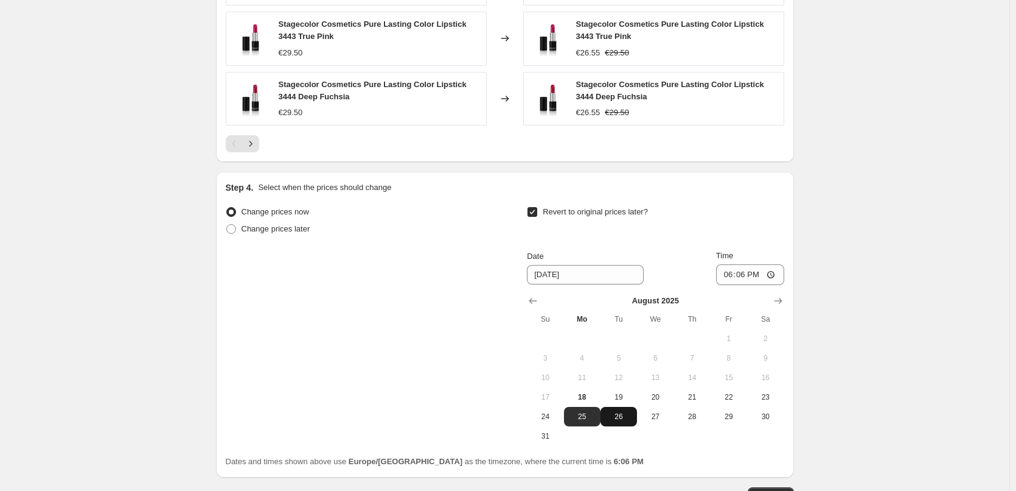
scroll to position [1111, 0]
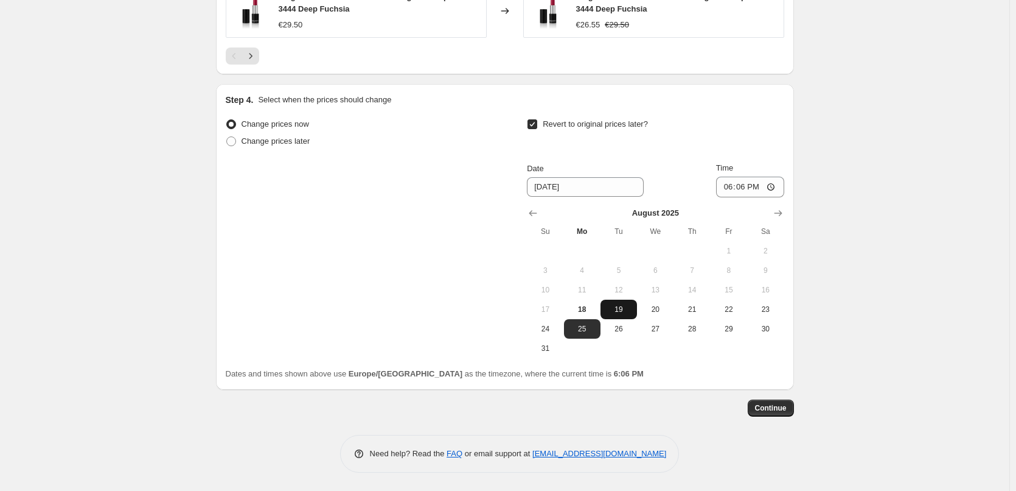
click at [630, 312] on span "19" at bounding box center [619, 309] width 27 height 10
type input "[DATE]"
click at [729, 186] on input "18:06" at bounding box center [750, 186] width 68 height 21
type input "03:00"
click at [783, 413] on button "Continue" at bounding box center [771, 407] width 46 height 17
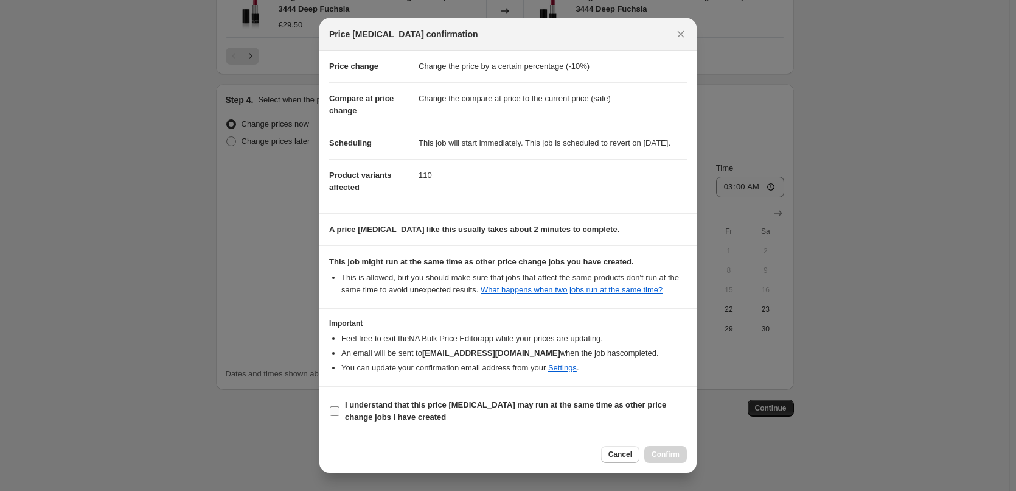
scroll to position [34, 0]
click at [391, 407] on b "I understand that this price [MEDICAL_DATA] may run at the same time as other p…" at bounding box center [505, 410] width 321 height 21
click at [340, 407] on input "I understand that this price [MEDICAL_DATA] may run at the same time as other p…" at bounding box center [335, 411] width 10 height 10
checkbox input "true"
click at [648, 445] on div "Cancel Confirm" at bounding box center [508, 453] width 377 height 37
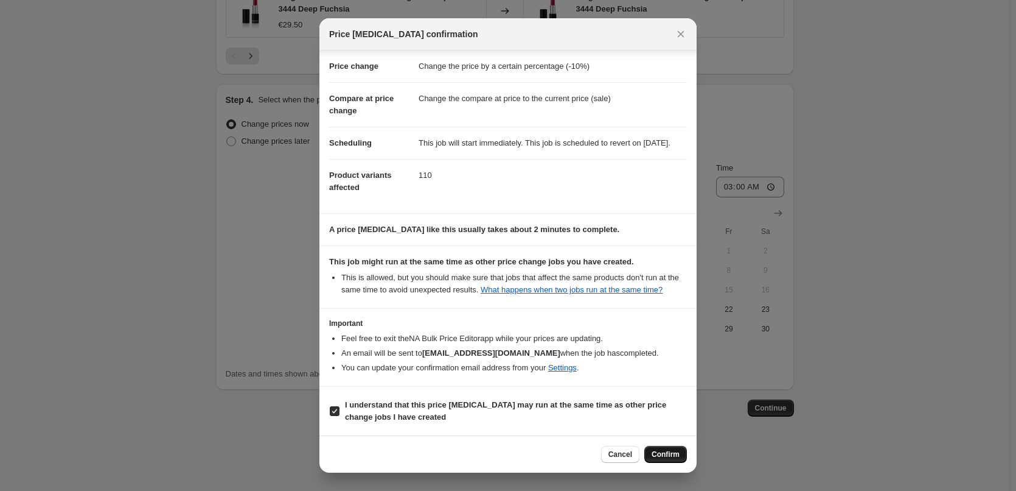
click at [653, 453] on span "Confirm" at bounding box center [666, 454] width 28 height 10
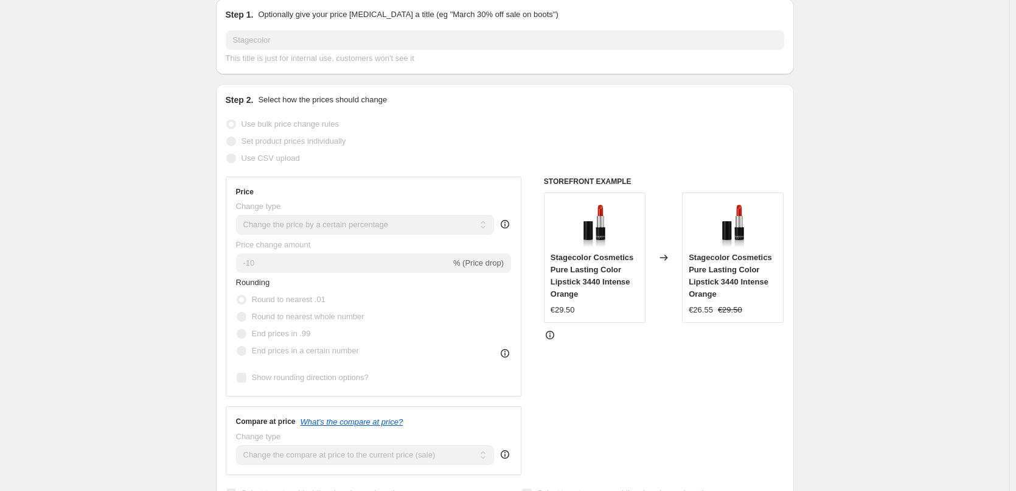
scroll to position [15, 0]
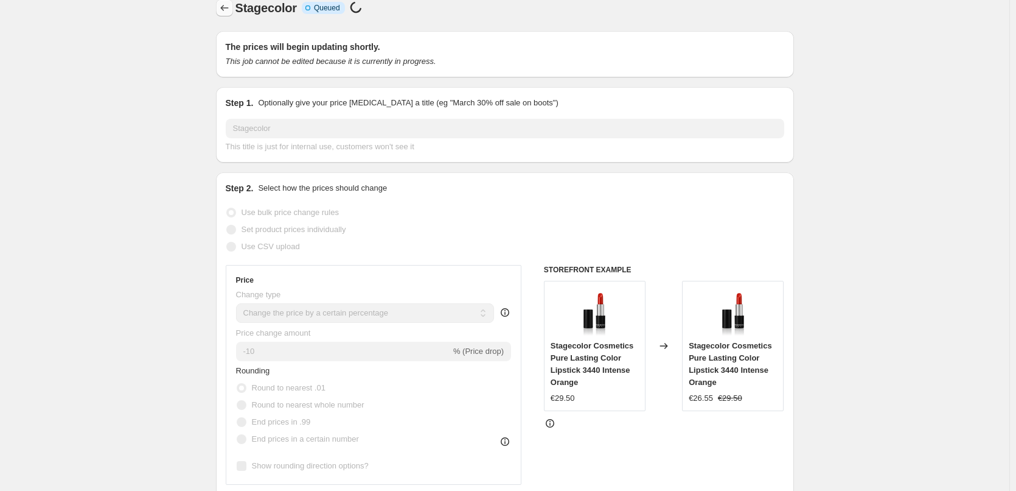
click at [225, 13] on icon "Price change jobs" at bounding box center [224, 8] width 12 height 12
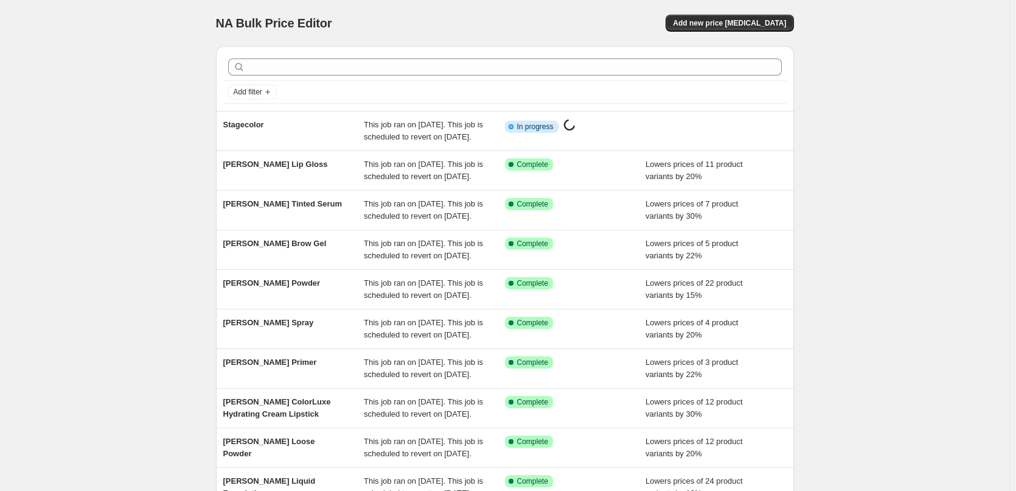
scroll to position [258, 0]
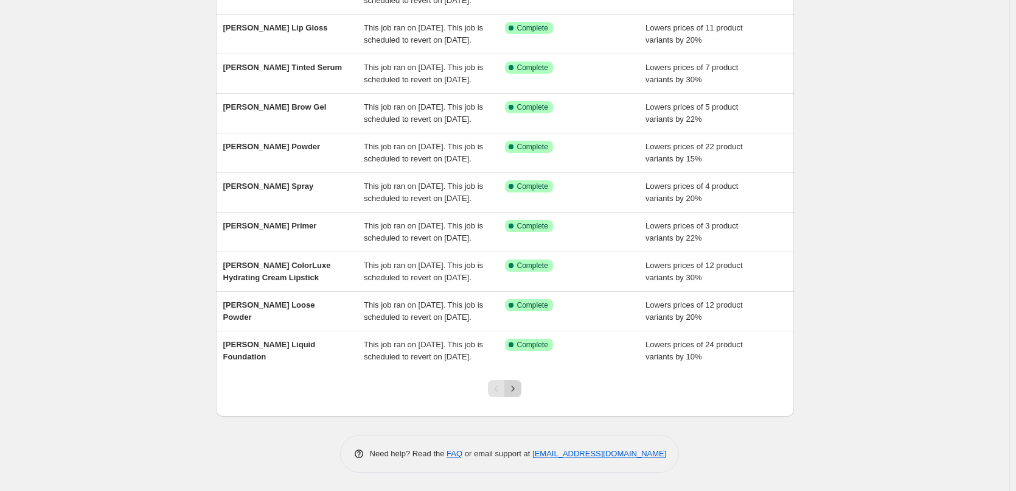
click at [511, 386] on icon "Next" at bounding box center [513, 388] width 12 height 12
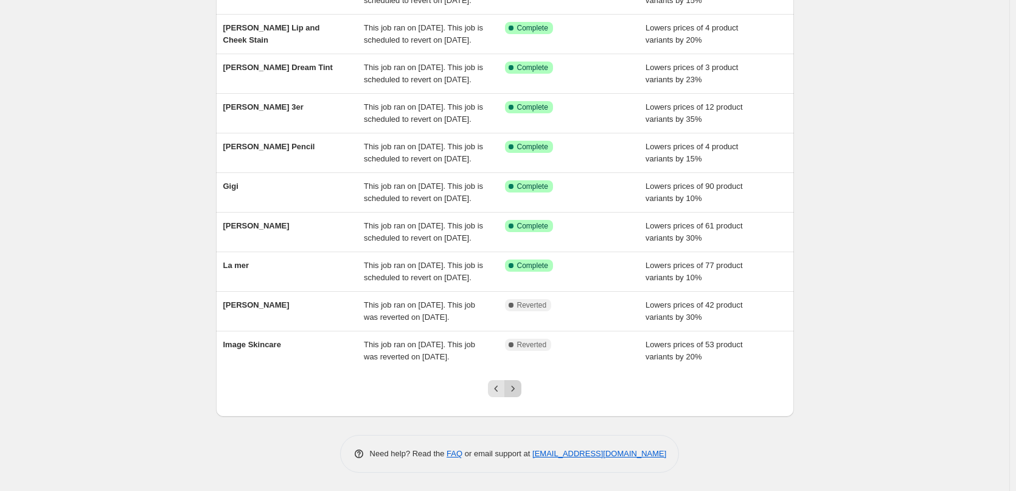
click at [519, 391] on icon "Next" at bounding box center [513, 388] width 12 height 12
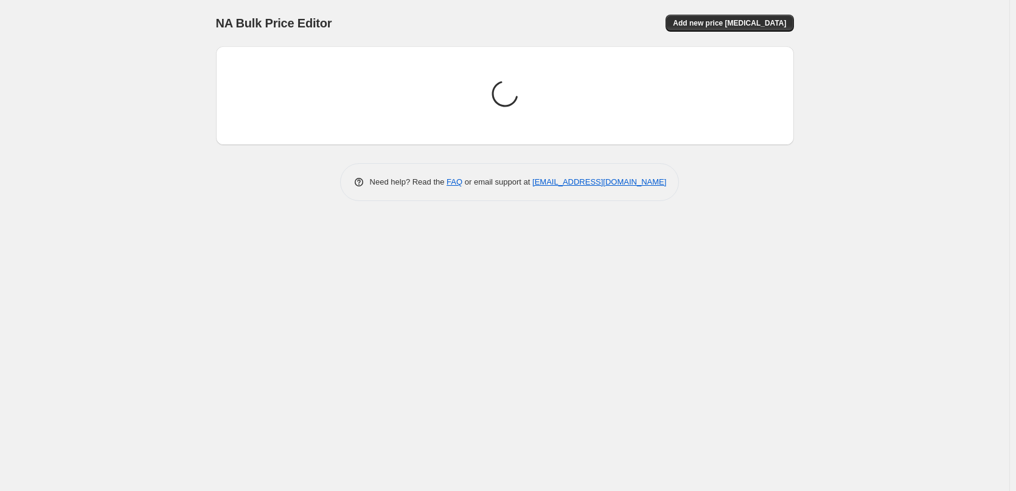
scroll to position [0, 0]
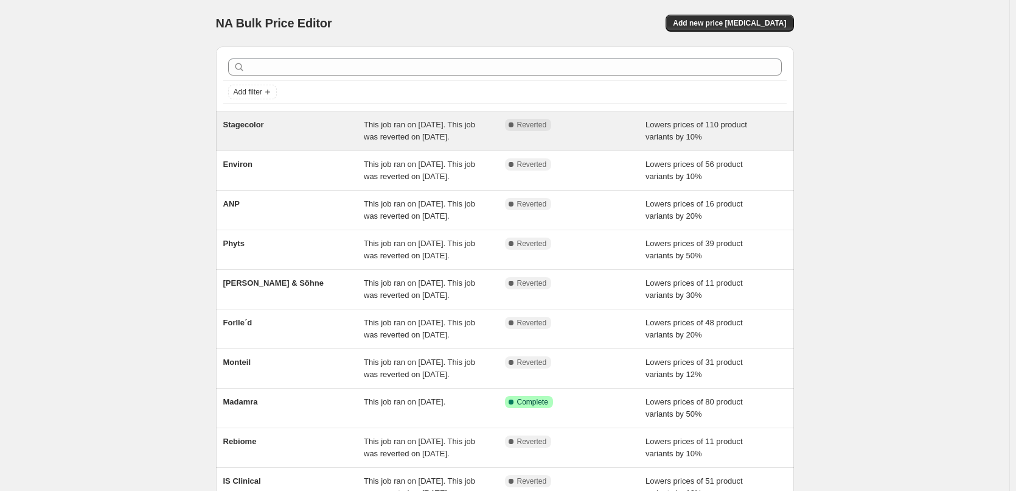
click at [271, 126] on div "Stagecolor" at bounding box center [293, 131] width 141 height 24
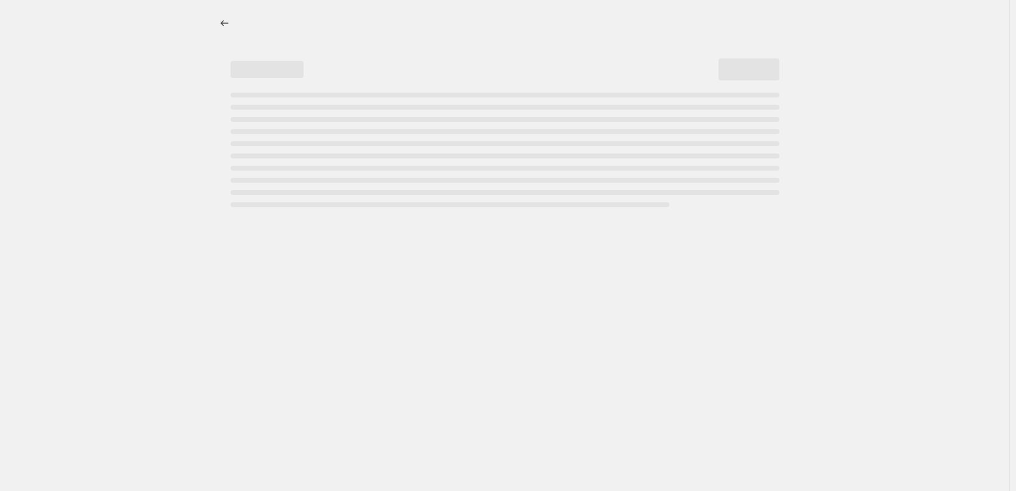
select select "percentage"
select select "vendor"
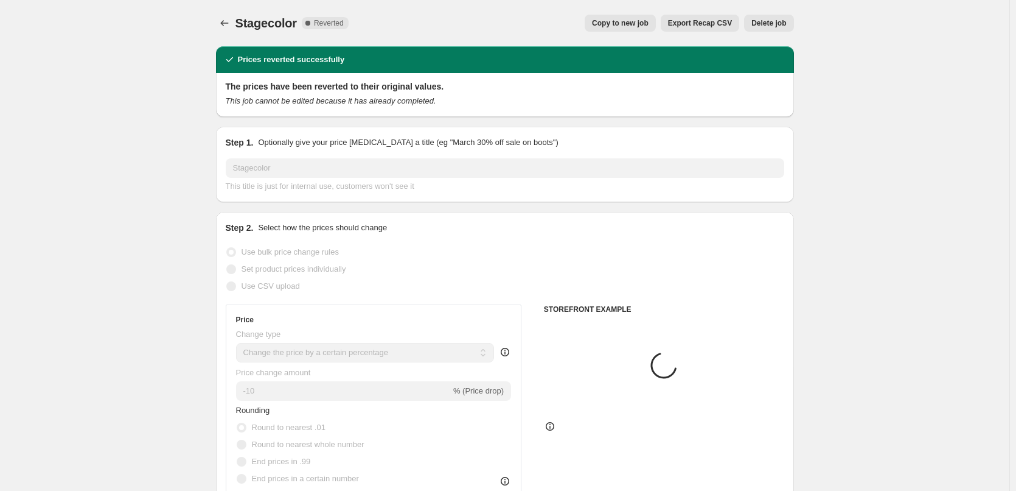
click at [774, 24] on span "Delete job" at bounding box center [769, 23] width 35 height 10
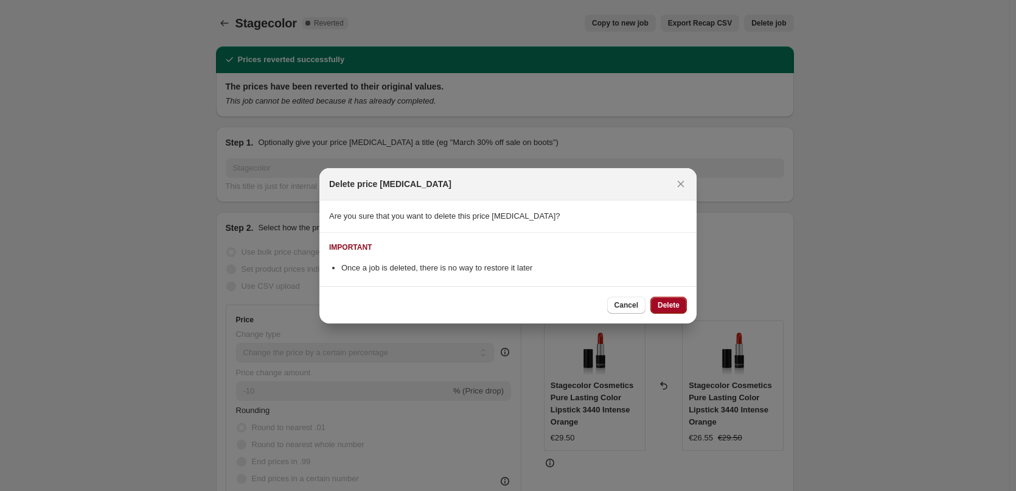
click at [659, 304] on span "Delete" at bounding box center [669, 305] width 22 height 10
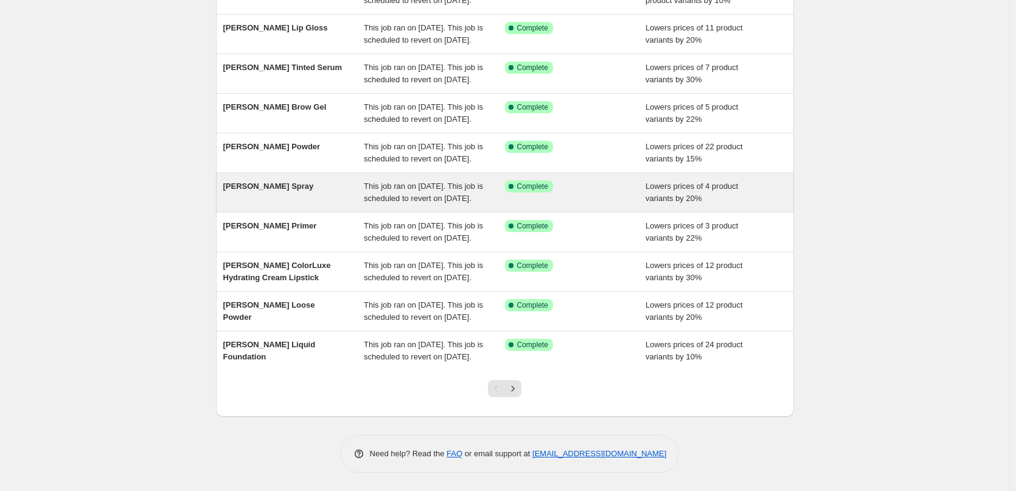
scroll to position [258, 0]
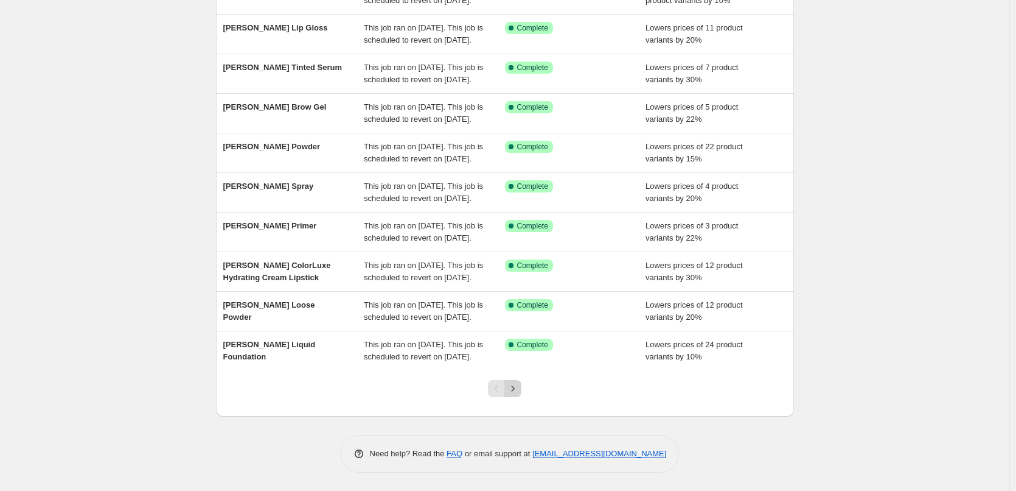
click at [519, 388] on icon "Next" at bounding box center [513, 388] width 12 height 12
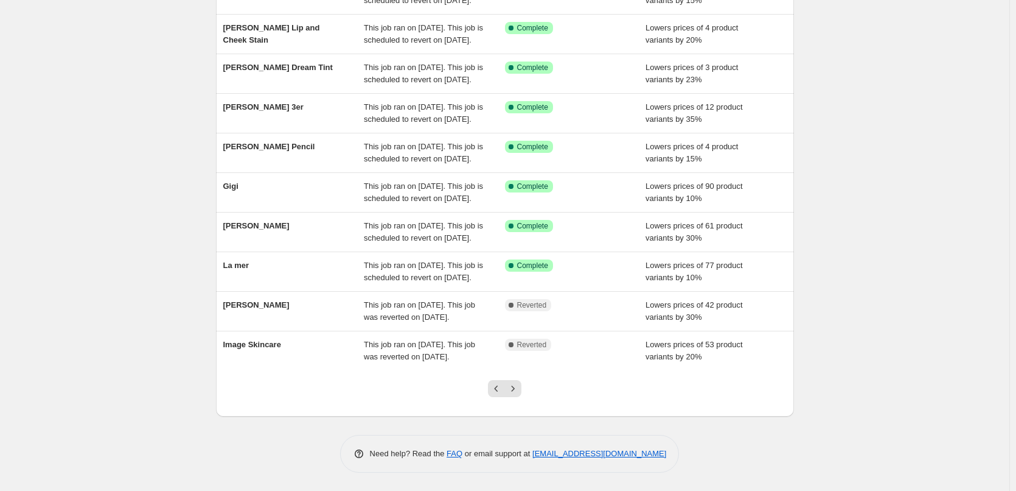
click at [519, 388] on icon "Next" at bounding box center [513, 388] width 12 height 12
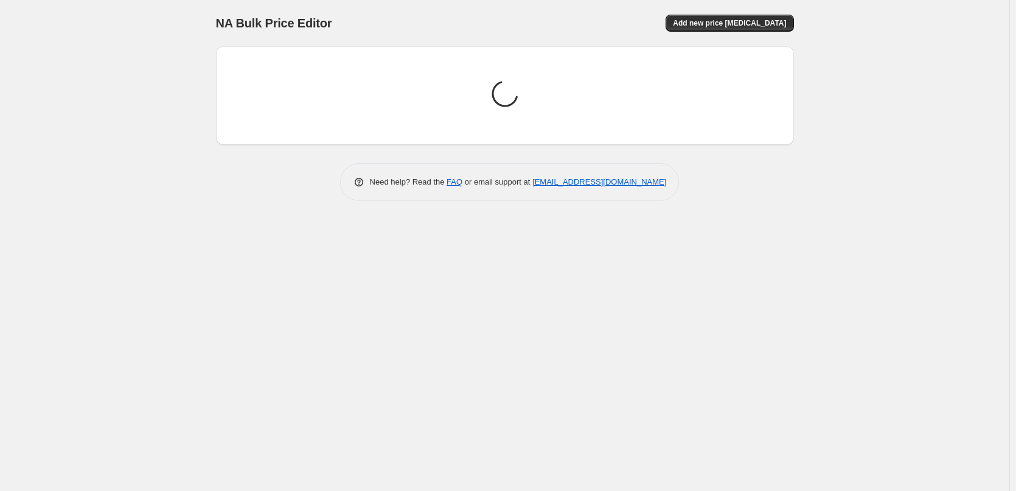
scroll to position [0, 0]
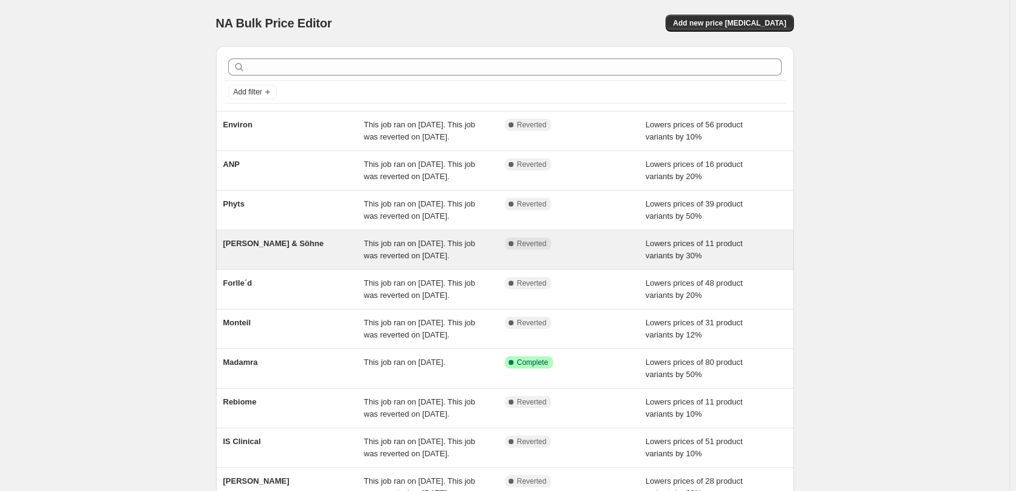
click at [265, 248] on span "[PERSON_NAME] & Söhne" at bounding box center [273, 243] width 100 height 9
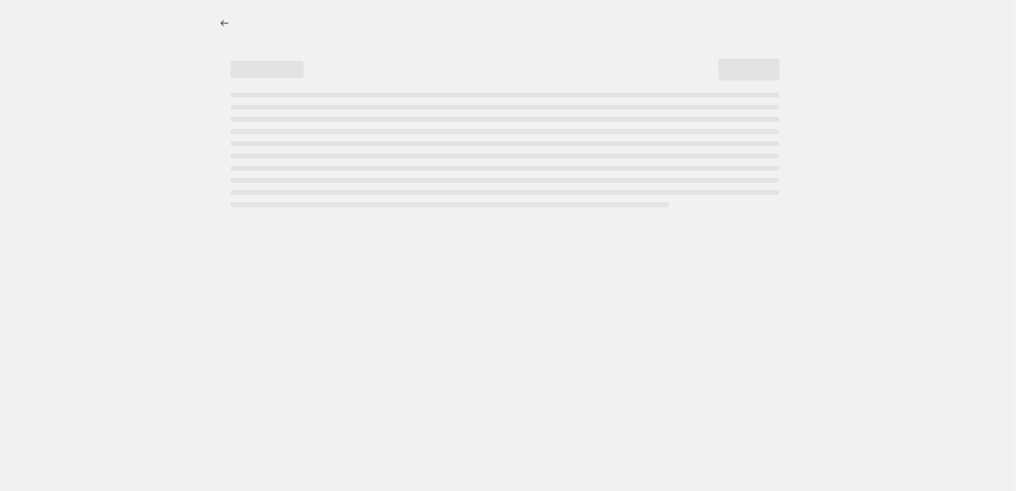
select select "percentage"
select select "vendor"
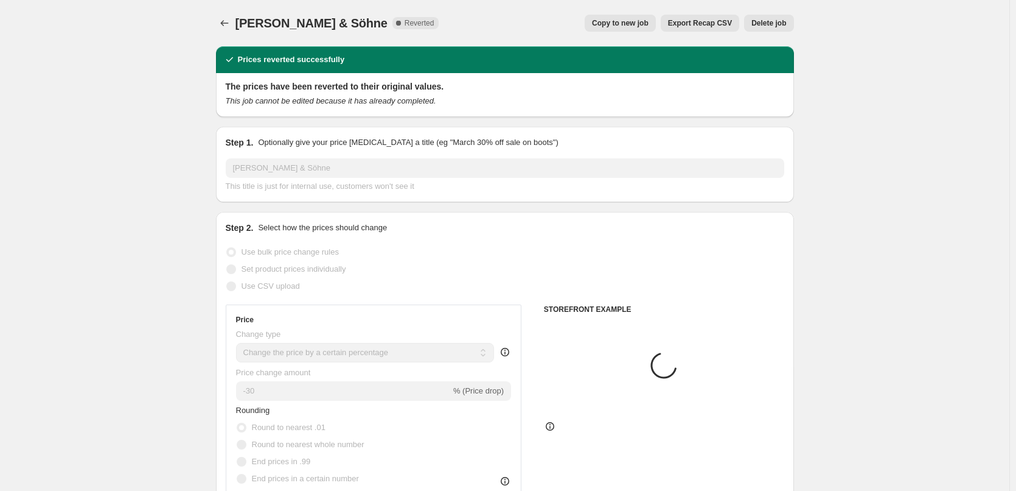
click at [649, 21] on span "Copy to new job" at bounding box center [620, 23] width 57 height 10
select select "percentage"
select select "vendor"
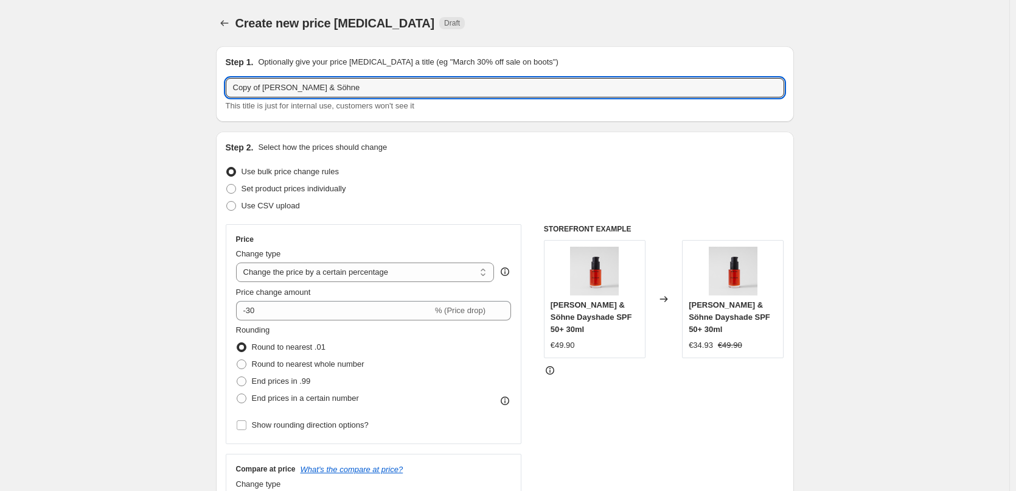
drag, startPoint x: 266, startPoint y: 89, endPoint x: 106, endPoint y: 81, distance: 160.3
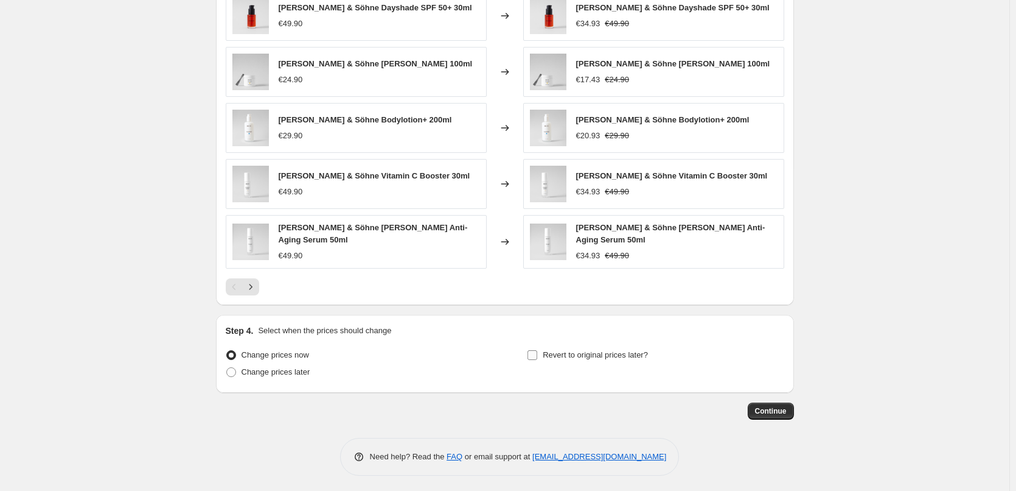
type input "[PERSON_NAME] & Söhne"
click at [587, 352] on span "Revert to original prices later?" at bounding box center [595, 354] width 105 height 9
click at [537, 352] on input "Revert to original prices later?" at bounding box center [533, 355] width 10 height 10
checkbox input "true"
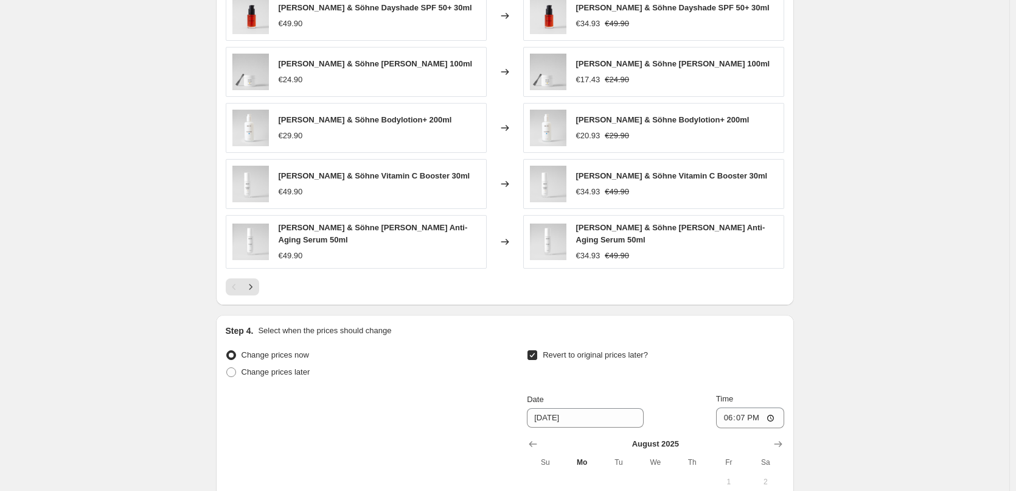
scroll to position [1091, 0]
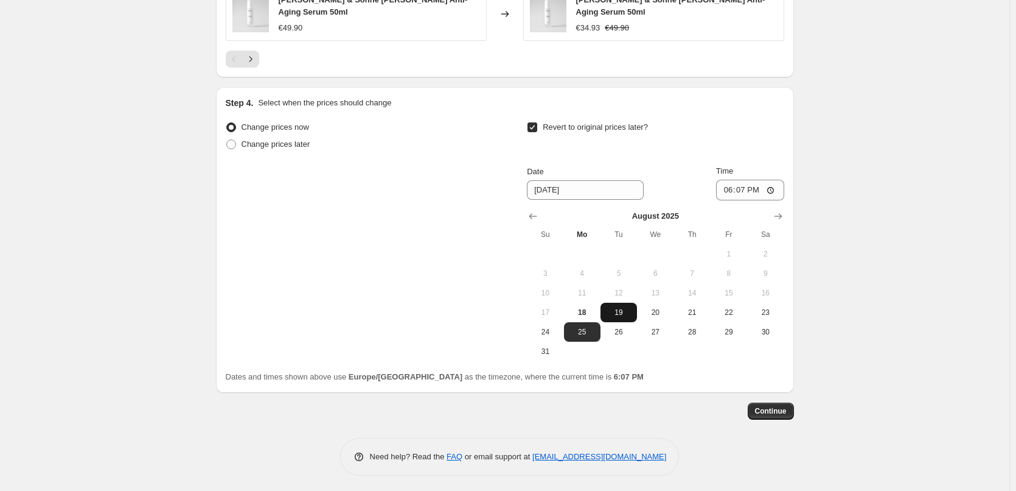
click at [611, 315] on button "19" at bounding box center [619, 311] width 37 height 19
type input "[DATE]"
click at [730, 188] on input "18:07" at bounding box center [750, 190] width 68 height 21
type input "03:00"
click at [786, 412] on span "Continue" at bounding box center [771, 411] width 32 height 10
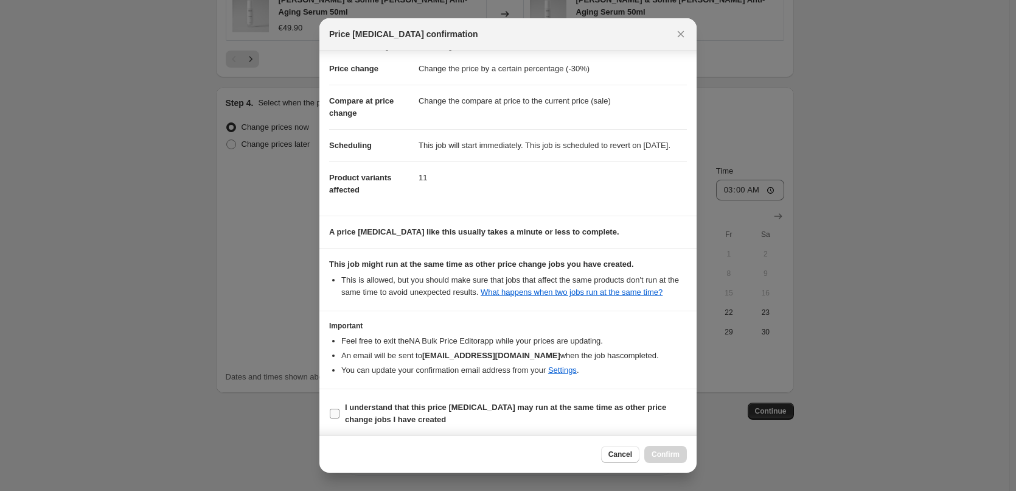
scroll to position [34, 0]
click at [414, 410] on span "I understand that this price [MEDICAL_DATA] may run at the same time as other p…" at bounding box center [516, 411] width 342 height 24
click at [340, 410] on input "I understand that this price [MEDICAL_DATA] may run at the same time as other p…" at bounding box center [335, 411] width 10 height 10
checkbox input "true"
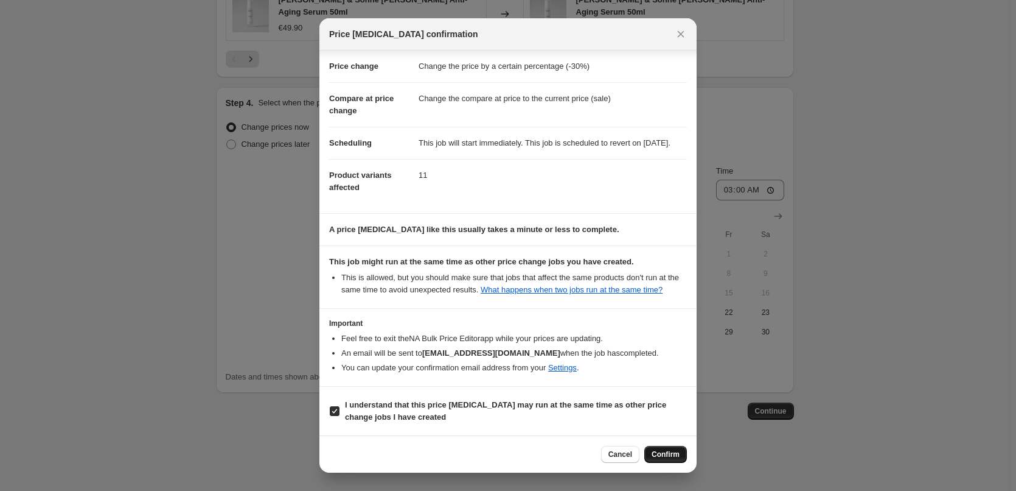
click at [679, 453] on span "Confirm" at bounding box center [666, 454] width 28 height 10
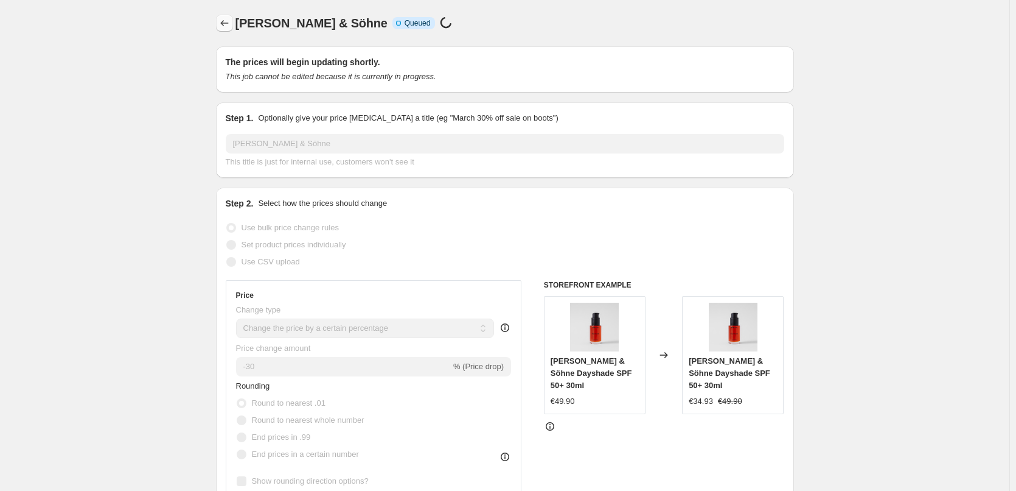
click at [229, 21] on icon "Price change jobs" at bounding box center [224, 23] width 12 height 12
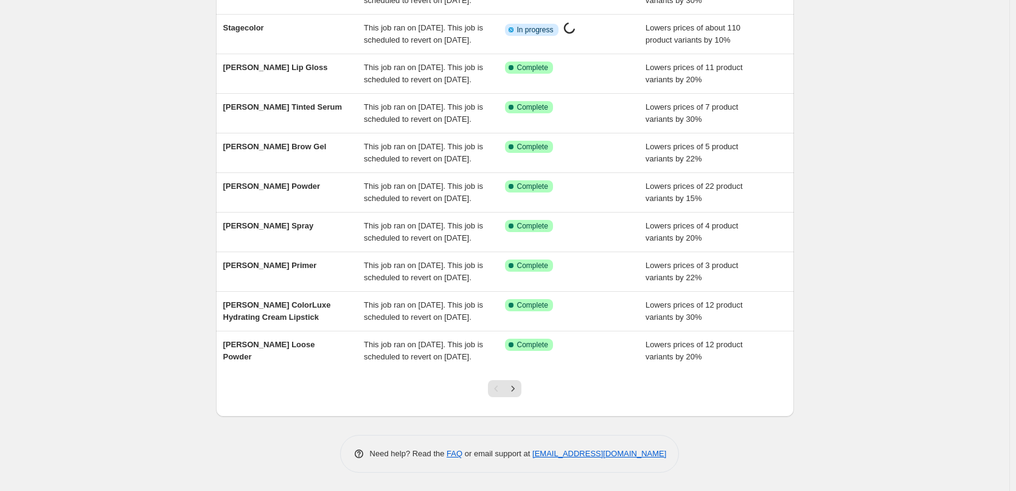
scroll to position [258, 0]
click at [526, 386] on div at bounding box center [504, 393] width 49 height 46
click at [522, 388] on button "Next" at bounding box center [513, 388] width 17 height 17
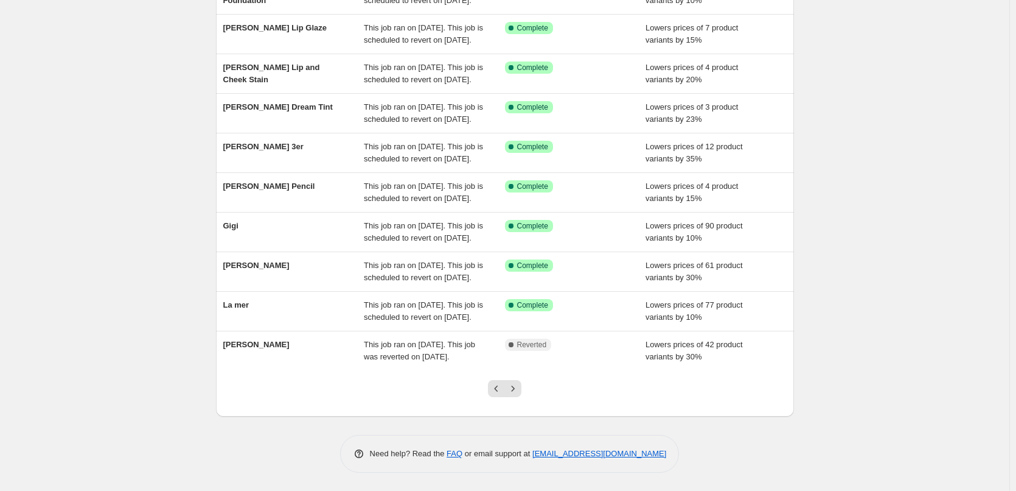
scroll to position [0, 0]
click at [522, 388] on button "Next" at bounding box center [513, 388] width 17 height 17
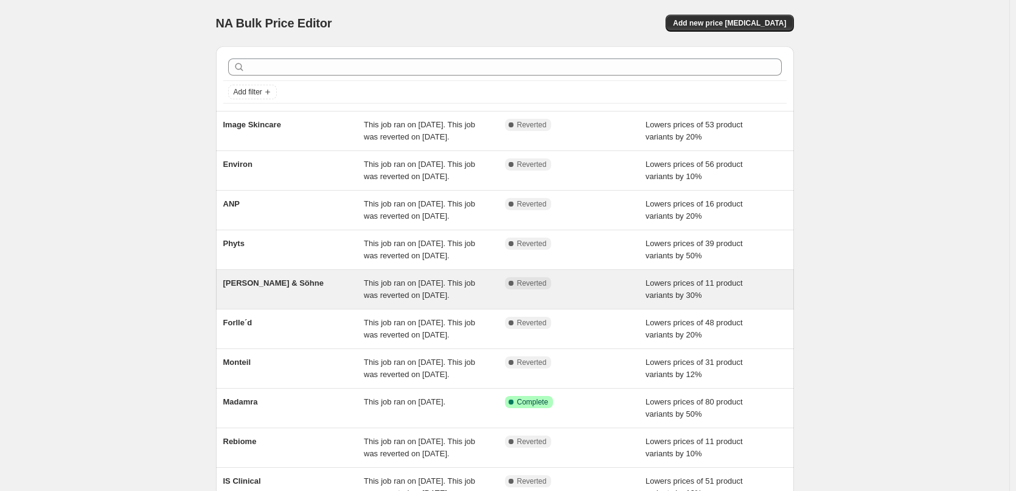
click at [245, 301] on div "[PERSON_NAME] & Söhne" at bounding box center [293, 289] width 141 height 24
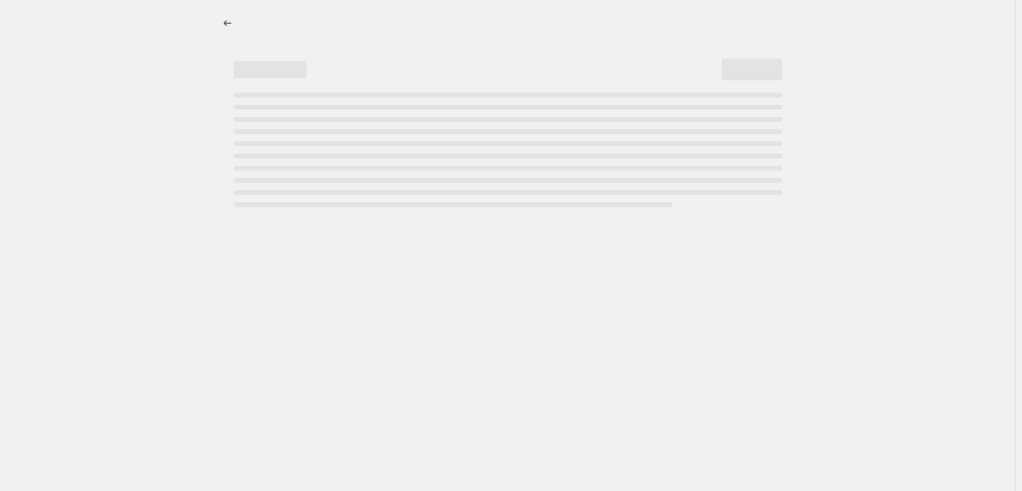
select select "percentage"
select select "vendor"
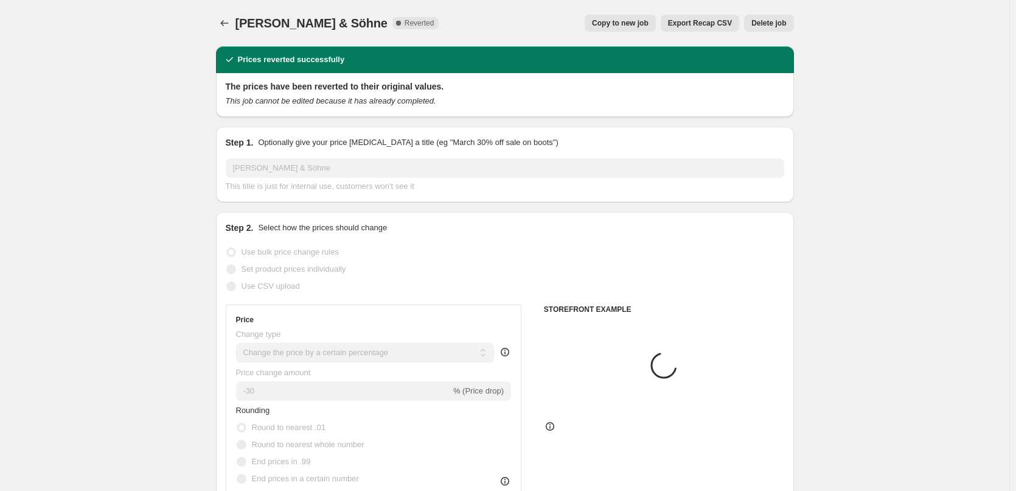
click at [766, 26] on span "Delete job" at bounding box center [769, 23] width 35 height 10
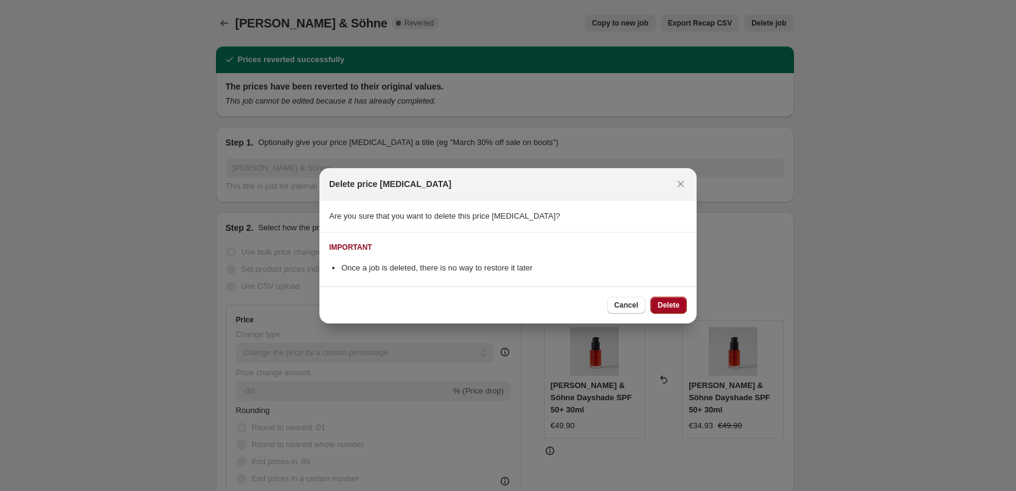
click at [668, 298] on button "Delete" at bounding box center [669, 304] width 37 height 17
